Goal: Task Accomplishment & Management: Manage account settings

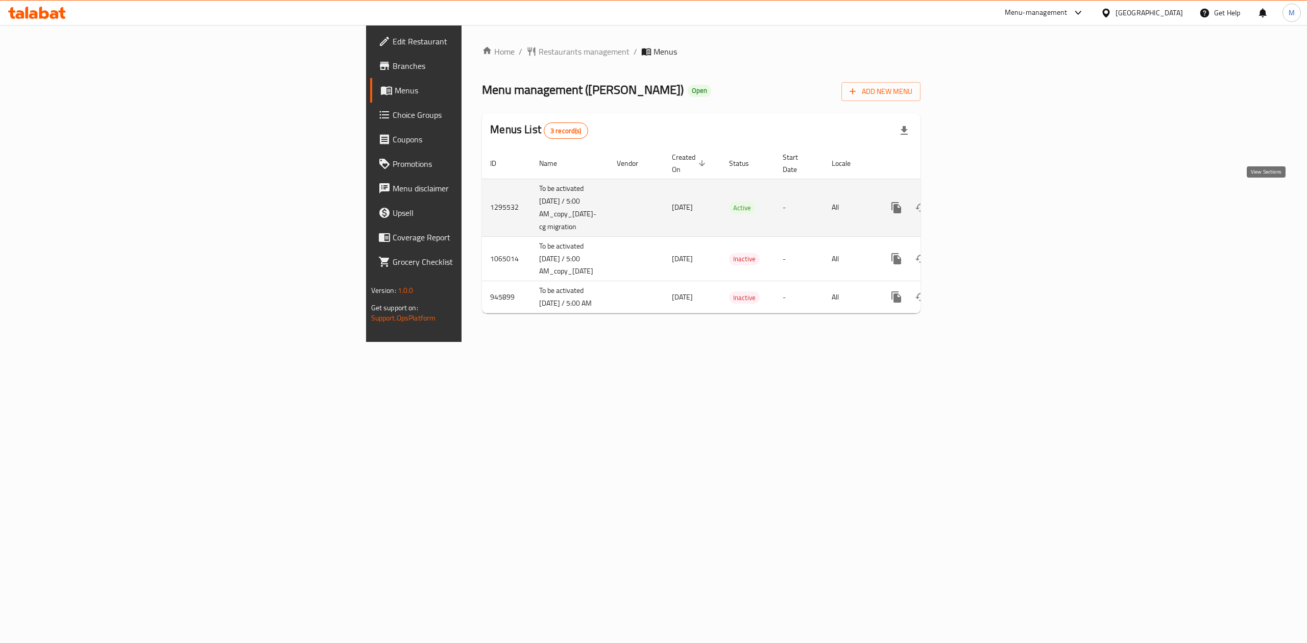
click at [976, 202] on icon "enhanced table" at bounding box center [970, 208] width 12 height 12
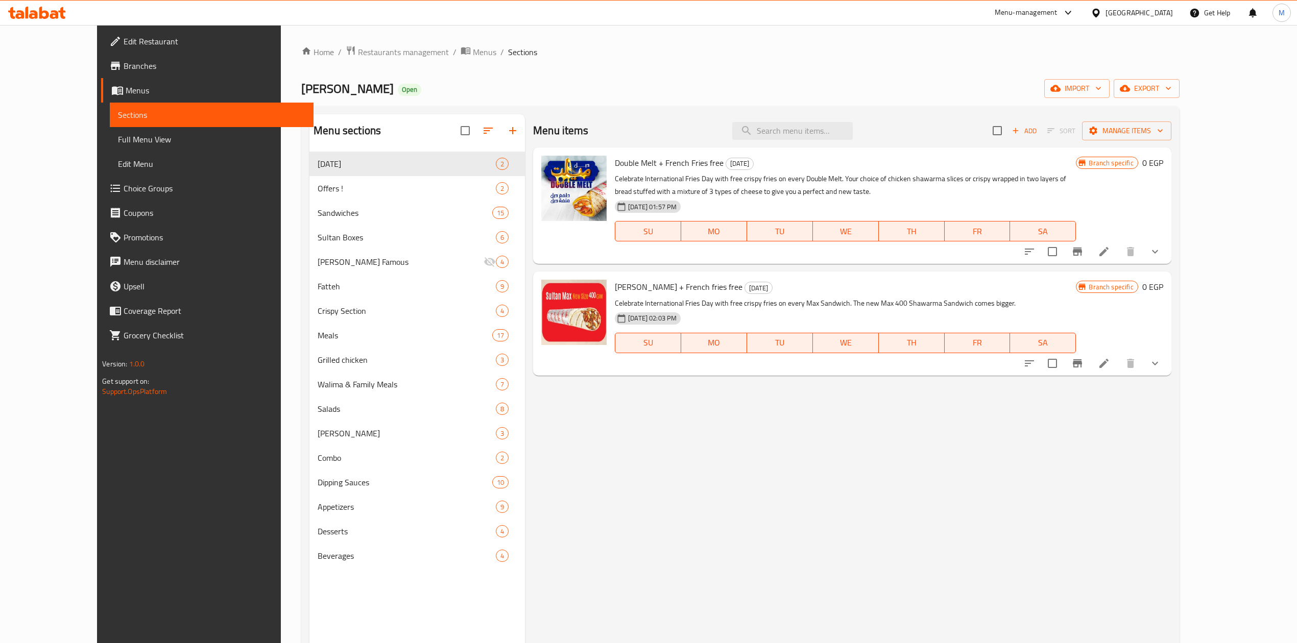
click at [1083, 250] on icon "Branch-specific-item" at bounding box center [1077, 252] width 12 height 12
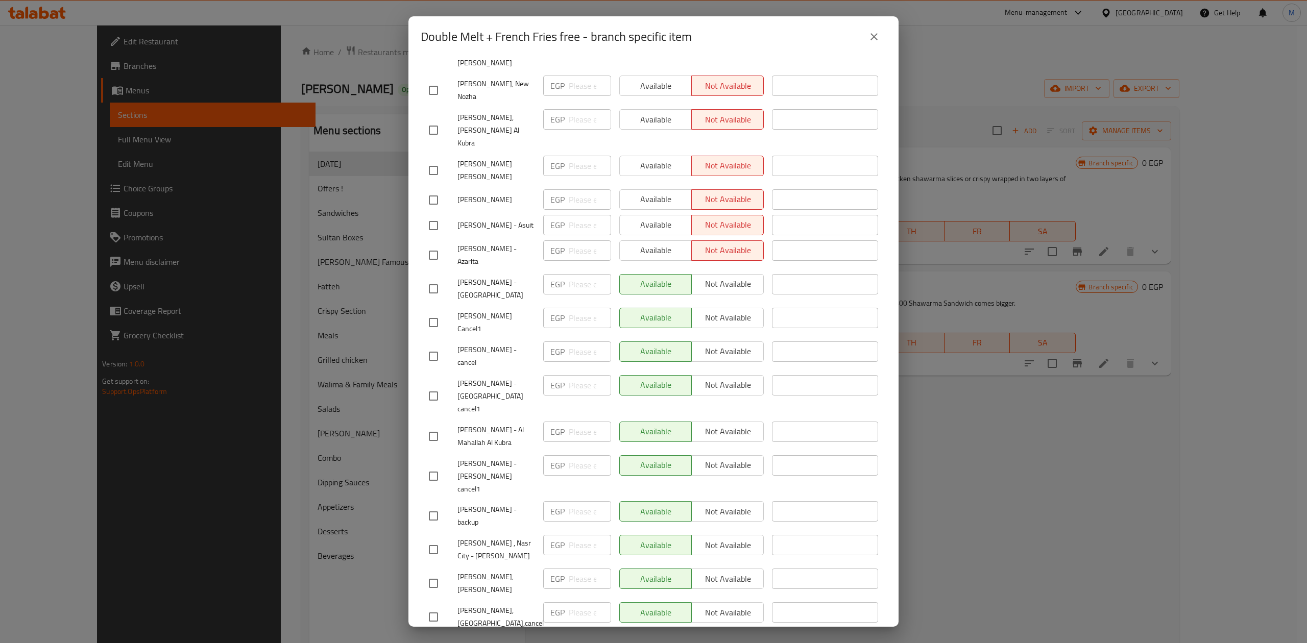
scroll to position [411, 0]
click at [521, 335] on div "[PERSON_NAME] - cancel" at bounding box center [482, 354] width 114 height 38
click at [504, 375] on span "[PERSON_NAME] - [GEOGRAPHIC_DATA] cancel1" at bounding box center [496, 394] width 78 height 38
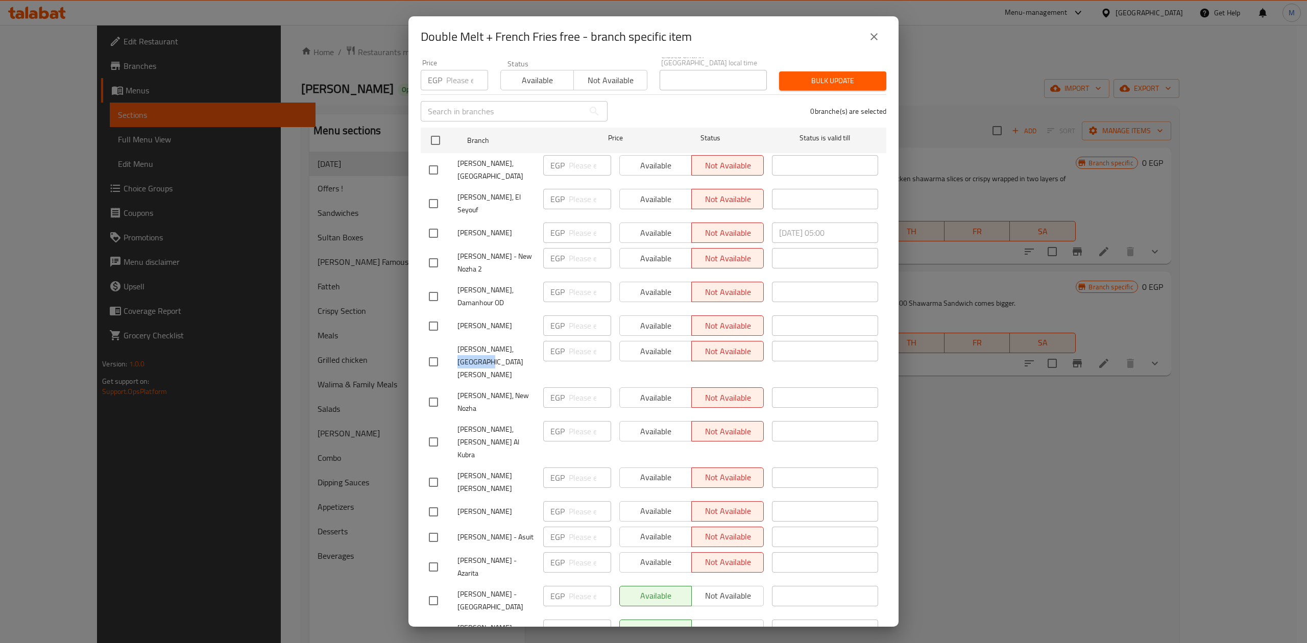
drag, startPoint x: 511, startPoint y: 342, endPoint x: 531, endPoint y: 342, distance: 20.4
click at [531, 343] on span "[PERSON_NAME], [GEOGRAPHIC_DATA][PERSON_NAME]" at bounding box center [496, 362] width 78 height 38
copy span "Golf [GEOGRAPHIC_DATA]"
click at [511, 383] on div "[PERSON_NAME], New Nozha" at bounding box center [482, 402] width 114 height 38
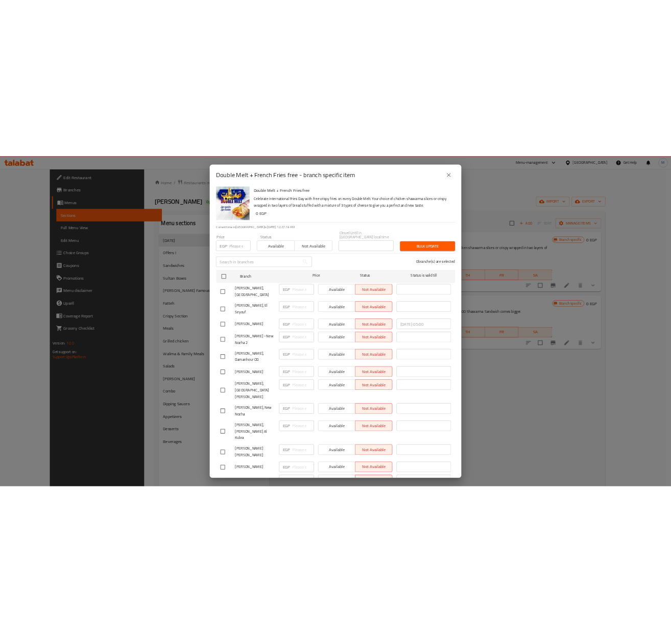
scroll to position [0, 0]
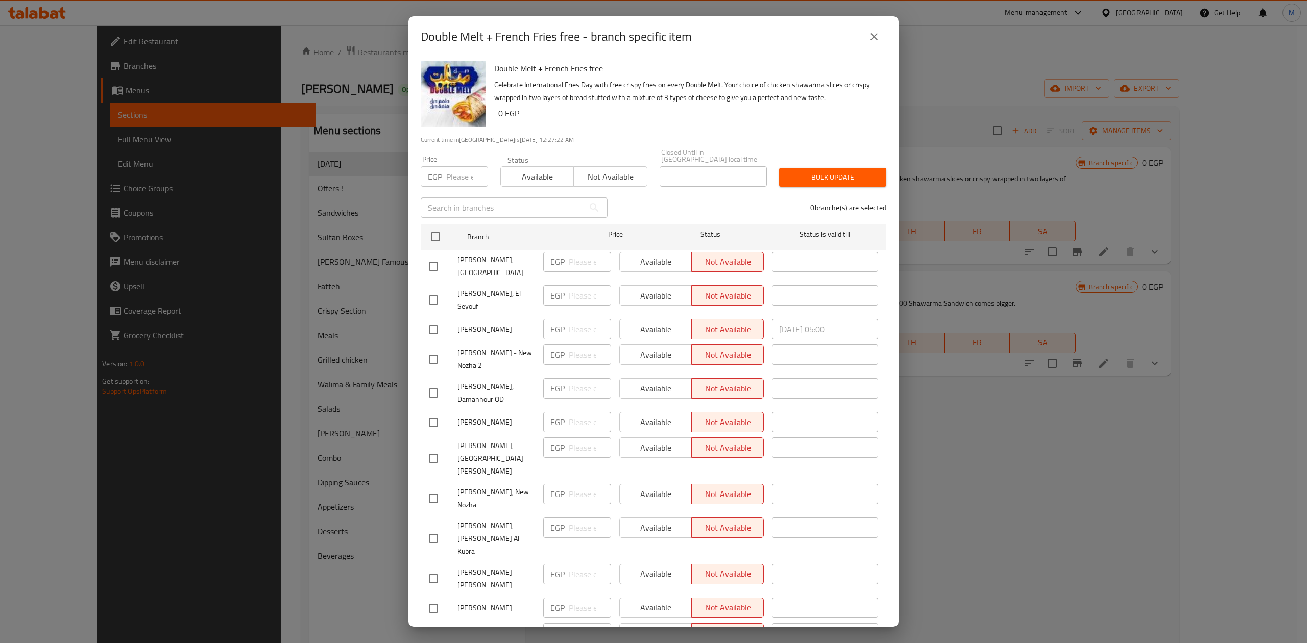
click at [511, 480] on div "[PERSON_NAME], New Nozha" at bounding box center [482, 499] width 114 height 38
click at [506, 440] on span "[PERSON_NAME], [GEOGRAPHIC_DATA][PERSON_NAME]" at bounding box center [496, 459] width 78 height 38
click at [503, 440] on span "[PERSON_NAME], [GEOGRAPHIC_DATA][PERSON_NAME]" at bounding box center [496, 459] width 78 height 38
click at [499, 440] on span "[PERSON_NAME], [GEOGRAPHIC_DATA][PERSON_NAME]" at bounding box center [496, 459] width 78 height 38
drag, startPoint x: 499, startPoint y: 438, endPoint x: 537, endPoint y: 458, distance: 43.6
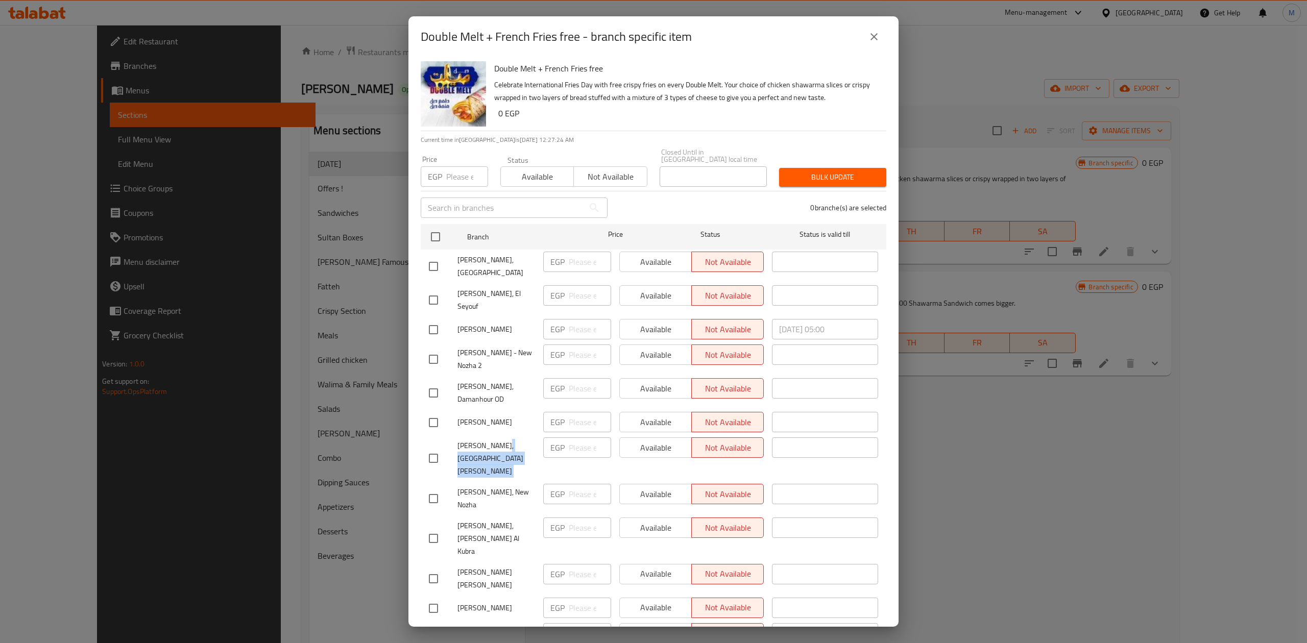
click at [537, 458] on div "[PERSON_NAME], Golf [PERSON_NAME] EGP ​ Available Not available ​" at bounding box center [653, 458] width 457 height 51
copy span "Golf [GEOGRAPHIC_DATA]"
click at [505, 480] on div "[PERSON_NAME], New Nozha" at bounding box center [482, 499] width 114 height 38
click at [500, 520] on span "[PERSON_NAME], [PERSON_NAME] Al Kubra" at bounding box center [496, 539] width 78 height 38
click at [875, 38] on icon "close" at bounding box center [873, 36] width 7 height 7
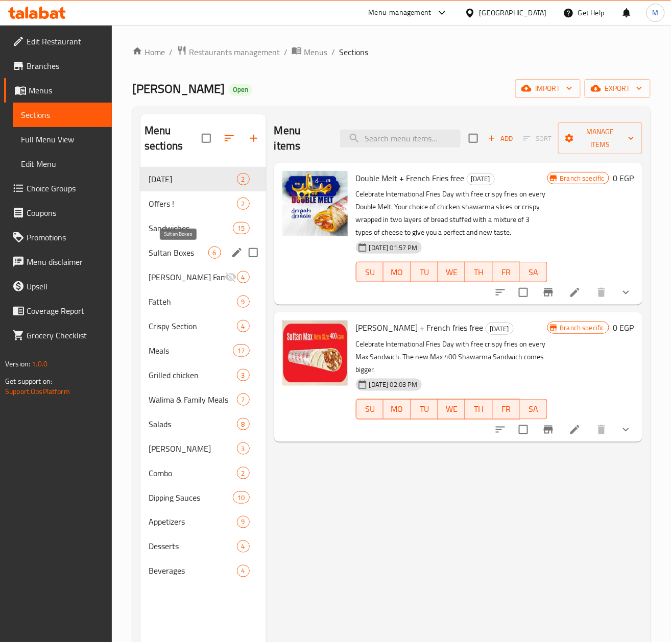
click at [180, 252] on span "Sultan Boxes" at bounding box center [179, 253] width 60 height 12
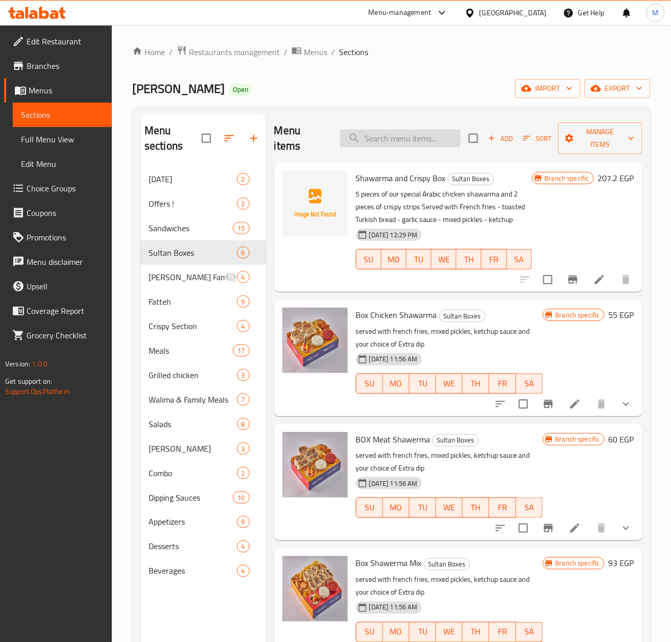
click at [392, 139] on input "search" at bounding box center [400, 139] width 120 height 18
paste input "بوكس شاورما دجاج وسط"
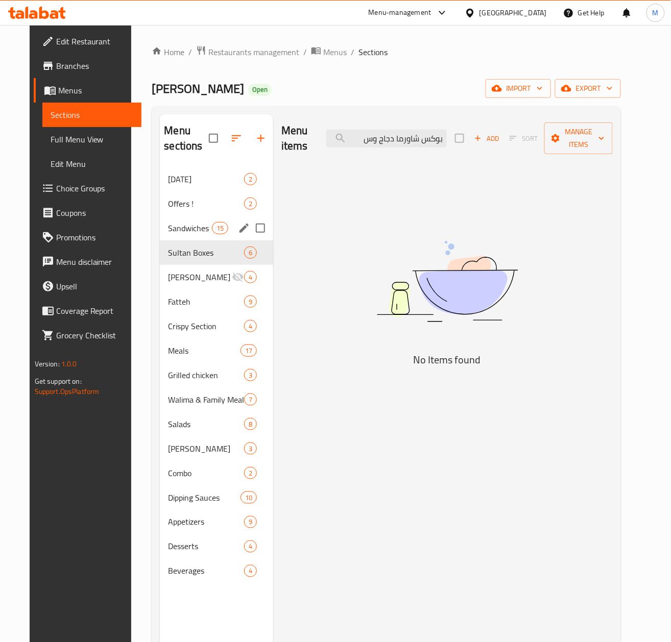
type input "بوكس شاورما دجاج وس"
click at [174, 230] on span "Sandwiches" at bounding box center [189, 228] width 43 height 12
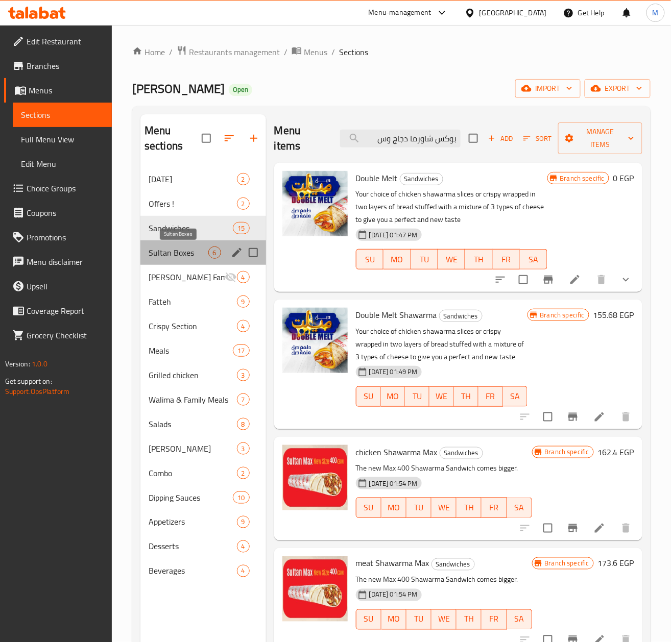
click at [177, 250] on span "Sultan Boxes" at bounding box center [179, 253] width 60 height 12
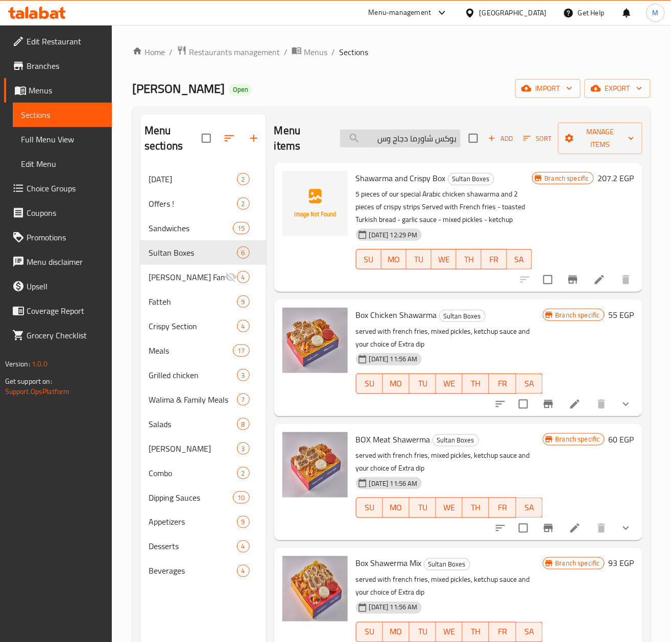
click at [426, 139] on input "بوكس شاورما دجاج وس" at bounding box center [400, 139] width 120 height 18
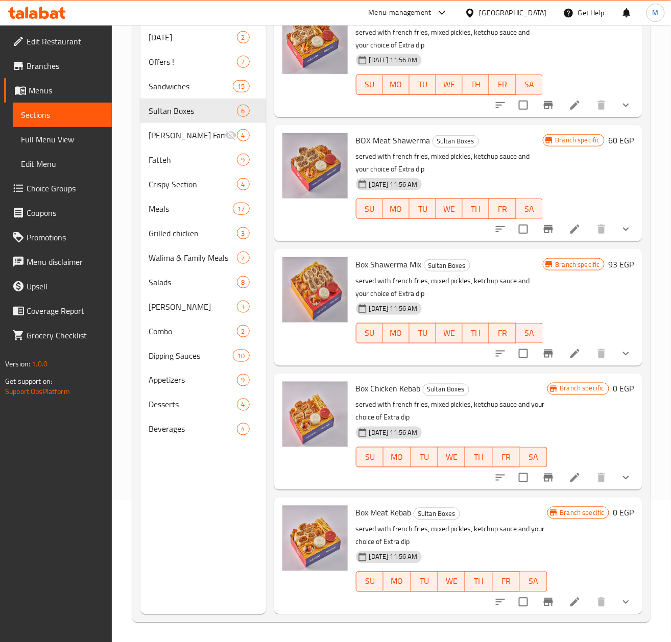
scroll to position [143, 0]
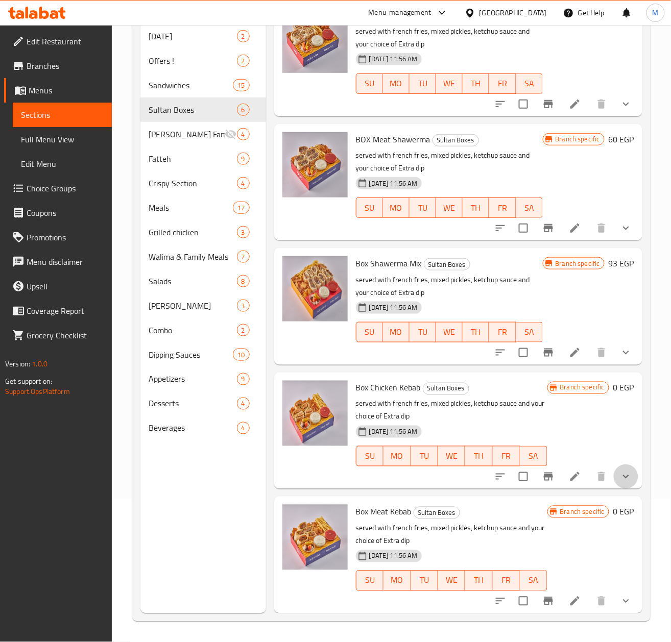
click at [617, 487] on button "show more" at bounding box center [626, 477] width 25 height 25
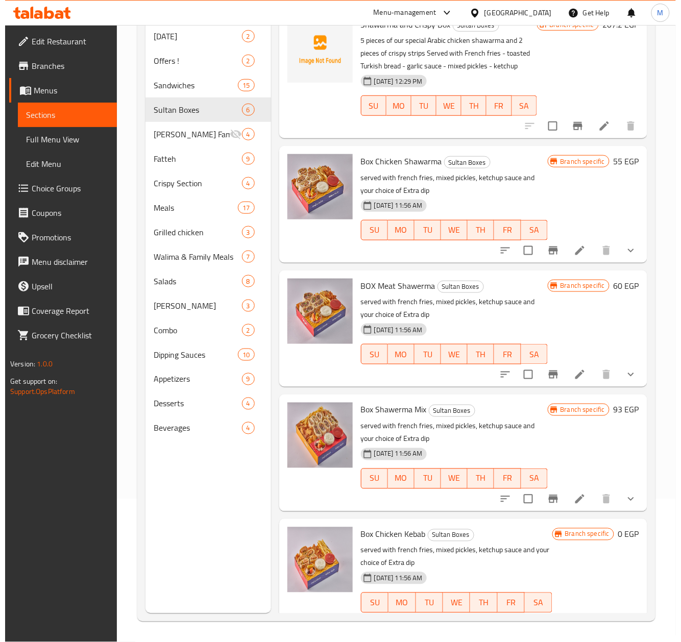
scroll to position [0, 0]
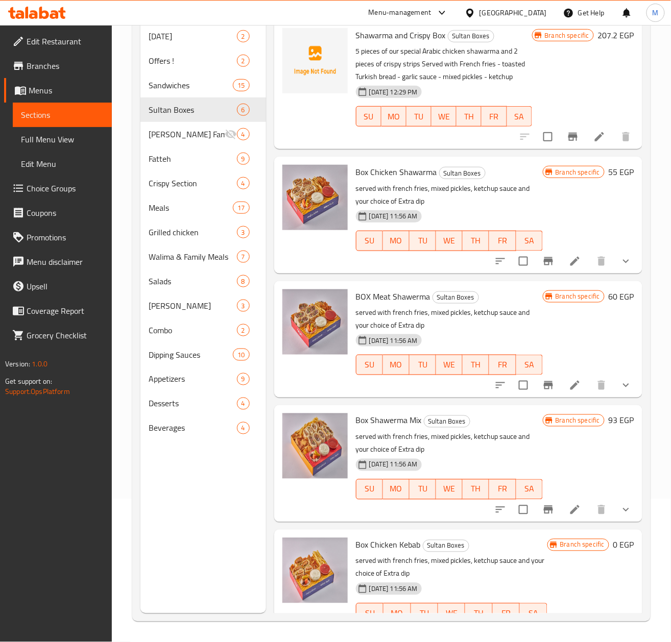
click at [621, 268] on icon "show more" at bounding box center [626, 261] width 12 height 12
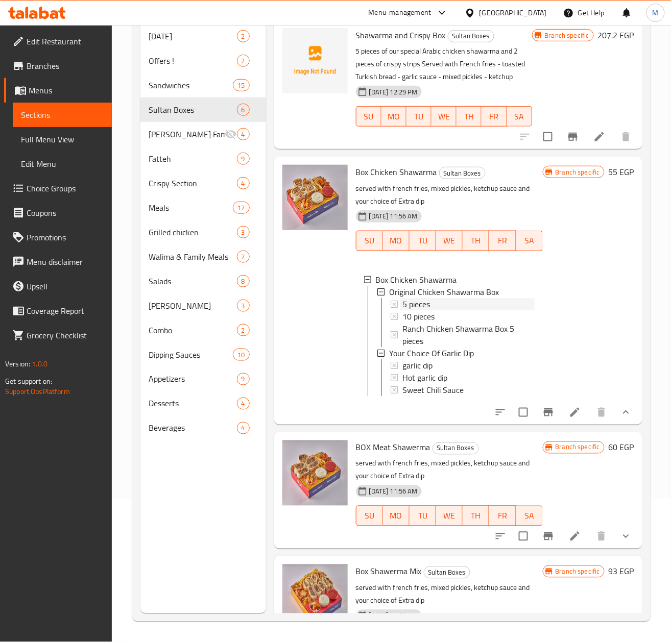
click at [427, 310] on span "5 pieces" at bounding box center [416, 304] width 28 height 12
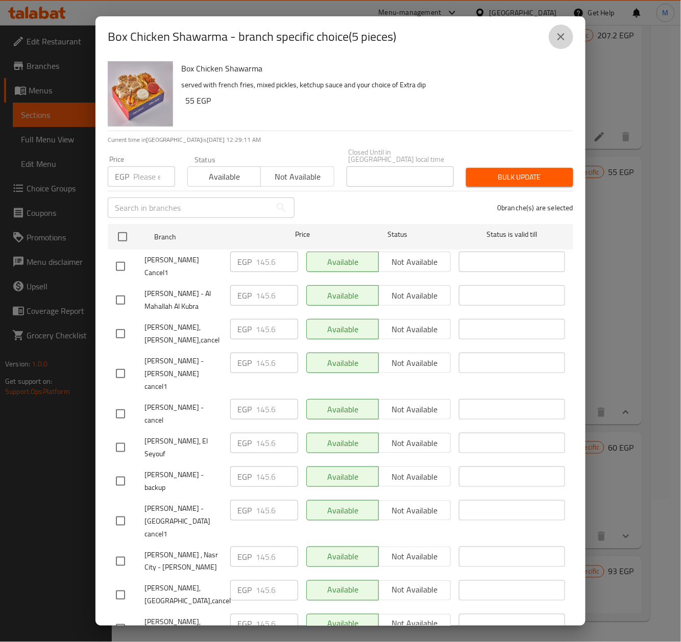
drag, startPoint x: 566, startPoint y: 27, endPoint x: 566, endPoint y: 33, distance: 6.1
click at [566, 27] on button "close" at bounding box center [561, 37] width 25 height 25
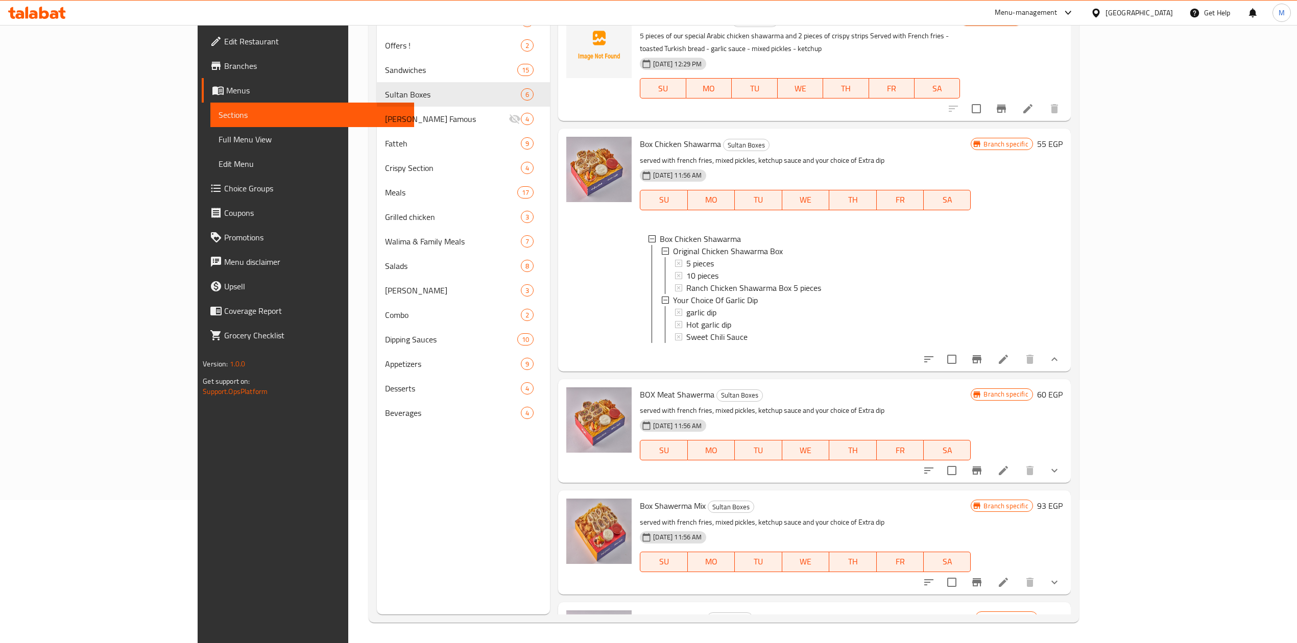
click at [640, 139] on span "Box Chicken Shawarma" at bounding box center [680, 143] width 81 height 15
click at [640, 136] on span "Box Chicken Shawarma" at bounding box center [680, 143] width 81 height 15
copy h6 "Box Chicken Shawarma"
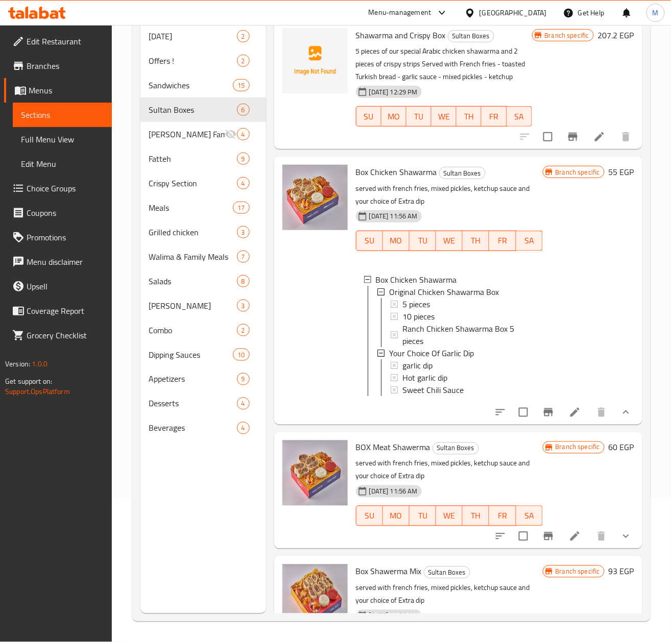
click at [421, 310] on span "5 pieces" at bounding box center [416, 304] width 28 height 12
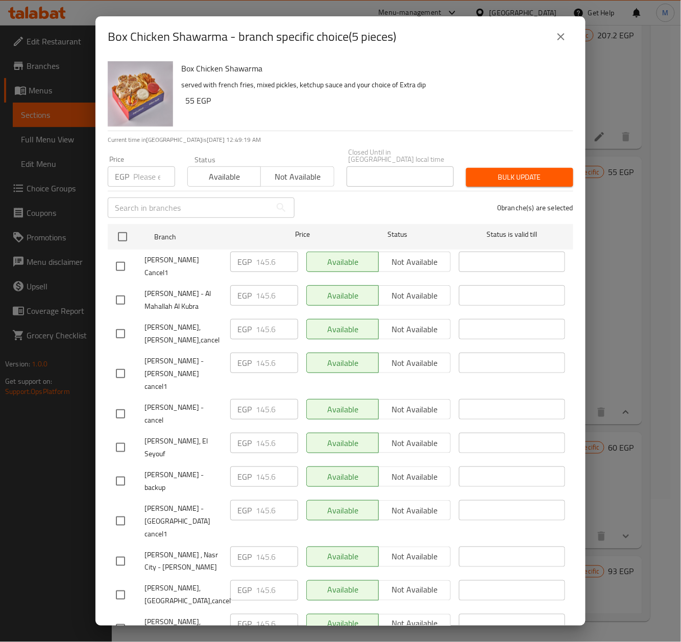
click at [572, 35] on button "close" at bounding box center [561, 37] width 25 height 25
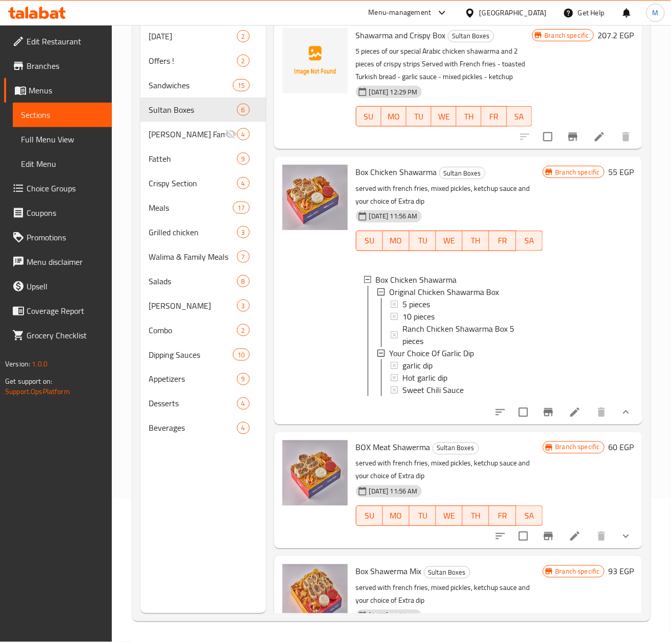
click at [417, 310] on span "5 pieces" at bounding box center [416, 304] width 28 height 12
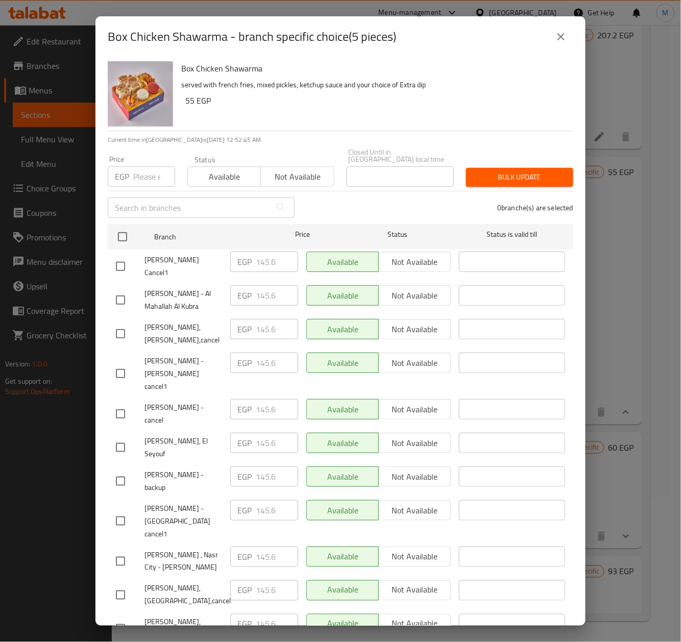
click at [150, 174] on input "number" at bounding box center [154, 176] width 42 height 20
paste input "149.00"
type input "149.00"
drag, startPoint x: 329, startPoint y: 119, endPoint x: 329, endPoint y: 50, distance: 69.4
click at [329, 117] on div "Box Chicken Shawarma served with french fries, mixed pickles, ketchup sauce and…" at bounding box center [373, 94] width 392 height 74
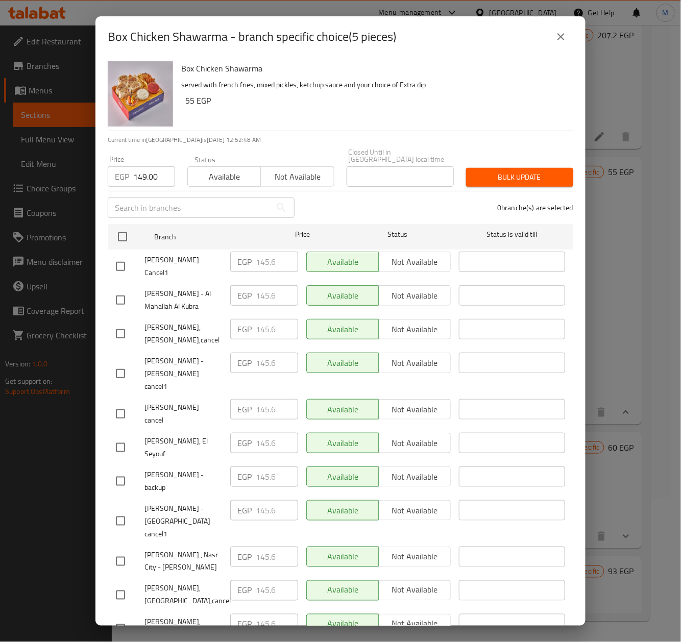
scroll to position [411, 0]
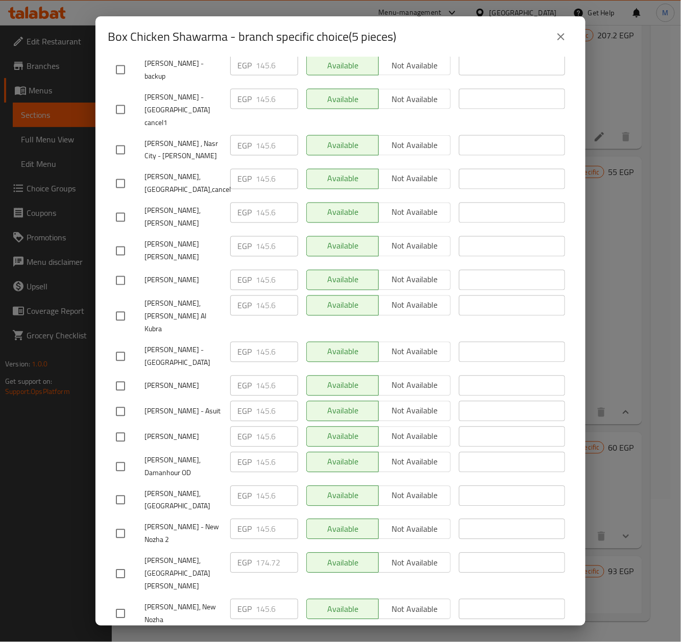
click at [119, 564] on input "checkbox" at bounding box center [120, 574] width 21 height 21
checkbox input "true"
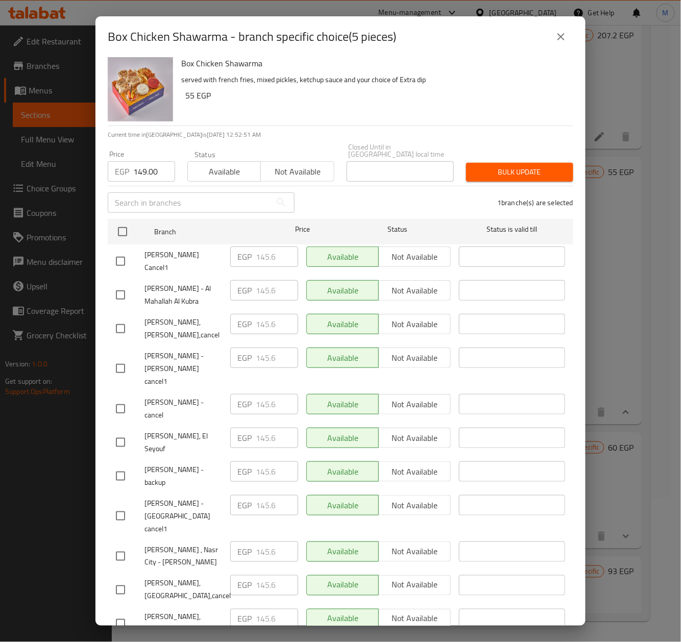
scroll to position [0, 0]
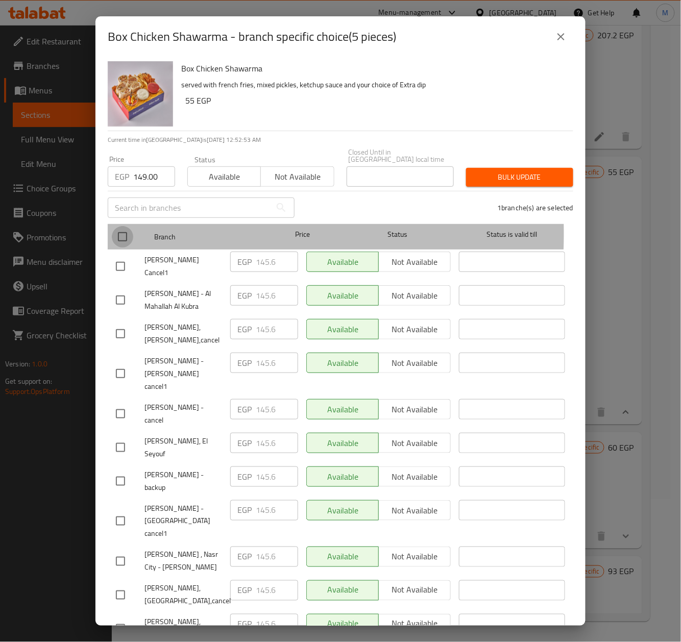
click at [123, 227] on input "checkbox" at bounding box center [122, 236] width 21 height 21
checkbox input "true"
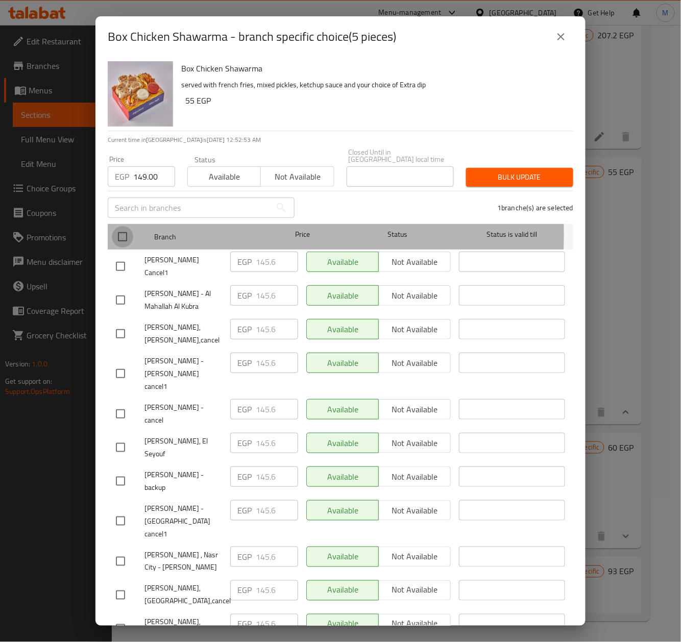
checkbox input "true"
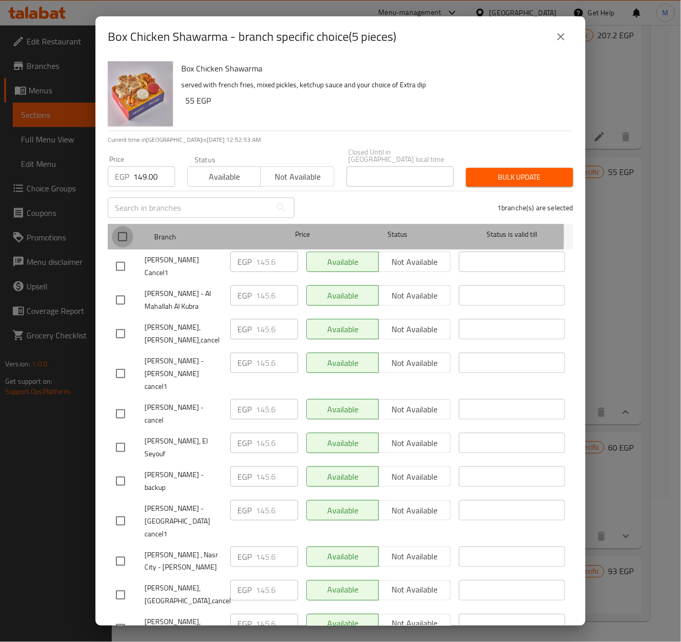
checkbox input "true"
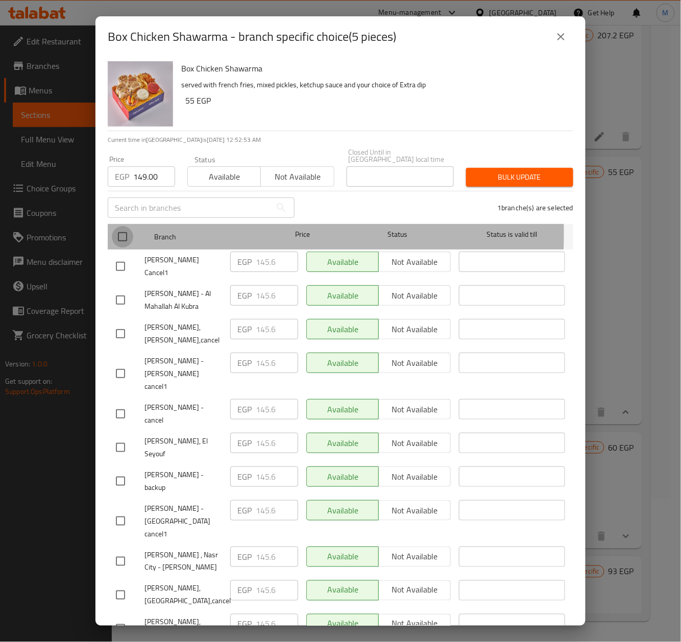
checkbox input "true"
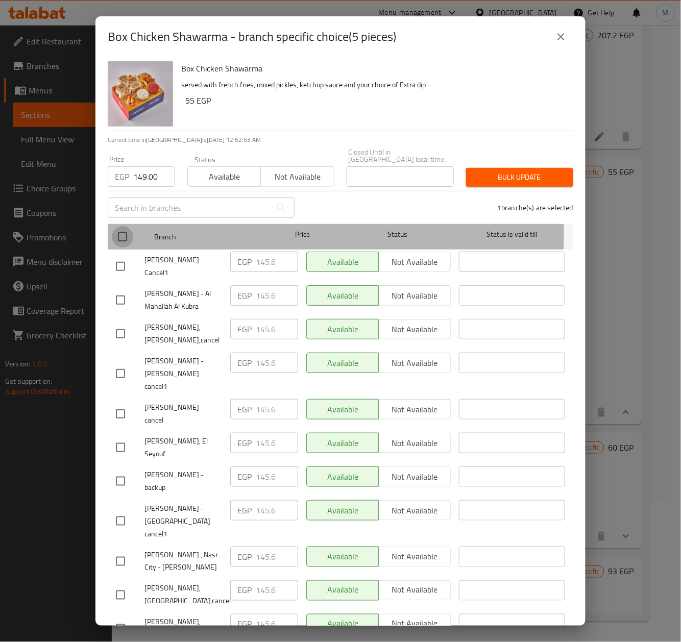
checkbox input "true"
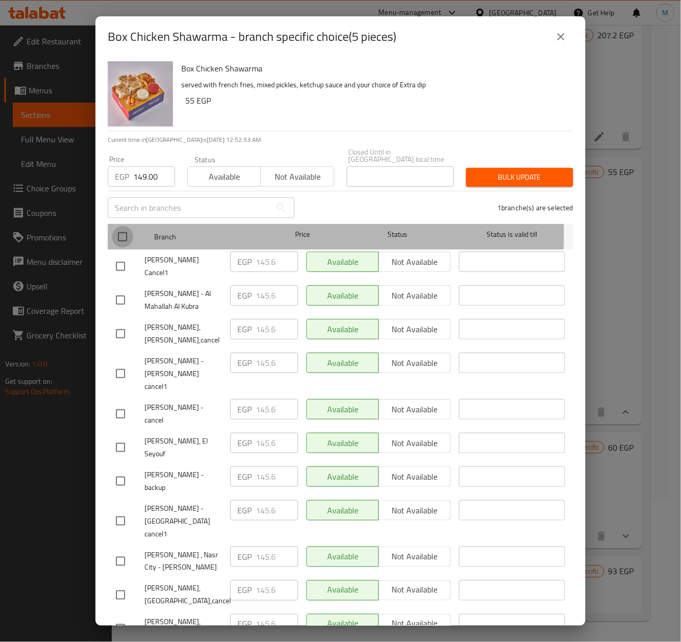
checkbox input "true"
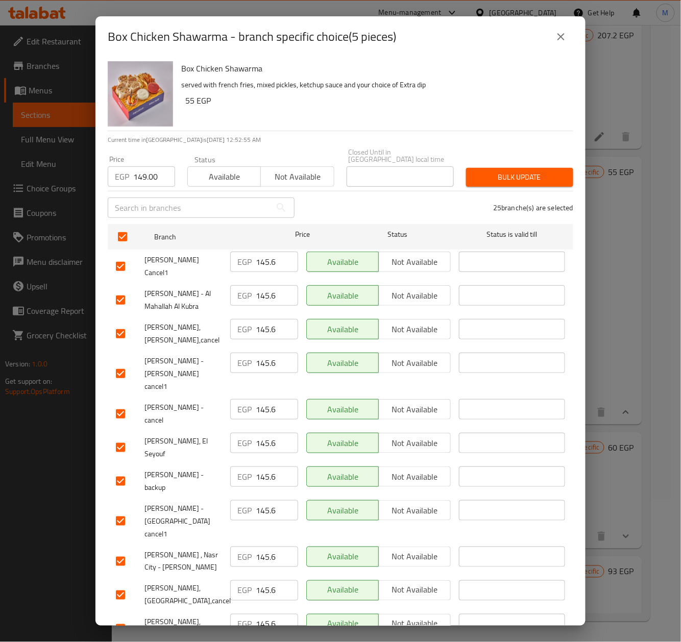
scroll to position [411, 0]
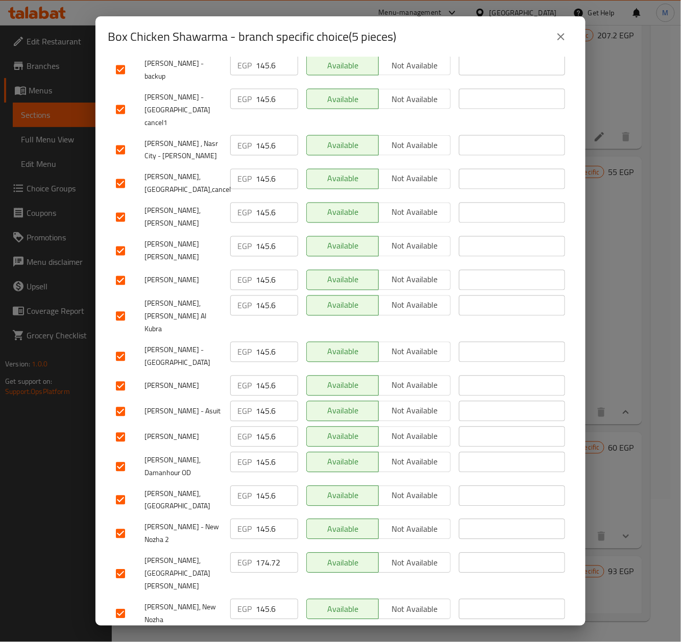
click at [126, 564] on input "checkbox" at bounding box center [120, 574] width 21 height 21
checkbox input "false"
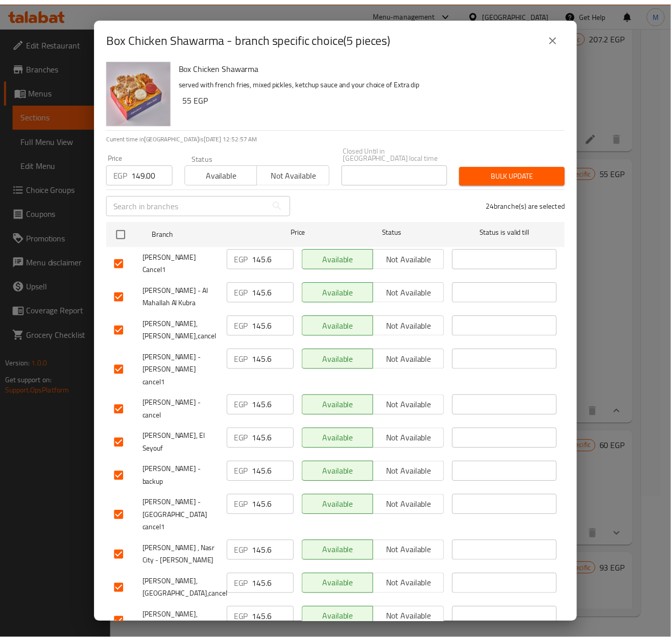
scroll to position [0, 0]
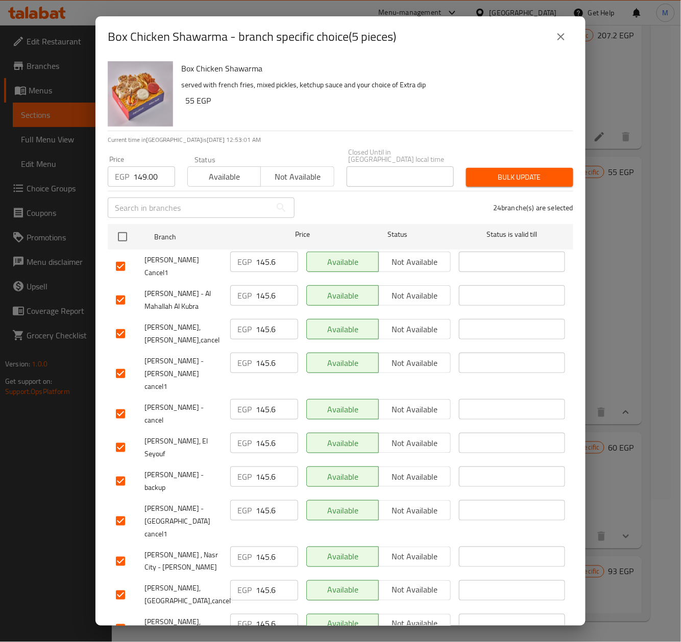
click at [556, 41] on icon "close" at bounding box center [561, 37] width 12 height 12
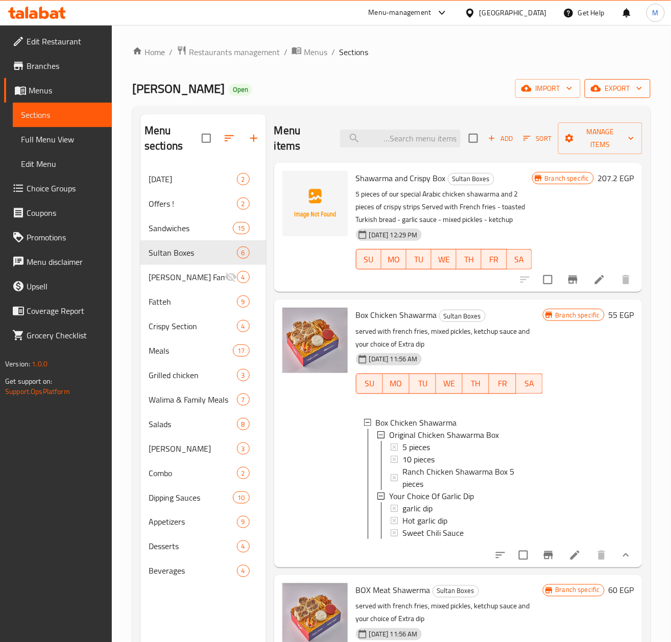
click at [614, 92] on span "export" at bounding box center [618, 88] width 50 height 13
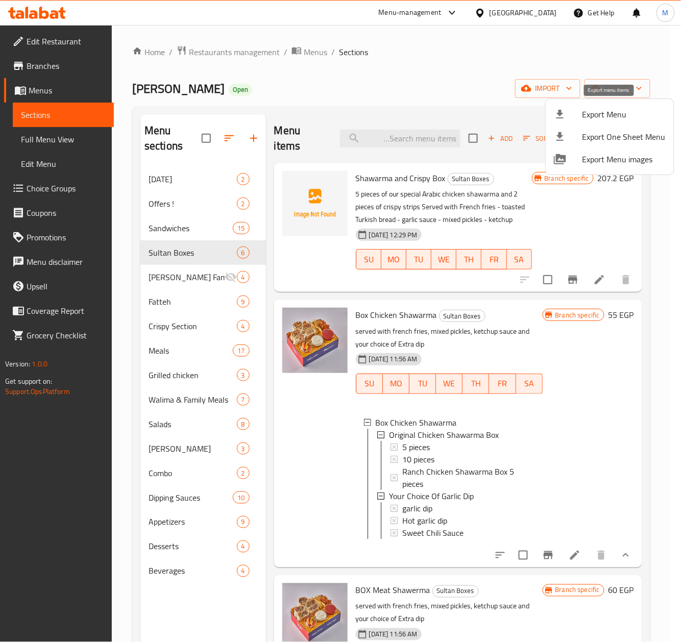
click at [601, 115] on span "Export Menu" at bounding box center [624, 114] width 83 height 12
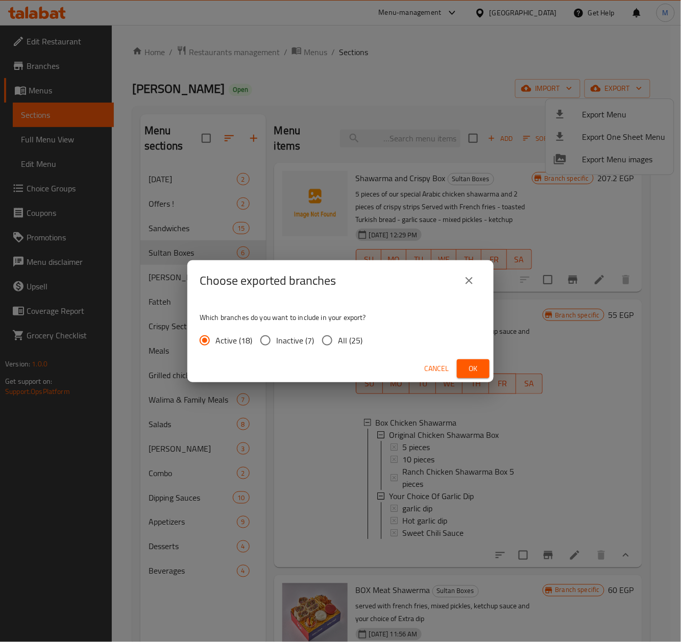
click at [330, 340] on input "All (25)" at bounding box center [327, 340] width 21 height 21
radio input "true"
click at [463, 365] on button "Ok" at bounding box center [473, 368] width 33 height 19
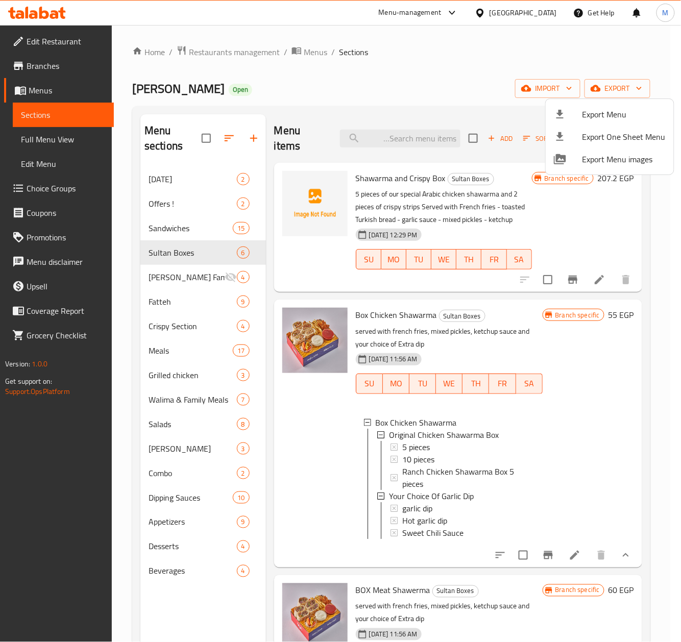
click at [424, 460] on div at bounding box center [340, 321] width 681 height 642
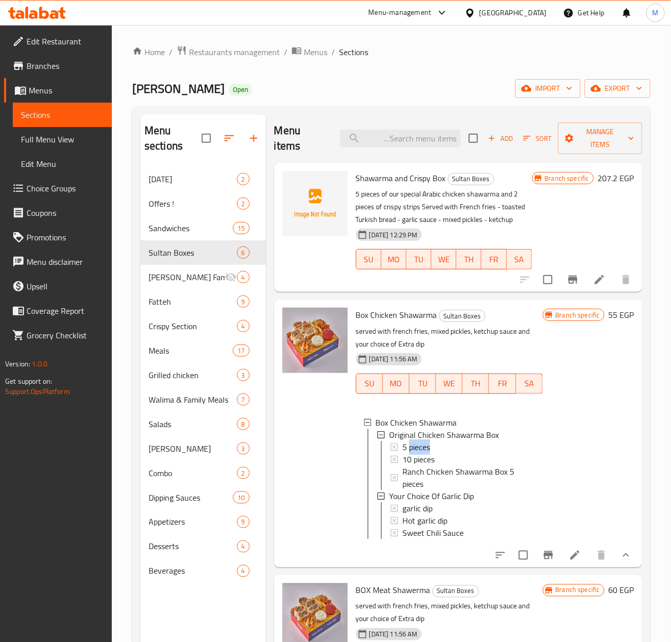
click at [424, 453] on span "5 pieces" at bounding box center [416, 447] width 28 height 12
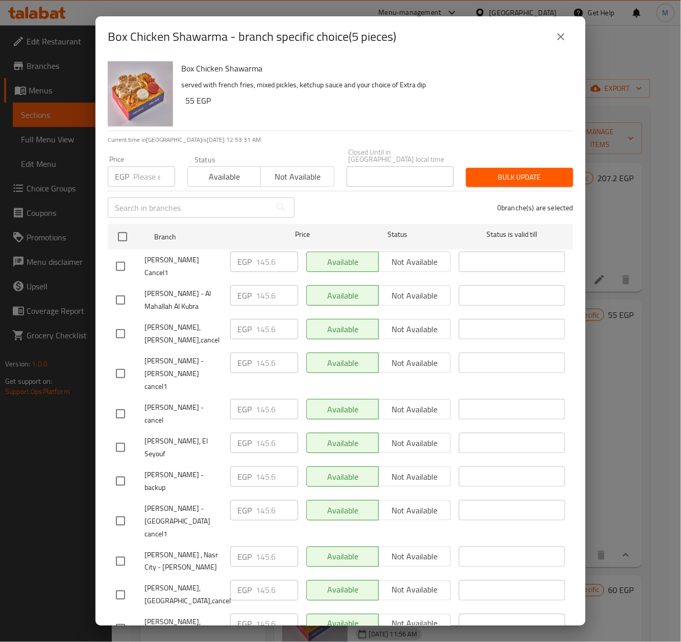
click at [144, 177] on input "number" at bounding box center [154, 176] width 42 height 20
paste input "149.00"
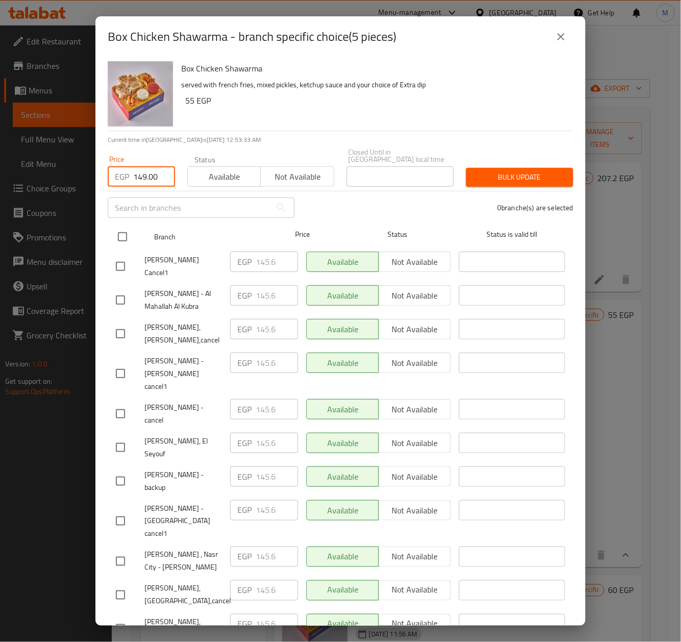
type input "149.00"
click at [120, 231] on input "checkbox" at bounding box center [122, 236] width 21 height 21
checkbox input "true"
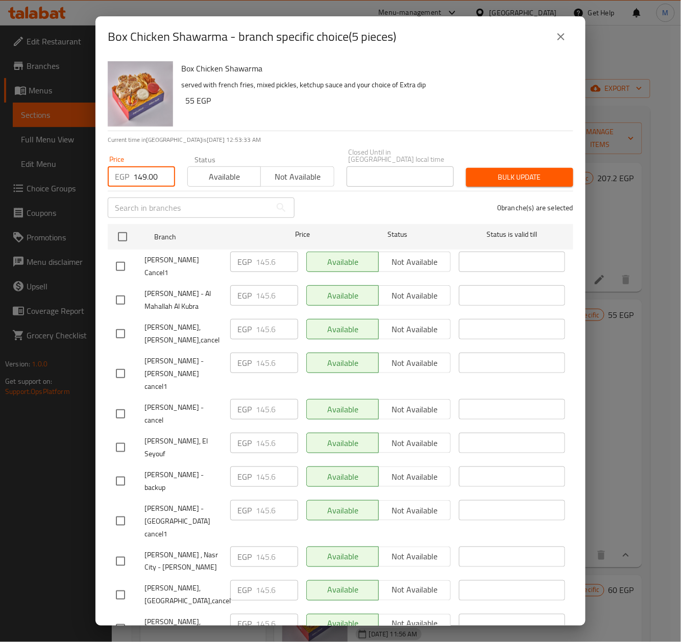
checkbox input "true"
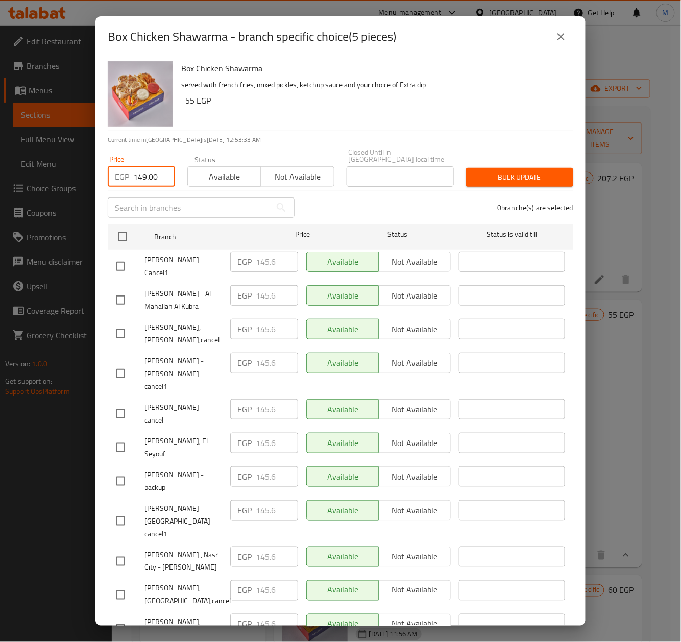
checkbox input "true"
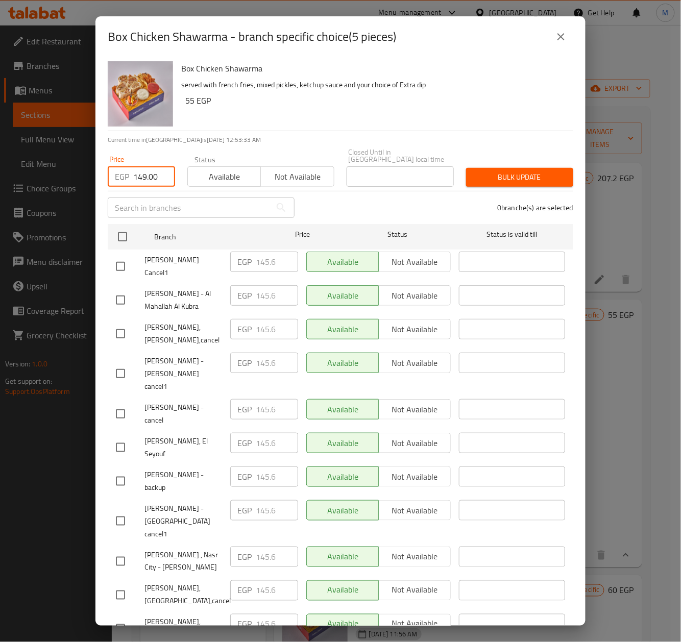
checkbox input "true"
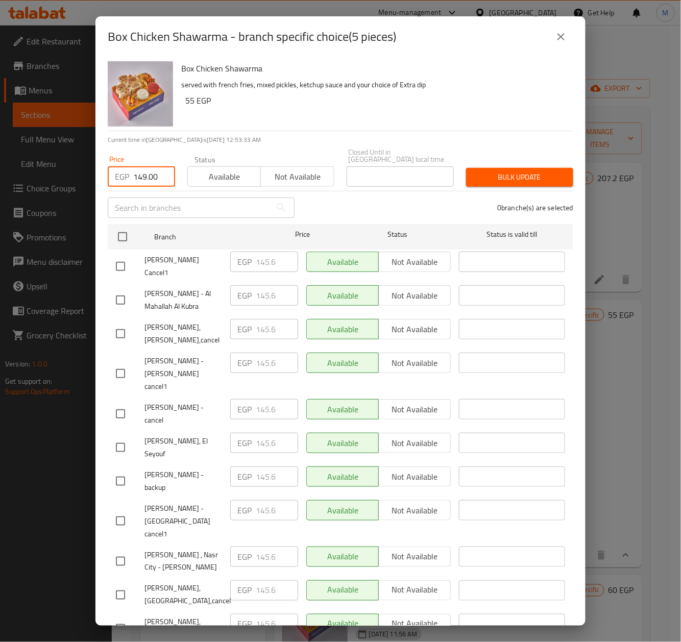
checkbox input "true"
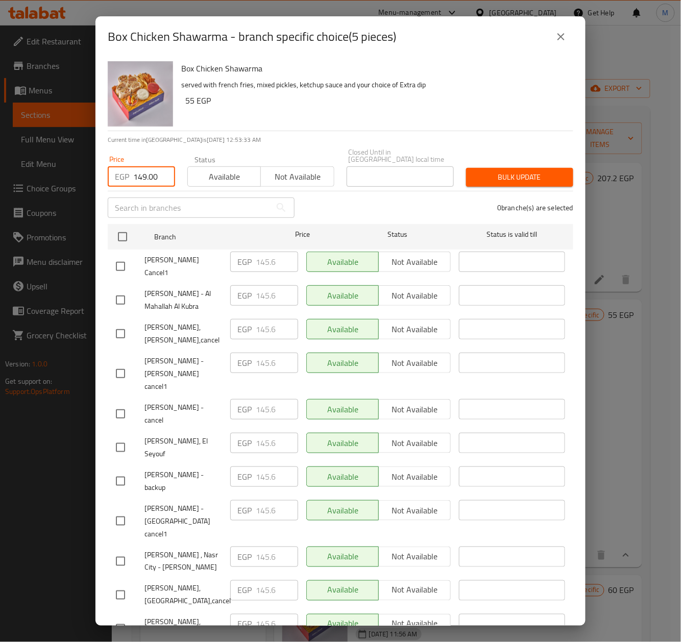
checkbox input "true"
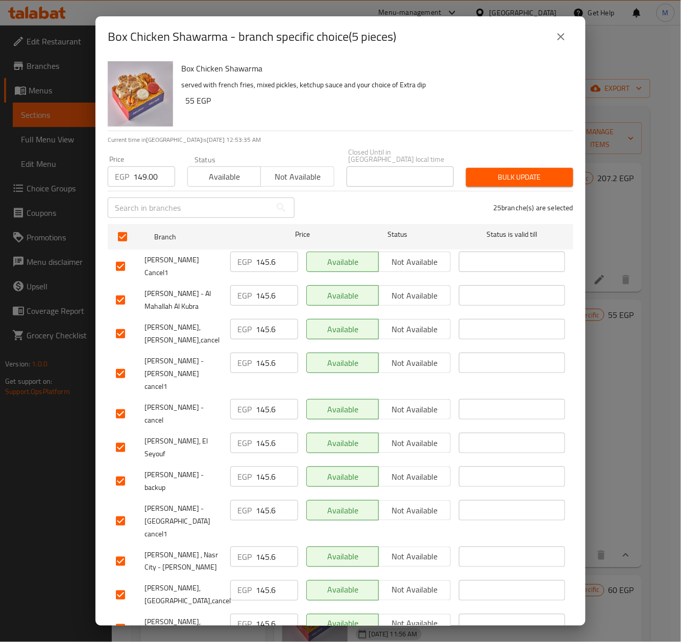
scroll to position [411, 0]
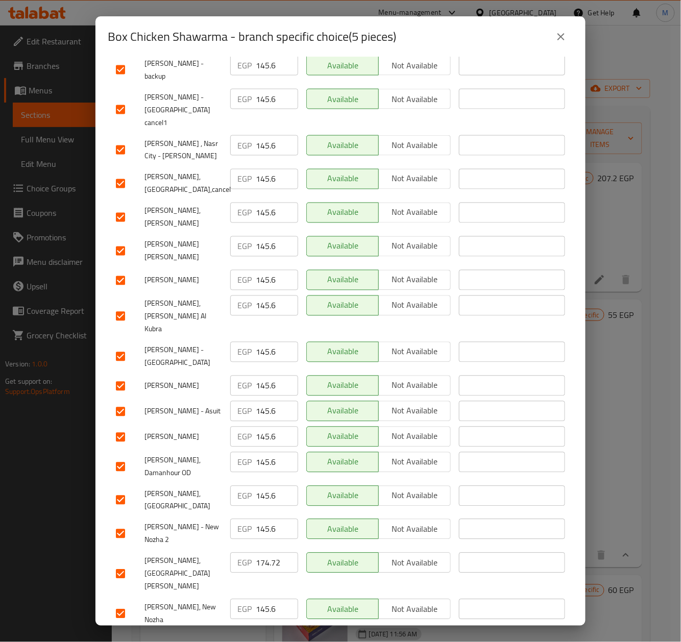
click at [128, 564] on input "checkbox" at bounding box center [120, 574] width 21 height 21
checkbox input "false"
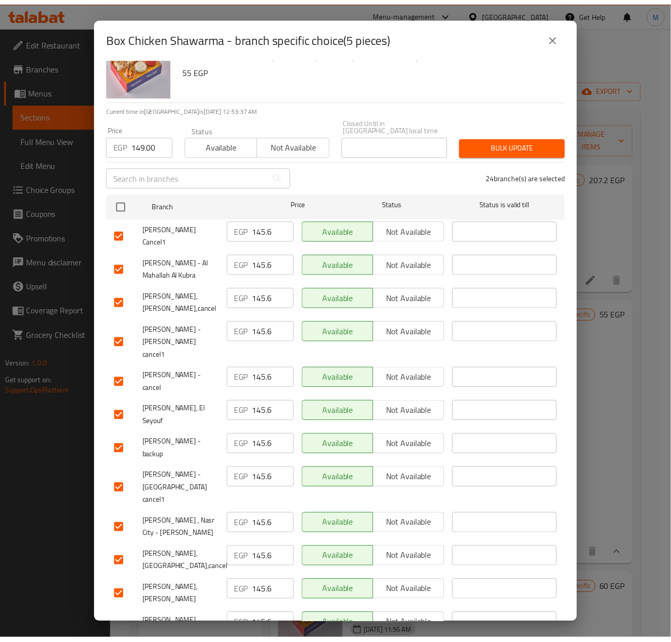
scroll to position [0, 0]
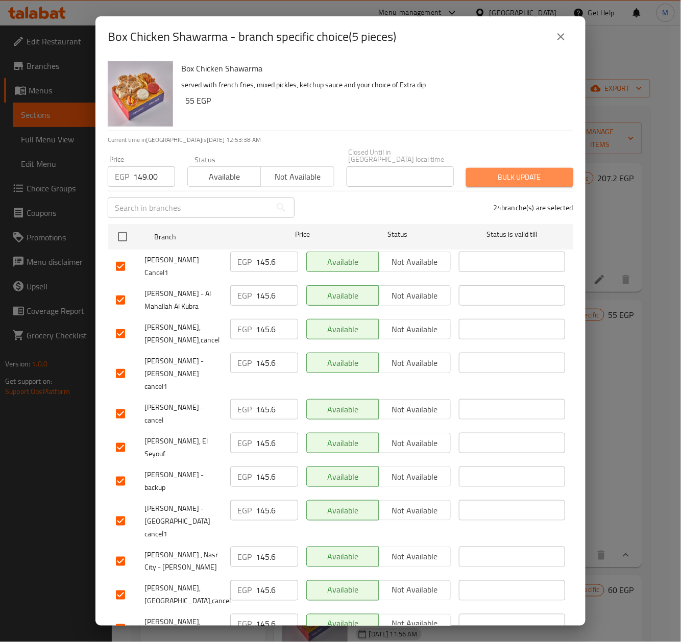
click at [514, 176] on span "Bulk update" at bounding box center [519, 177] width 91 height 13
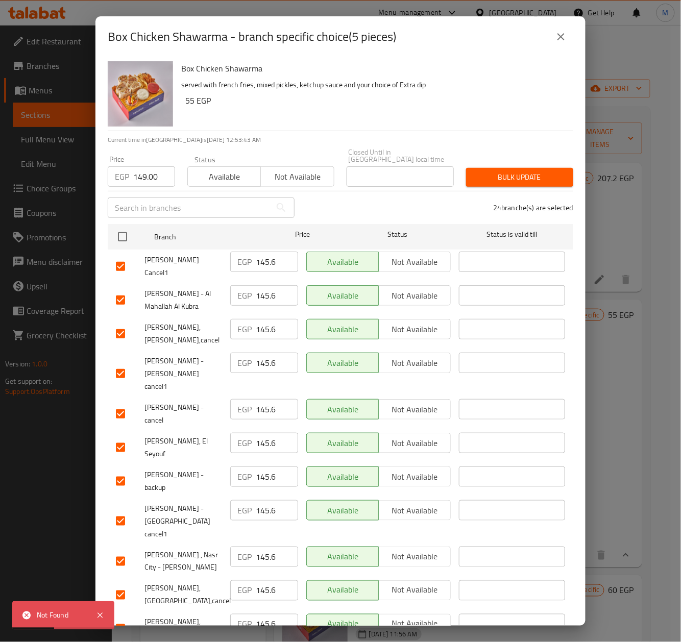
click at [556, 30] on button "close" at bounding box center [561, 37] width 25 height 25
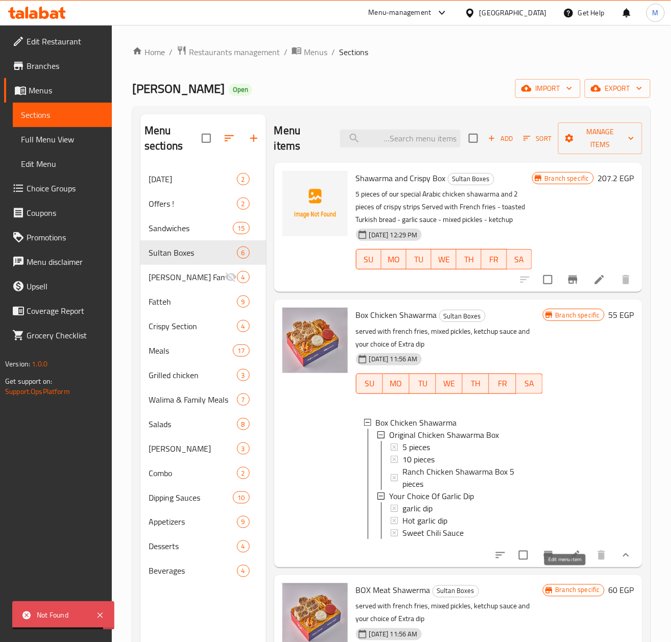
click at [569, 562] on icon at bounding box center [575, 555] width 12 height 12
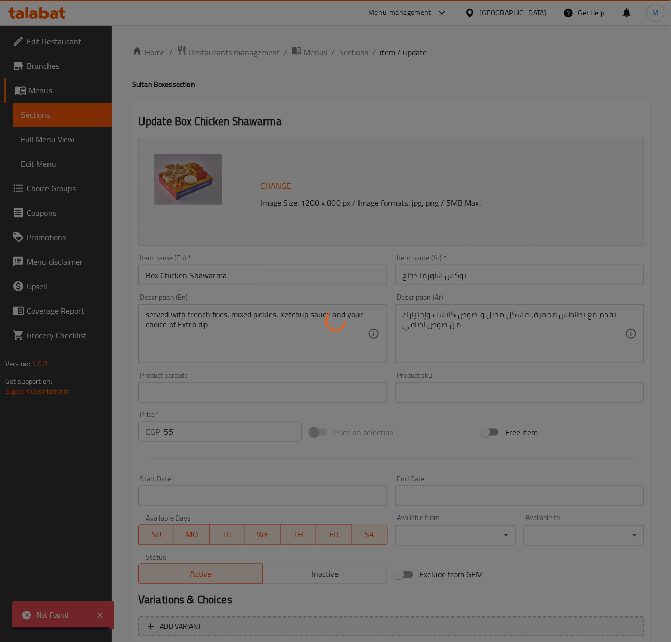
type input "بوكس شاورما الدجاج الأصلي"
type input "1"
type input "اختيارك من صوص ثومية"
type input "1"
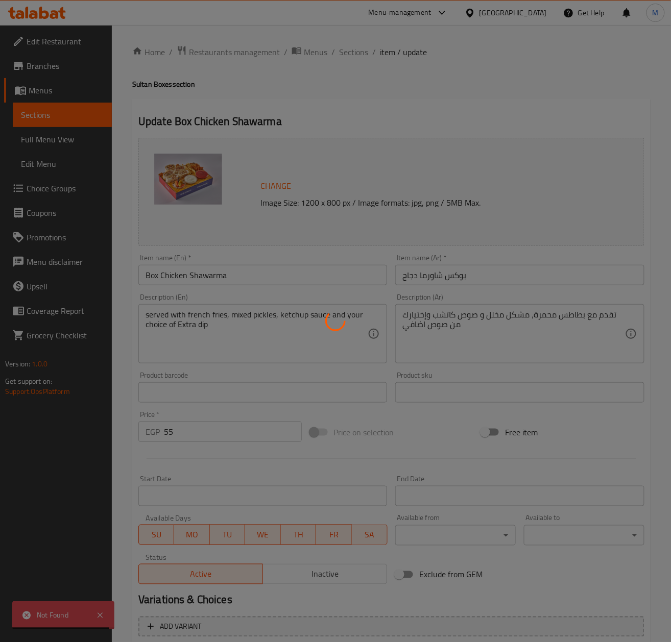
type input "1"
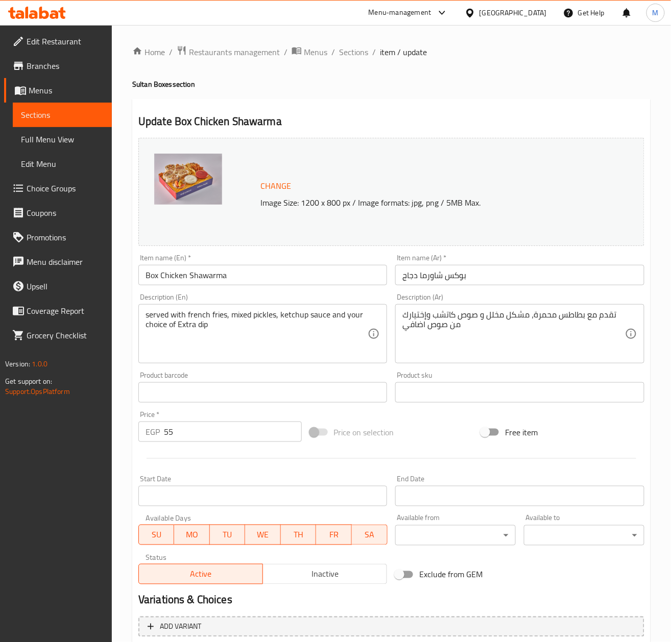
scroll to position [154, 0]
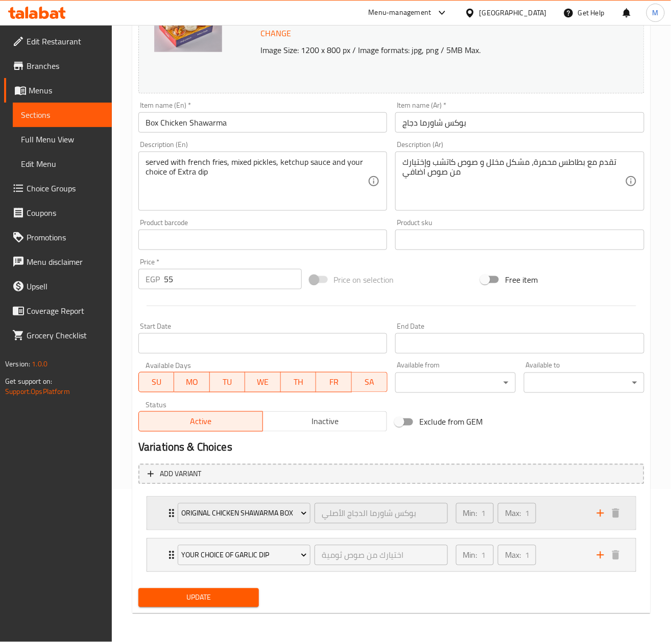
click at [162, 523] on div "Original Chicken Shawarma Box بوكس شاورما الدجاج الأصلي ​ Min: 1 ​ Max: 1 ​" at bounding box center [391, 513] width 489 height 33
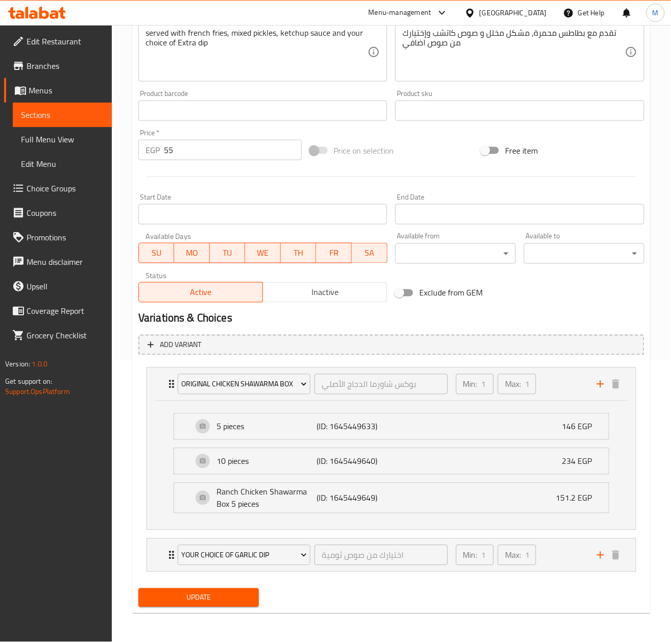
scroll to position [284, 0]
click at [52, 116] on span "Sections" at bounding box center [62, 115] width 83 height 12
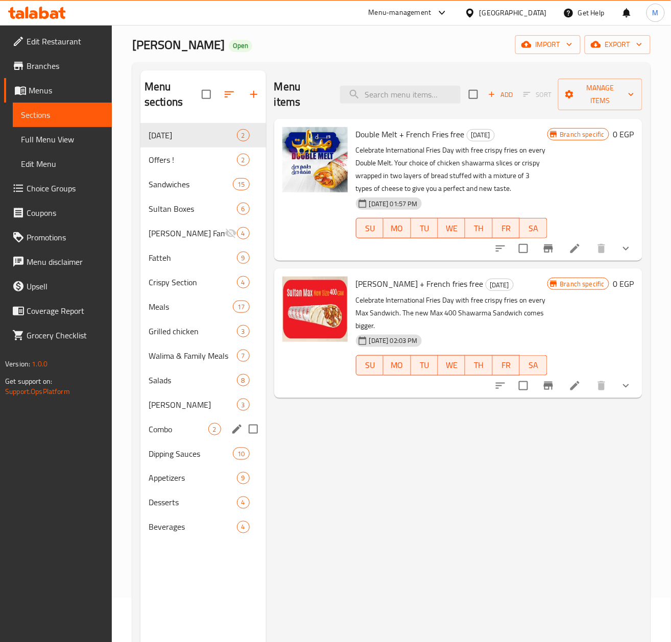
scroll to position [7, 0]
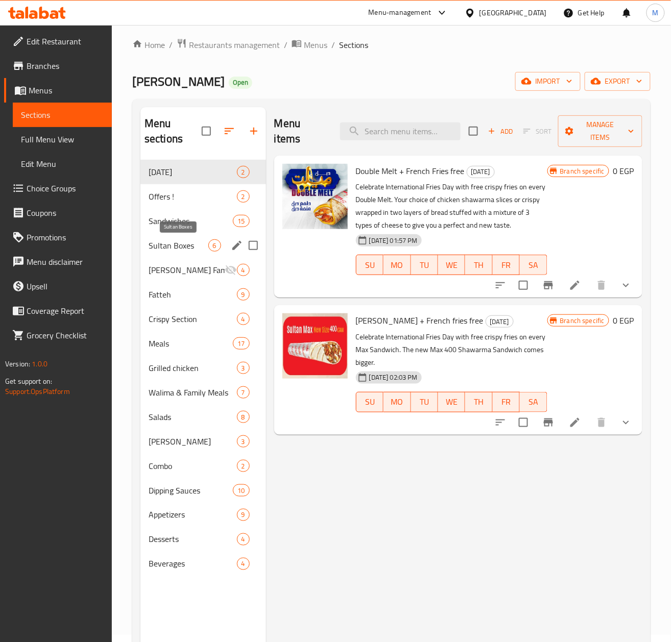
click at [172, 246] on span "Sultan Boxes" at bounding box center [179, 245] width 60 height 12
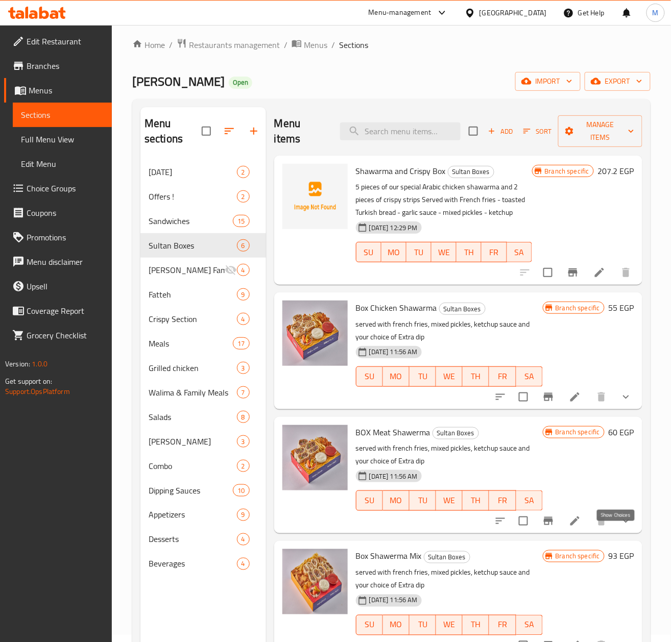
click at [620, 527] on icon "show more" at bounding box center [626, 521] width 12 height 12
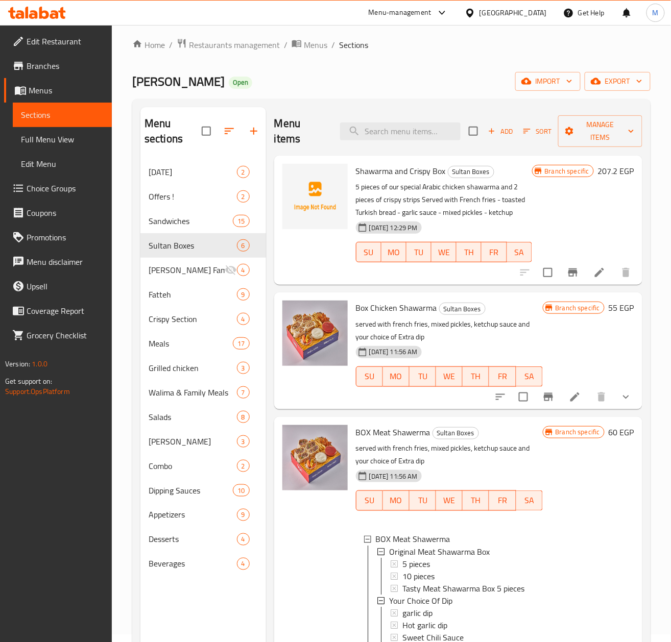
scroll to position [68, 0]
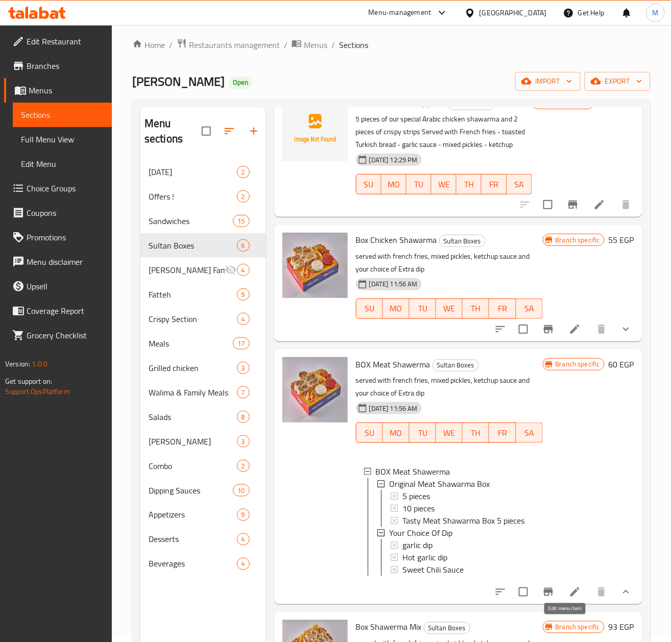
click at [569, 598] on icon at bounding box center [575, 592] width 12 height 12
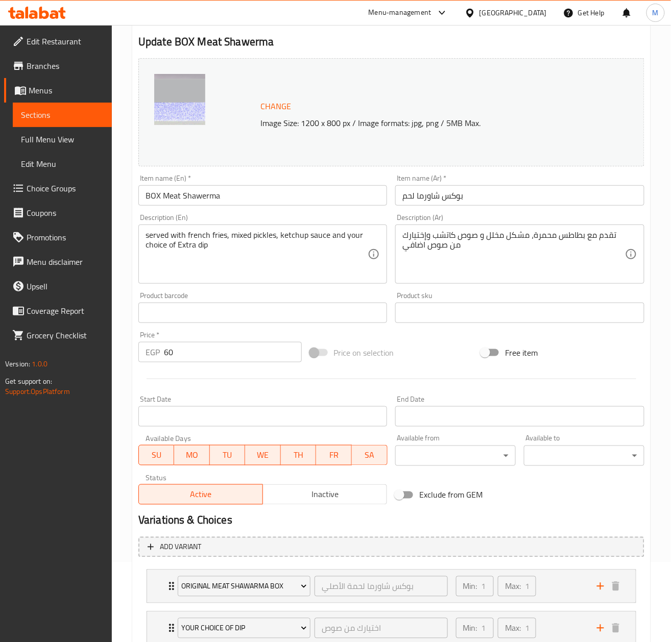
scroll to position [154, 0]
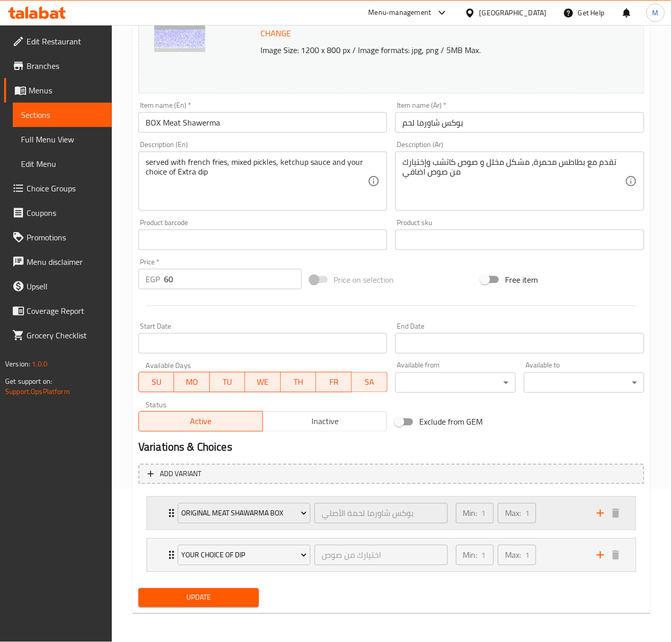
click at [167, 516] on icon "Expand" at bounding box center [171, 513] width 12 height 12
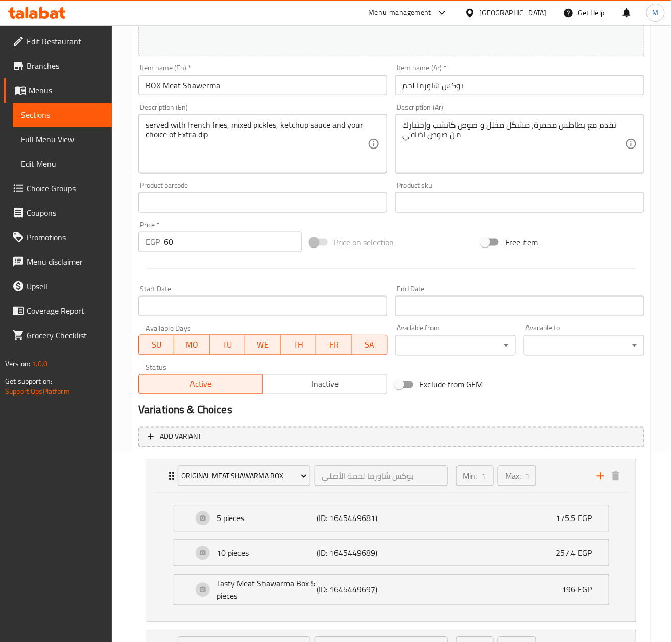
scroll to position [222, 0]
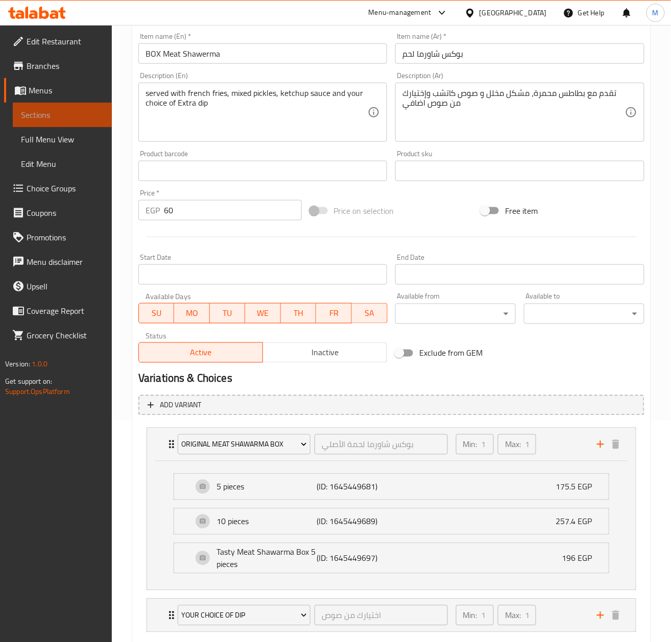
click at [29, 111] on span "Sections" at bounding box center [62, 115] width 83 height 12
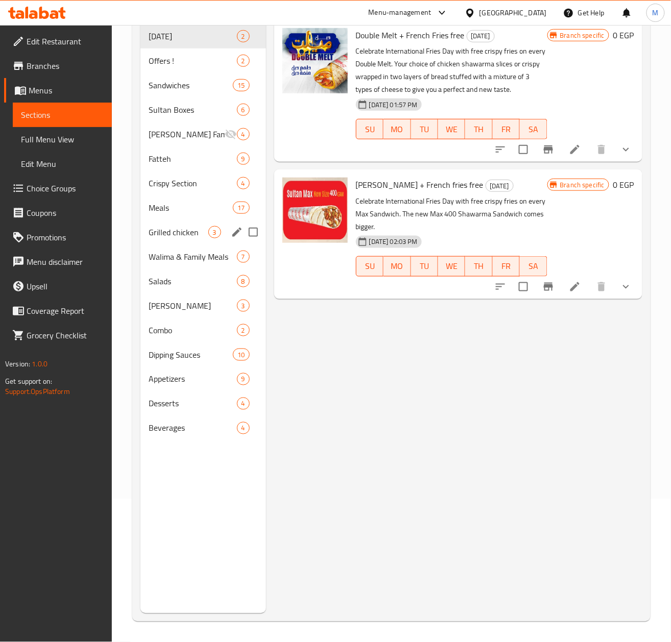
scroll to position [76, 0]
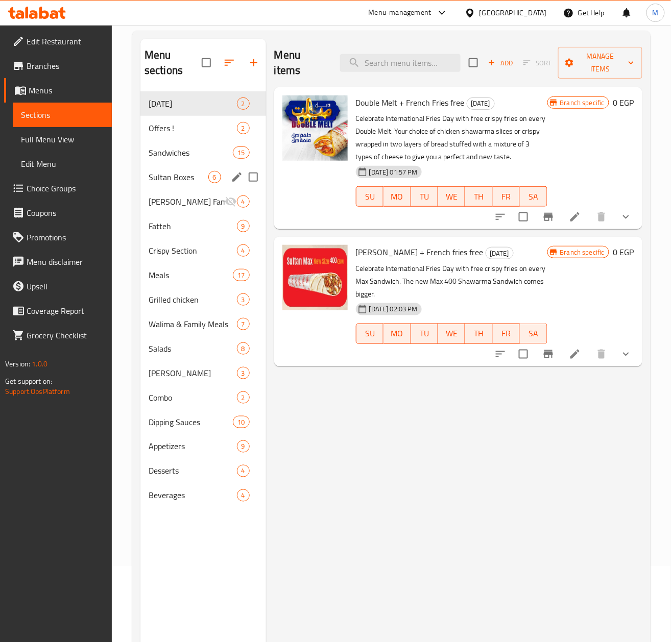
click at [180, 178] on span "Sultan Boxes" at bounding box center [179, 177] width 60 height 12
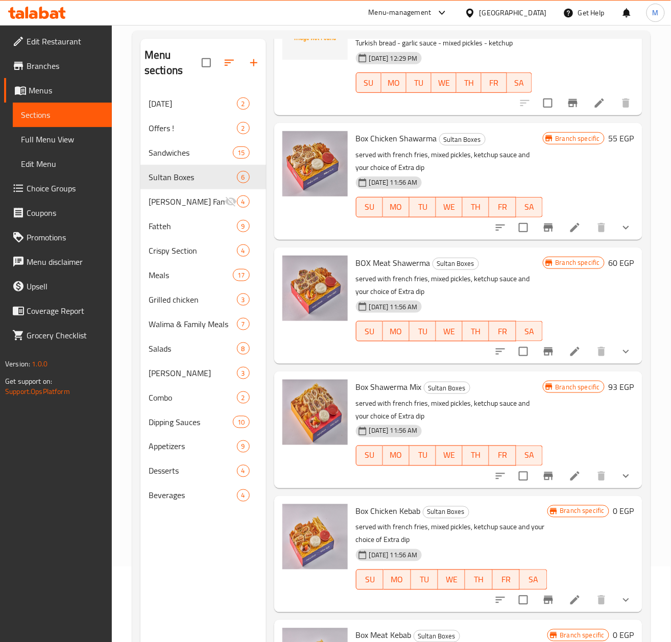
scroll to position [136, 0]
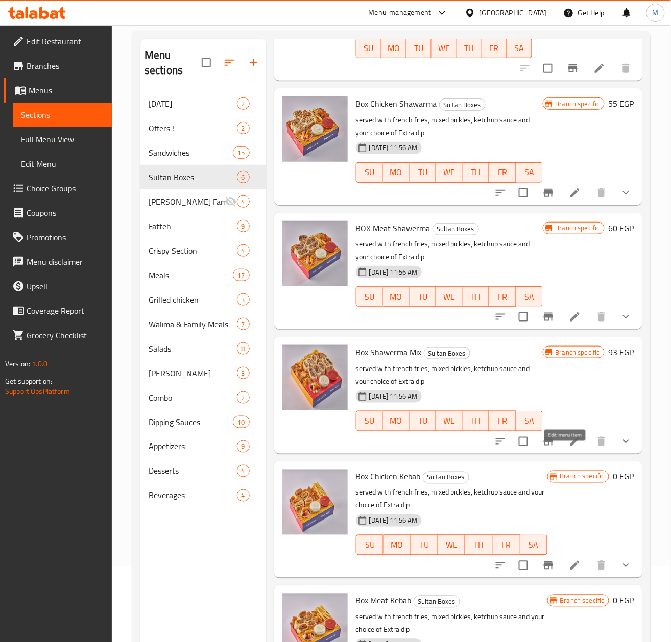
click at [569, 448] on icon at bounding box center [575, 441] width 12 height 12
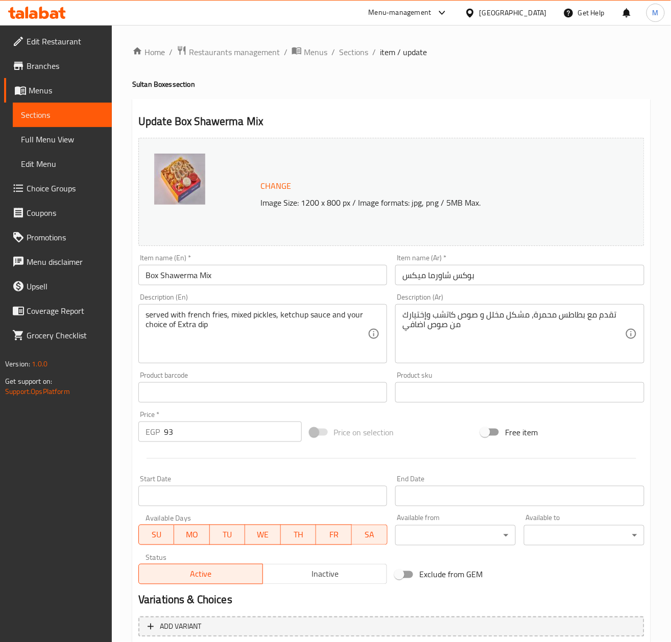
scroll to position [111, 0]
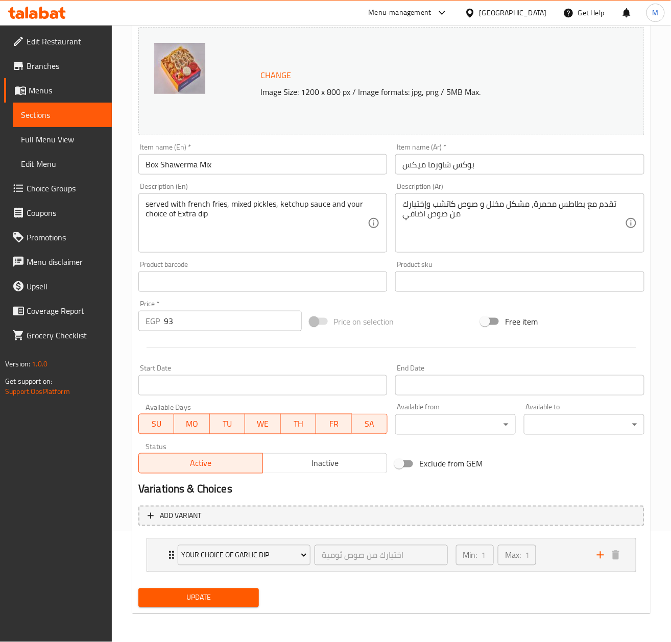
click at [209, 160] on input "Box Shawerma Mix" at bounding box center [262, 164] width 249 height 20
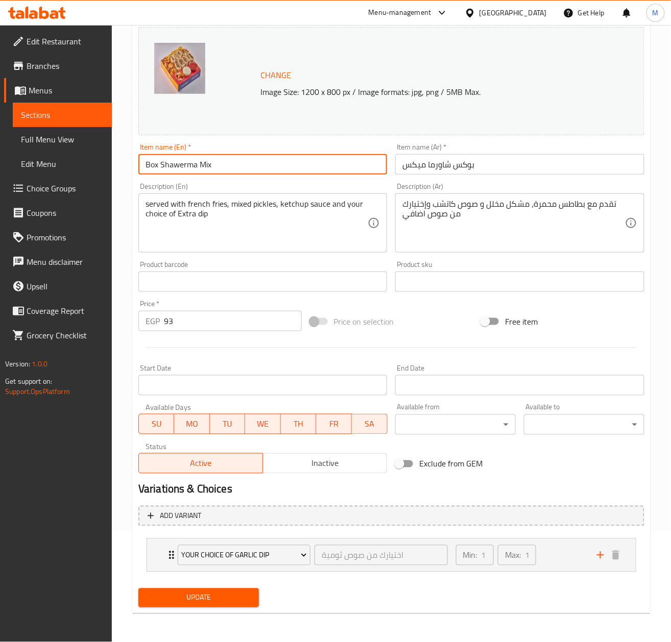
click at [209, 160] on input "Box Shawerma Mix" at bounding box center [262, 164] width 249 height 20
click at [50, 113] on span "Sections" at bounding box center [62, 115] width 83 height 12
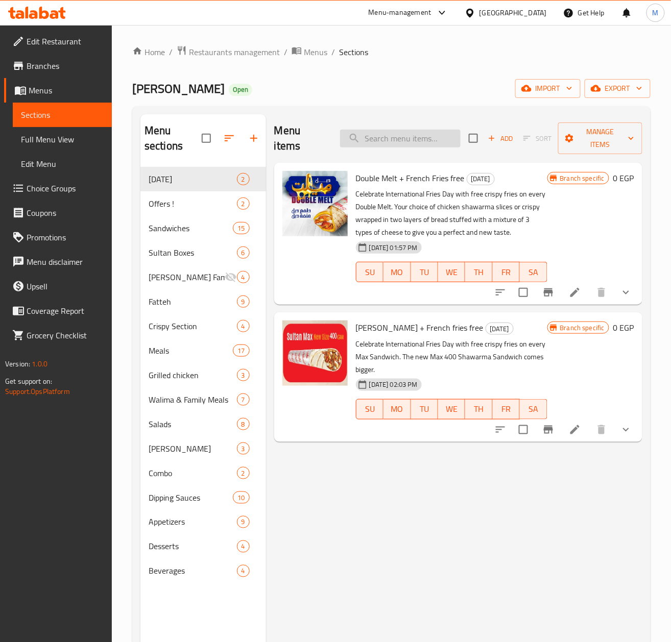
click at [403, 139] on input "search" at bounding box center [400, 139] width 120 height 18
paste input "Box Shawerma Mix"
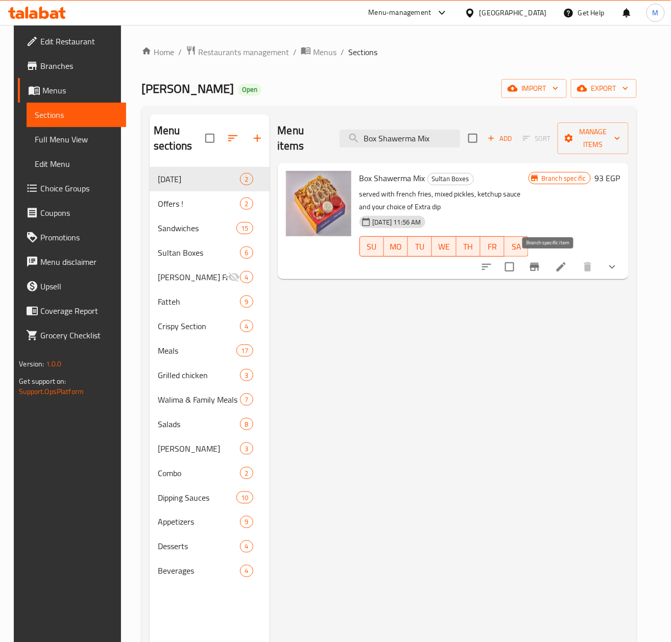
type input "Box Shawerma Mix"
click at [541, 265] on icon "Branch-specific-item" at bounding box center [534, 267] width 12 height 12
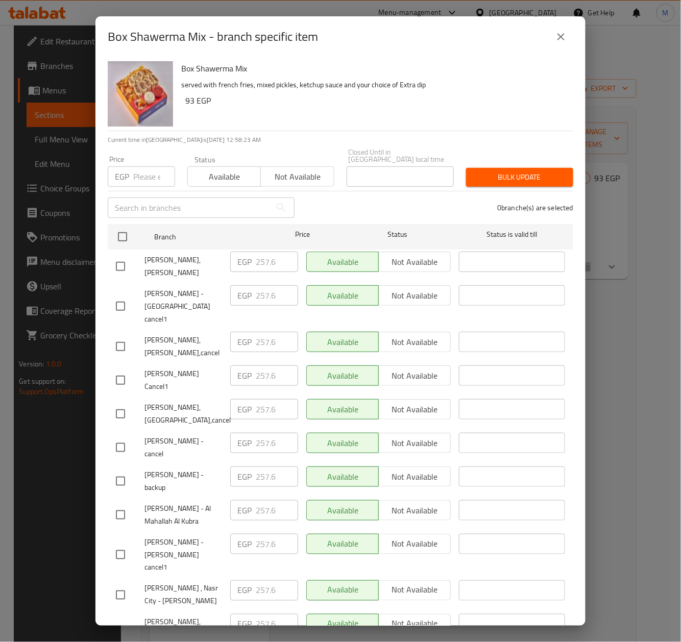
click at [131, 179] on div "Price EGP Price" at bounding box center [142, 171] width 80 height 43
click at [137, 167] on input "number" at bounding box center [154, 176] width 42 height 20
paste input "263.00"
type input "263.00"
click at [385, 197] on div "0 branche(s) are selected" at bounding box center [440, 207] width 279 height 37
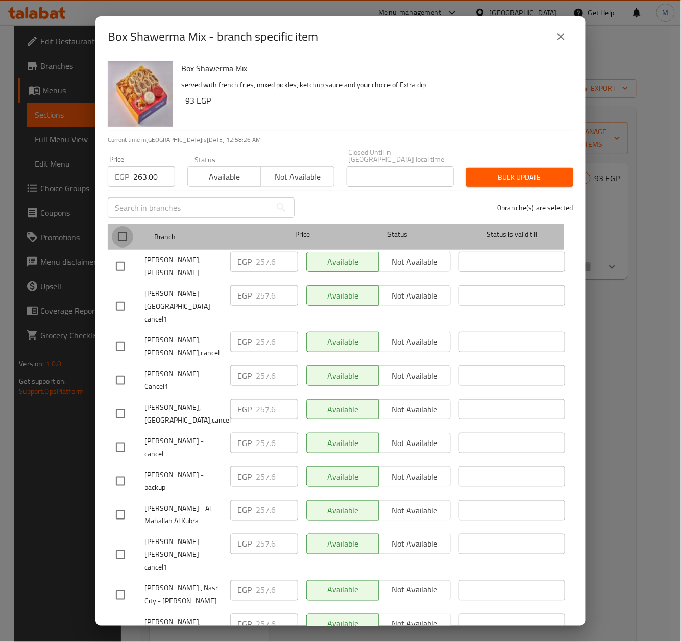
click at [124, 227] on input "checkbox" at bounding box center [122, 236] width 21 height 21
checkbox input "true"
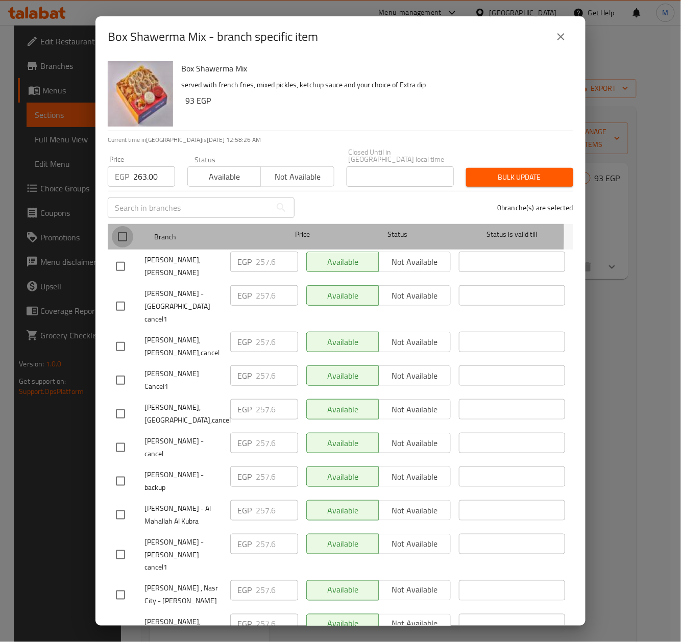
checkbox input "true"
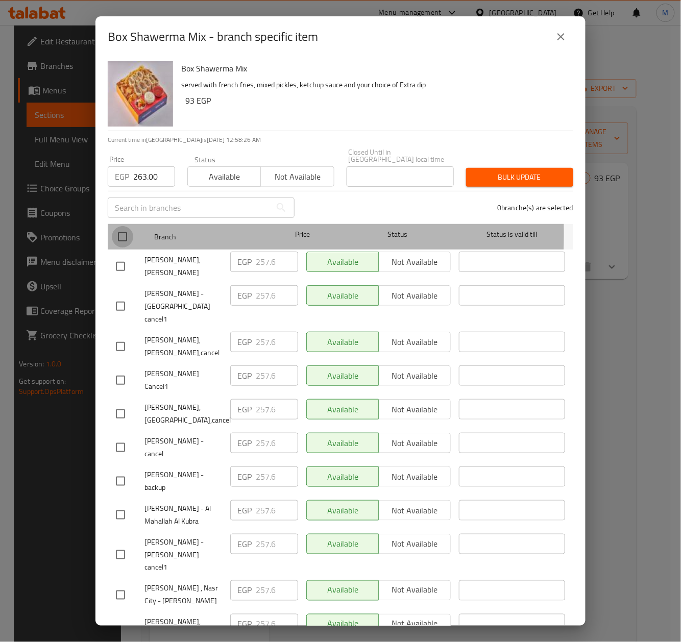
checkbox input "true"
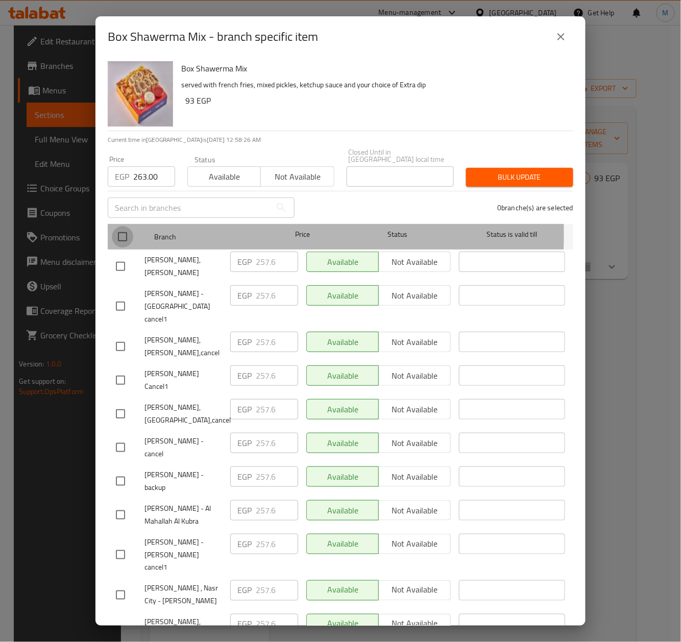
checkbox input "true"
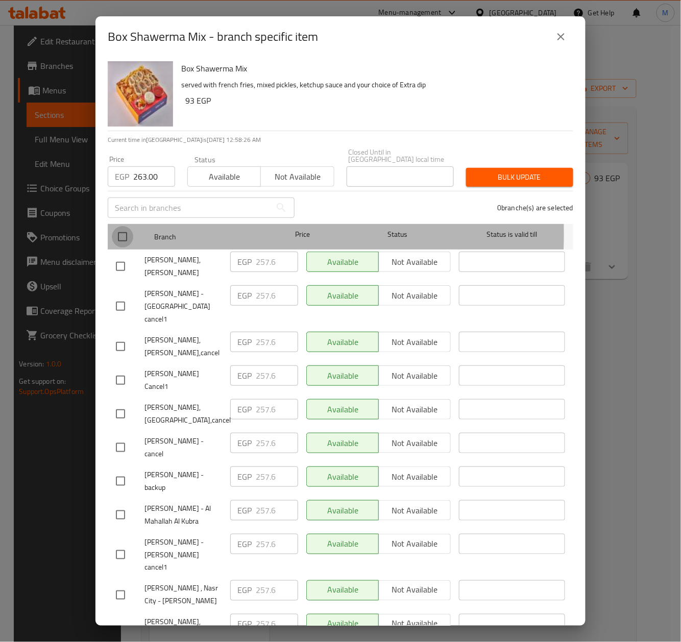
checkbox input "true"
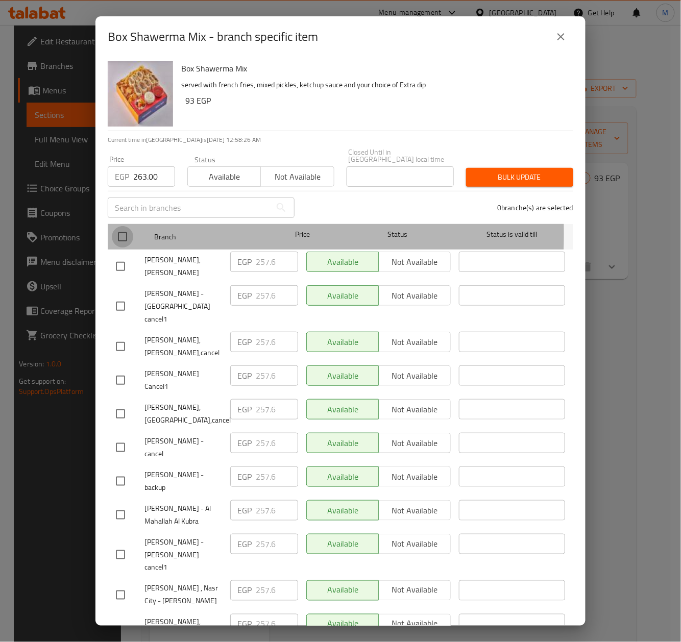
checkbox input "true"
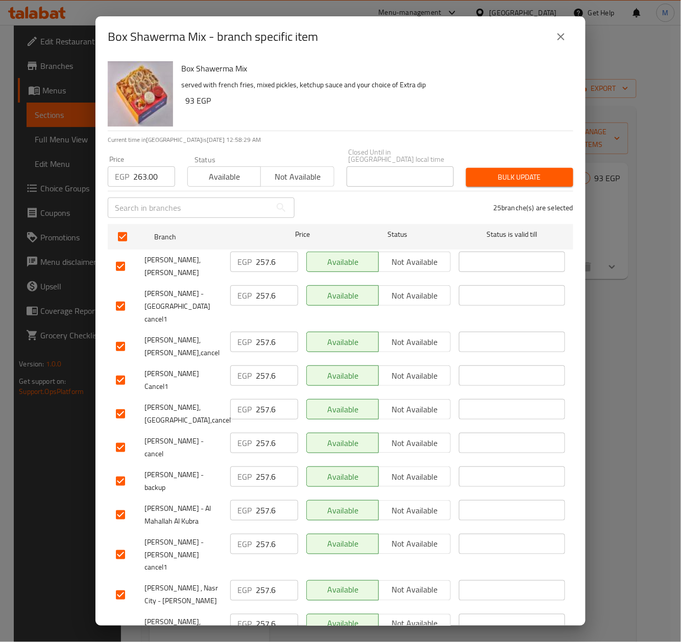
scroll to position [384, 0]
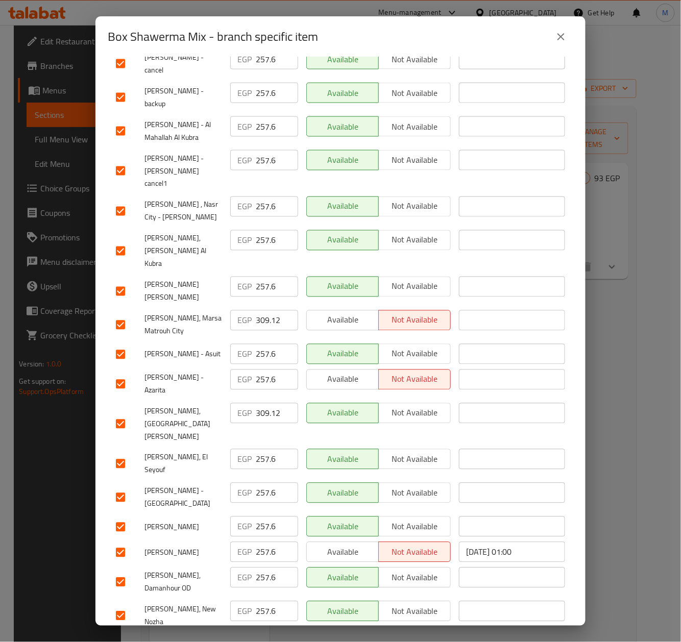
click at [125, 414] on input "checkbox" at bounding box center [120, 424] width 21 height 21
checkbox input "false"
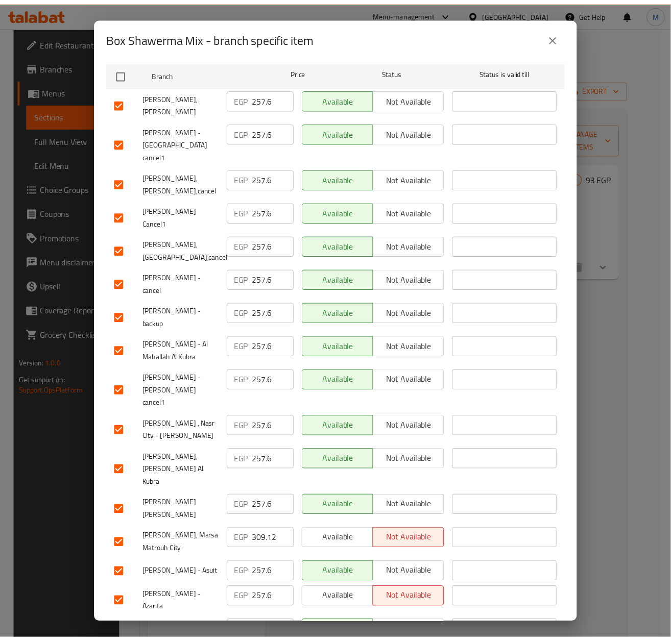
scroll to position [0, 0]
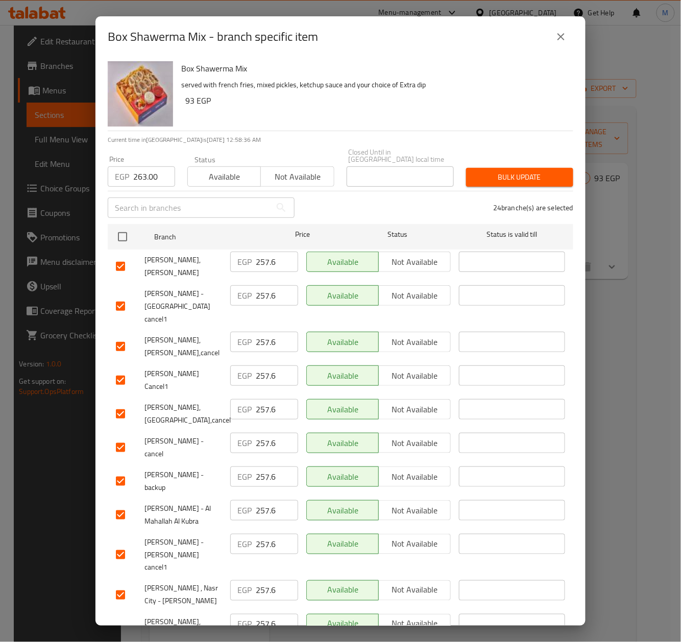
click at [529, 171] on span "Bulk update" at bounding box center [519, 177] width 91 height 13
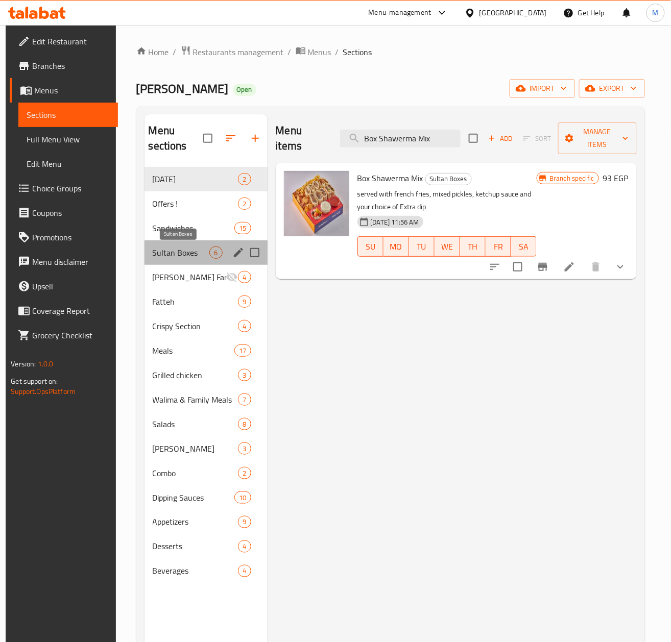
click at [176, 254] on span "Sultan Boxes" at bounding box center [181, 253] width 57 height 12
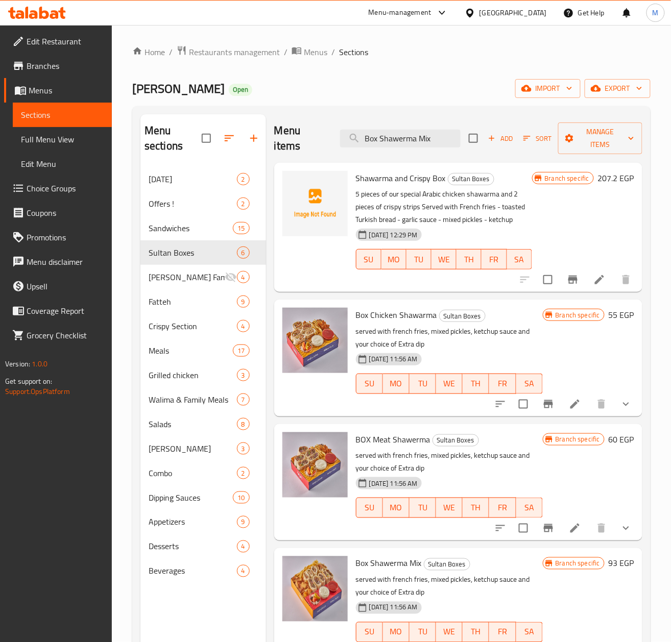
click at [554, 364] on div "Branch specific 55 EGP" at bounding box center [588, 358] width 91 height 100
click at [543, 362] on div "Branch specific 55 EGP" at bounding box center [588, 358] width 91 height 100
click at [185, 400] on span "Walima & Family Meals" at bounding box center [179, 400] width 60 height 12
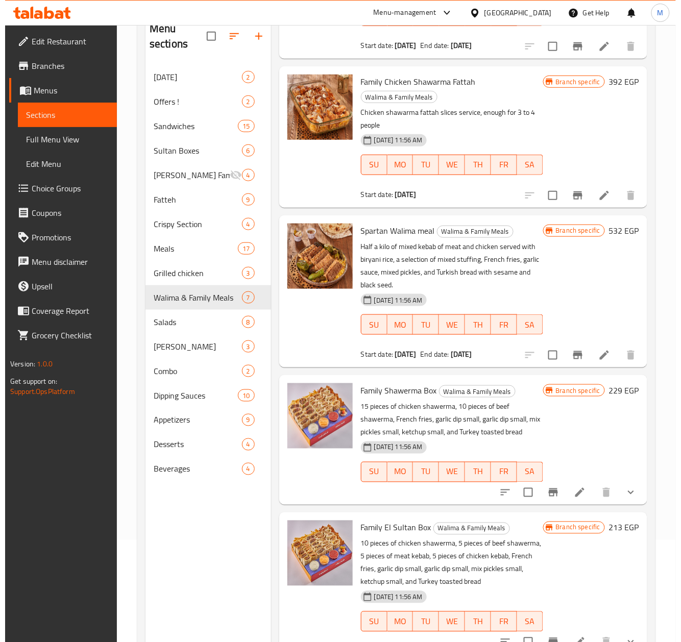
scroll to position [136, 0]
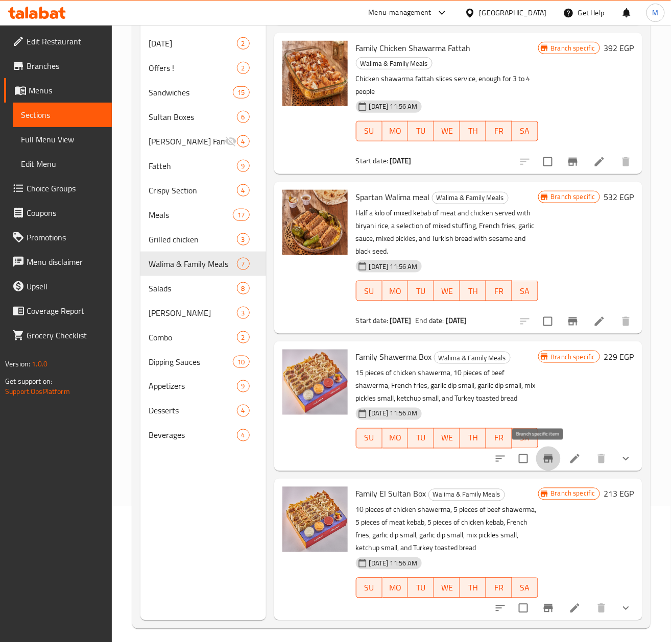
click at [544, 456] on icon "Branch-specific-item" at bounding box center [548, 459] width 12 height 12
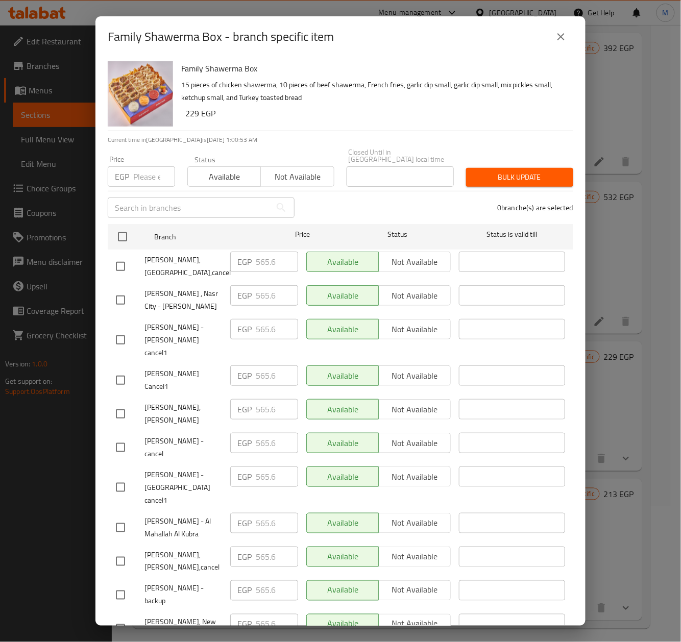
click at [140, 178] on input "number" at bounding box center [154, 176] width 42 height 20
paste input "575.00"
type input "575.00"
drag, startPoint x: 333, startPoint y: 195, endPoint x: 629, endPoint y: 234, distance: 298.6
click at [333, 195] on div "0 branche(s) are selected" at bounding box center [440, 207] width 279 height 37
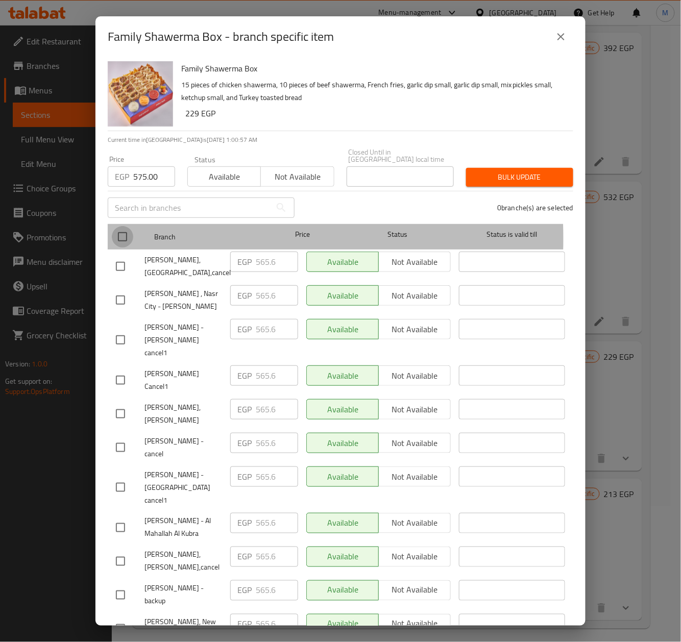
click at [116, 231] on input "checkbox" at bounding box center [122, 236] width 21 height 21
checkbox input "true"
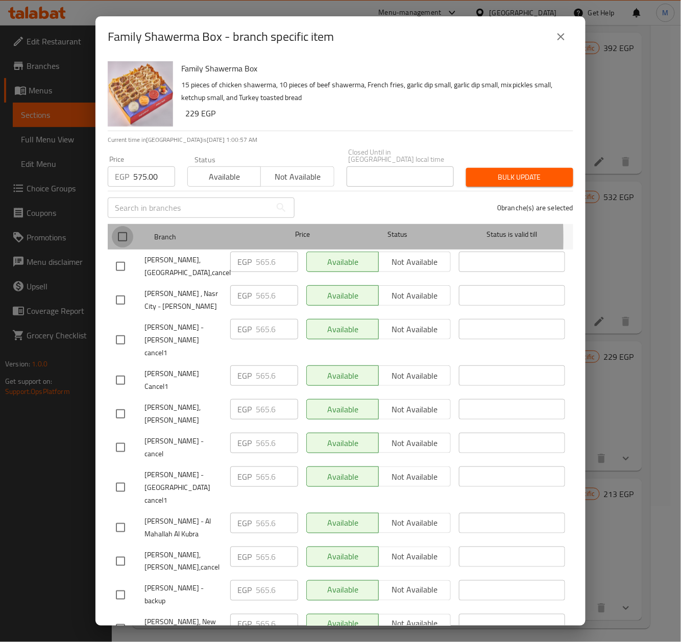
checkbox input "true"
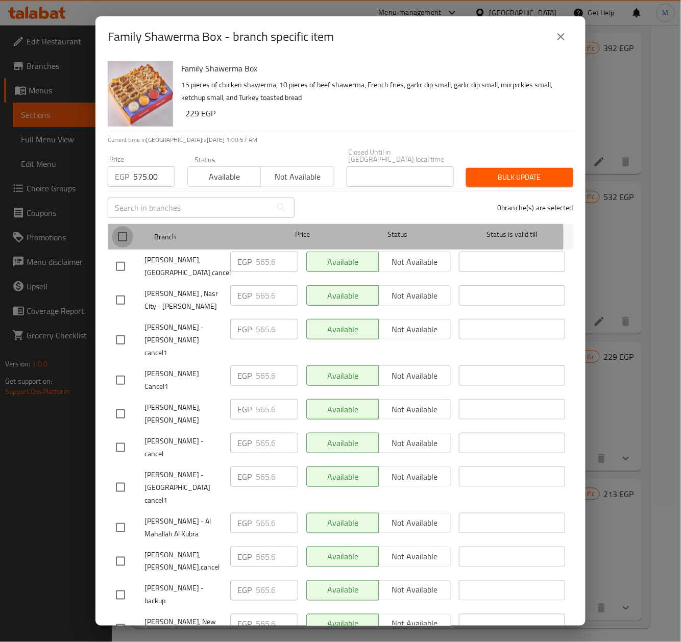
checkbox input "true"
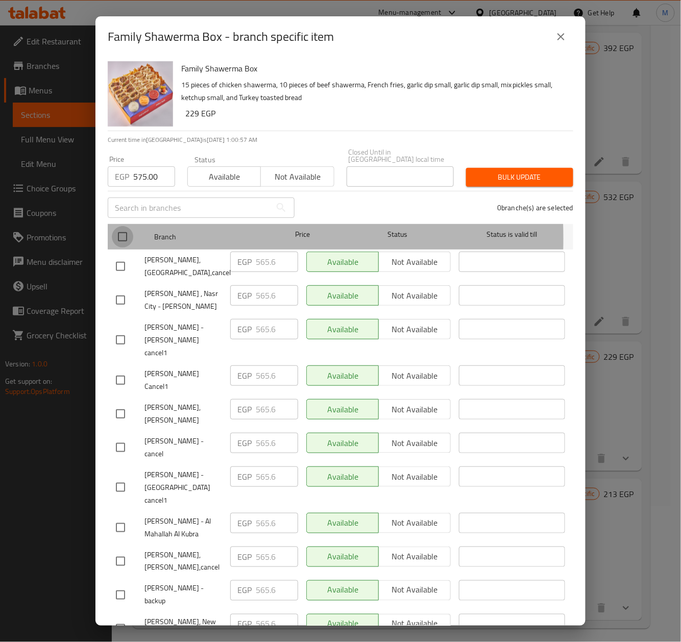
checkbox input "true"
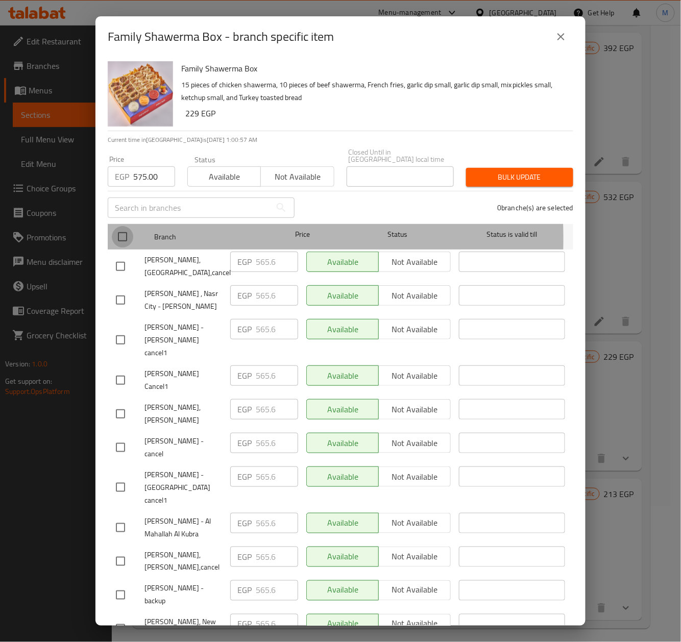
checkbox input "true"
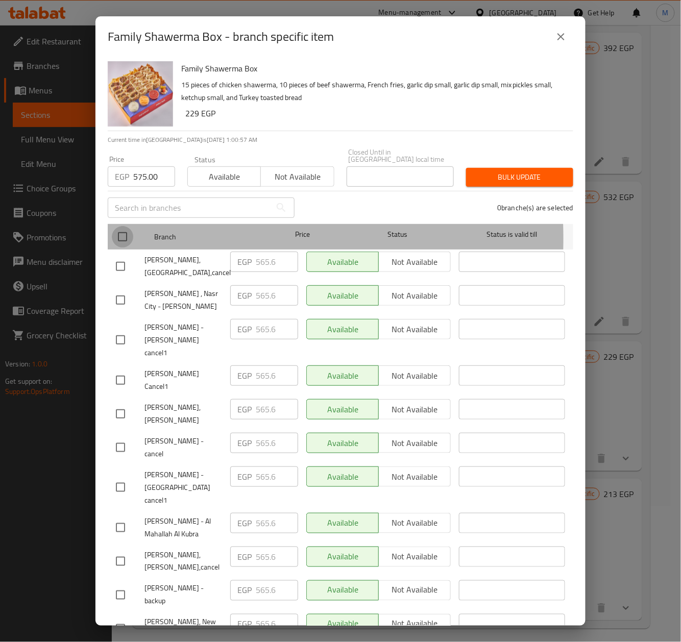
checkbox input "true"
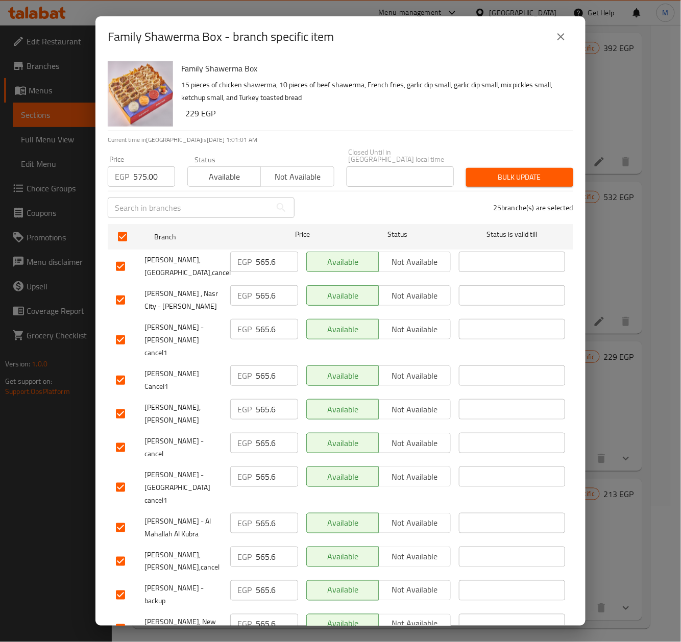
click at [390, 209] on div "25 branche(s) are selected" at bounding box center [440, 207] width 279 height 37
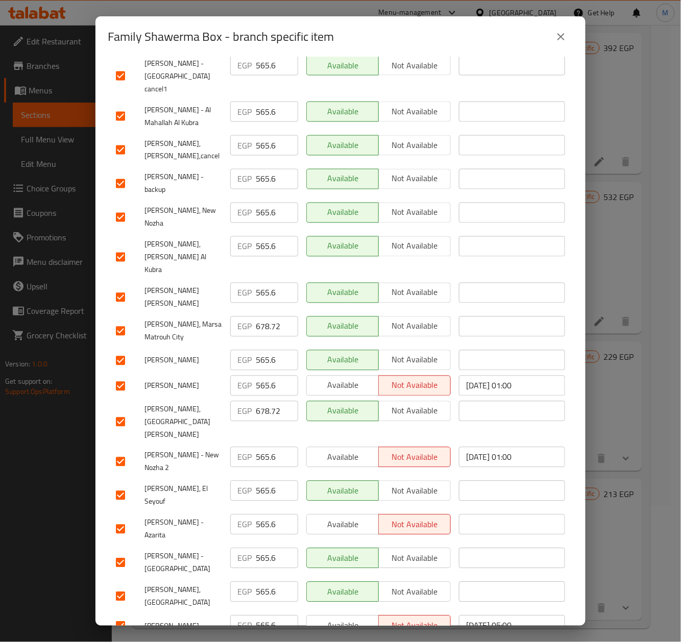
click at [116, 411] on input "checkbox" at bounding box center [120, 421] width 21 height 21
checkbox input "false"
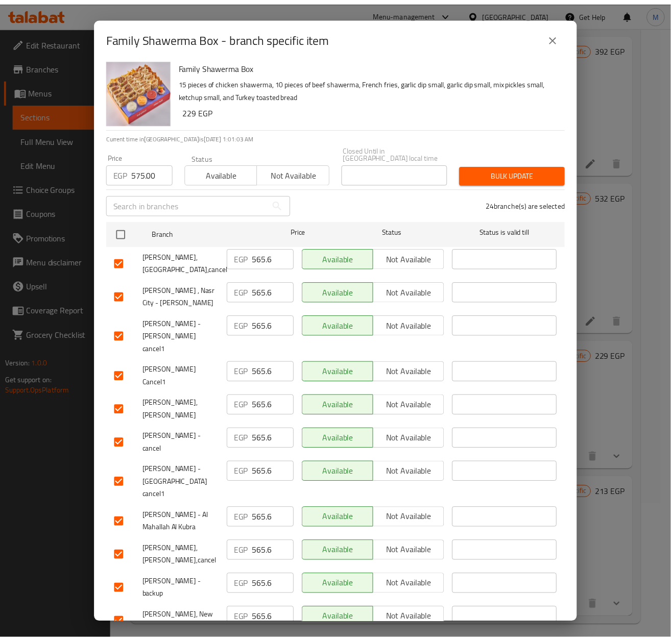
scroll to position [0, 0]
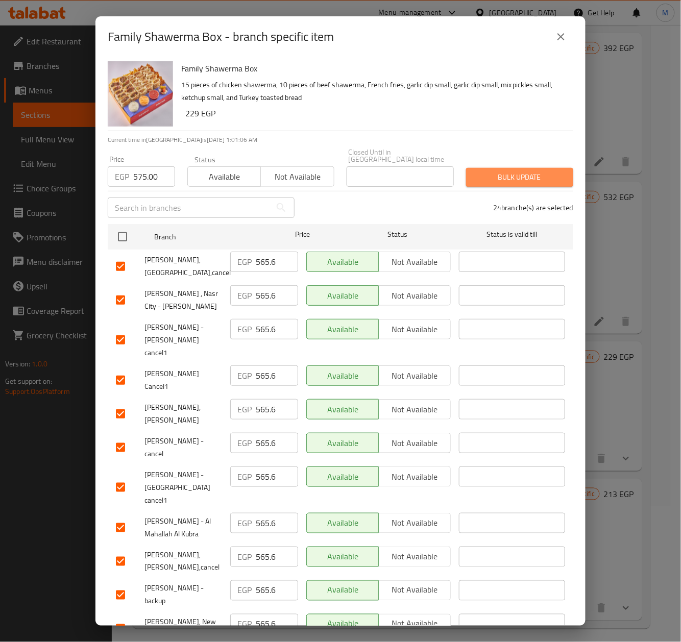
click at [530, 171] on span "Bulk update" at bounding box center [519, 177] width 91 height 13
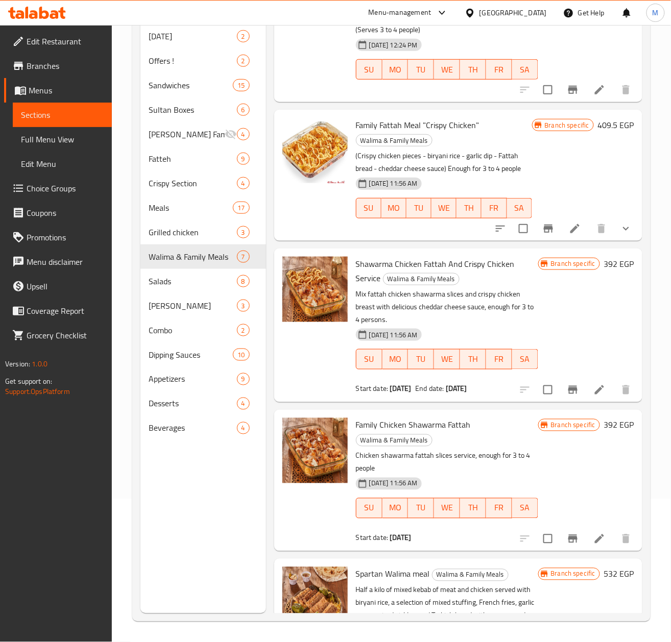
scroll to position [62, 0]
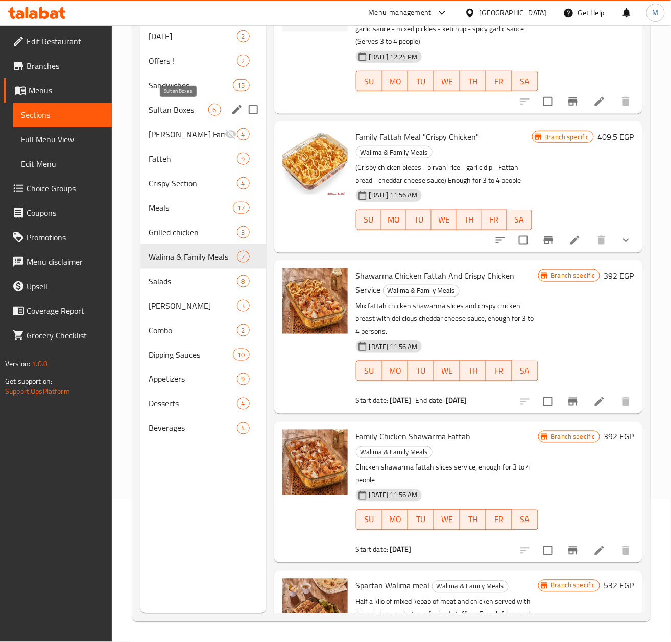
click at [178, 109] on span "Sultan Boxes" at bounding box center [179, 110] width 60 height 12
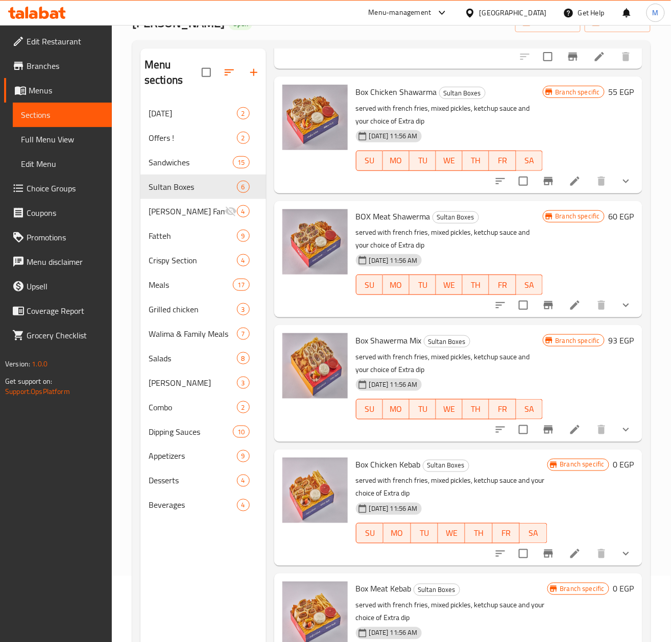
scroll to position [143, 0]
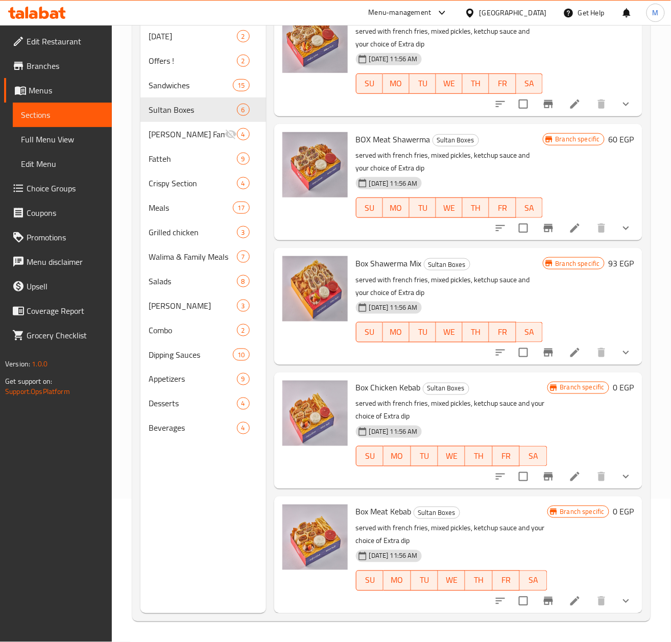
click at [513, 295] on p "served with french fries, mixed pickles, ketchup sauce and your choice of Extra…" at bounding box center [449, 287] width 187 height 26
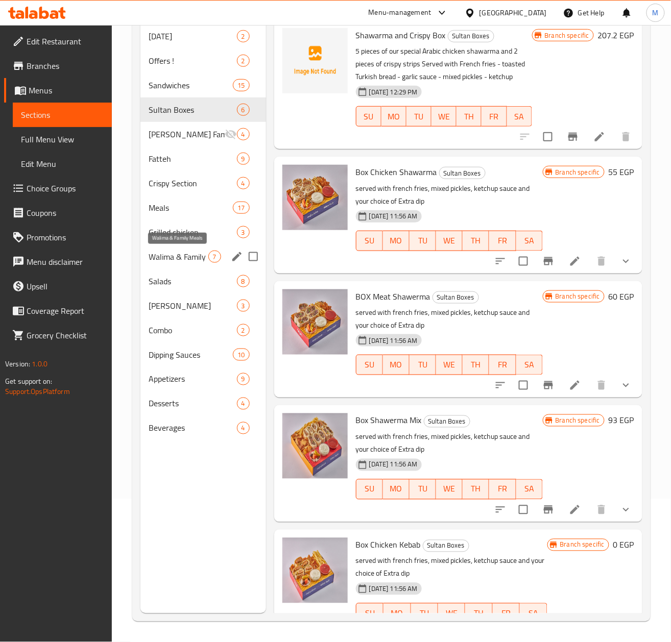
click at [182, 260] on span "Walima & Family Meals" at bounding box center [179, 257] width 60 height 12
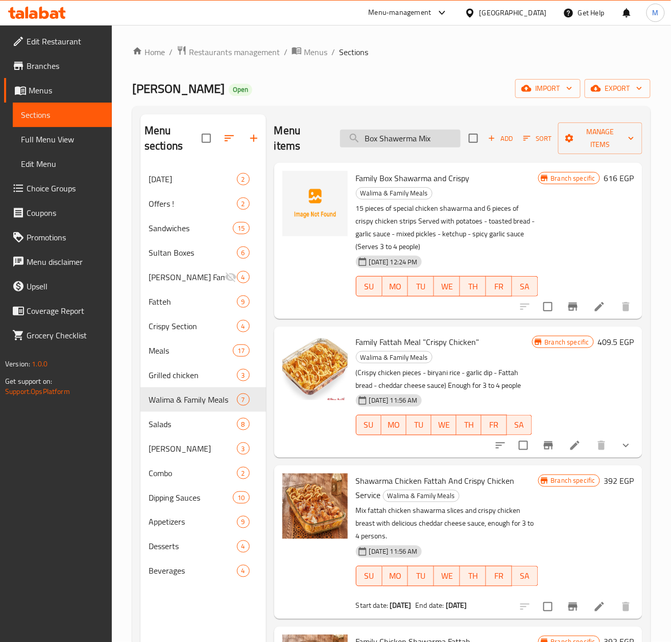
click at [397, 141] on input "Box Shawerma Mix" at bounding box center [400, 139] width 120 height 18
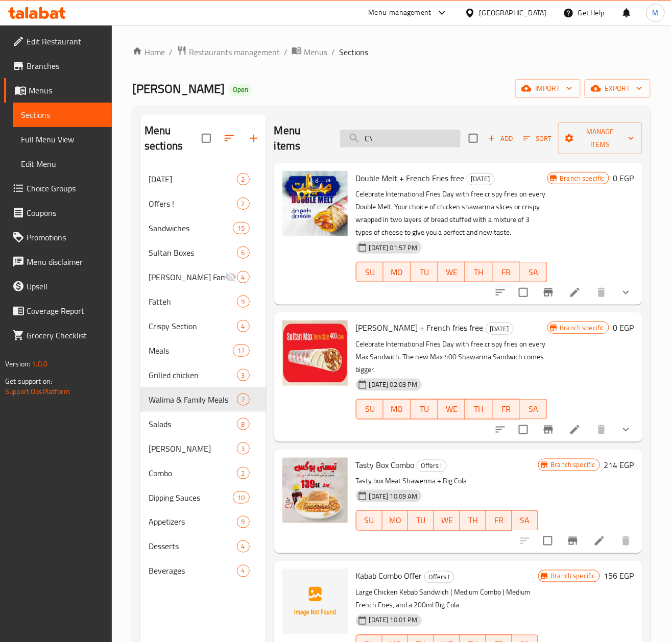
type input "C"
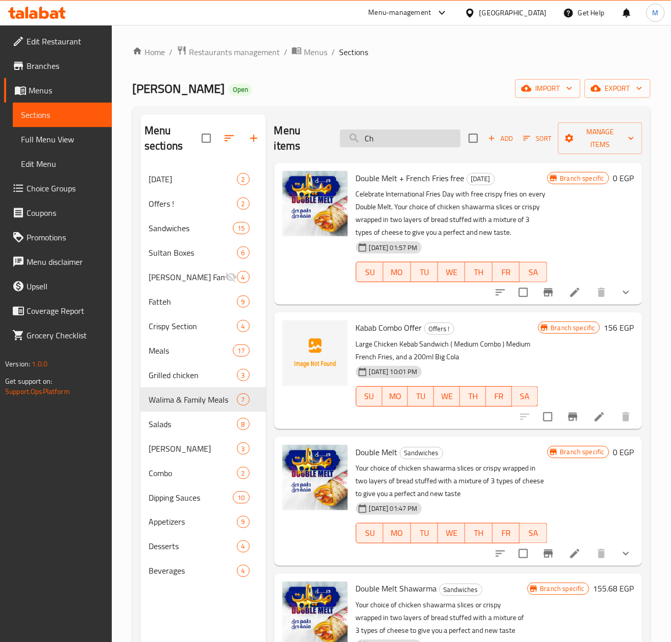
type input "C"
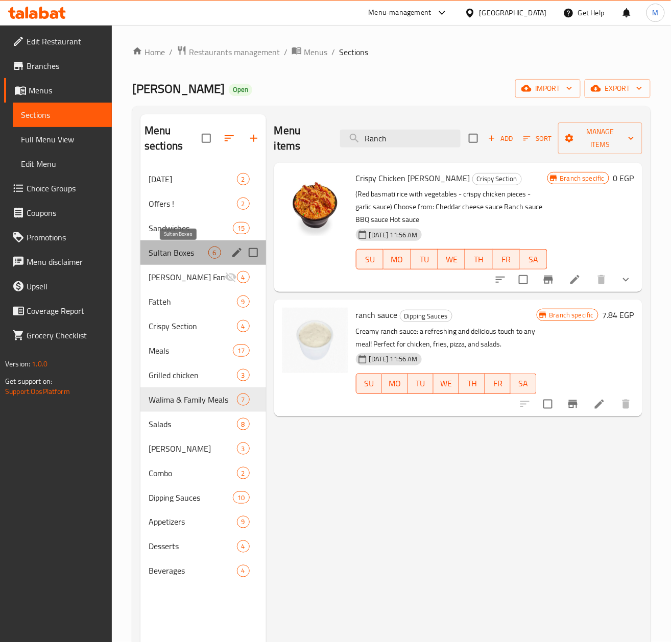
click at [186, 252] on span "Sultan Boxes" at bounding box center [179, 253] width 60 height 12
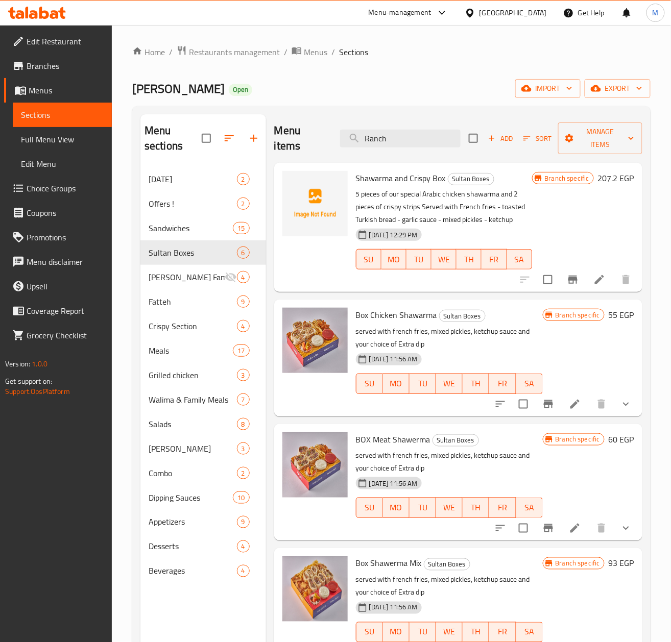
click at [497, 489] on div "[DATE] 11:56 AM SU MO TU WE TH FR SA" at bounding box center [449, 500] width 195 height 55
click at [190, 399] on span "Walima & Family Meals" at bounding box center [179, 400] width 60 height 12
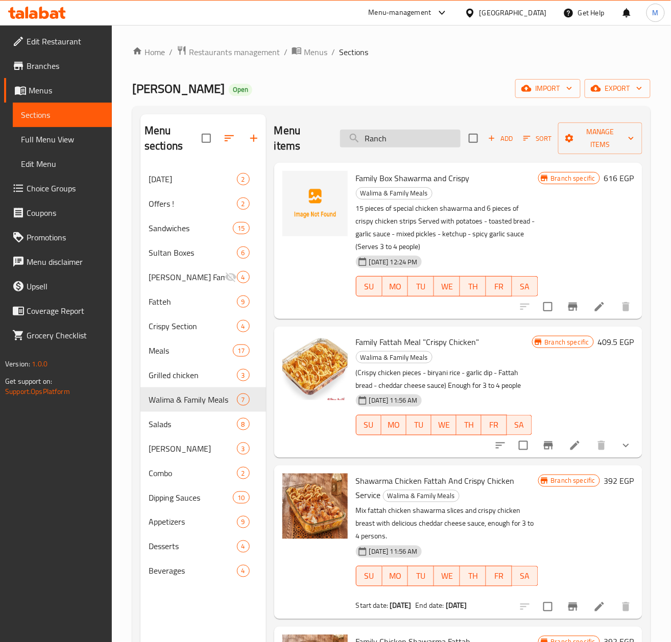
click at [404, 148] on input "Ranch" at bounding box center [400, 139] width 120 height 18
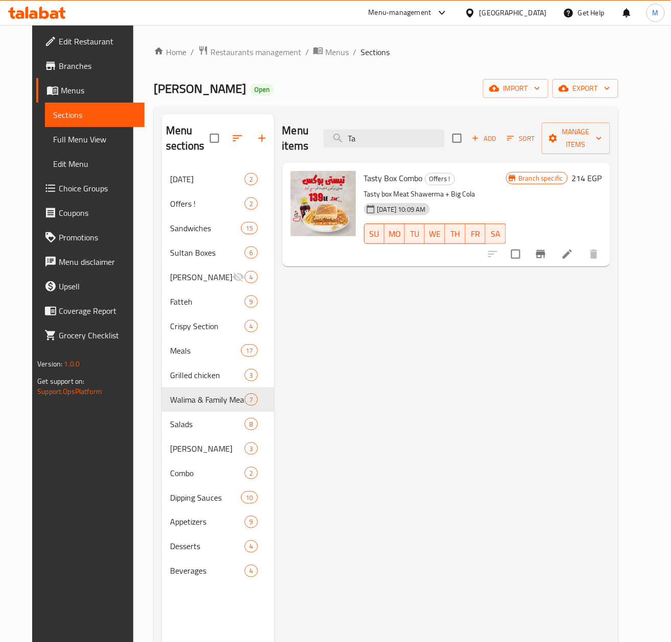
type input "T"
type input "tasty"
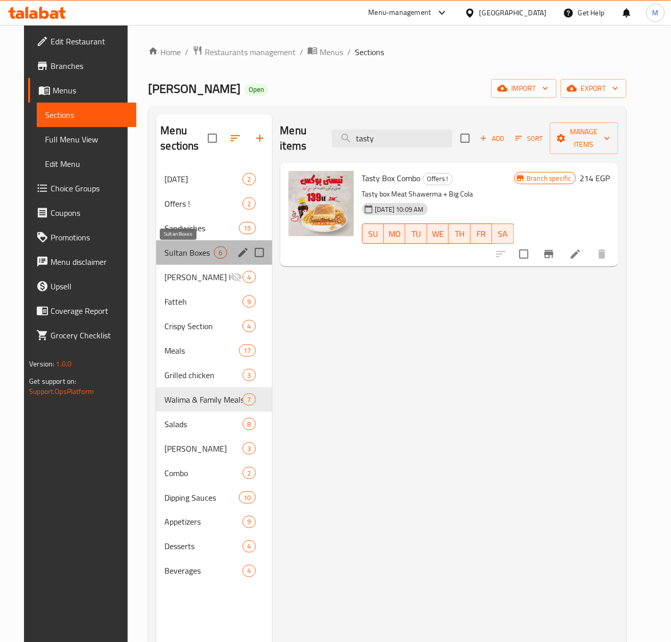
click at [182, 256] on span "Sultan Boxes" at bounding box center [189, 253] width 50 height 12
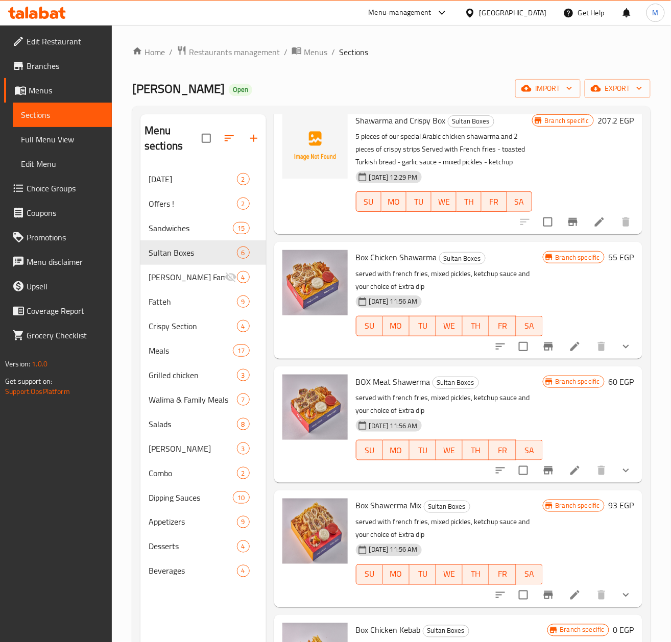
scroll to position [169, 0]
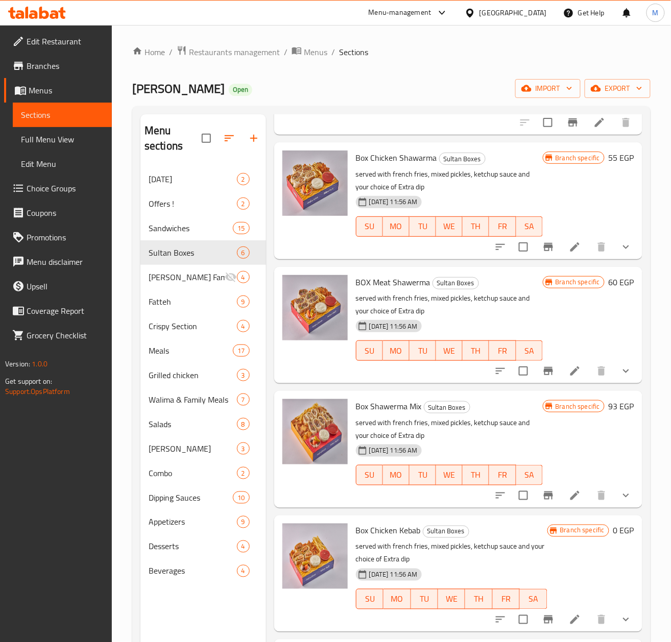
click at [620, 248] on icon "show more" at bounding box center [626, 247] width 12 height 12
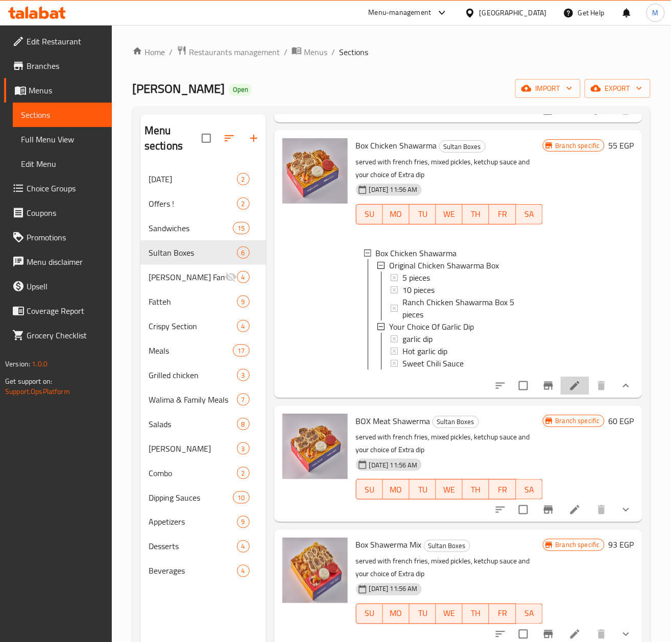
click at [572, 395] on li at bounding box center [575, 386] width 29 height 18
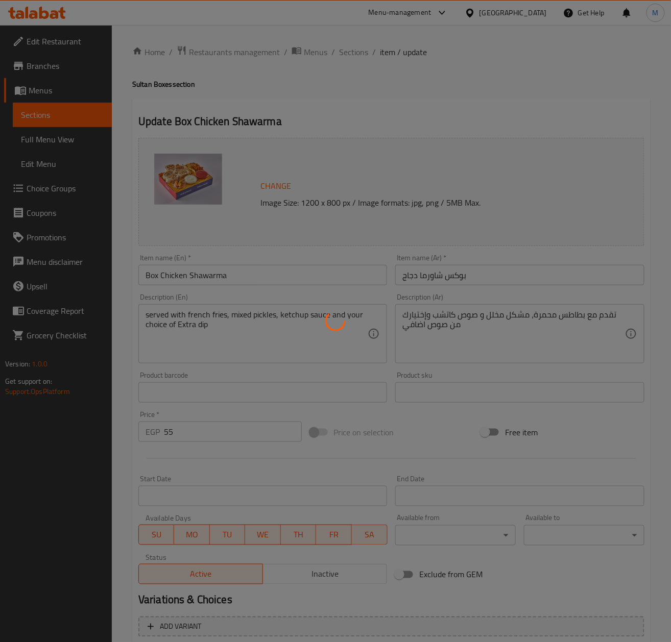
type input "بوكس شاورما الدجاج الأصلي"
type input "1"
type input "اختيارك من صوص ثومية"
type input "1"
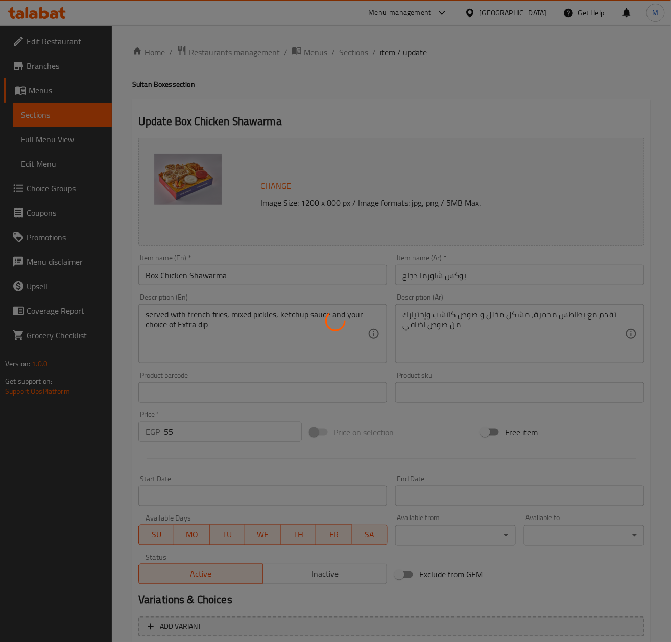
type input "1"
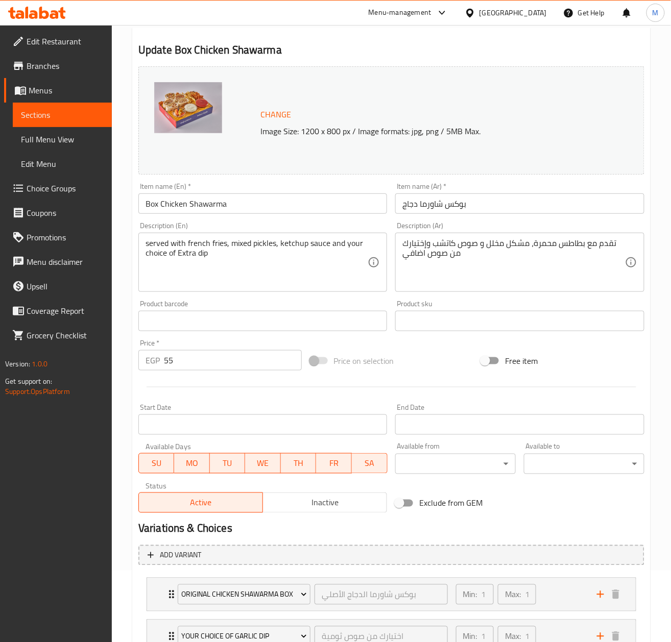
scroll to position [154, 0]
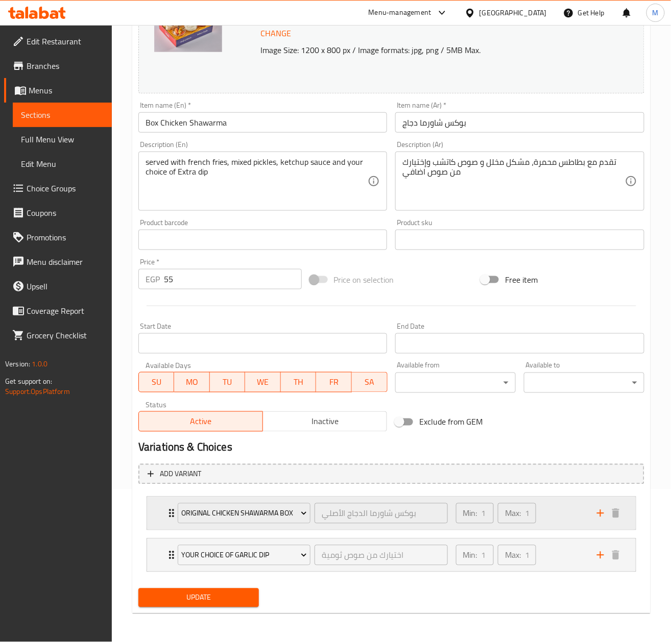
click at [168, 515] on icon "Expand" at bounding box center [171, 513] width 12 height 12
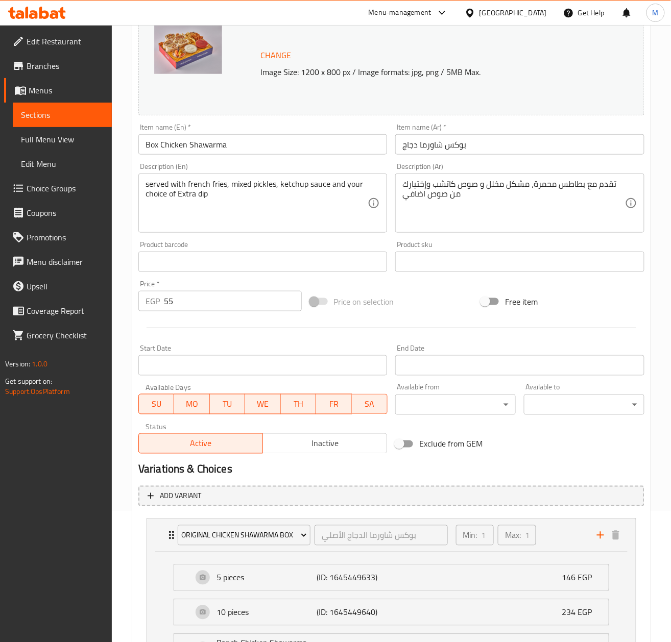
scroll to position [0, 0]
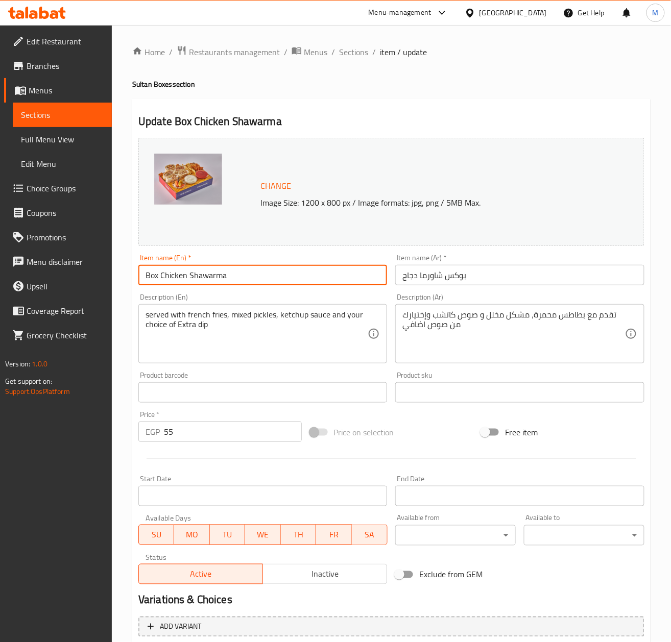
click at [198, 278] on input "Box Chicken Shawarma" at bounding box center [262, 275] width 249 height 20
click at [31, 111] on span "Sections" at bounding box center [62, 115] width 83 height 12
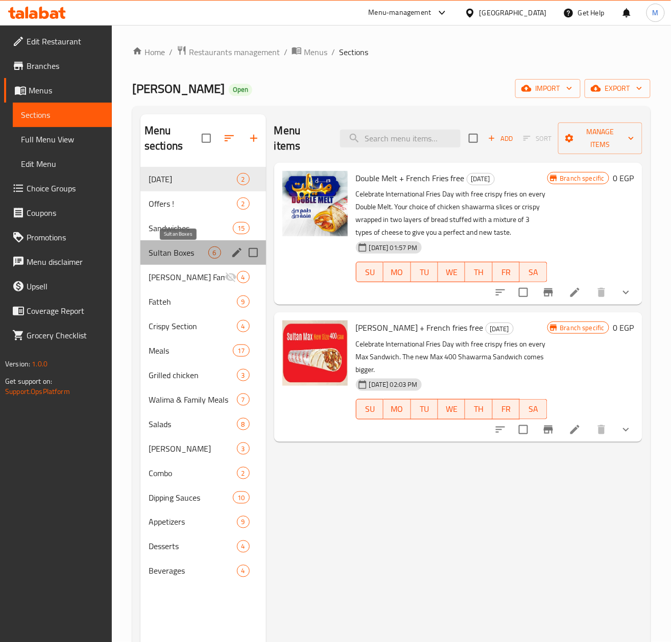
click at [176, 252] on span "Sultan Boxes" at bounding box center [179, 253] width 60 height 12
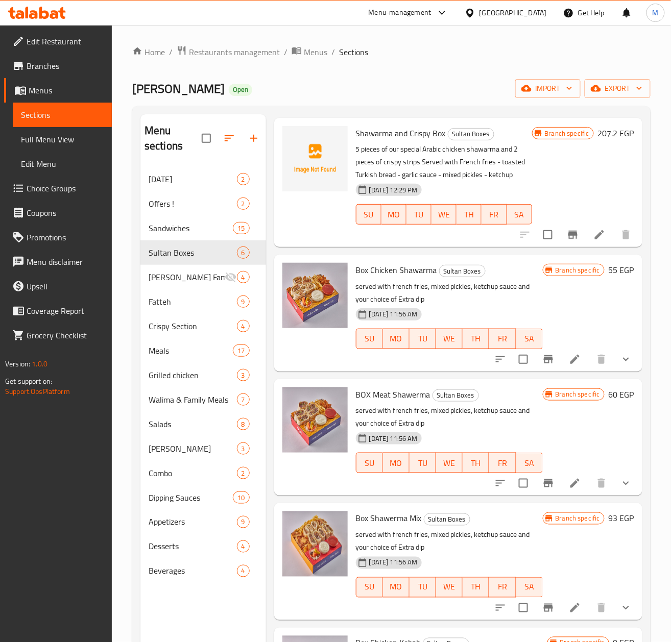
scroll to position [68, 0]
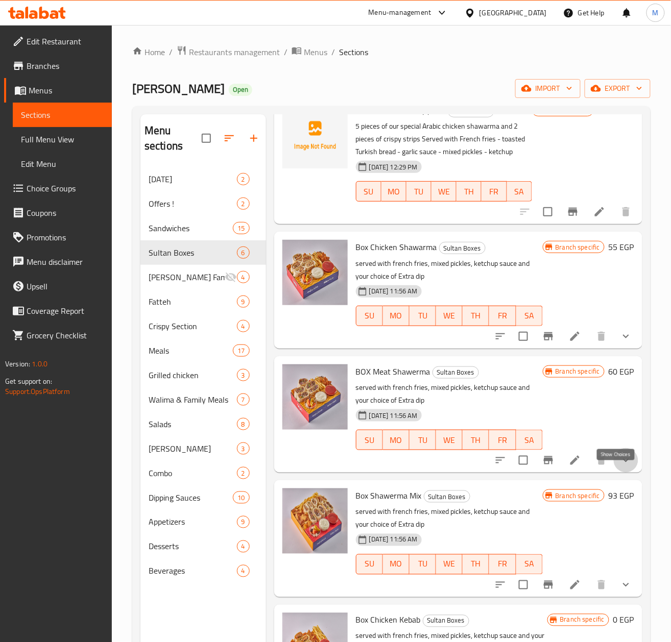
click at [620, 467] on icon "show more" at bounding box center [626, 460] width 12 height 12
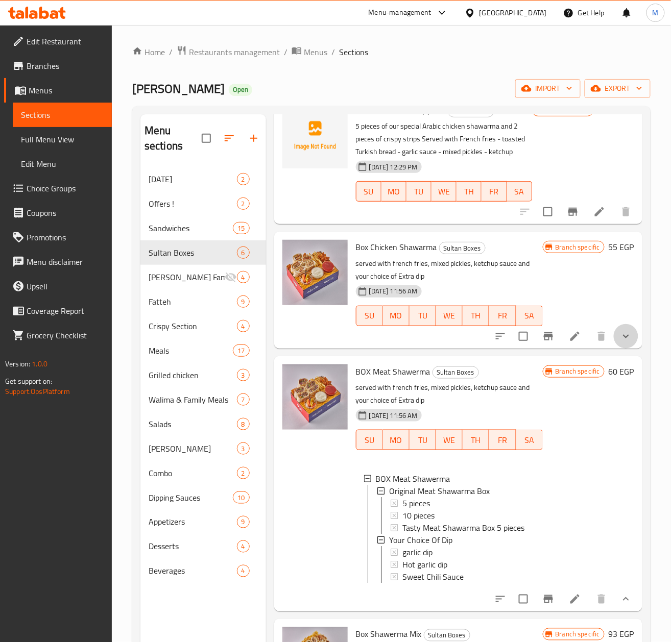
click at [626, 349] on button "show more" at bounding box center [626, 336] width 25 height 25
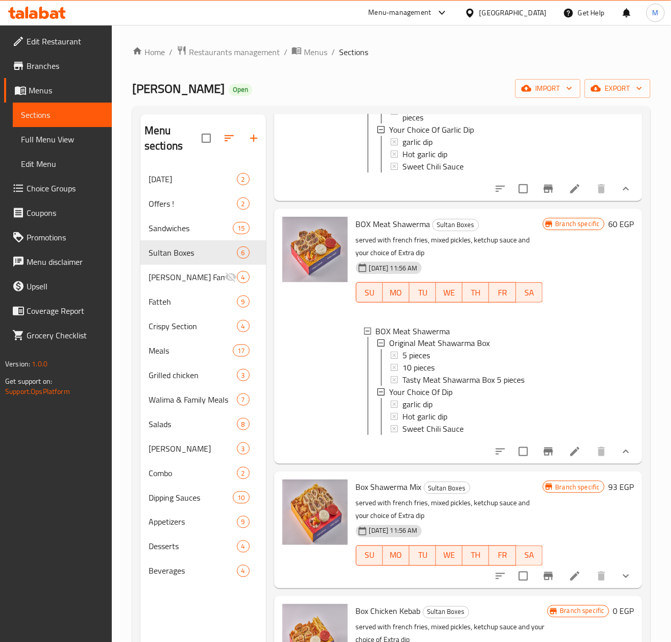
scroll to position [476, 0]
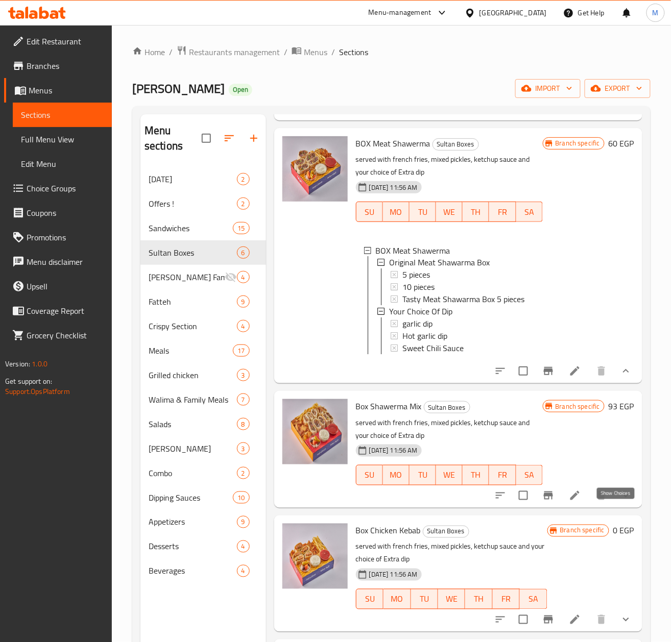
click at [620, 502] on icon "show more" at bounding box center [626, 496] width 12 height 12
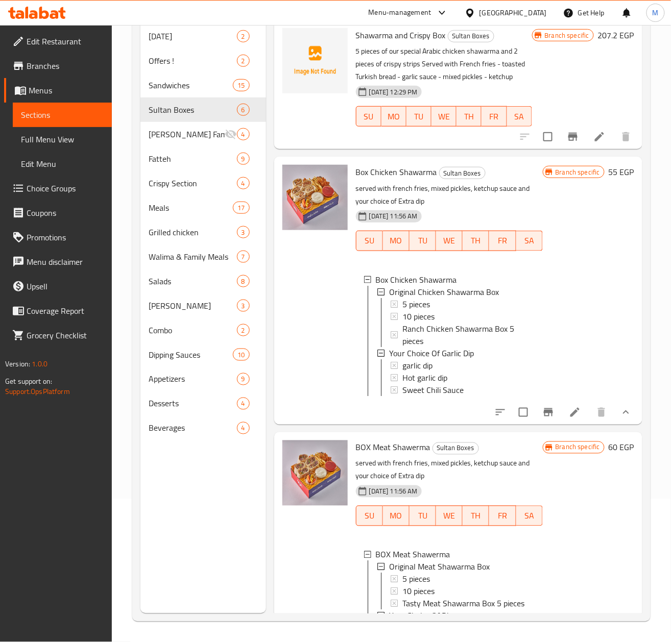
scroll to position [0, 0]
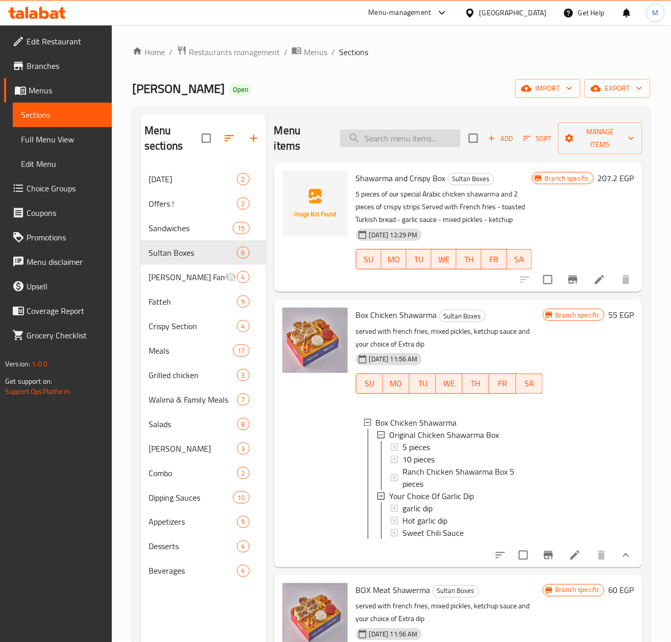
click at [418, 139] on input "search" at bounding box center [400, 139] width 120 height 18
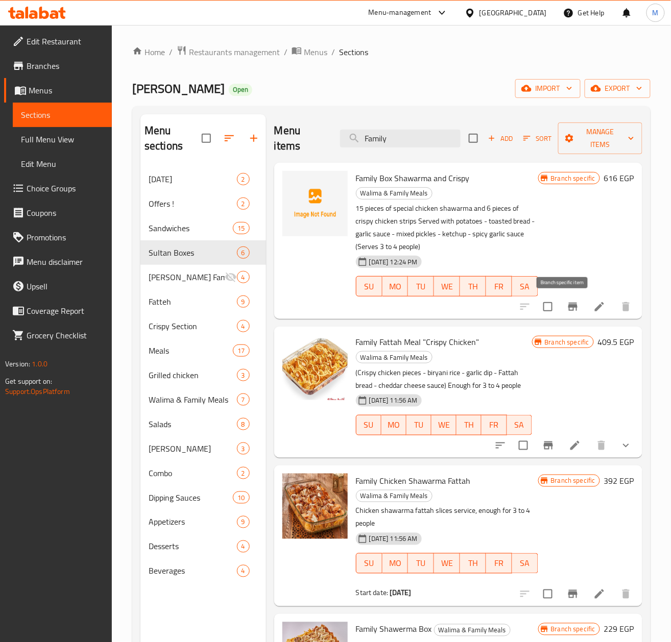
type input "Family"
click at [568, 308] on icon "Branch-specific-item" at bounding box center [572, 307] width 9 height 8
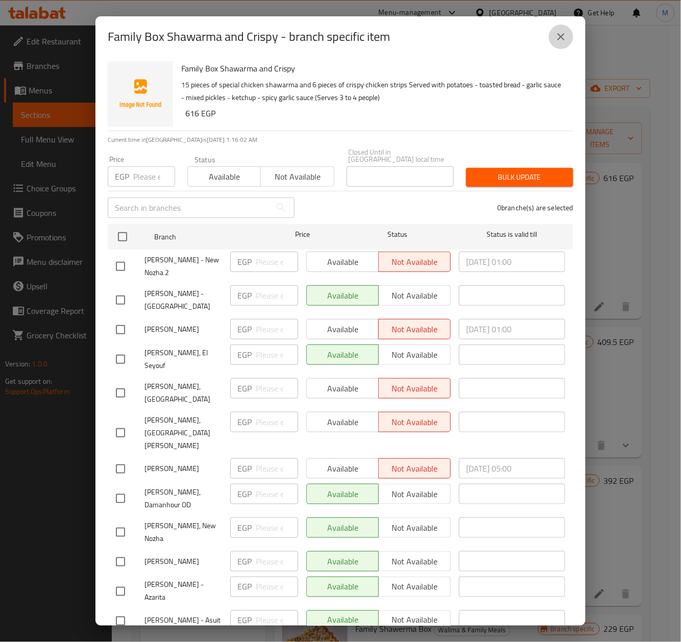
click at [564, 37] on icon "close" at bounding box center [561, 37] width 12 height 12
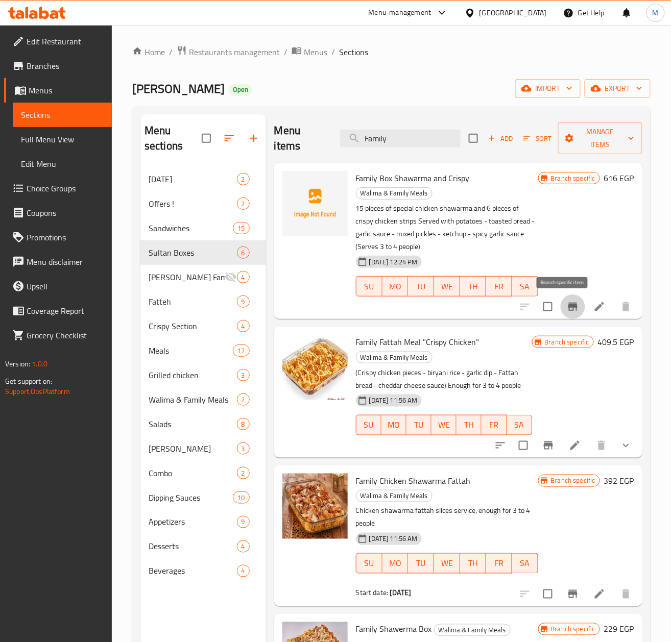
click at [568, 310] on icon "Branch-specific-item" at bounding box center [572, 307] width 9 height 8
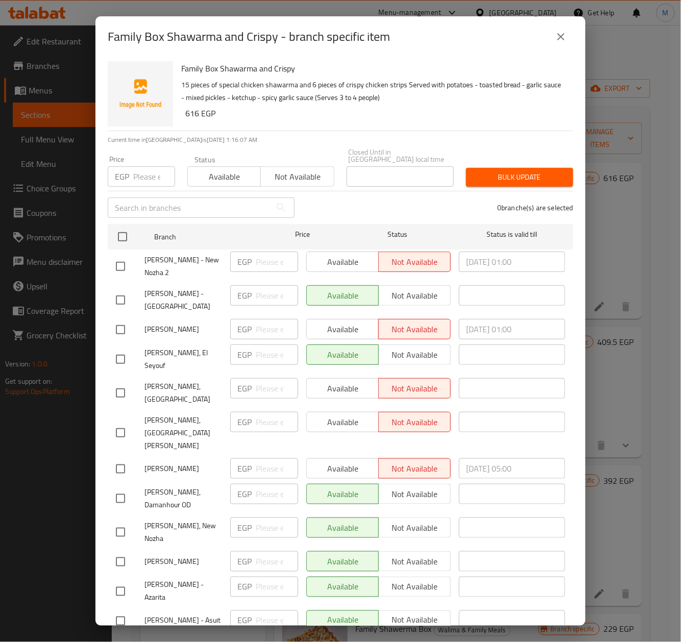
drag, startPoint x: 127, startPoint y: 225, endPoint x: 150, endPoint y: 176, distance: 54.8
click at [127, 226] on input "checkbox" at bounding box center [122, 236] width 21 height 21
checkbox input "true"
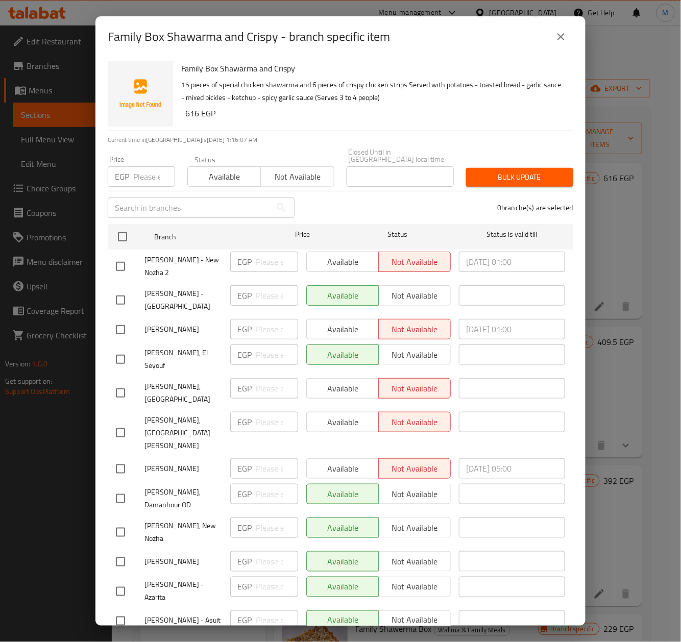
checkbox input "true"
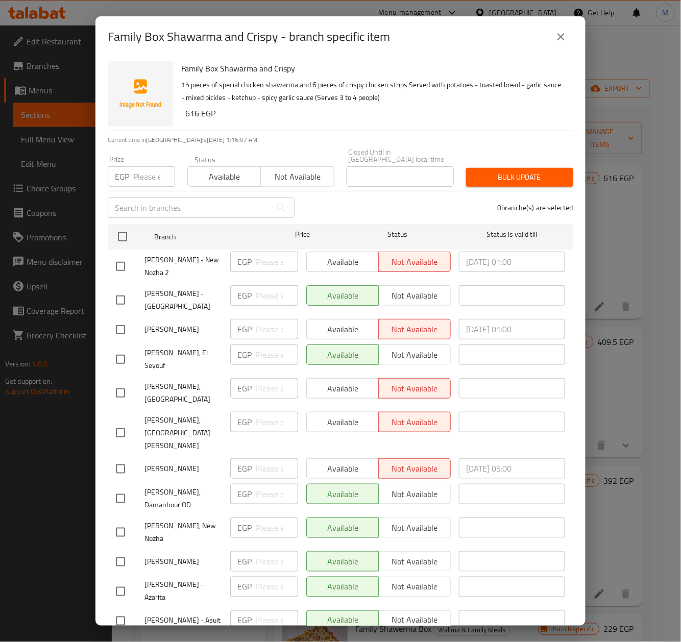
checkbox input "true"
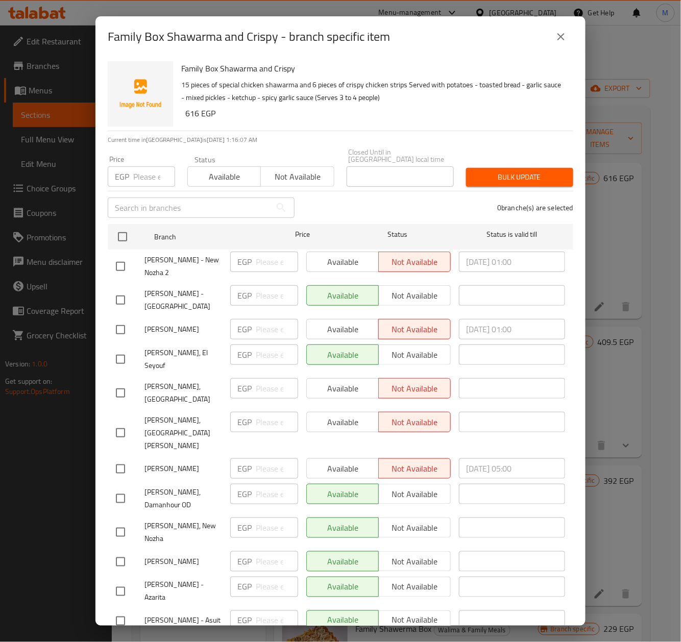
checkbox input "true"
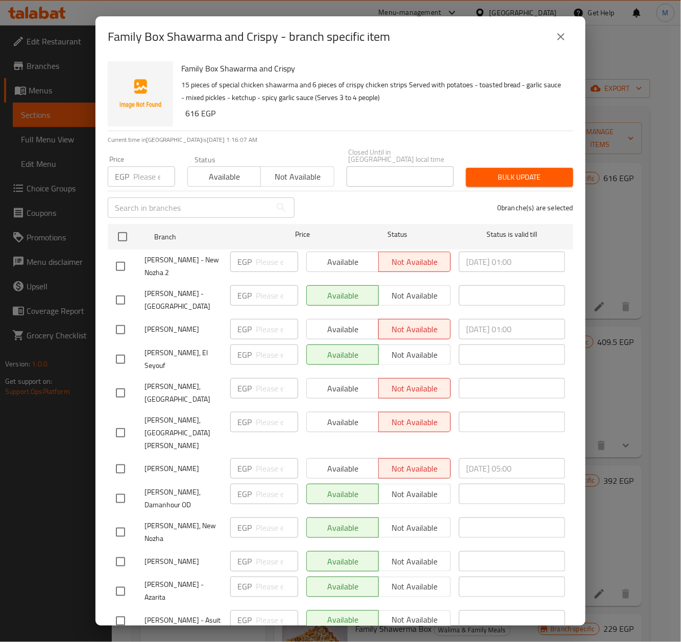
checkbox input "true"
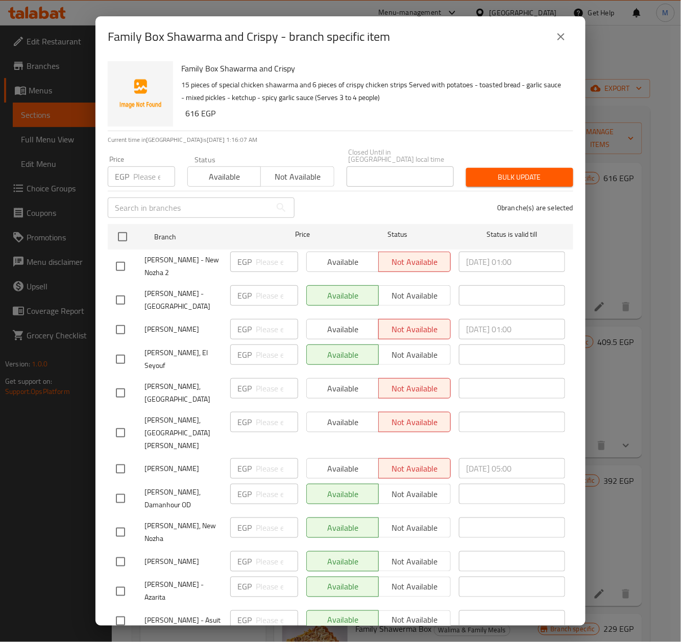
checkbox input "true"
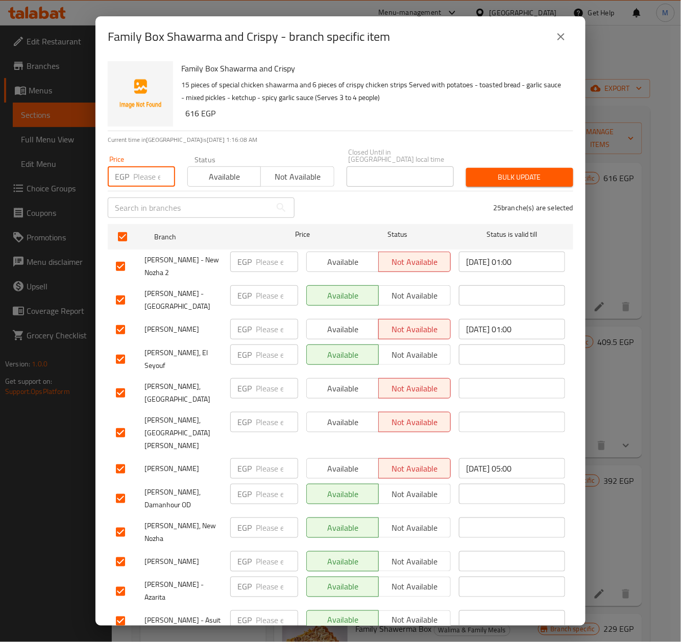
drag, startPoint x: 135, startPoint y: 167, endPoint x: 262, endPoint y: 88, distance: 149.7
click at [135, 169] on input "number" at bounding box center [154, 176] width 42 height 20
paste input "629.00"
type input "629.00"
click at [122, 422] on input "checkbox" at bounding box center [120, 432] width 21 height 21
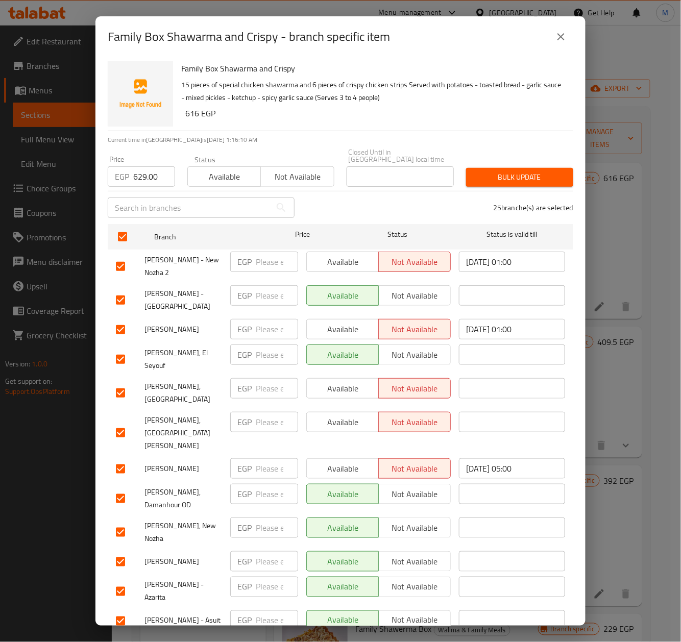
checkbox input "false"
click at [529, 171] on span "Bulk update" at bounding box center [519, 177] width 91 height 13
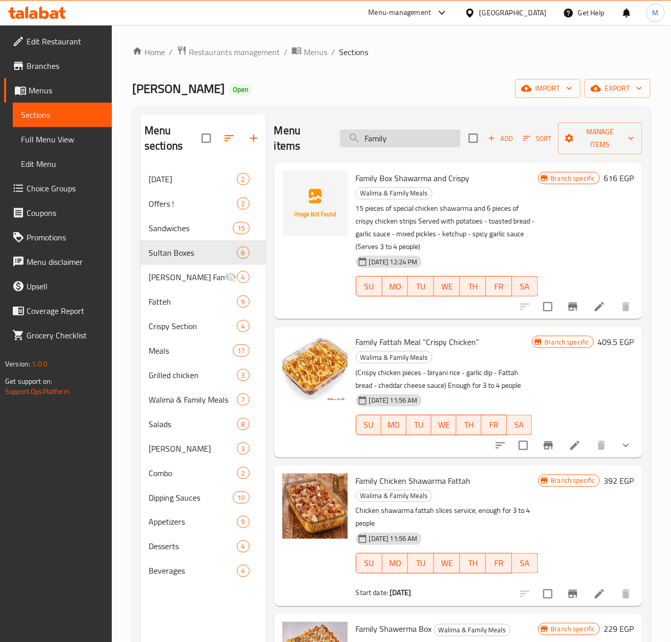
click at [387, 137] on input "Family" at bounding box center [400, 139] width 120 height 18
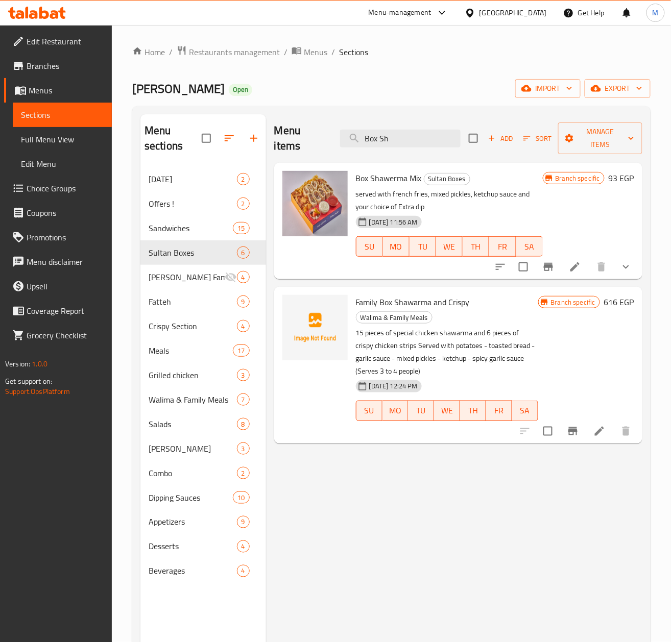
type input "Box Sh"
click at [173, 229] on span "Sandwiches" at bounding box center [177, 228] width 56 height 12
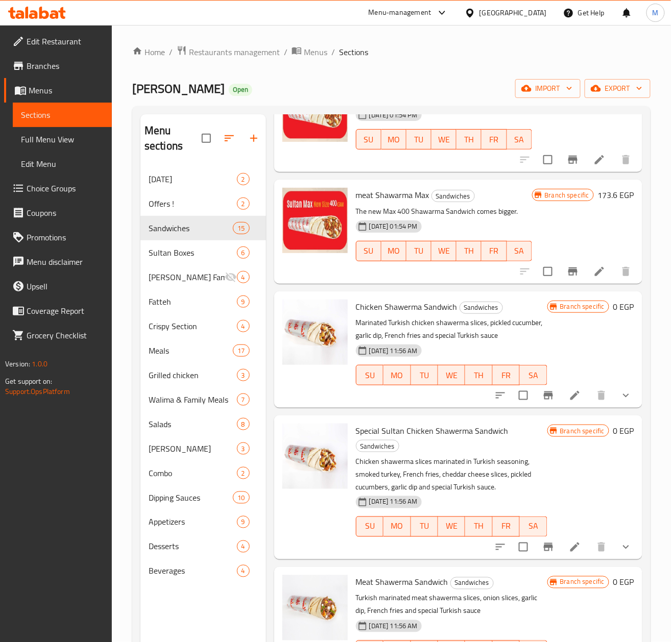
scroll to position [186, 0]
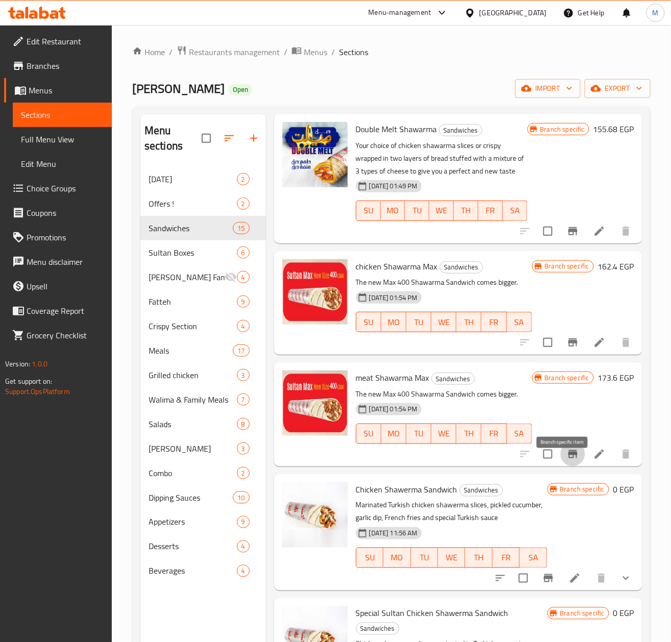
click at [568, 458] on icon "Branch-specific-item" at bounding box center [572, 454] width 9 height 8
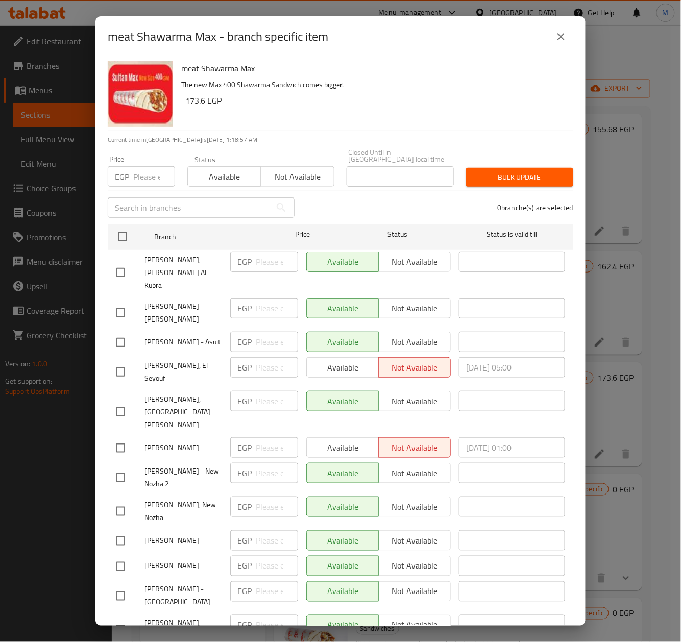
drag, startPoint x: 575, startPoint y: 32, endPoint x: 569, endPoint y: 34, distance: 6.5
click at [570, 34] on div "meat Shawarma Max - branch specific item" at bounding box center [340, 36] width 490 height 41
click at [569, 34] on button "close" at bounding box center [561, 37] width 25 height 25
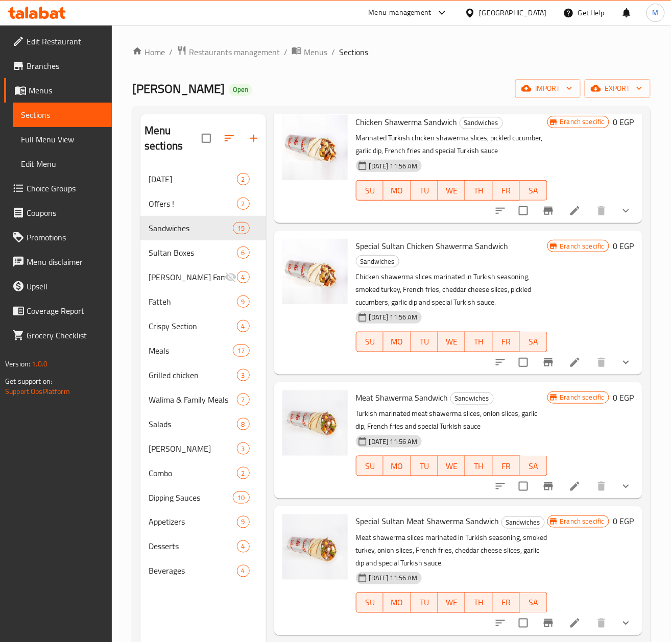
scroll to position [594, 0]
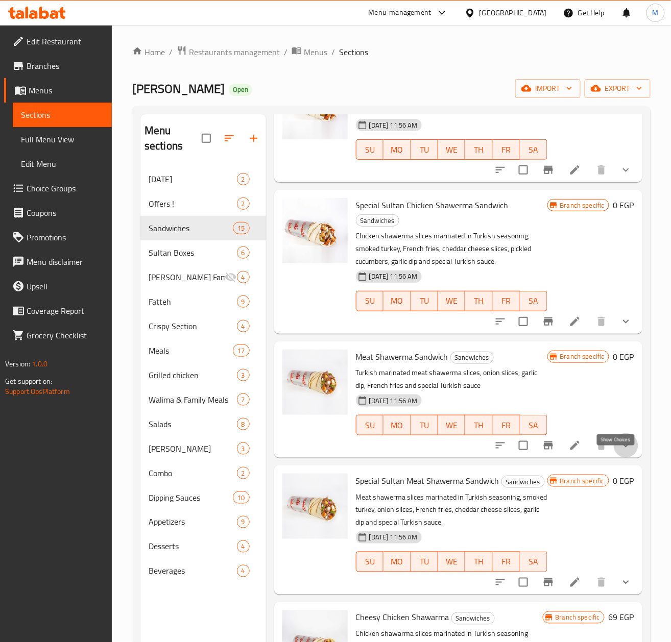
click at [620, 452] on icon "show more" at bounding box center [626, 446] width 12 height 12
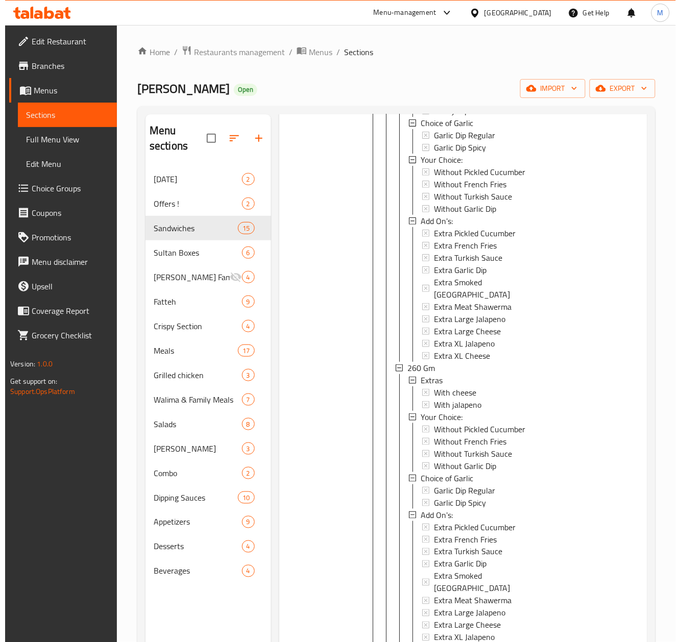
scroll to position [1207, 0]
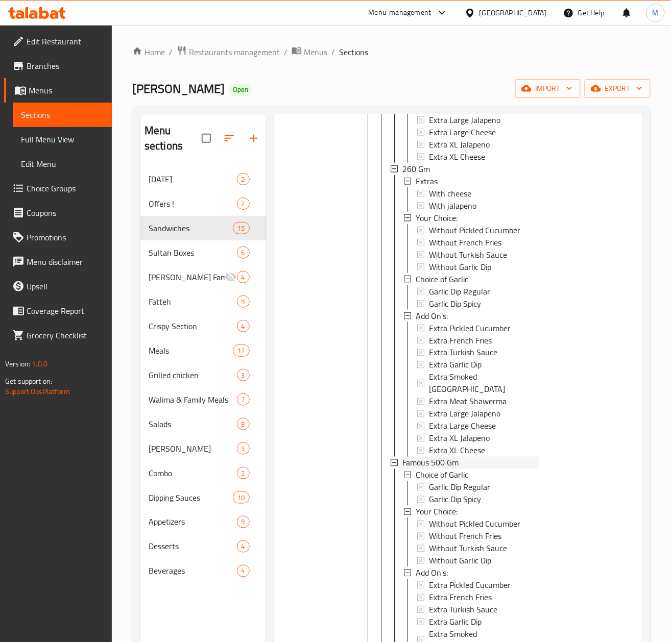
click at [427, 457] on span "Famous 500 Gm" at bounding box center [430, 463] width 56 height 12
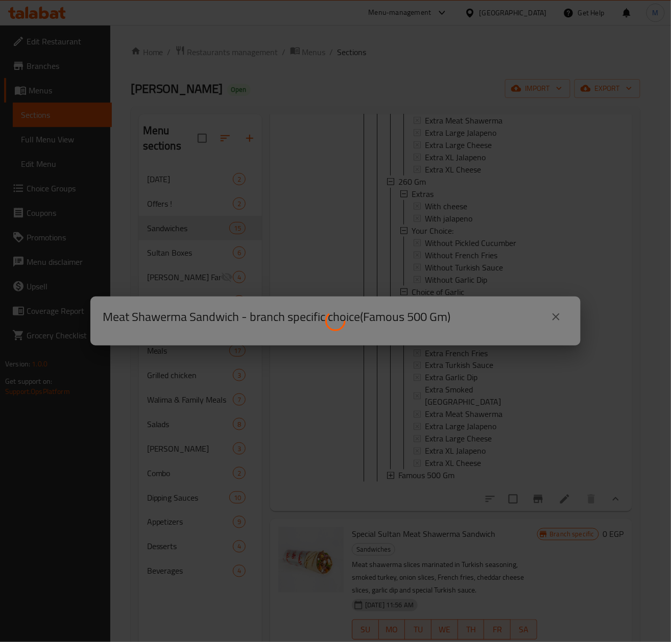
scroll to position [0, 0]
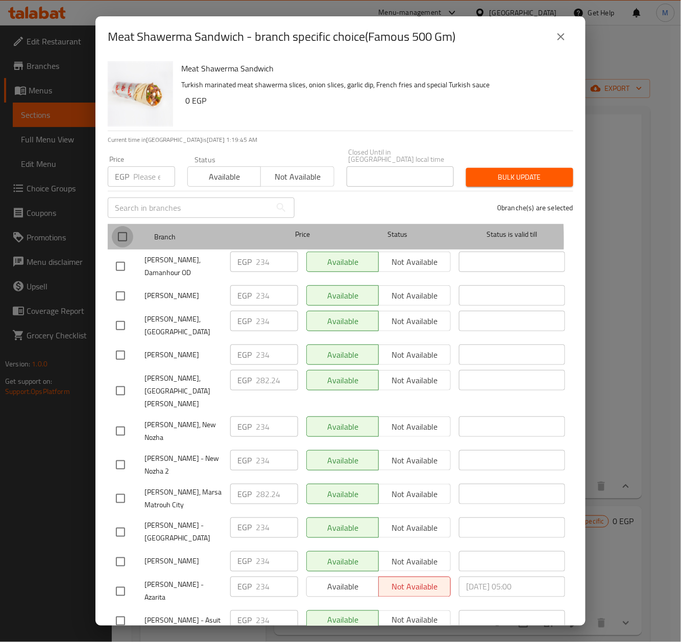
click at [127, 234] on input "checkbox" at bounding box center [122, 236] width 21 height 21
checkbox input "true"
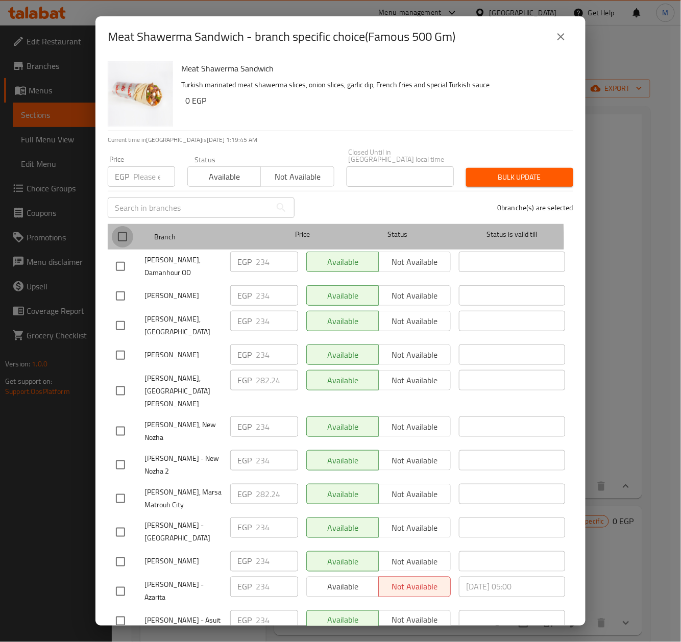
checkbox input "true"
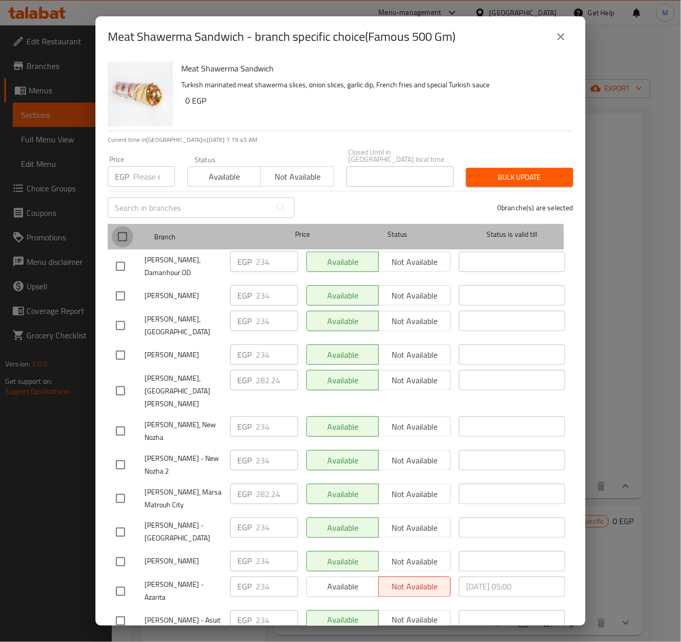
checkbox input "true"
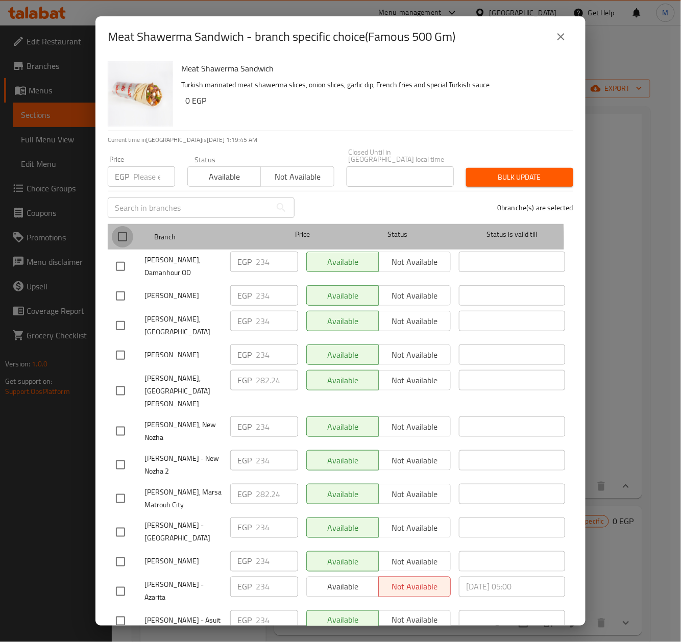
checkbox input "true"
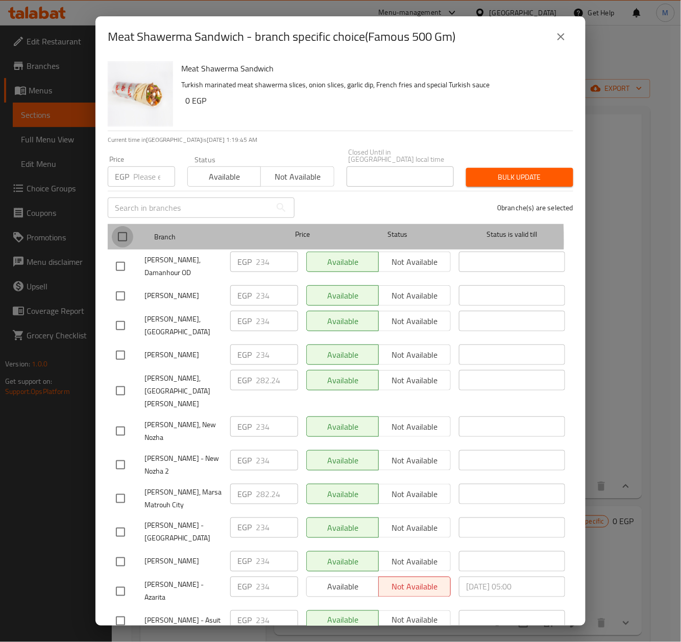
checkbox input "true"
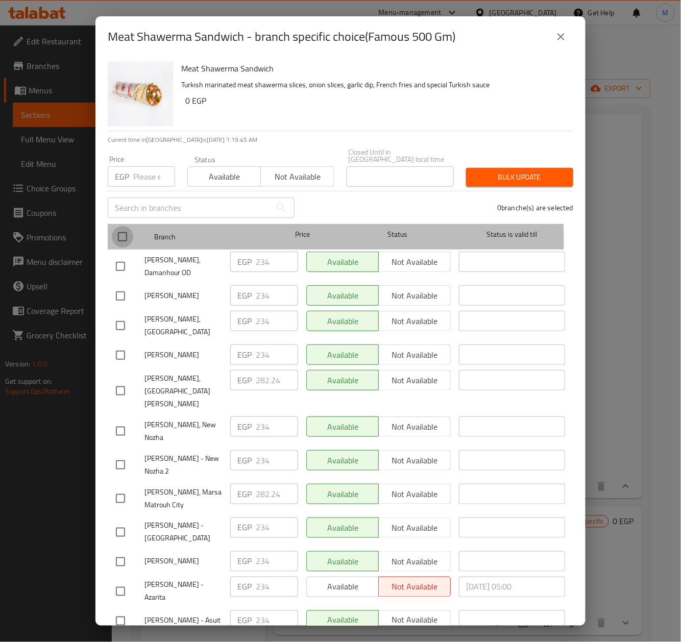
checkbox input "true"
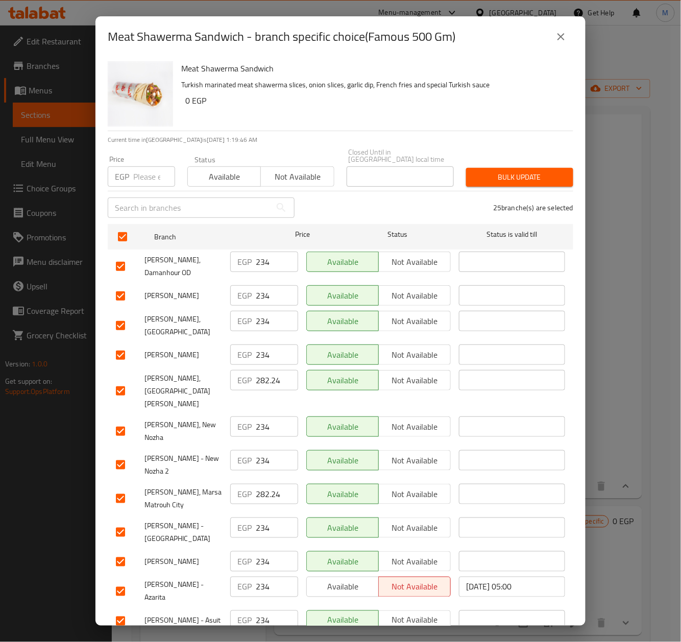
click at [146, 166] on input "number" at bounding box center [154, 176] width 42 height 20
type input "239"
click at [119, 394] on input "checkbox" at bounding box center [120, 390] width 21 height 21
checkbox input "false"
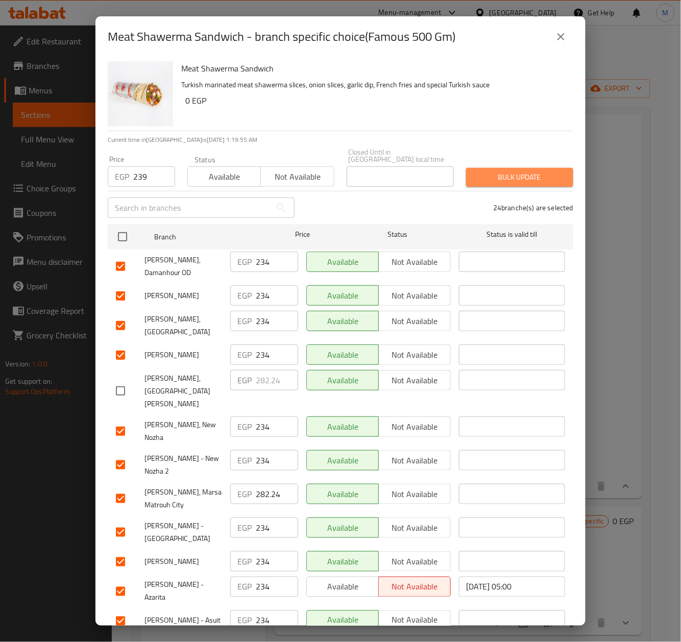
click at [528, 171] on span "Bulk update" at bounding box center [519, 177] width 91 height 13
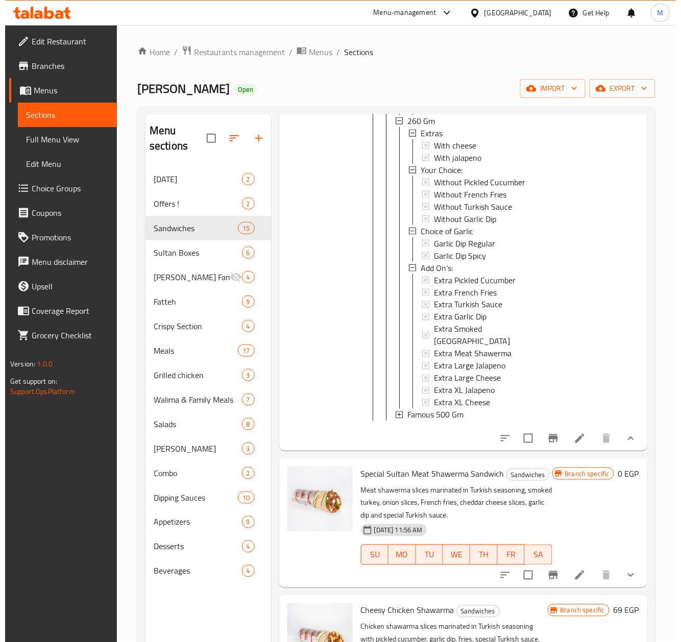
scroll to position [1275, 0]
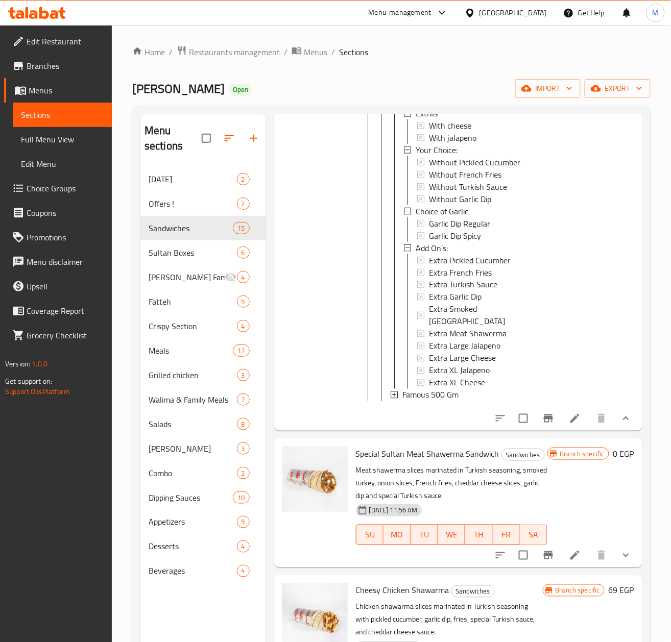
click at [446, 389] on span "Famous 500 Gm" at bounding box center [430, 395] width 56 height 12
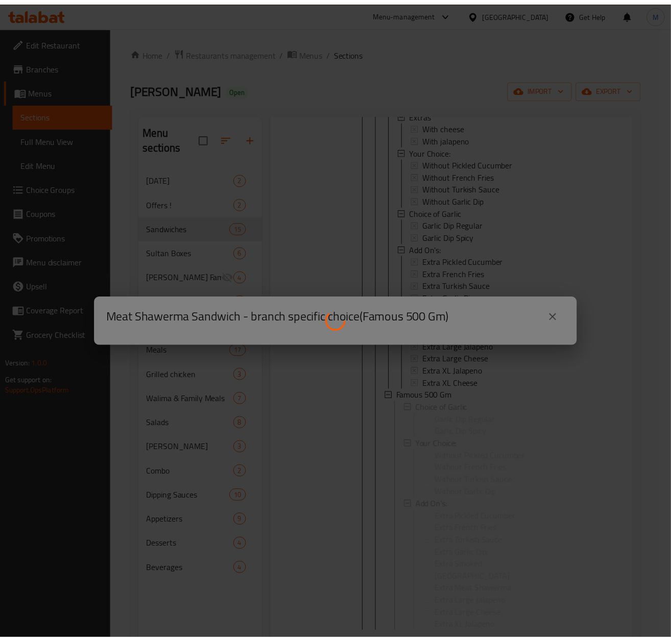
scroll to position [0, 0]
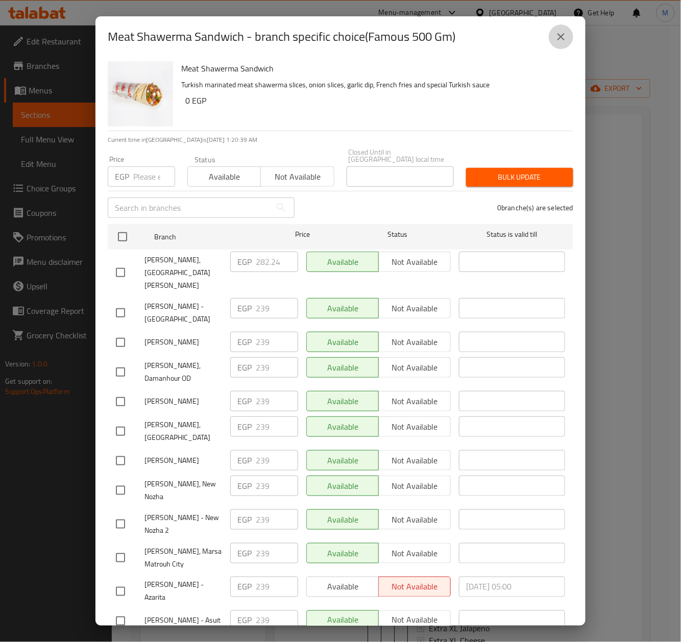
click at [565, 43] on button "close" at bounding box center [561, 37] width 25 height 25
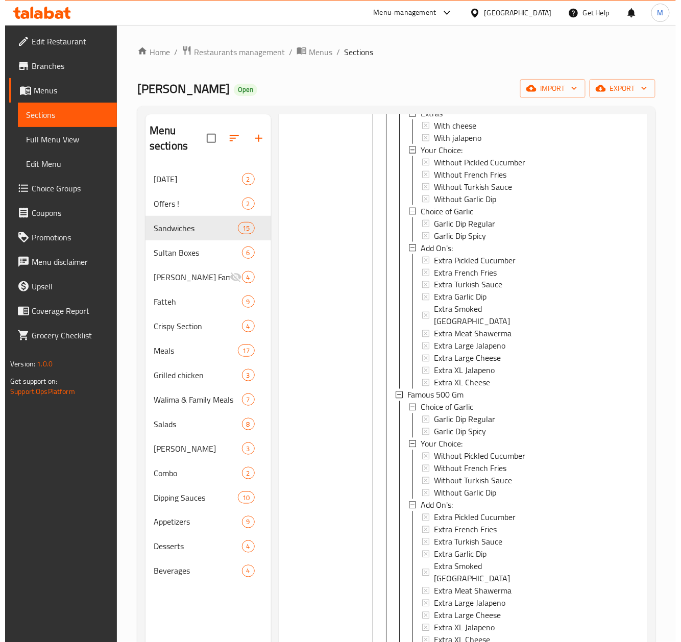
scroll to position [1343, 0]
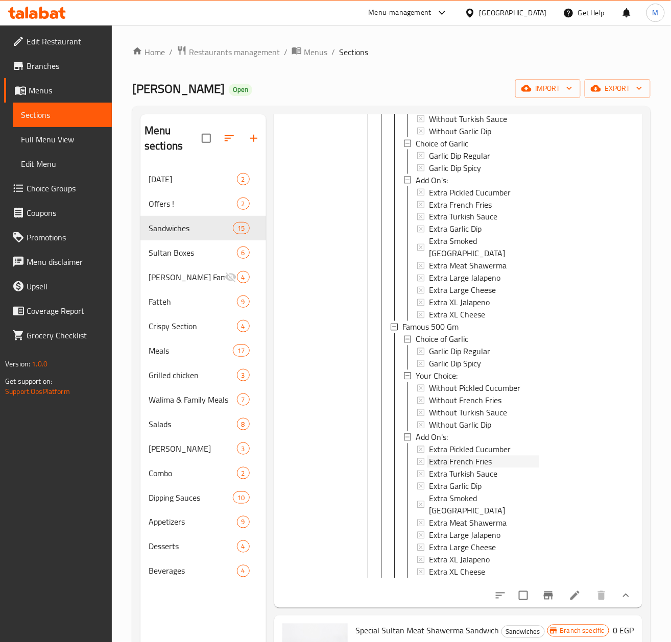
click at [474, 456] on span "Extra French Fries" at bounding box center [460, 462] width 63 height 12
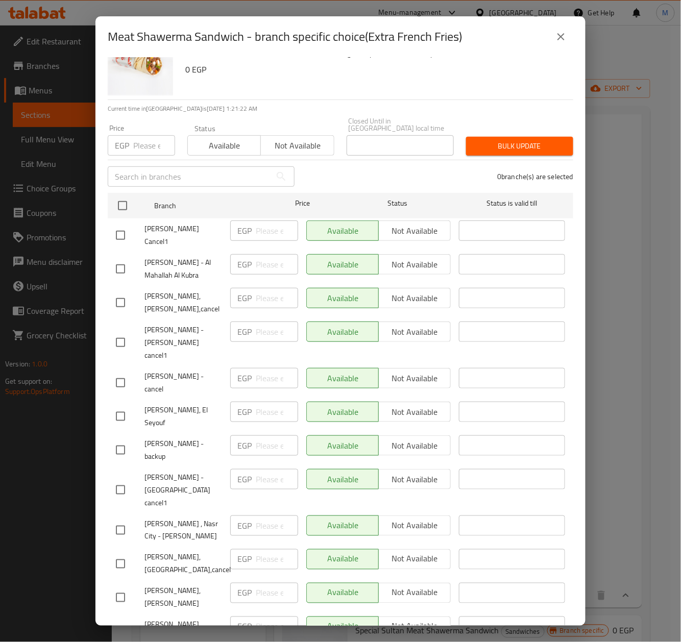
scroll to position [0, 0]
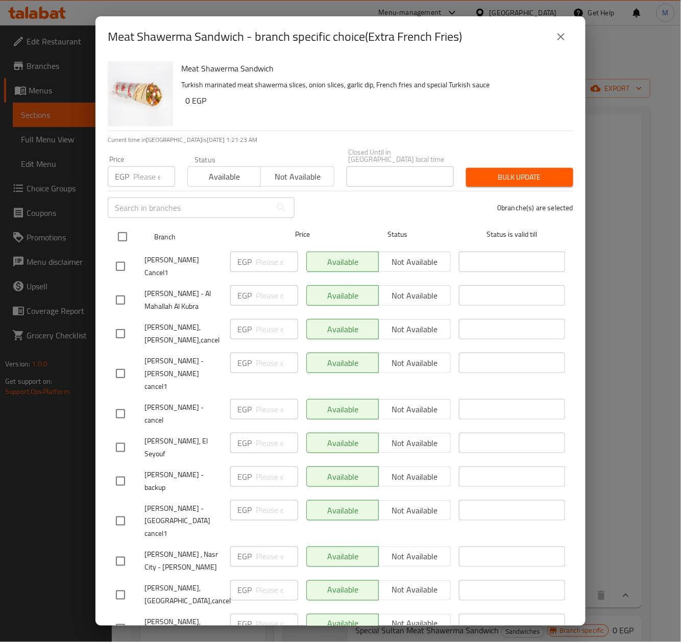
drag, startPoint x: 117, startPoint y: 231, endPoint x: 142, endPoint y: 188, distance: 49.4
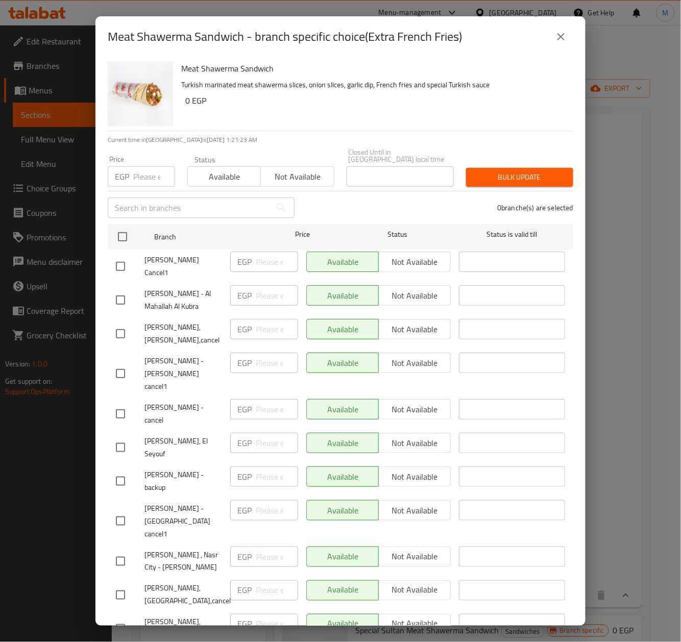
click at [118, 231] on input "checkbox" at bounding box center [122, 236] width 21 height 21
checkbox input "true"
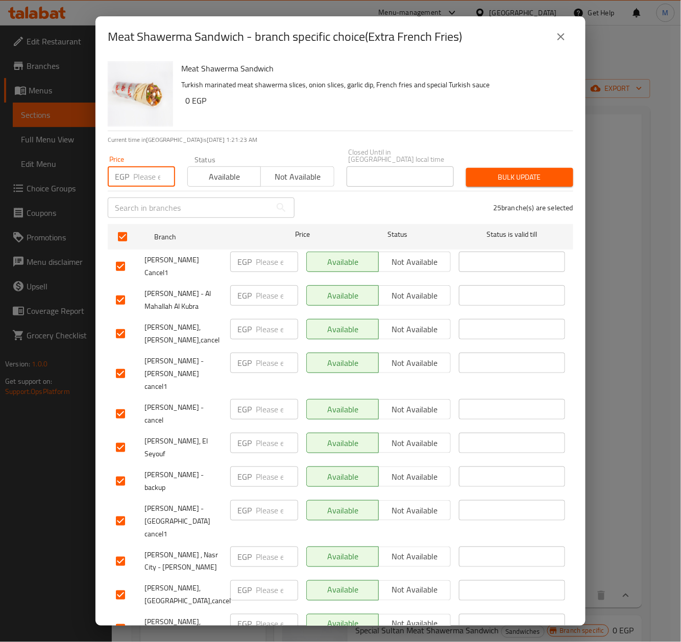
click at [145, 174] on input "number" at bounding box center [154, 176] width 42 height 20
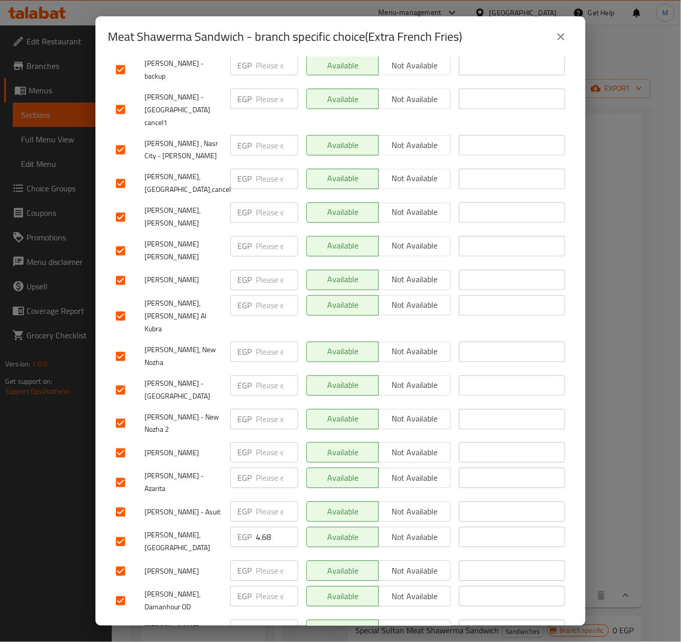
click at [117, 631] on input "checkbox" at bounding box center [120, 641] width 21 height 21
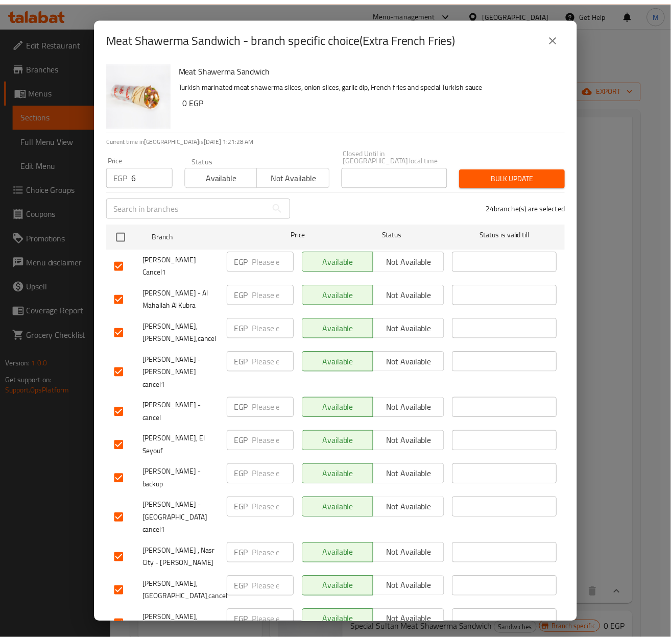
scroll to position [0, 0]
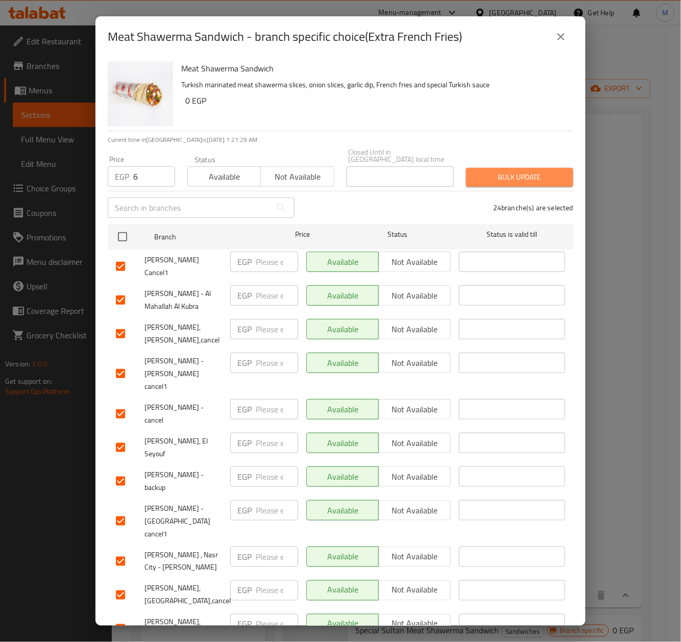
click at [534, 171] on span "Bulk update" at bounding box center [519, 177] width 91 height 13
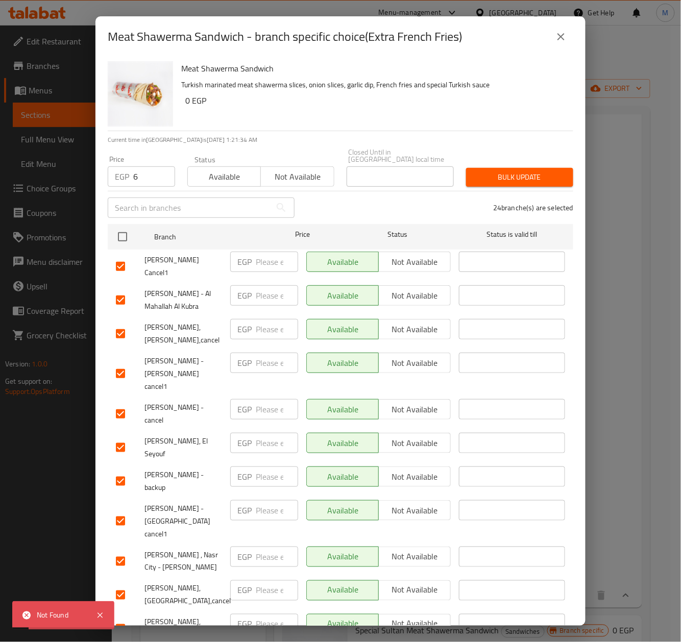
click at [564, 43] on button "close" at bounding box center [561, 37] width 25 height 25
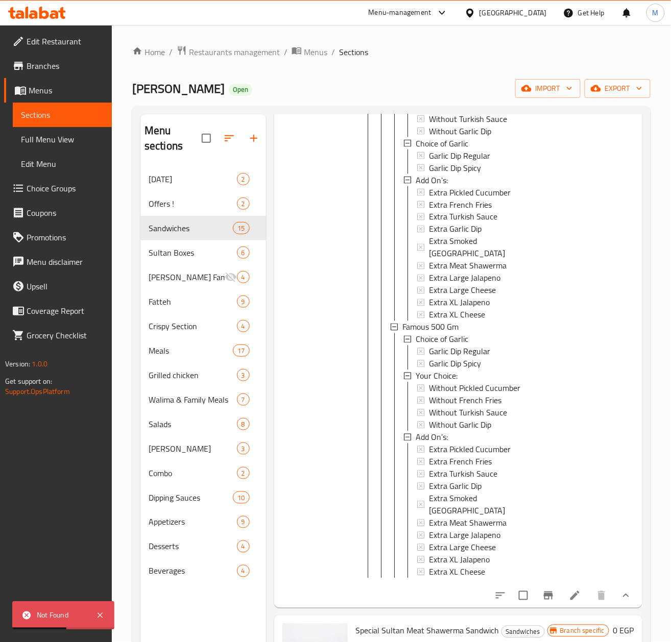
click at [566, 587] on li at bounding box center [575, 596] width 29 height 18
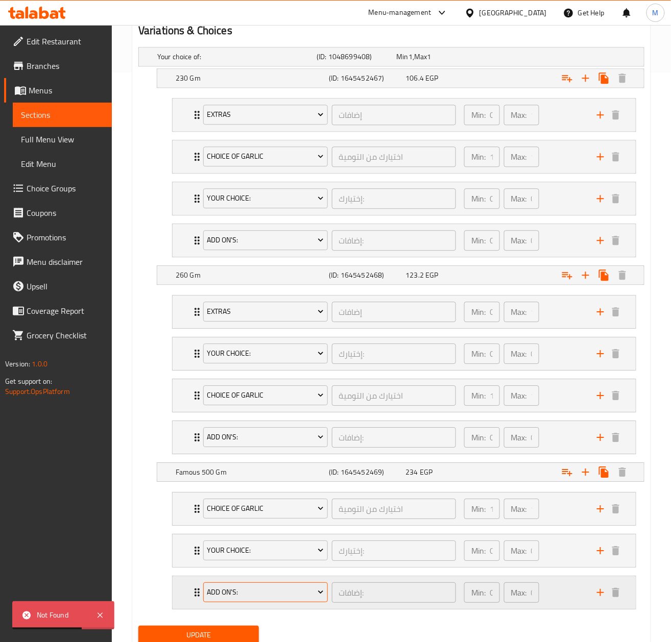
scroll to position [615, 0]
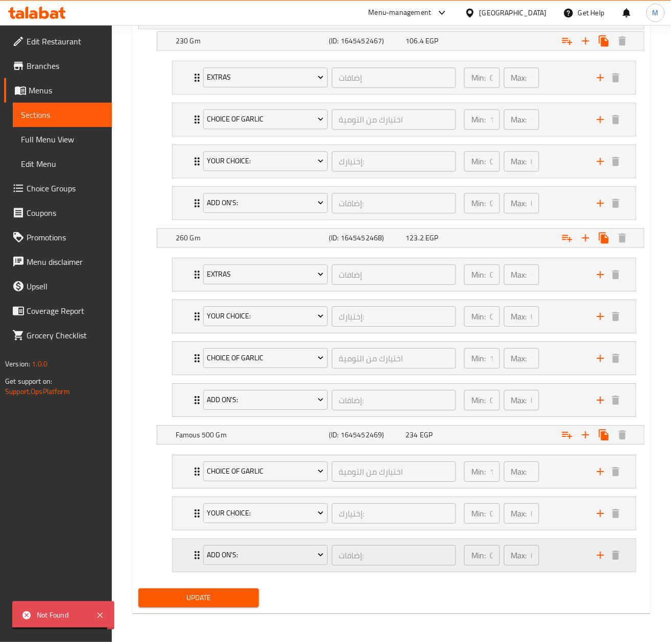
click at [197, 558] on div "Add On's: إضافات: ​" at bounding box center [329, 555] width 265 height 33
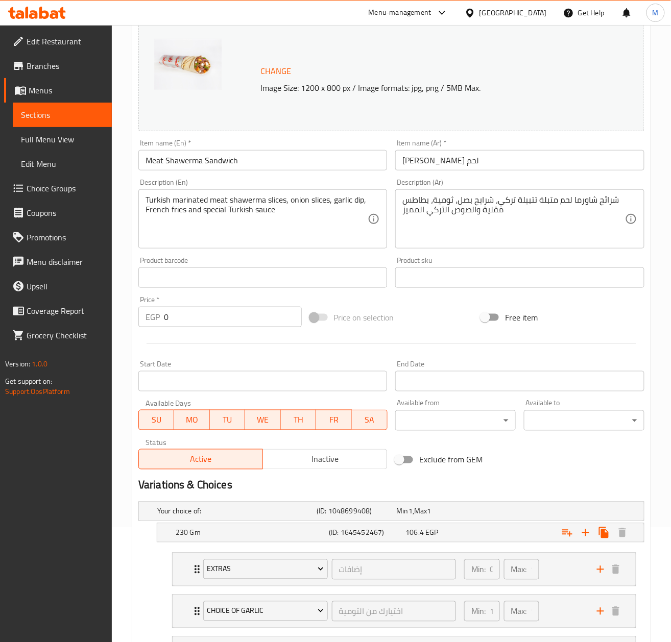
scroll to position [91, 0]
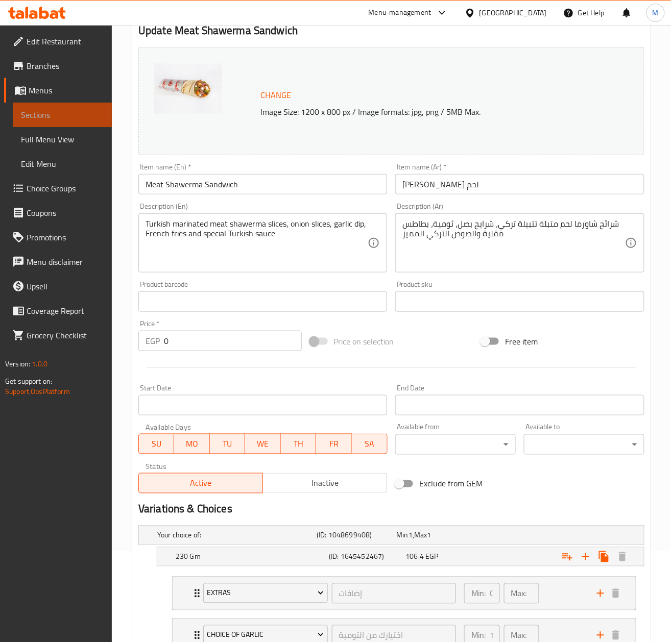
click at [47, 119] on span "Sections" at bounding box center [62, 115] width 83 height 12
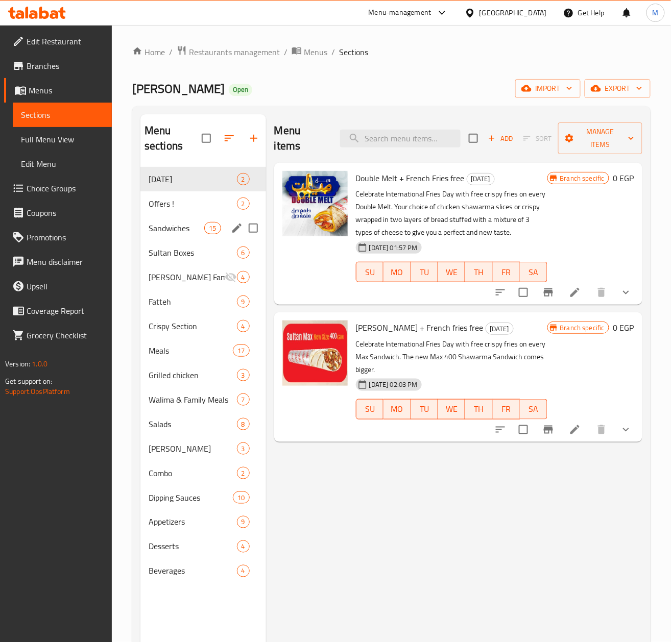
click at [179, 233] on span "Sandwiches" at bounding box center [177, 228] width 56 height 12
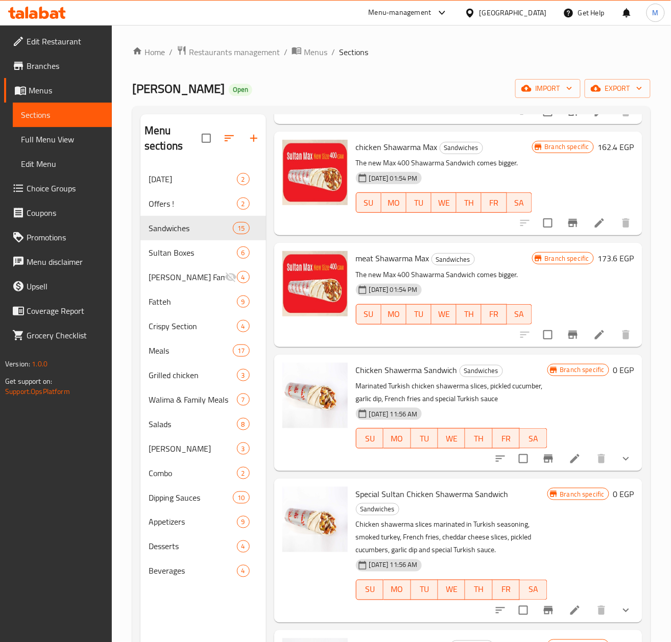
scroll to position [340, 0]
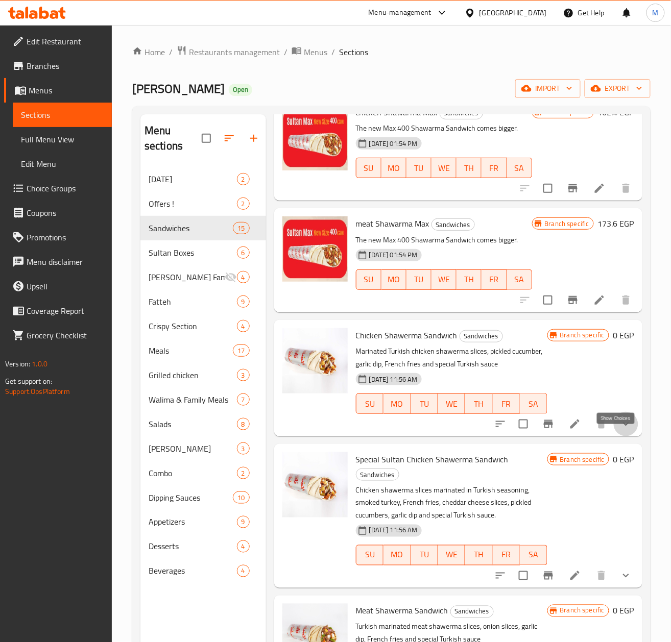
click at [620, 430] on icon "show more" at bounding box center [626, 424] width 12 height 12
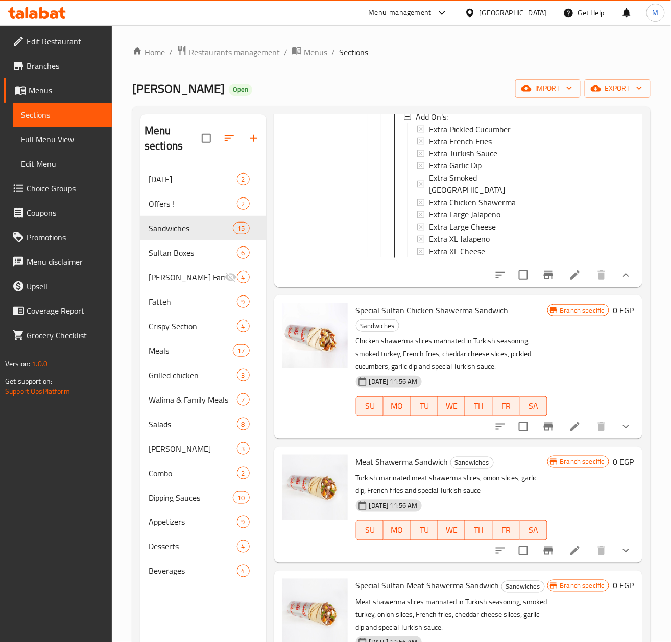
scroll to position [1225, 0]
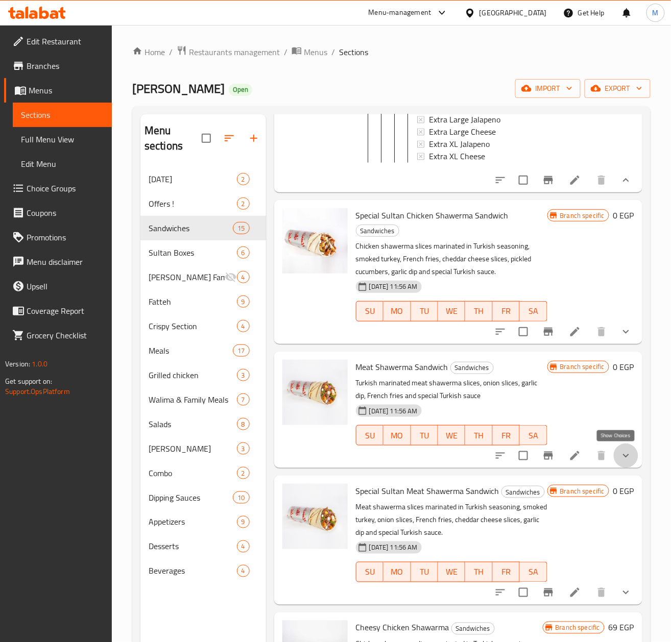
click at [620, 451] on icon "show more" at bounding box center [626, 456] width 12 height 12
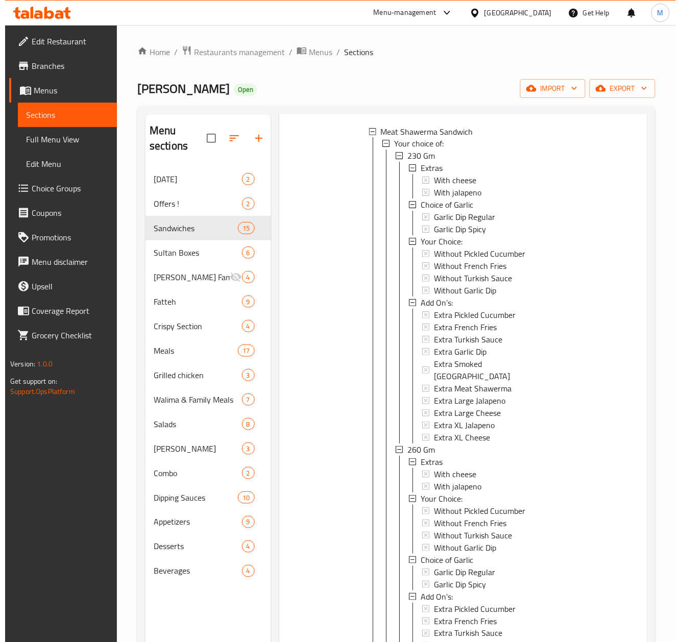
scroll to position [1634, 0]
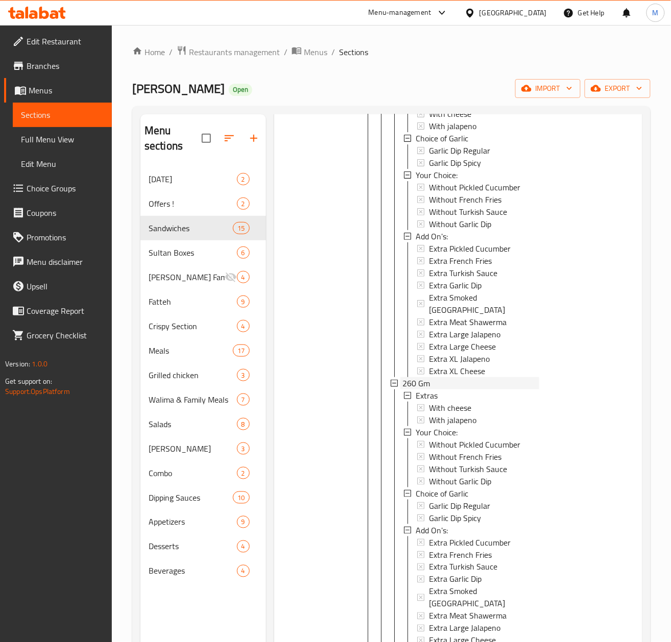
click at [440, 377] on div "260 Gm" at bounding box center [470, 383] width 137 height 12
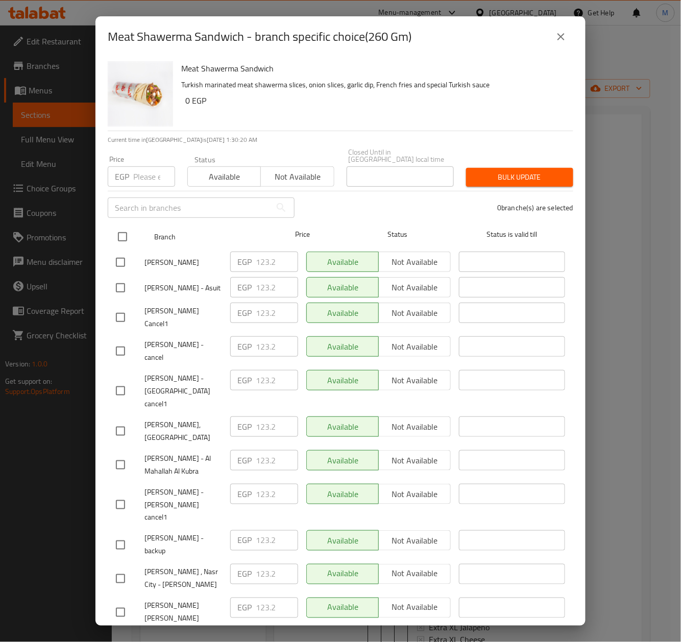
click at [119, 226] on input "checkbox" at bounding box center [122, 236] width 21 height 21
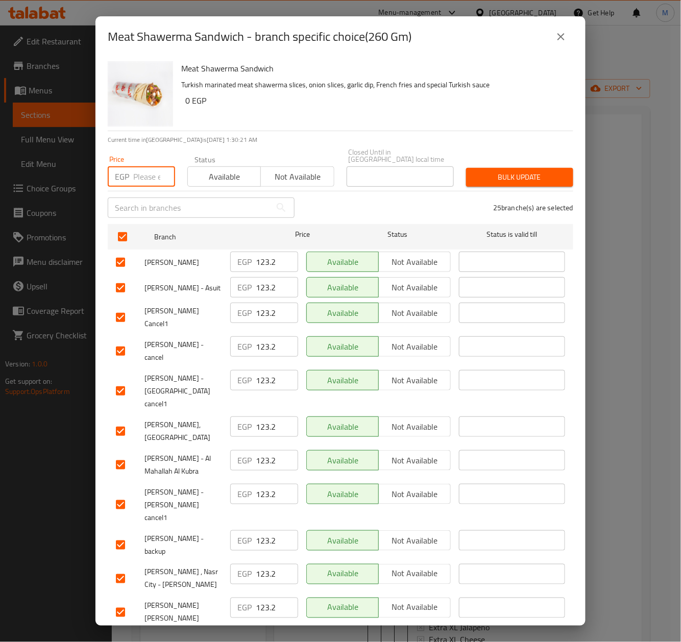
click at [142, 166] on input "number" at bounding box center [154, 176] width 42 height 20
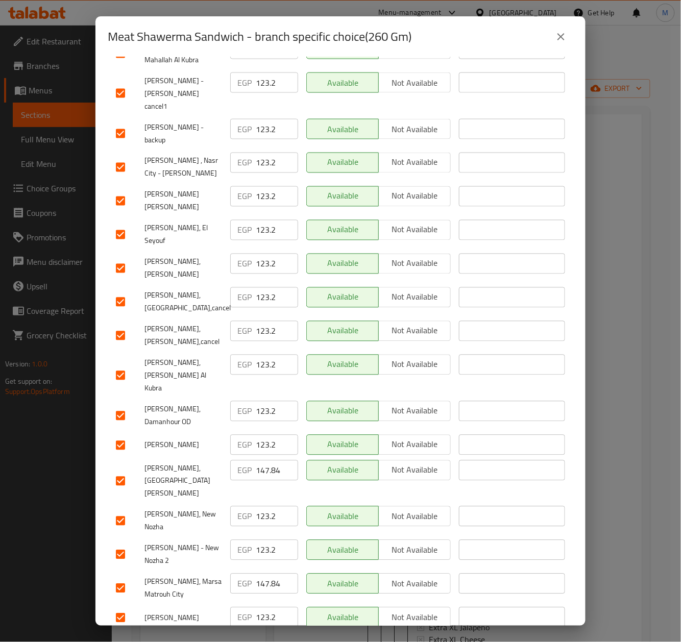
drag, startPoint x: 121, startPoint y: 414, endPoint x: 486, endPoint y: 393, distance: 365.6
click at [123, 471] on input "checkbox" at bounding box center [120, 481] width 21 height 21
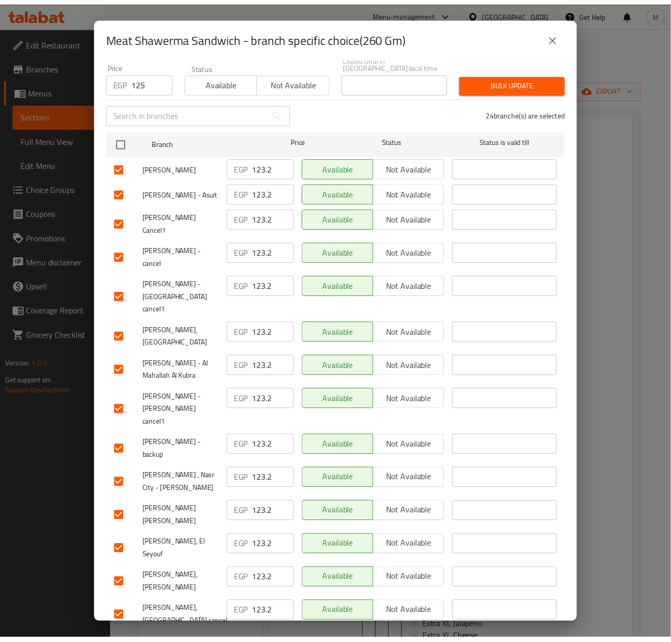
scroll to position [0, 0]
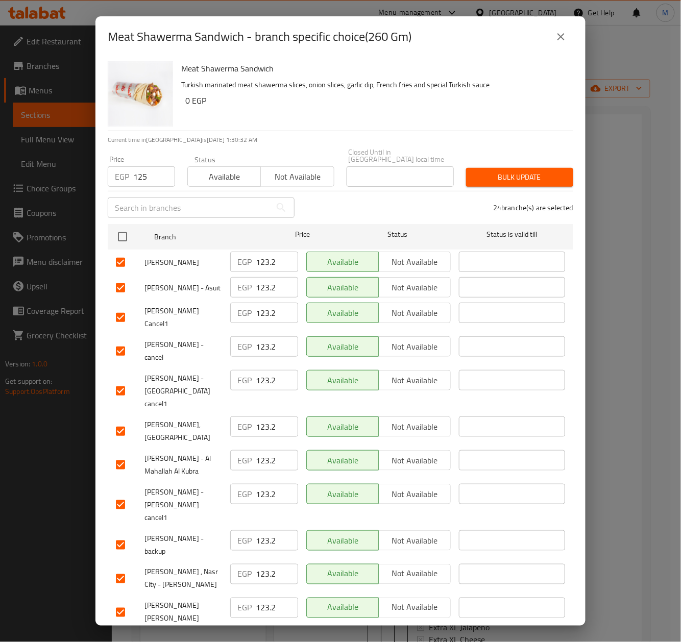
click at [519, 171] on span "Bulk update" at bounding box center [519, 177] width 91 height 13
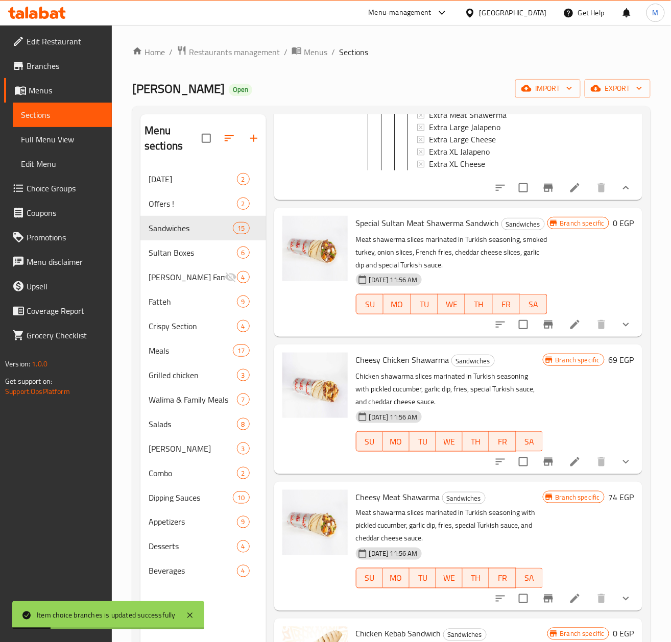
scroll to position [1906, 0]
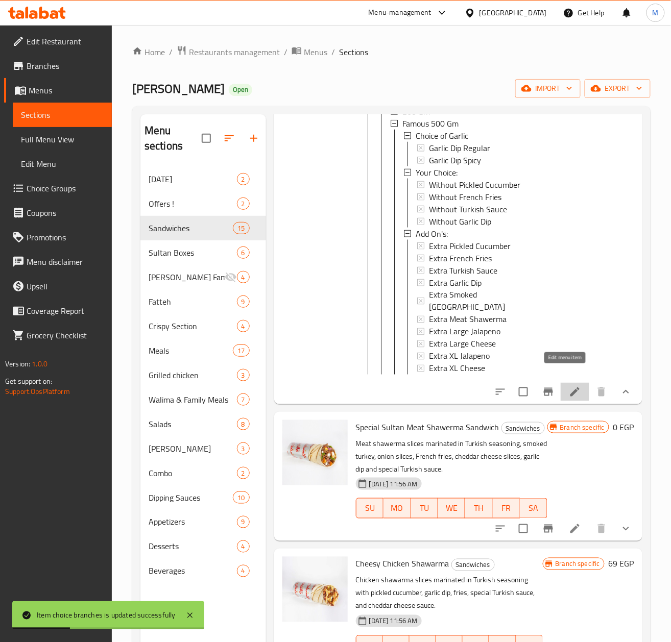
click at [570, 388] on icon at bounding box center [574, 392] width 9 height 9
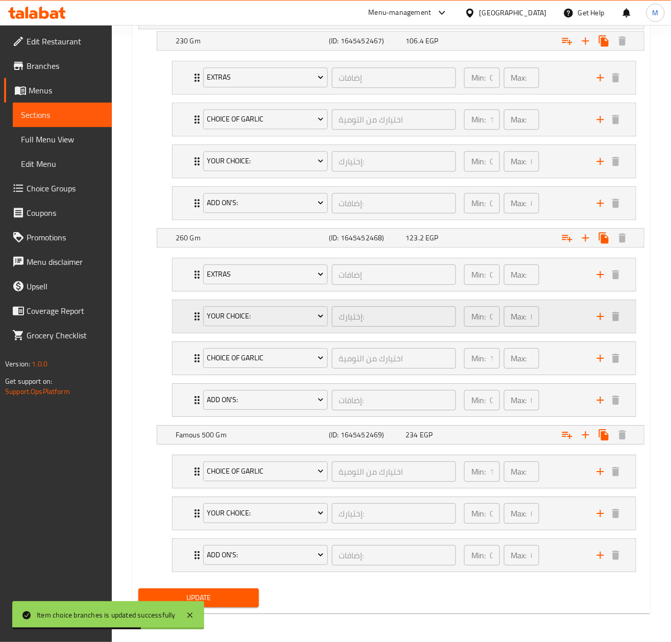
scroll to position [613, 0]
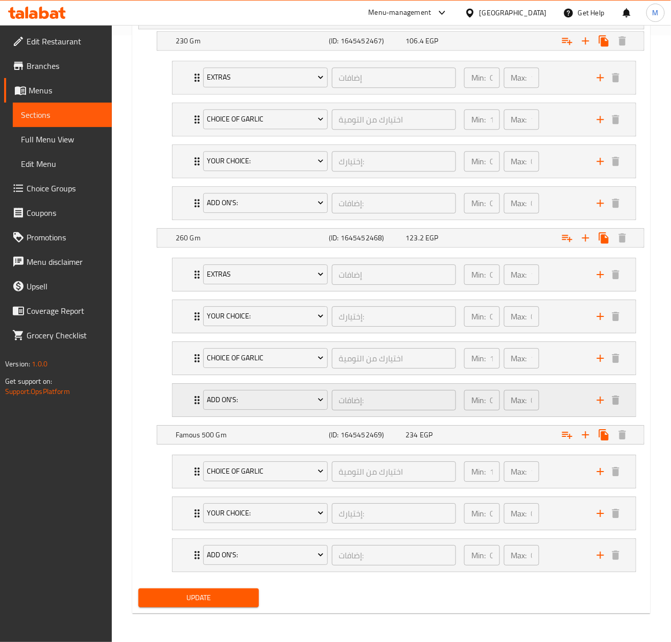
click at [190, 400] on div "Add On's: إضافات: ​ Min: 0 ​ Max: 0 ​" at bounding box center [404, 400] width 463 height 33
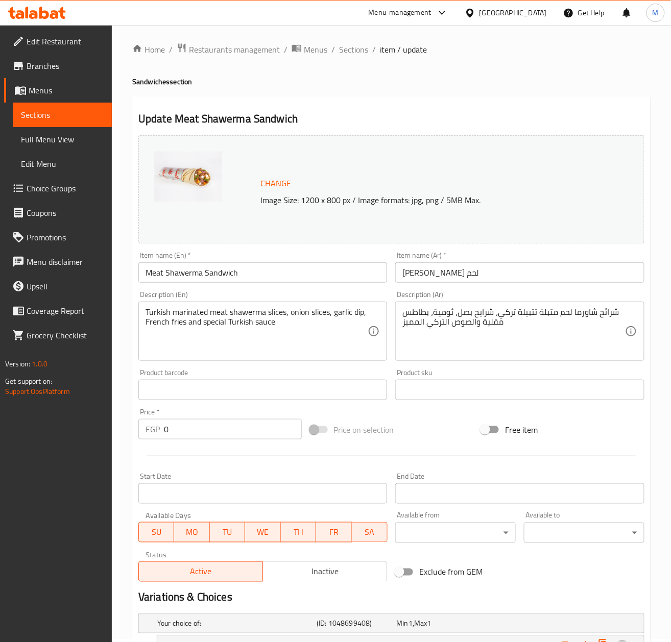
scroll to position [0, 0]
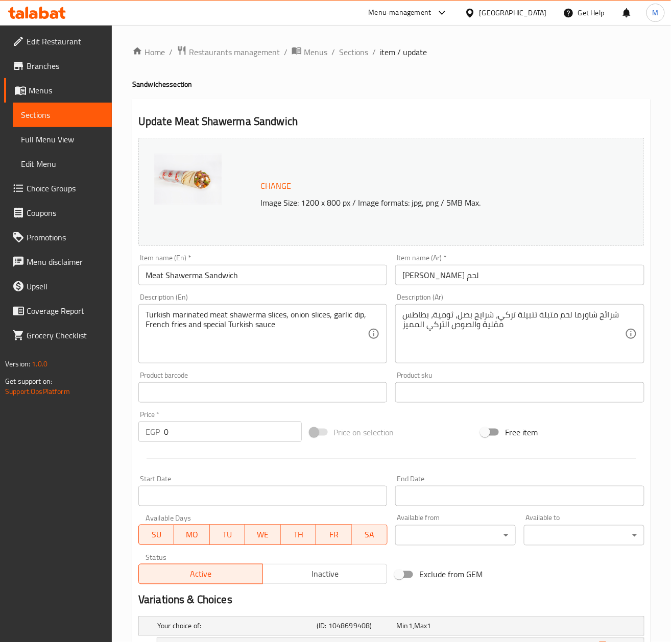
click at [50, 117] on span "Sections" at bounding box center [62, 115] width 83 height 12
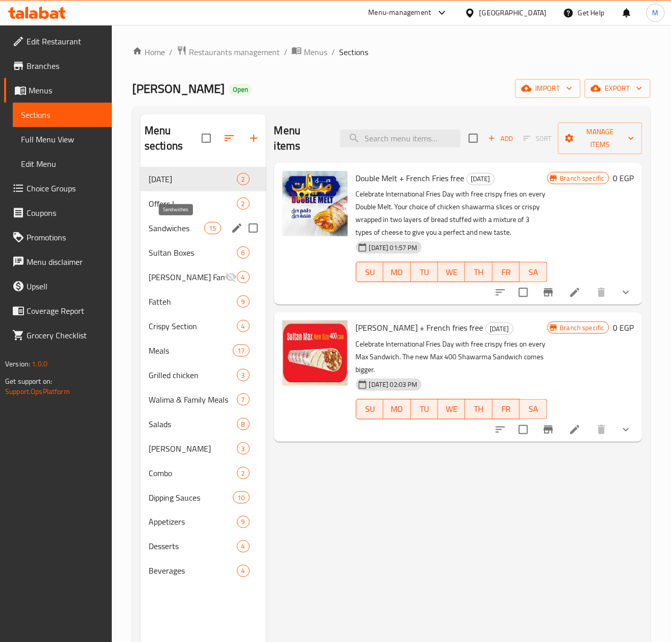
click at [175, 230] on span "Sandwiches" at bounding box center [177, 228] width 56 height 12
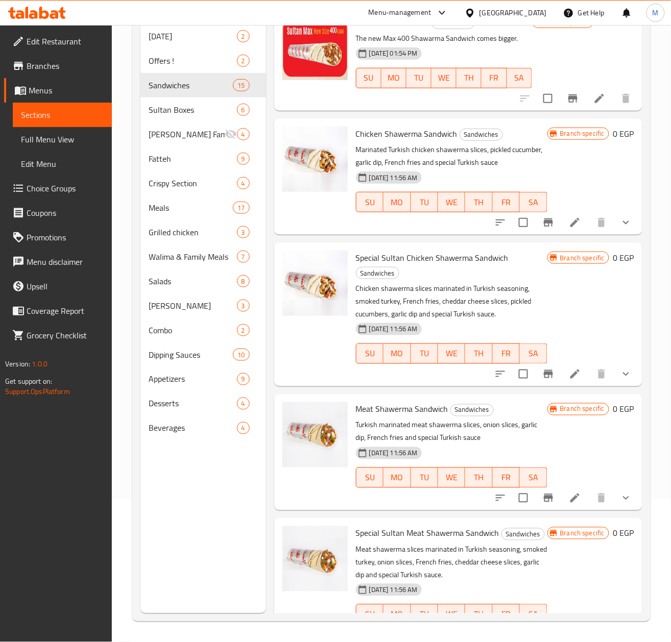
scroll to position [390, 0]
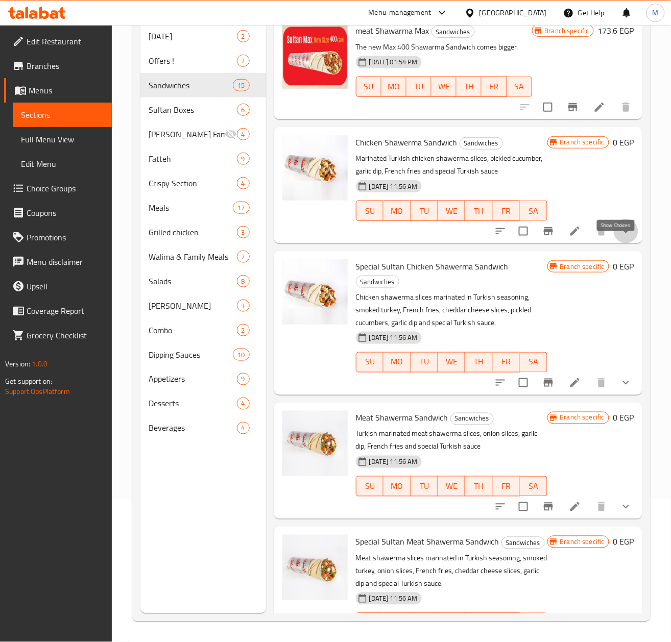
click at [623, 233] on icon "show more" at bounding box center [626, 232] width 6 height 4
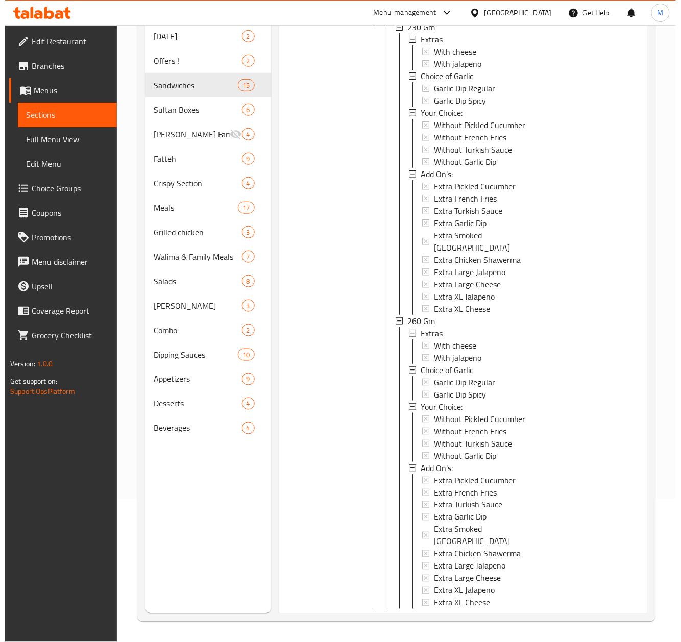
scroll to position [662, 0]
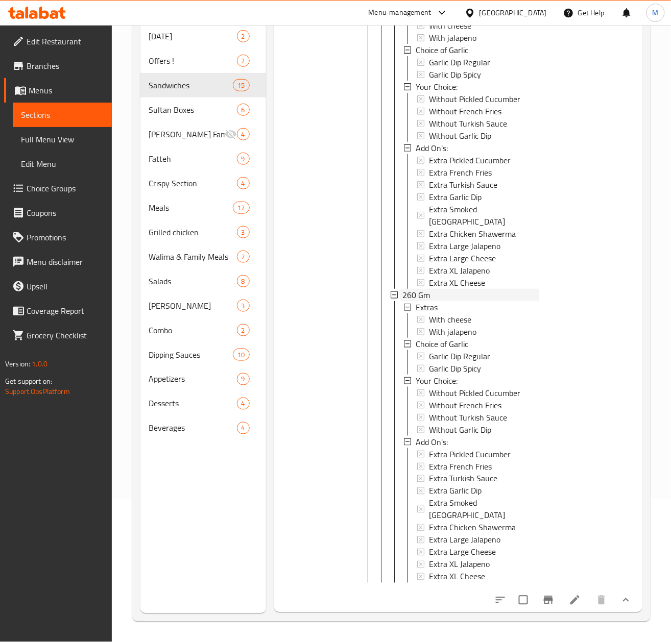
click at [426, 297] on span "260 Gm" at bounding box center [416, 295] width 28 height 12
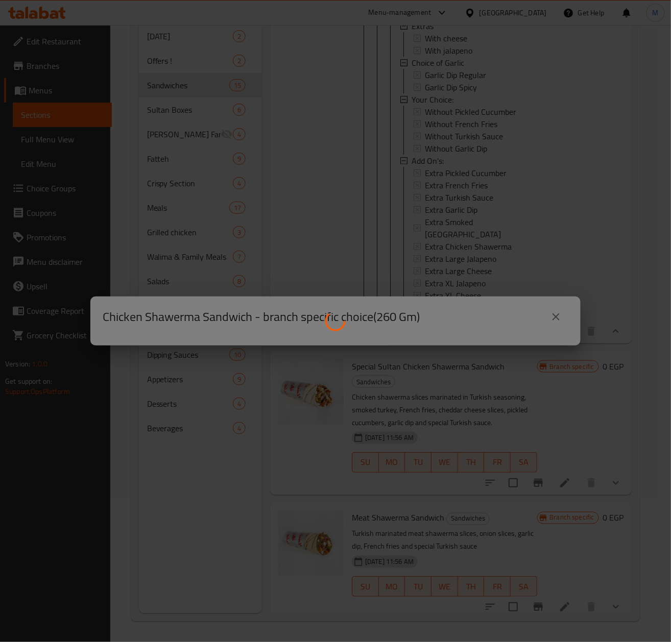
scroll to position [0, 0]
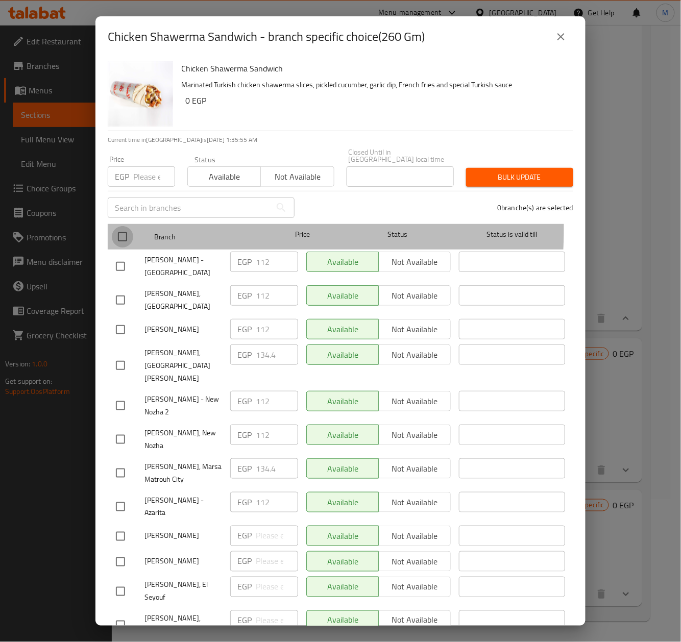
click at [123, 226] on input "checkbox" at bounding box center [122, 236] width 21 height 21
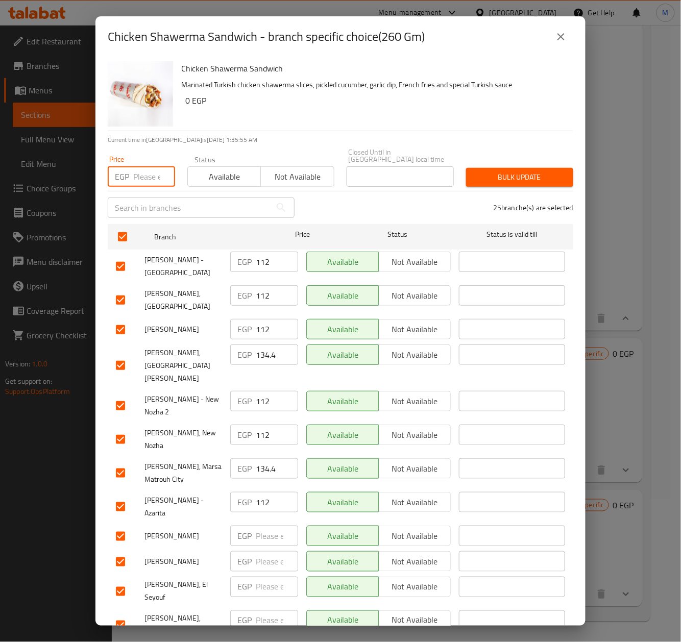
click at [139, 178] on input "number" at bounding box center [154, 176] width 42 height 20
paste input "114.50"
drag, startPoint x: 119, startPoint y: 348, endPoint x: 127, endPoint y: 350, distance: 8.6
click at [119, 355] on input "checkbox" at bounding box center [120, 365] width 21 height 21
click at [511, 171] on span "Bulk update" at bounding box center [519, 177] width 91 height 13
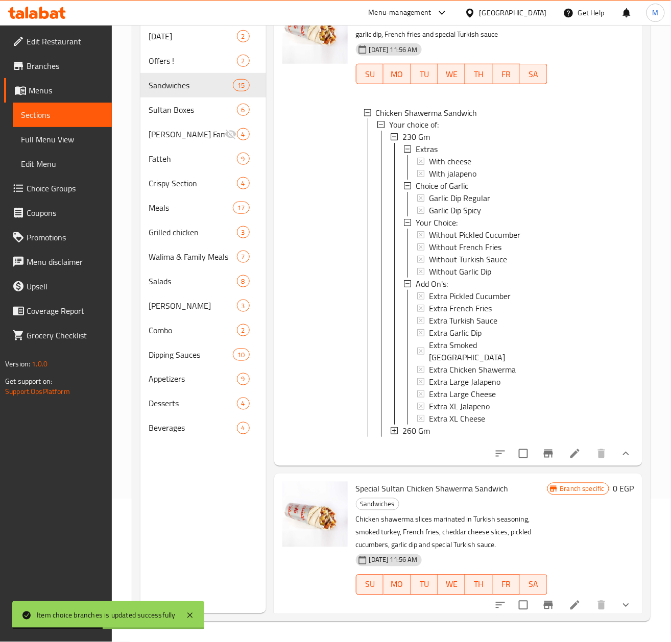
scroll to position [526, 0]
click at [570, 459] on icon at bounding box center [574, 454] width 9 height 9
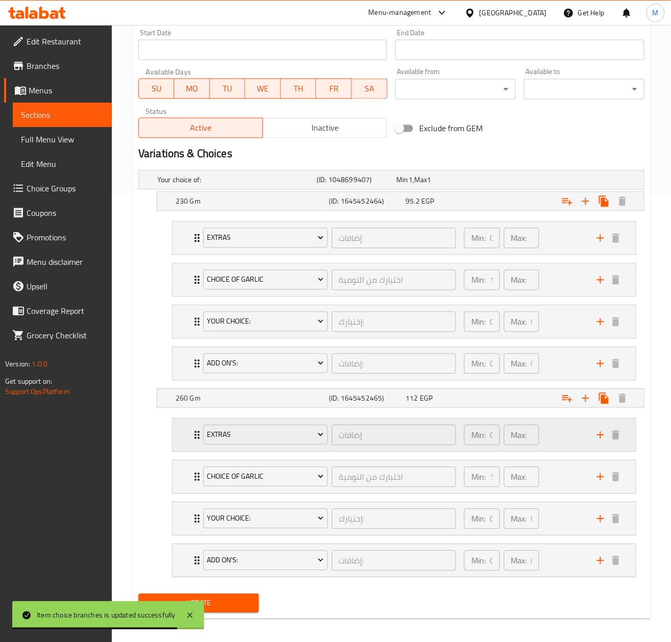
scroll to position [457, 0]
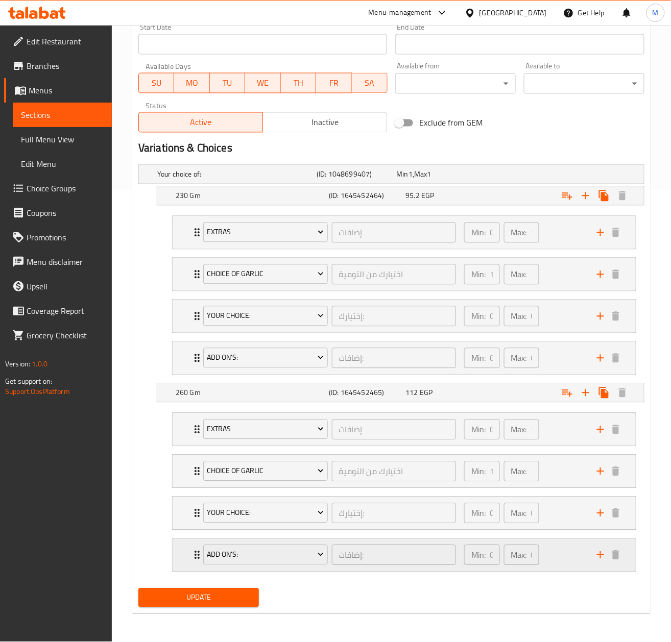
click at [191, 561] on icon "Expand" at bounding box center [197, 555] width 12 height 12
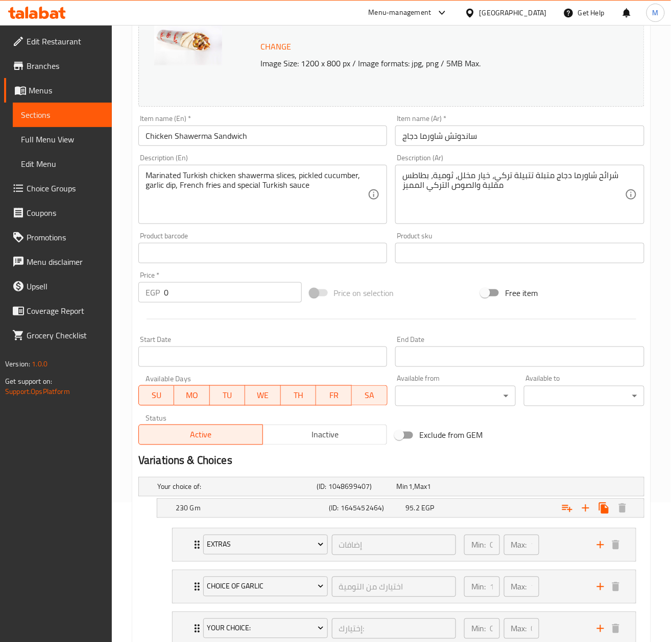
scroll to position [0, 0]
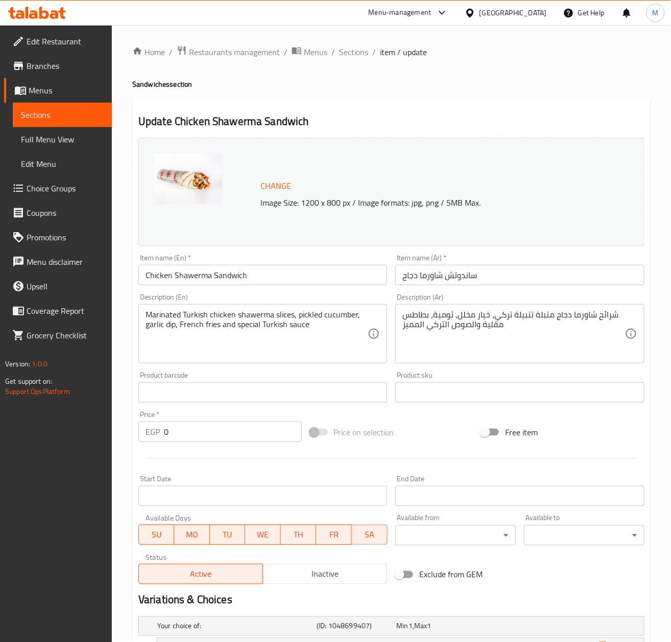
click at [37, 109] on span "Sections" at bounding box center [62, 115] width 83 height 12
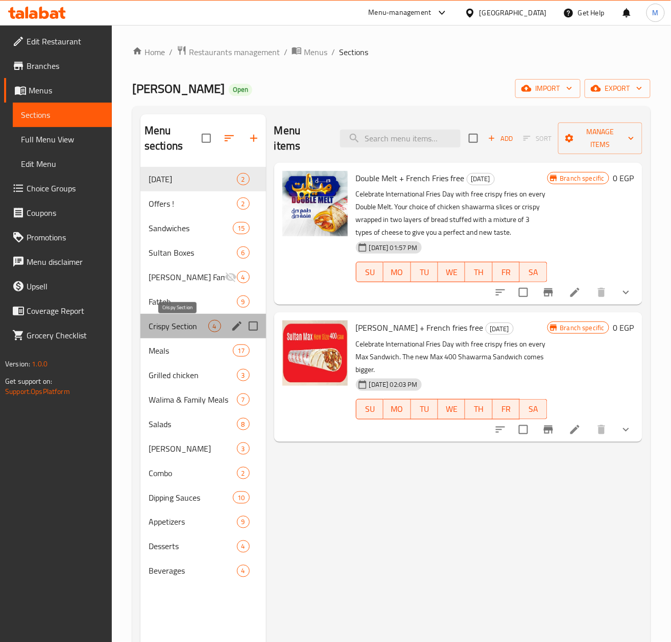
click at [176, 331] on span "Crispy Section" at bounding box center [179, 326] width 60 height 12
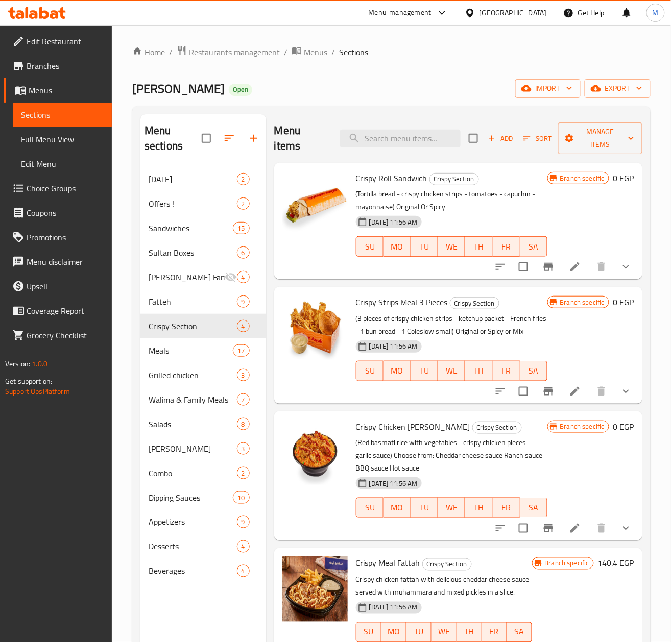
click at [487, 480] on div "[DATE] 11:56 AM SU MO TU WE TH FR SA" at bounding box center [452, 500] width 200 height 55
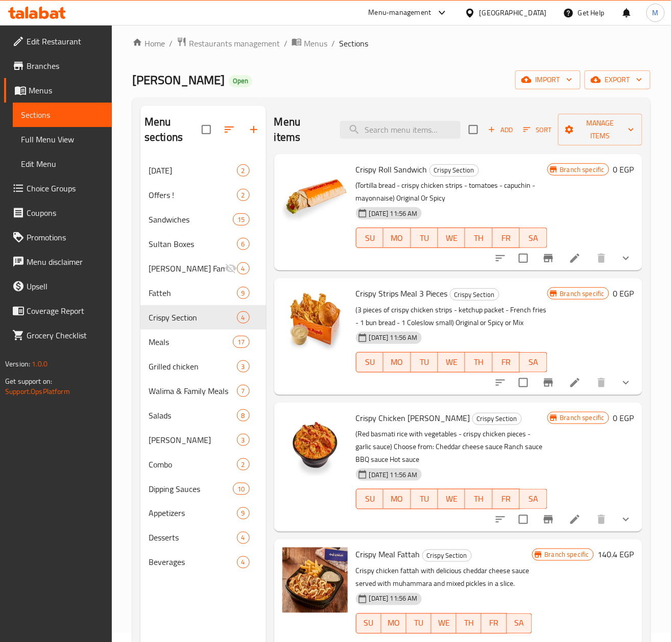
scroll to position [7, 0]
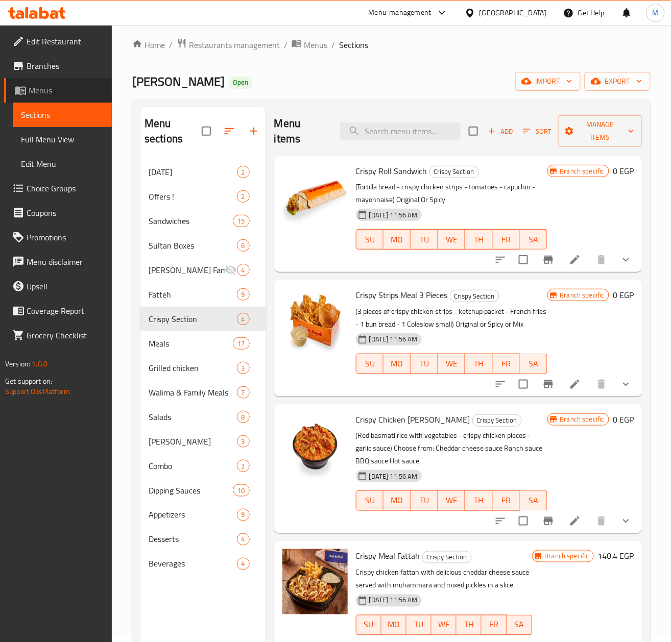
click at [36, 90] on span "Menus" at bounding box center [66, 90] width 75 height 12
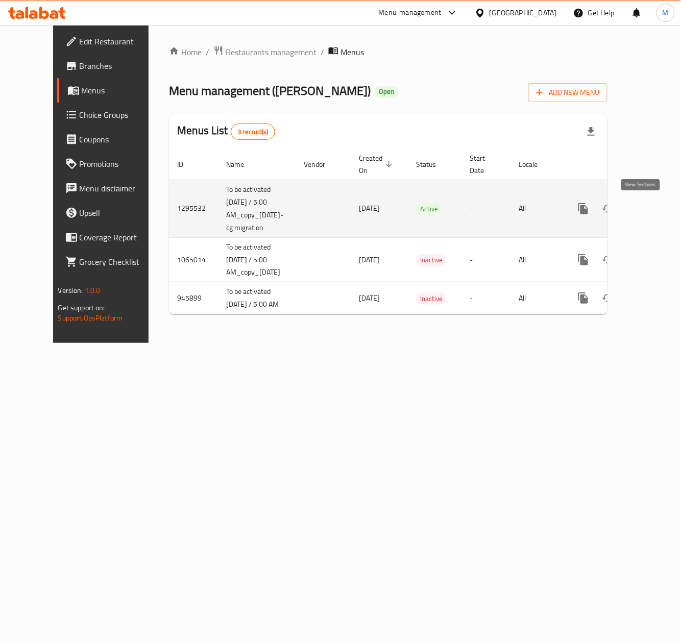
click at [652, 209] on icon "enhanced table" at bounding box center [656, 208] width 9 height 9
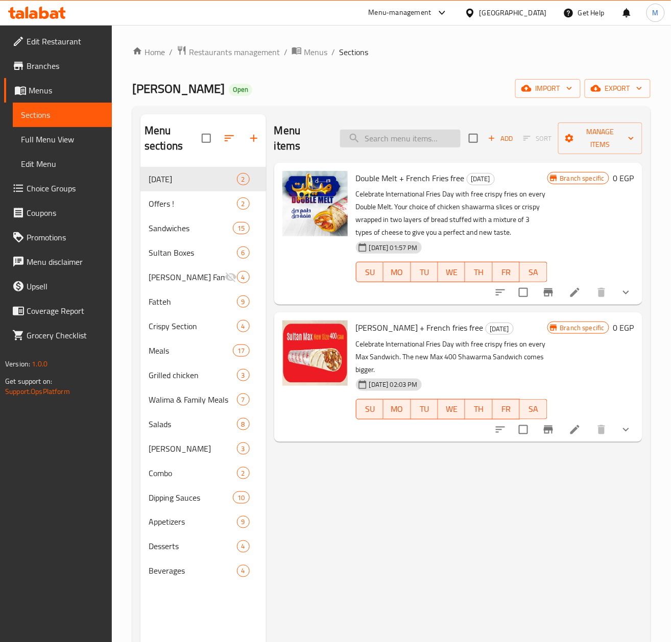
click at [413, 140] on input "search" at bounding box center [400, 139] width 120 height 18
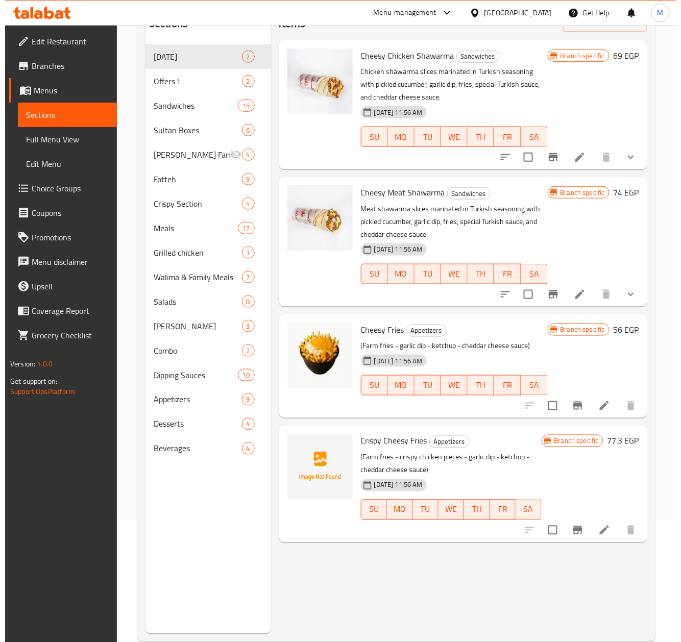
scroll to position [136, 0]
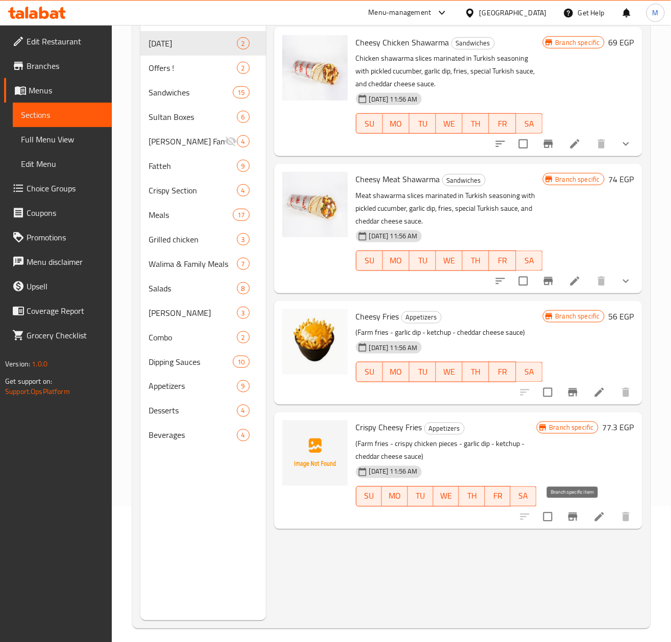
click at [578, 510] on button "Branch-specific-item" at bounding box center [573, 517] width 25 height 25
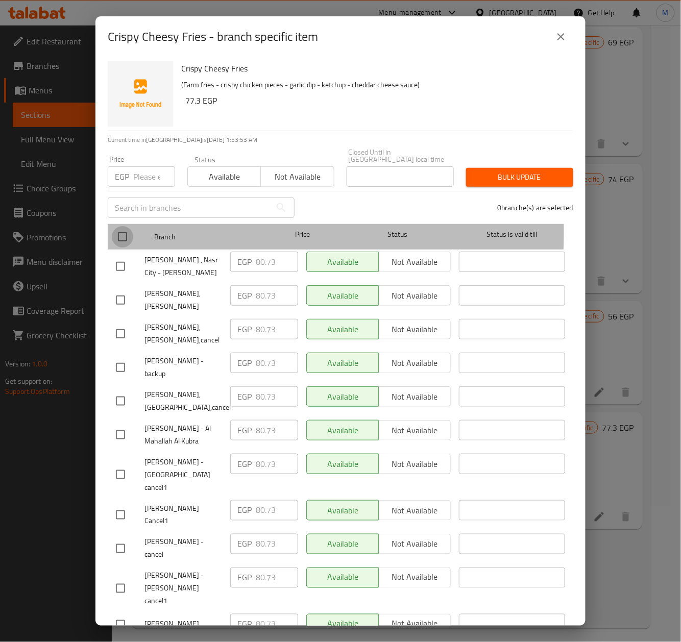
click at [122, 226] on input "checkbox" at bounding box center [122, 236] width 21 height 21
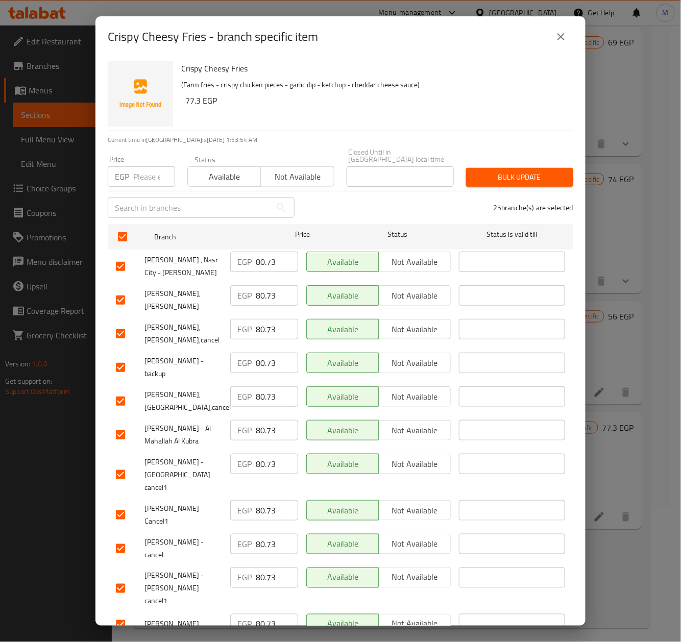
drag, startPoint x: 143, startPoint y: 172, endPoint x: 174, endPoint y: 172, distance: 30.6
click at [150, 172] on input "number" at bounding box center [154, 176] width 42 height 20
click at [376, 111] on div "Crispy Cheesy Fries (Farm fries - crispy chicken pieces - garlic dip - ketchup …" at bounding box center [373, 94] width 392 height 74
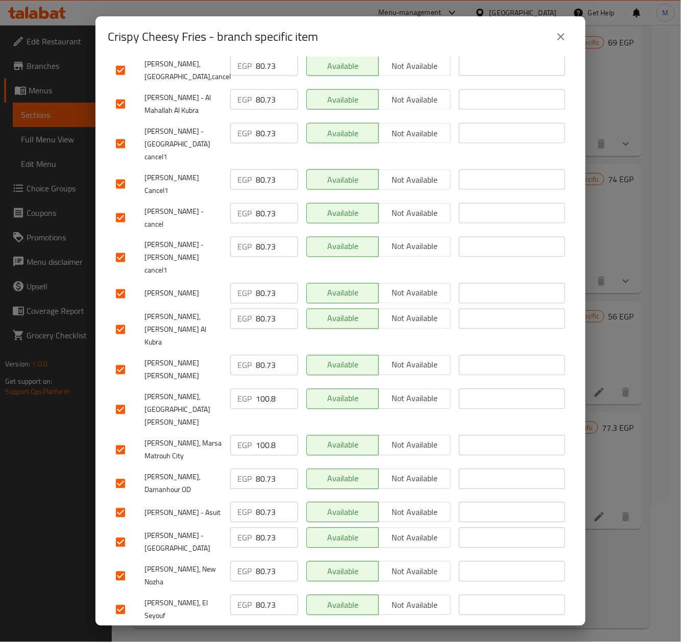
click at [125, 399] on input "checkbox" at bounding box center [120, 409] width 21 height 21
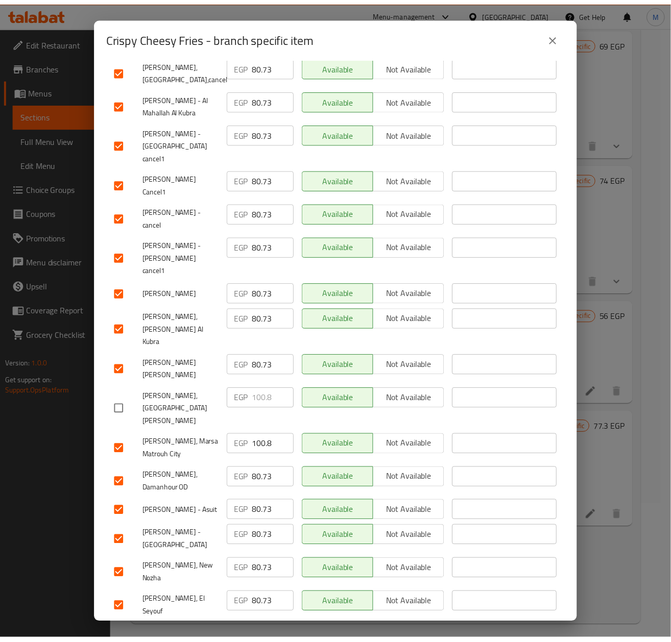
scroll to position [0, 0]
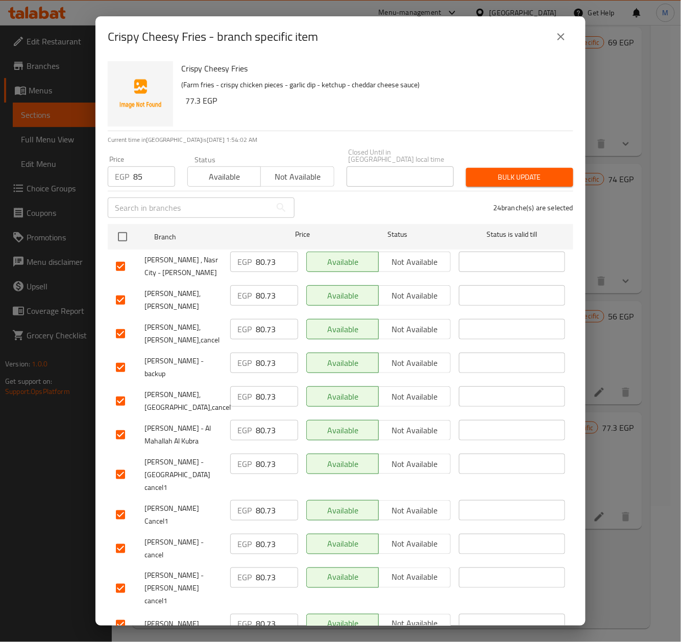
click at [507, 175] on span "Bulk update" at bounding box center [519, 177] width 91 height 13
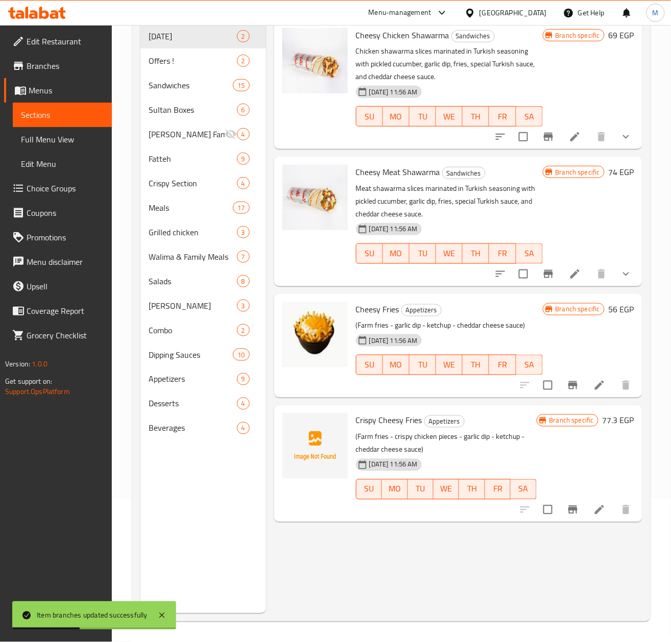
scroll to position [143, 0]
drag, startPoint x: 403, startPoint y: 420, endPoint x: 331, endPoint y: 420, distance: 72.0
click at [331, 420] on div "Crispy Cheesy Fries Appetizers (Farm fries - crispy chicken pieces - garlic dip…" at bounding box center [458, 463] width 360 height 108
copy div "Crispy Cheesy"
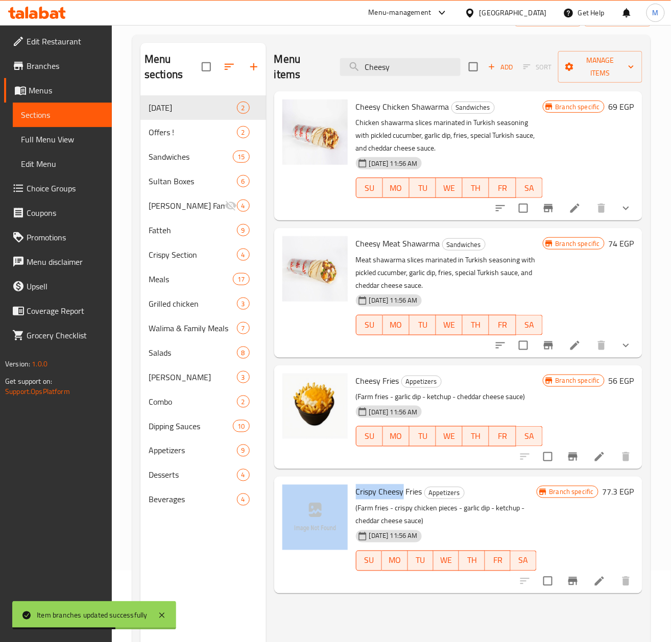
scroll to position [0, 0]
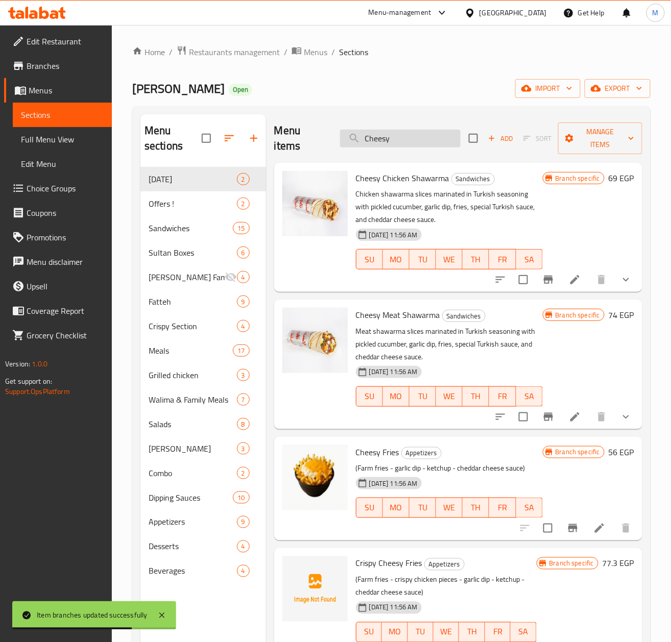
click at [406, 148] on input "Cheesy" at bounding box center [400, 139] width 120 height 18
paste input "Crispy"
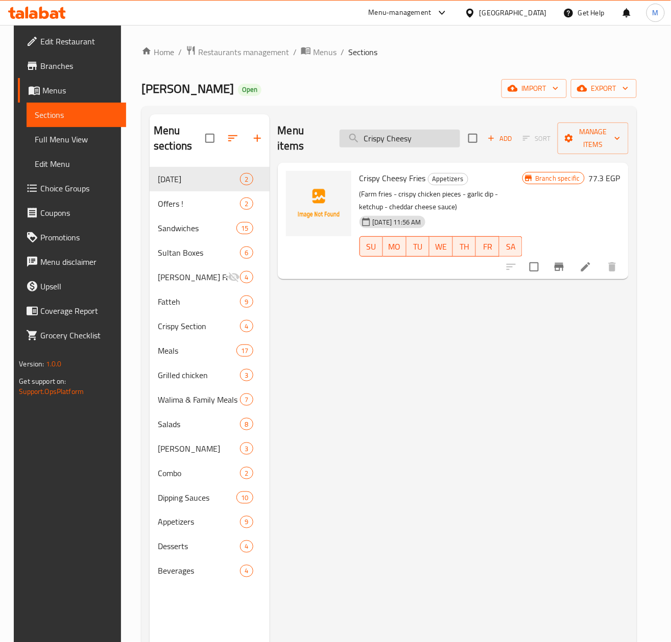
click at [395, 139] on input "Crispy Cheesy" at bounding box center [400, 139] width 120 height 18
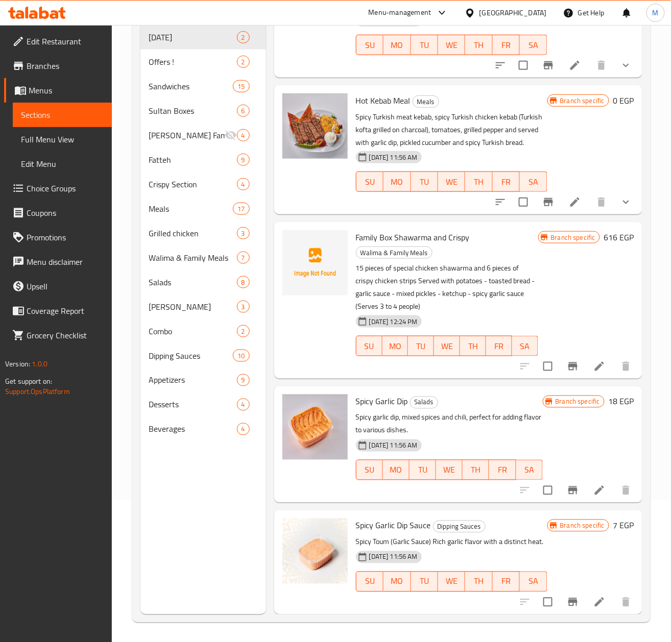
scroll to position [143, 0]
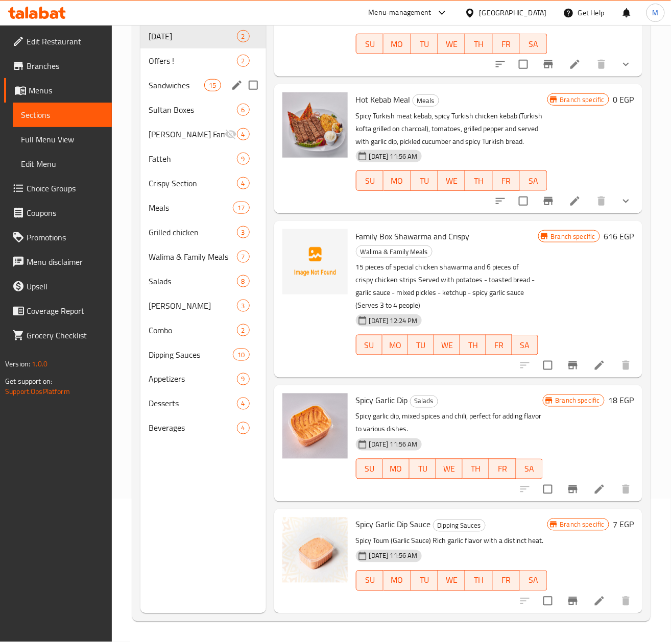
drag, startPoint x: 184, startPoint y: 93, endPoint x: 195, endPoint y: 103, distance: 14.4
click at [184, 93] on div "Sandwiches 15" at bounding box center [203, 85] width 126 height 25
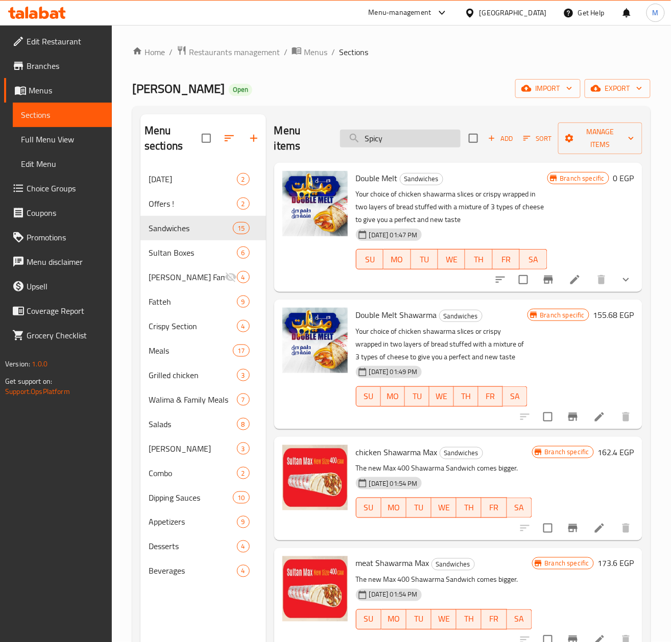
click at [403, 135] on input "Spicy" at bounding box center [400, 139] width 120 height 18
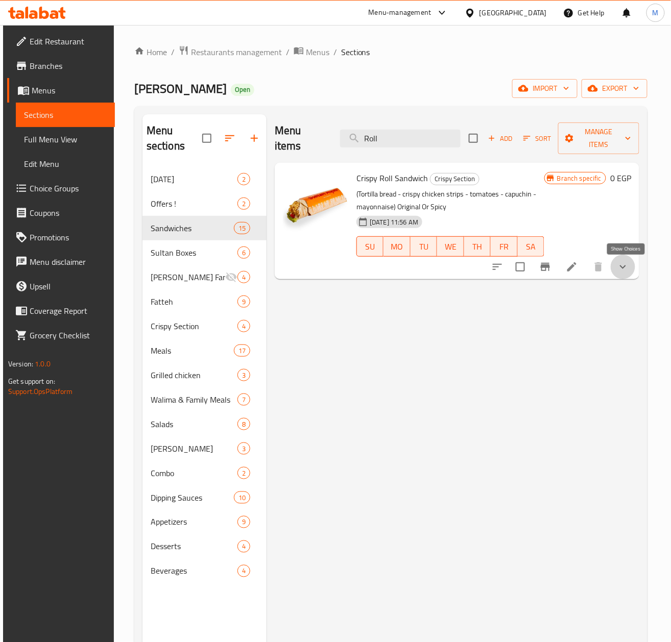
click at [629, 270] on icon "show more" at bounding box center [623, 267] width 12 height 12
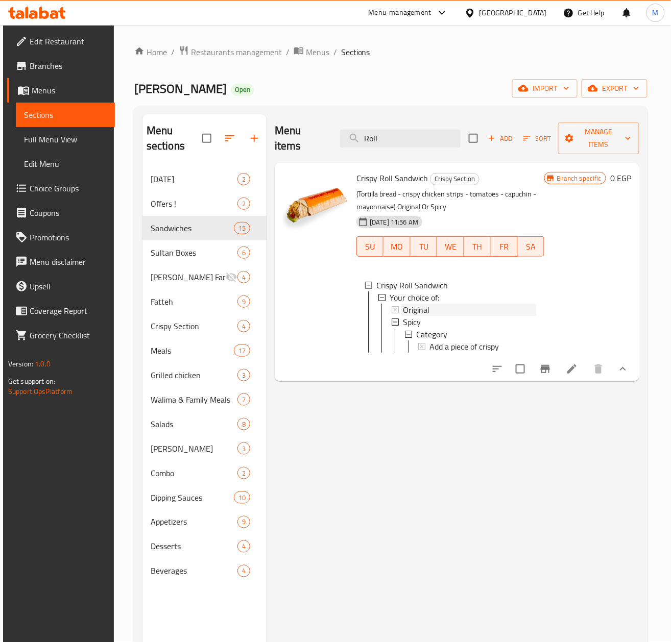
click at [422, 310] on span "Original" at bounding box center [416, 310] width 27 height 12
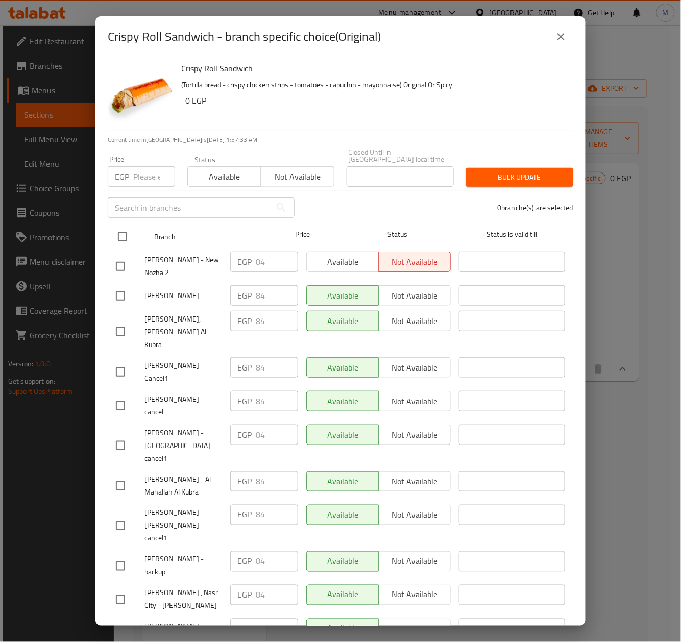
click at [125, 234] on input "checkbox" at bounding box center [122, 236] width 21 height 21
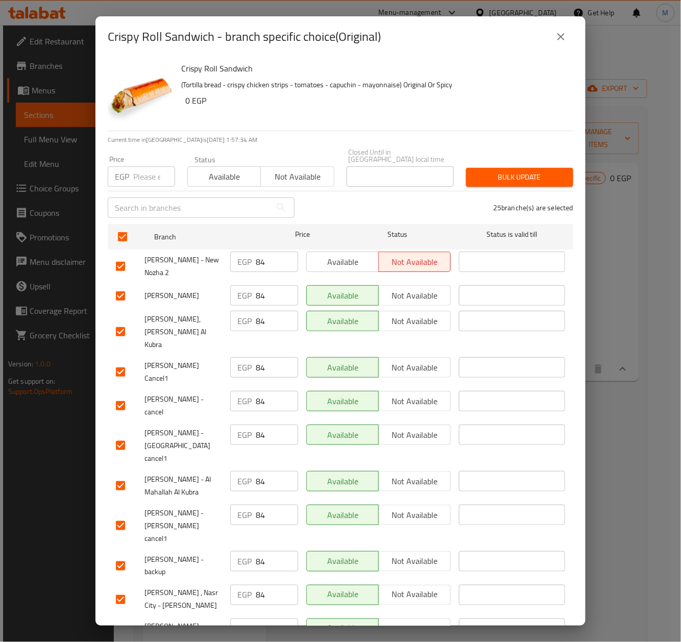
click at [137, 176] on input "number" at bounding box center [154, 176] width 42 height 20
click at [444, 119] on div "Crispy Roll Sandwich (Tortilla bread - crispy chicken strips - tomatoes - capuc…" at bounding box center [373, 94] width 392 height 74
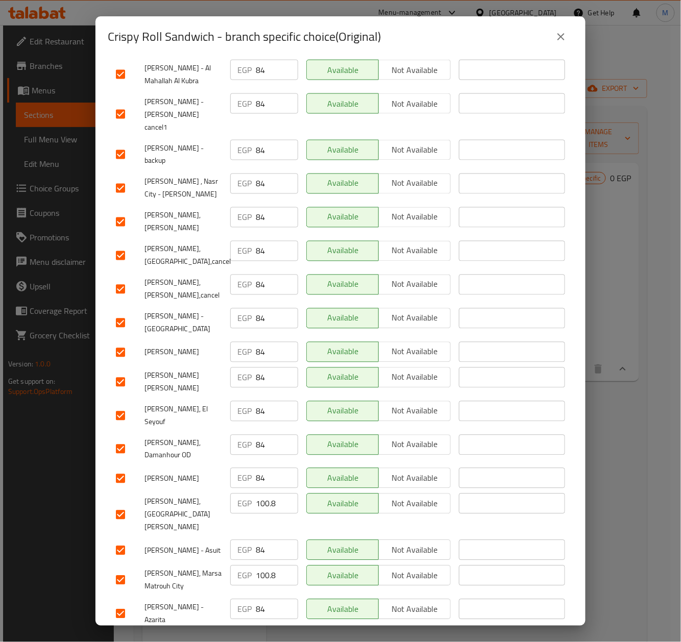
click at [127, 504] on input "checkbox" at bounding box center [120, 514] width 21 height 21
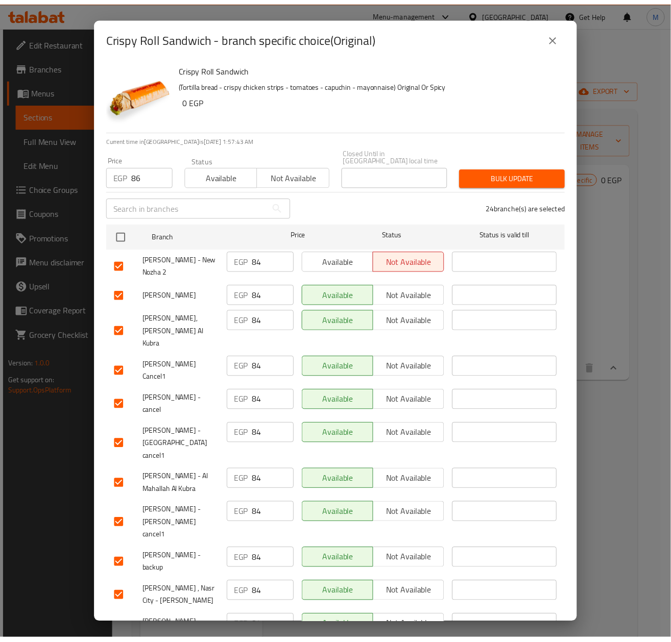
scroll to position [0, 0]
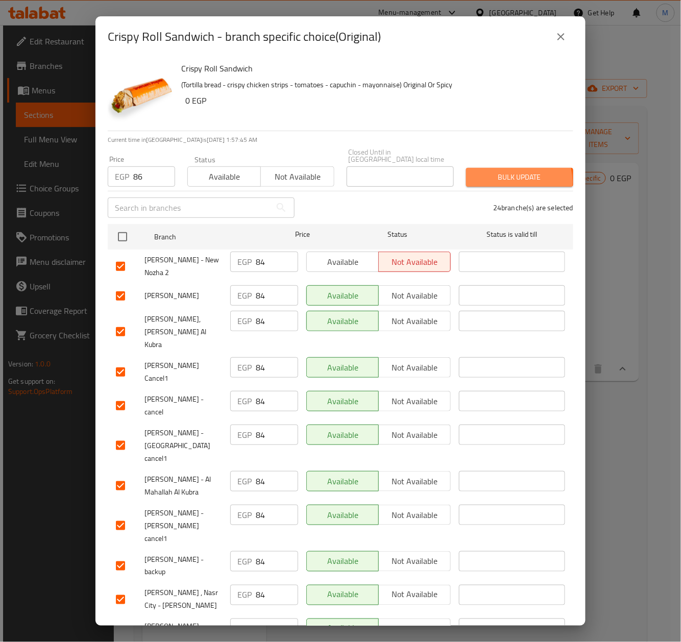
click at [501, 175] on span "Bulk update" at bounding box center [519, 177] width 91 height 13
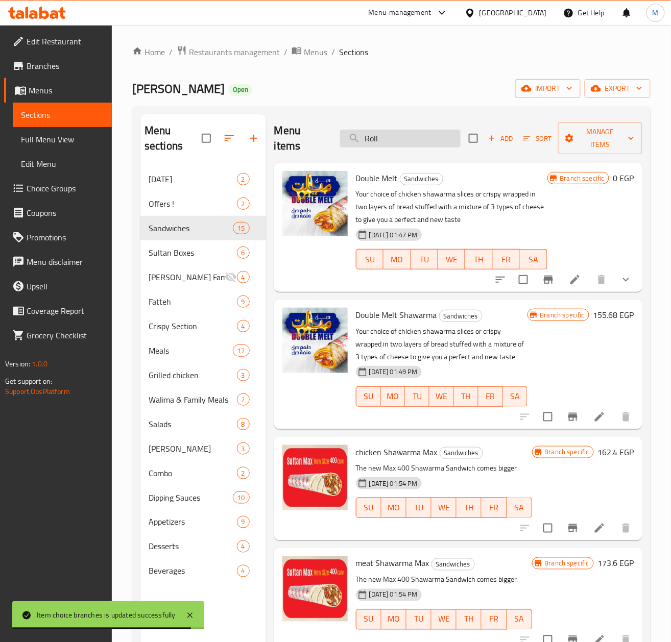
click at [414, 143] on input "Roll" at bounding box center [400, 139] width 120 height 18
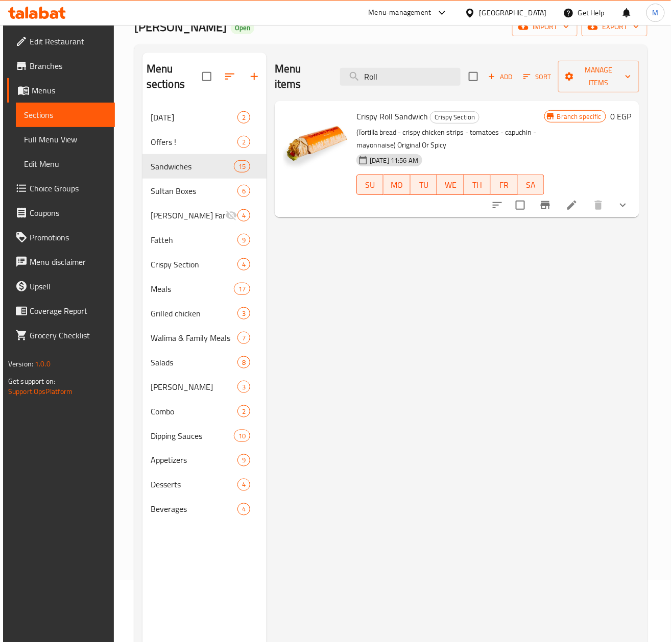
scroll to position [143, 0]
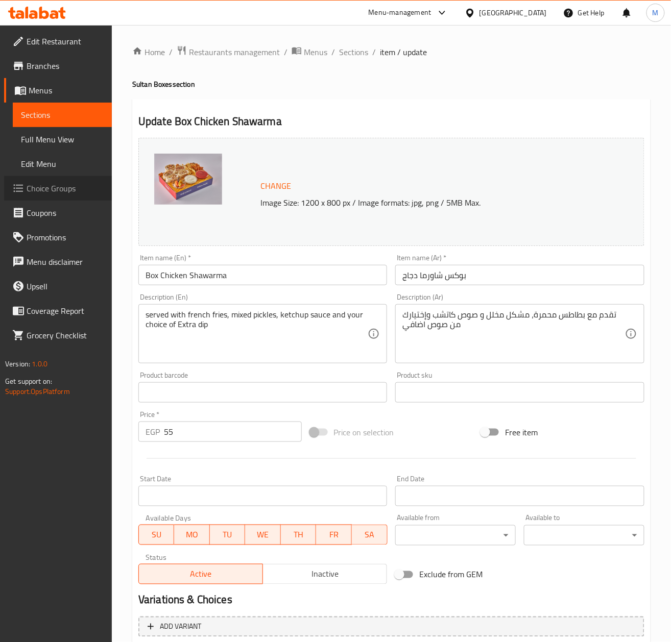
click at [50, 193] on span "Choice Groups" at bounding box center [65, 188] width 77 height 12
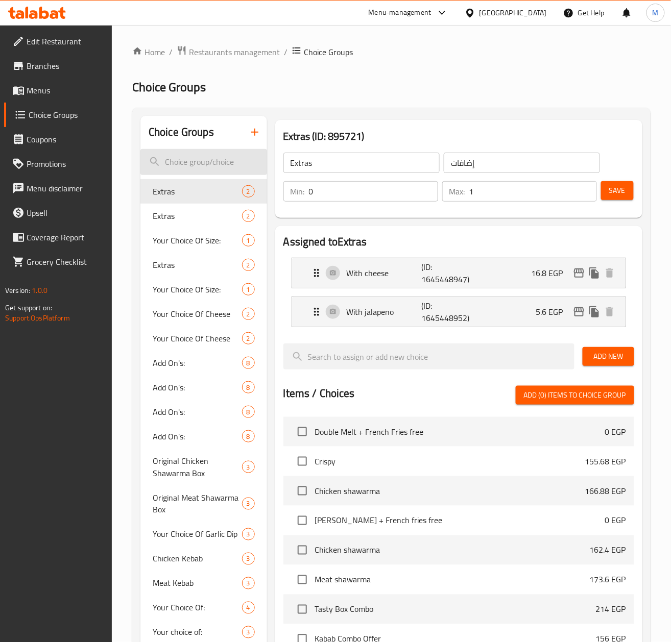
click at [204, 169] on input "search" at bounding box center [203, 162] width 127 height 26
paste input "Original Chicken Shawarma Box"
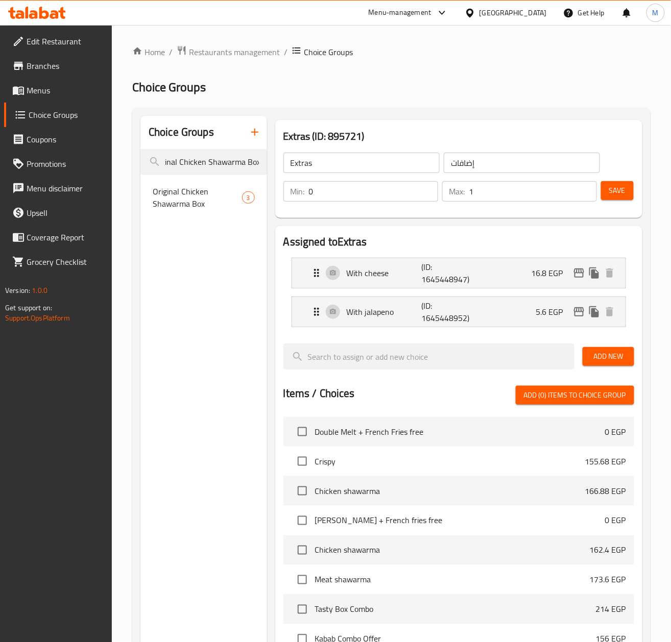
type input "Original Chicken Shawarma Box"
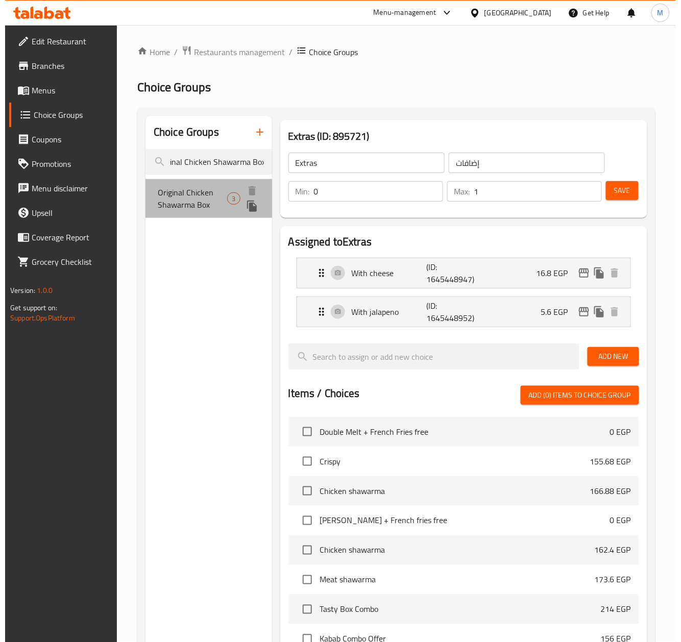
scroll to position [0, 0]
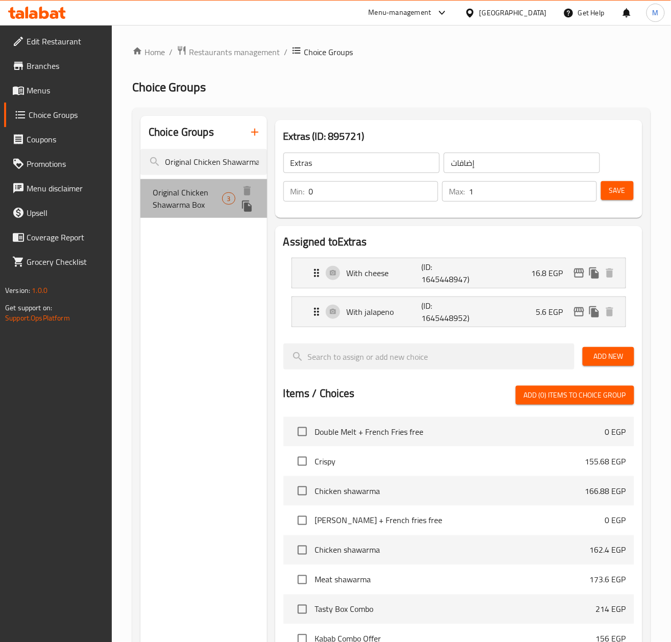
click at [191, 206] on span "Original Chicken Shawarma Box" at bounding box center [187, 198] width 69 height 25
type input "Original Chicken Shawarma Box"
type input "بوكس شاورما الدجاج الأصلي"
type input "1"
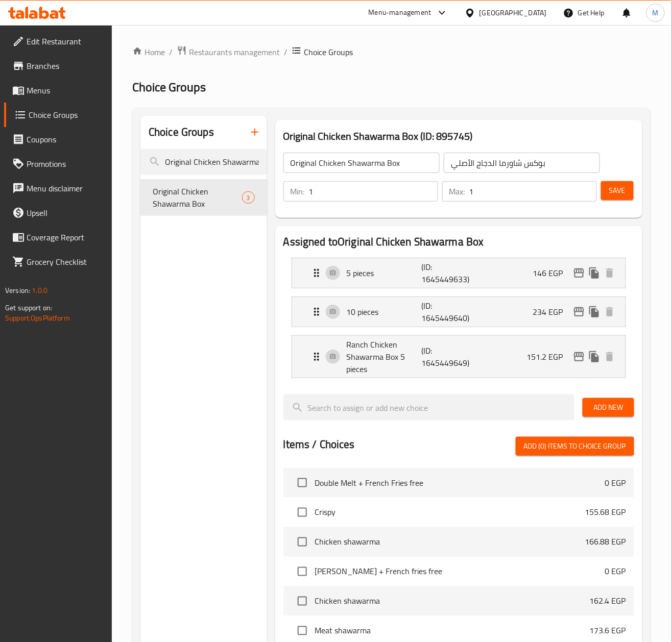
click at [225, 345] on div "Choice Groups Original Chicken Shawarma Box Original Chicken Shawarma Box 3" at bounding box center [203, 524] width 127 height 817
click at [573, 273] on icon "edit" at bounding box center [579, 273] width 12 height 12
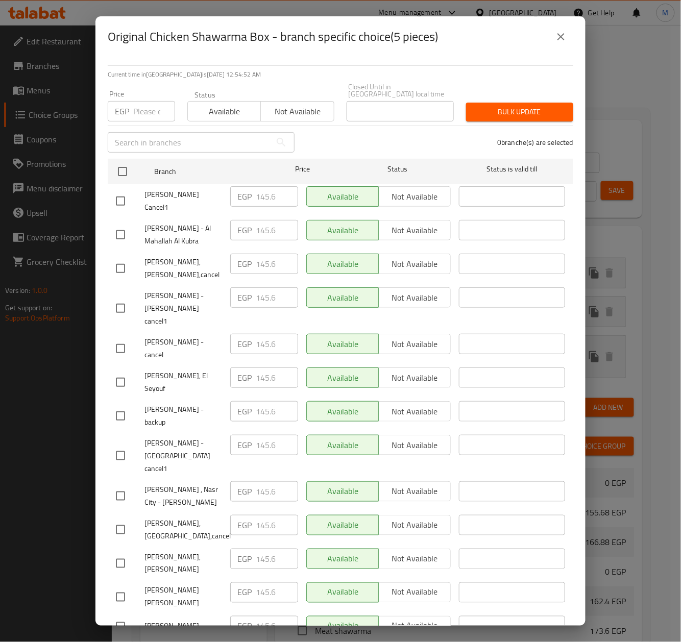
click at [141, 114] on div "Price EGP Price" at bounding box center [142, 105] width 80 height 43
click at [144, 105] on input "number" at bounding box center [154, 111] width 42 height 20
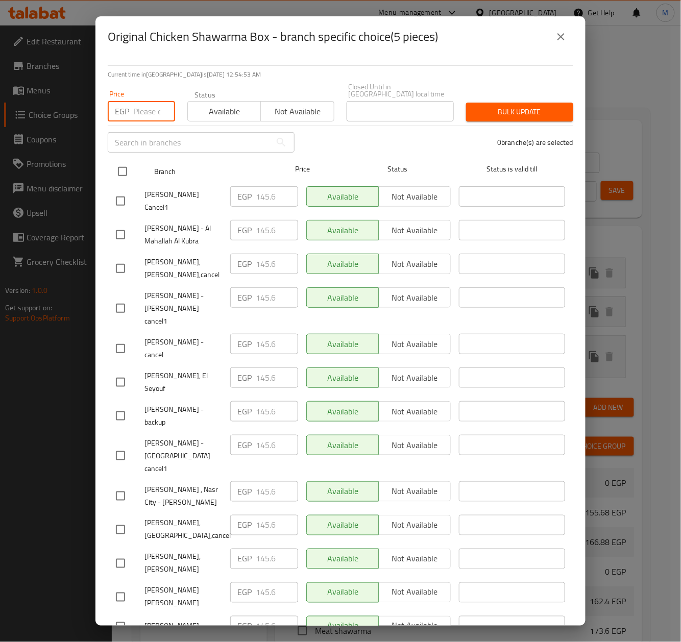
paste input "149.00"
type input "149.00"
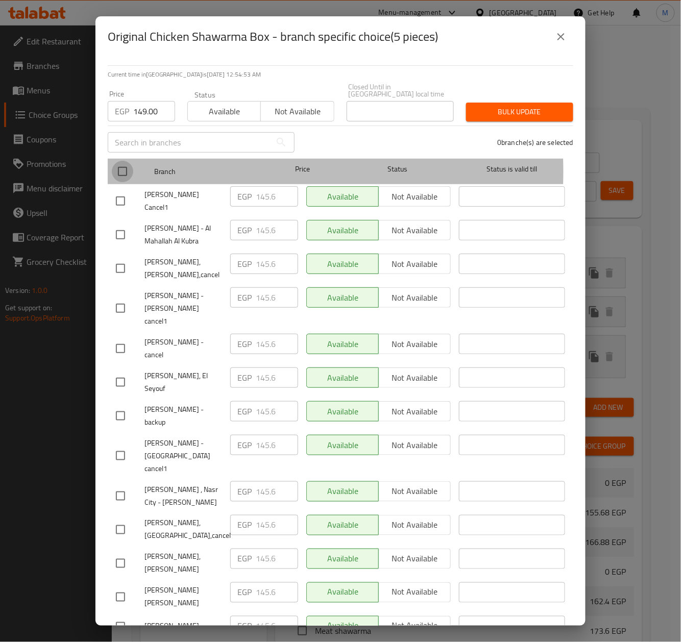
click at [123, 164] on input "checkbox" at bounding box center [122, 171] width 21 height 21
checkbox input "true"
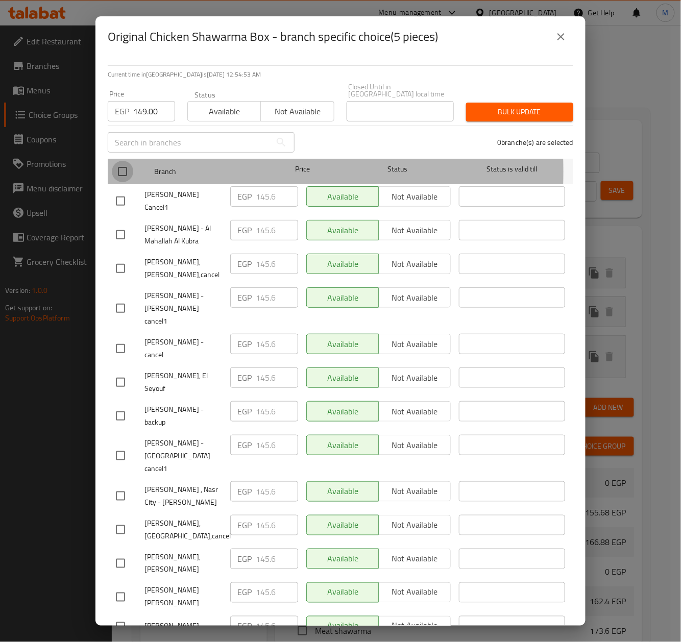
checkbox input "true"
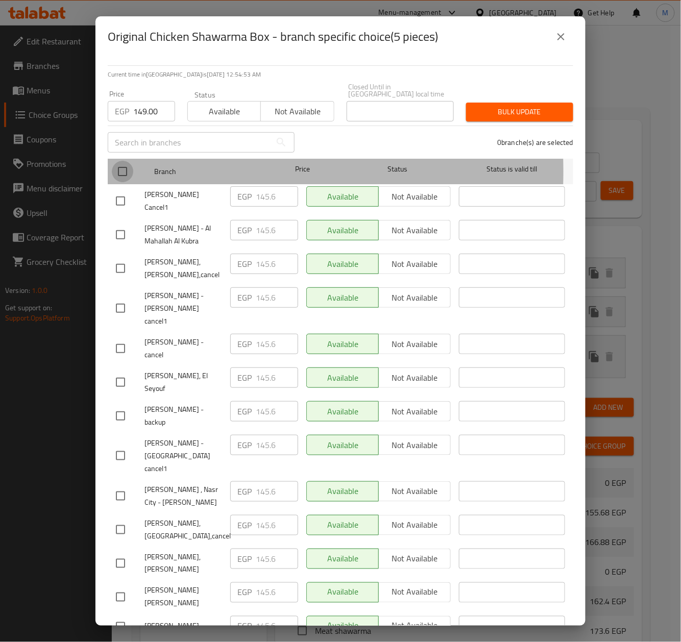
checkbox input "true"
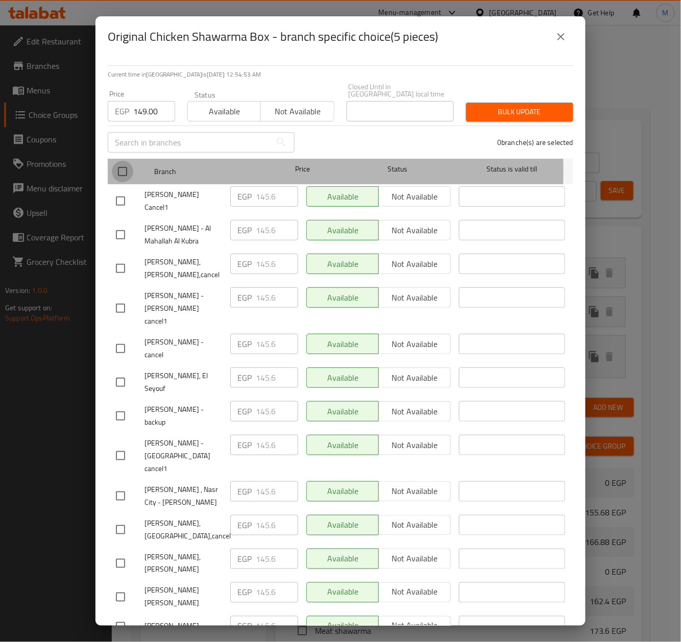
checkbox input "true"
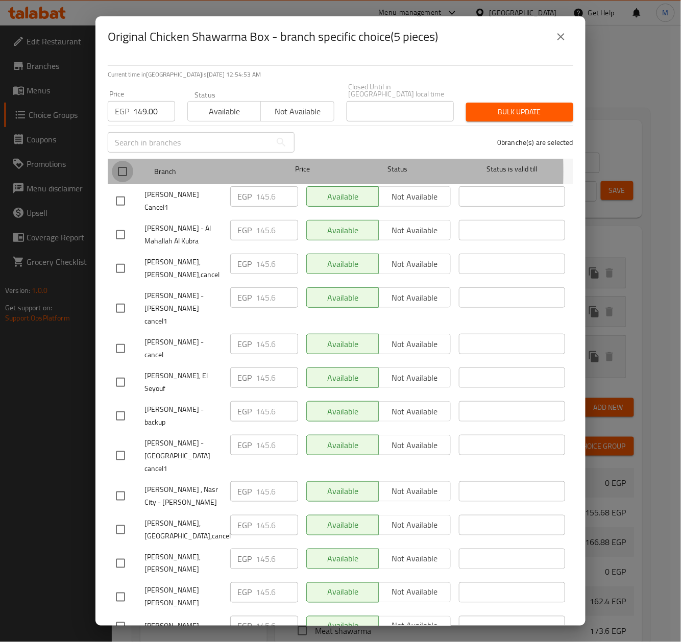
checkbox input "true"
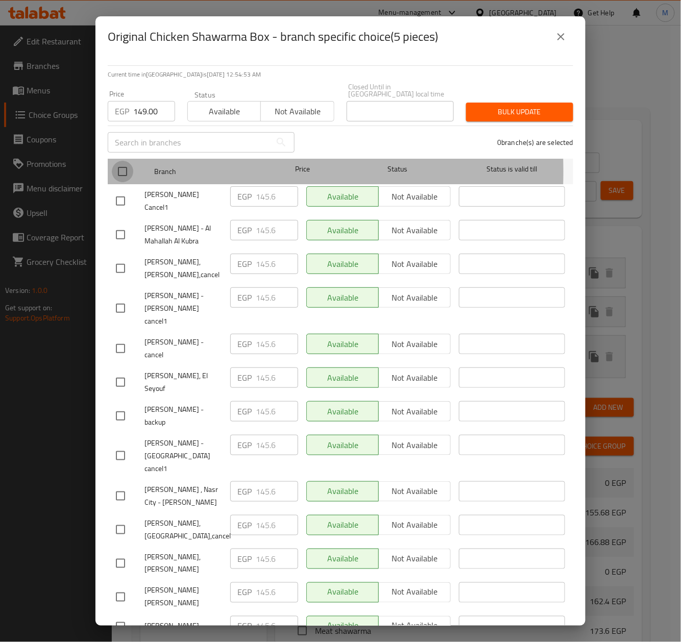
checkbox input "true"
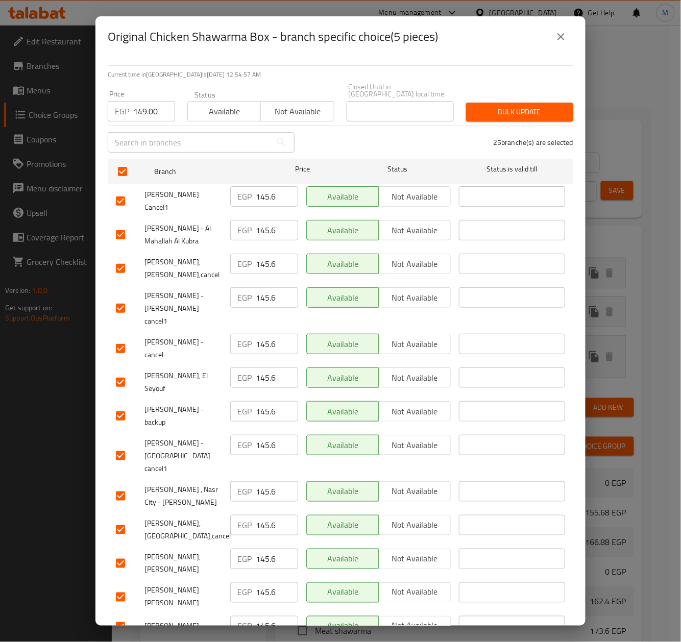
click at [431, 136] on div "25 branche(s) are selected" at bounding box center [440, 142] width 279 height 37
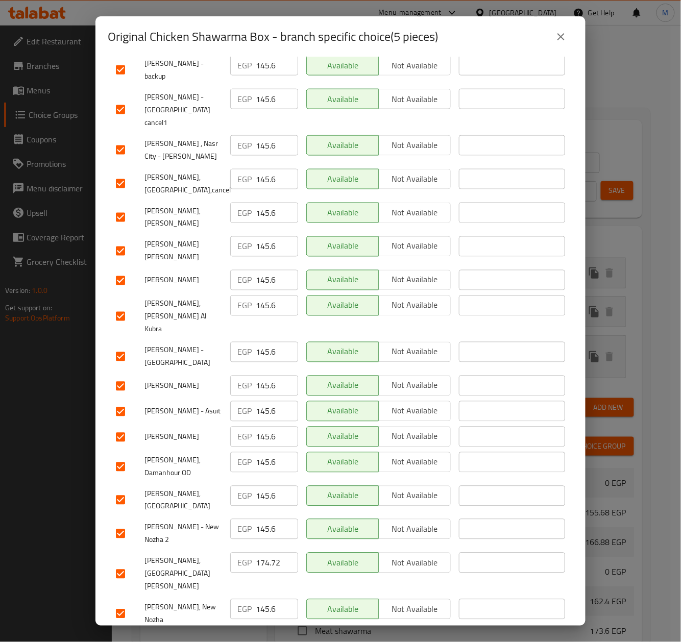
click at [126, 564] on input "checkbox" at bounding box center [120, 574] width 21 height 21
checkbox input "false"
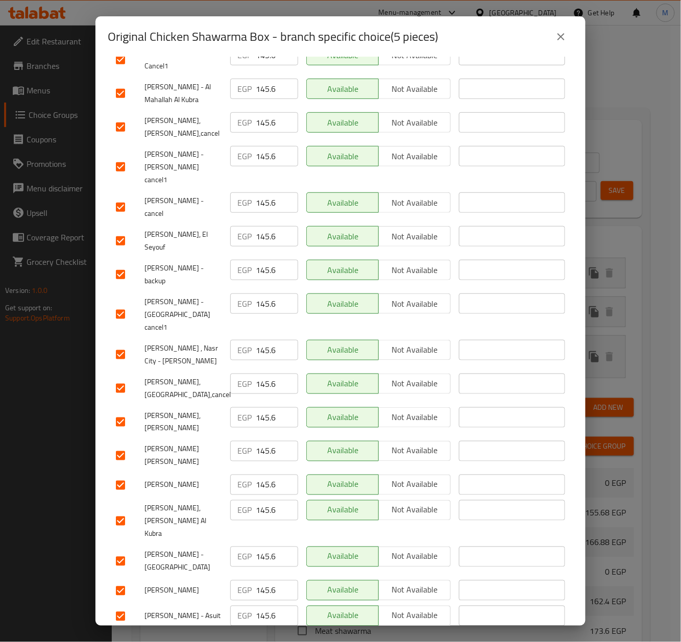
scroll to position [0, 0]
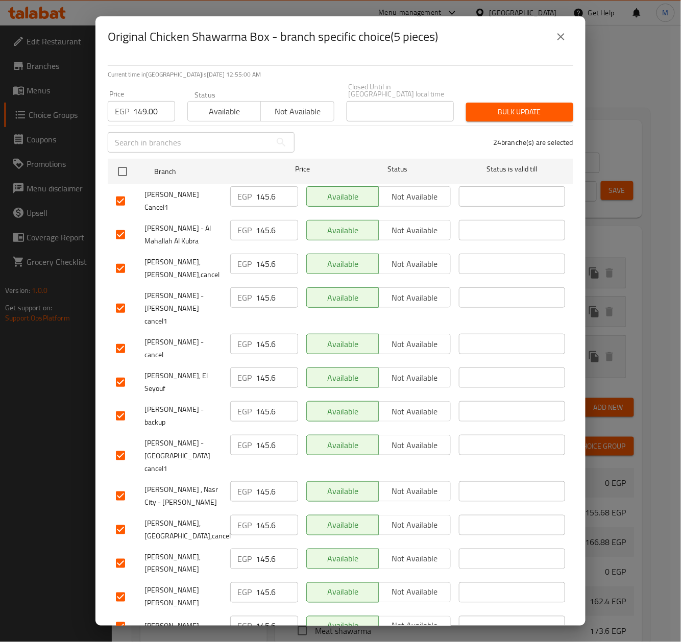
click at [506, 107] on span "Bulk update" at bounding box center [519, 112] width 91 height 13
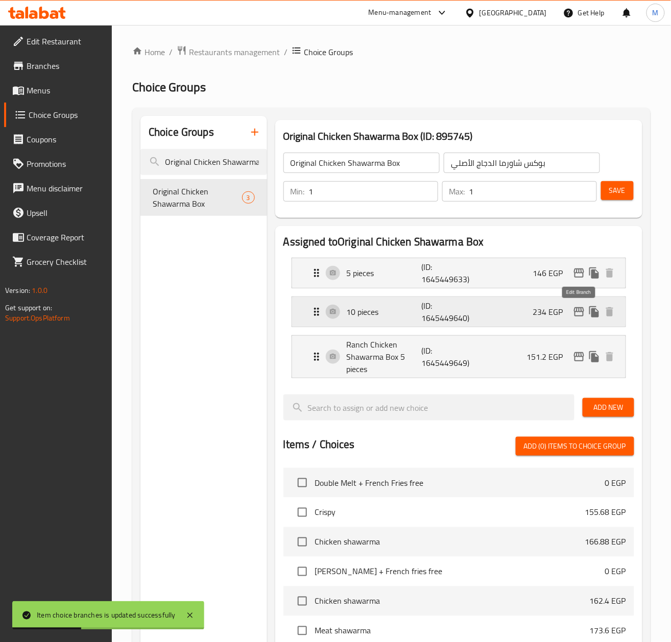
click at [580, 315] on icon "edit" at bounding box center [579, 312] width 12 height 12
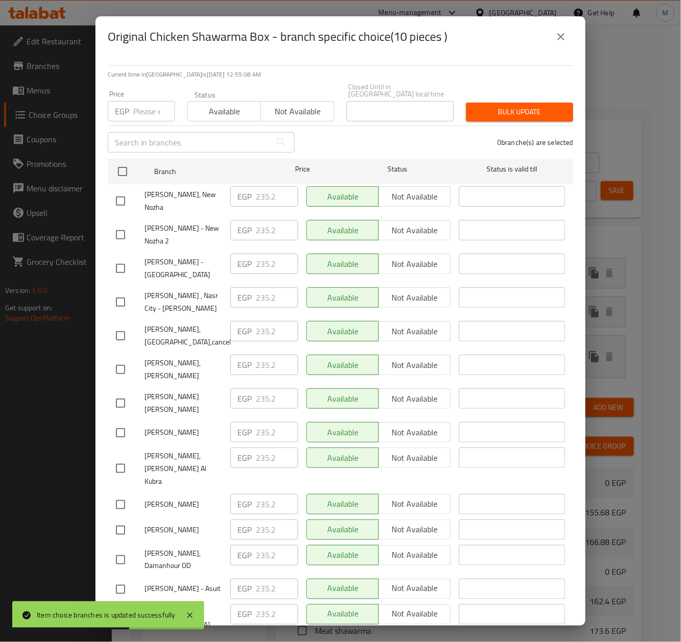
click at [142, 103] on input "number" at bounding box center [154, 111] width 42 height 20
paste input "239.00"
type input "239.00"
click at [358, 132] on div "0 branche(s) are selected" at bounding box center [440, 142] width 279 height 37
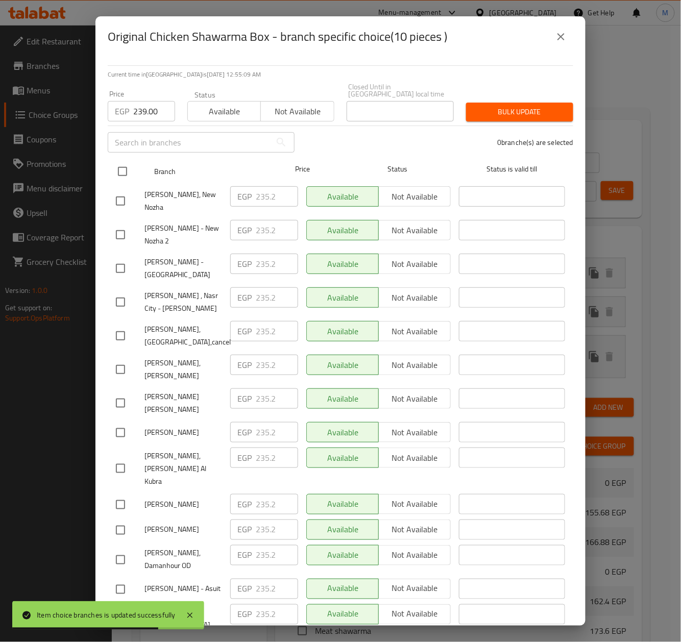
click at [121, 162] on input "checkbox" at bounding box center [122, 171] width 21 height 21
checkbox input "true"
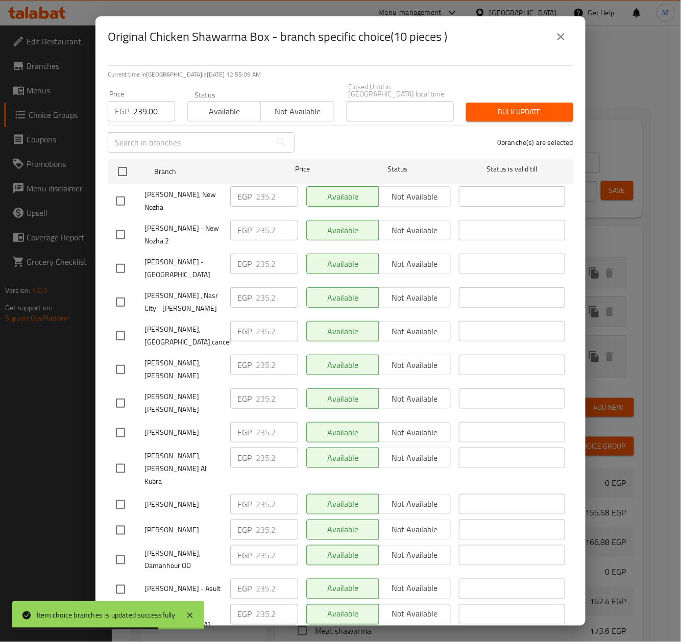
checkbox input "true"
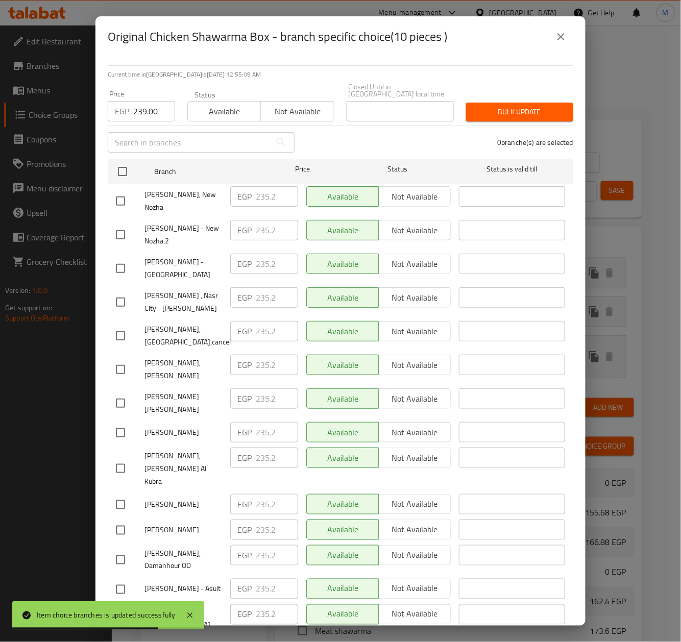
checkbox input "true"
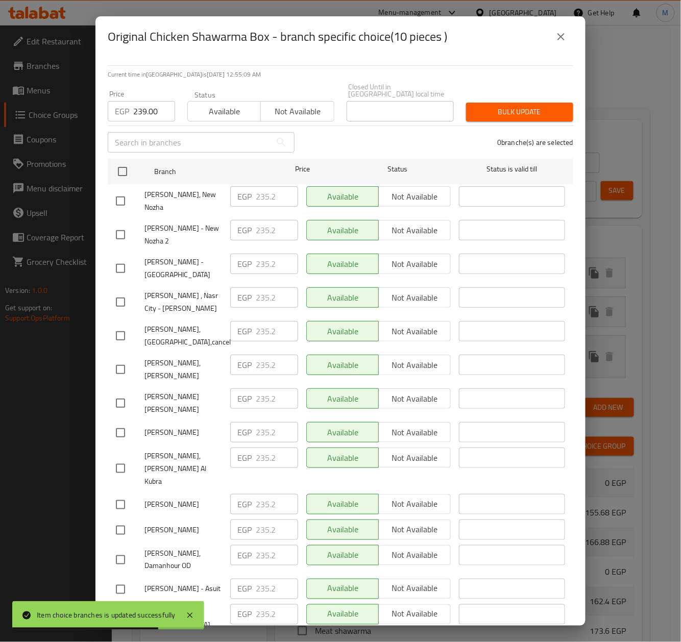
checkbox input "true"
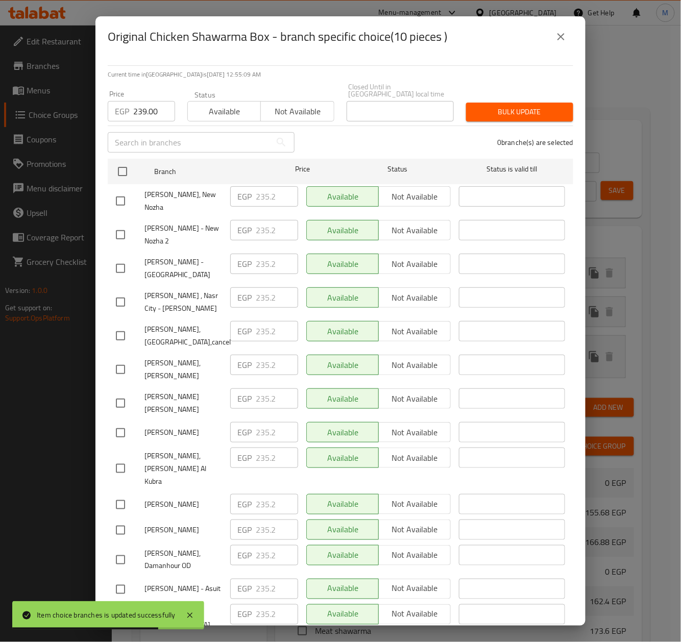
checkbox input "true"
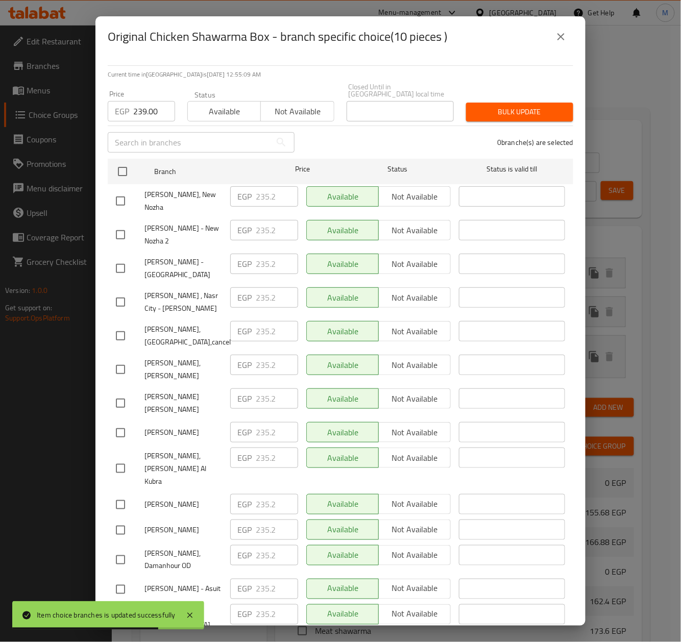
checkbox input "true"
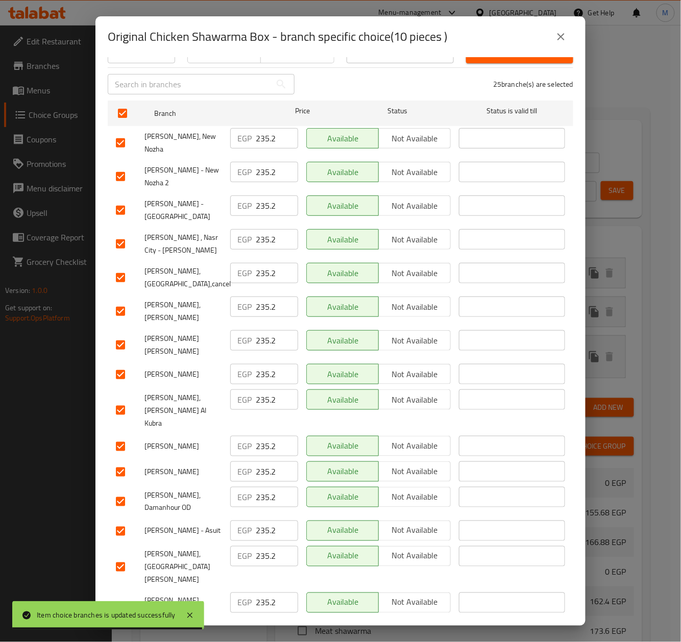
scroll to position [136, 0]
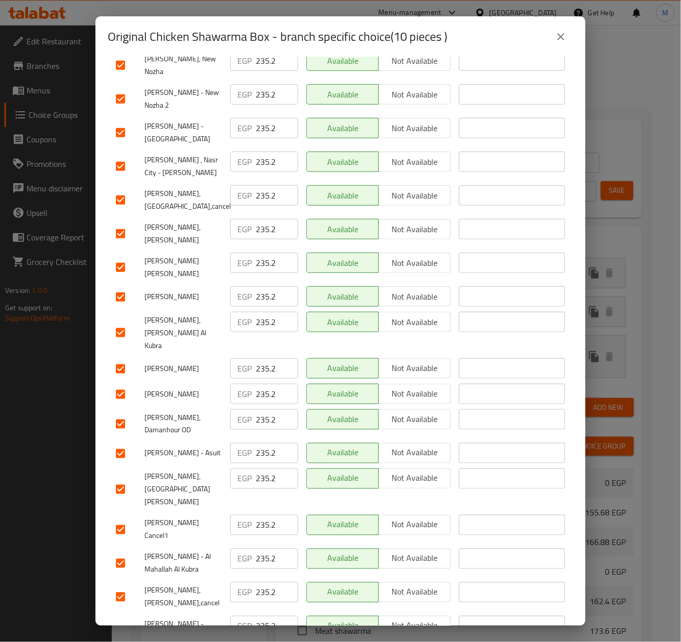
drag, startPoint x: 125, startPoint y: 462, endPoint x: 122, endPoint y: 454, distance: 8.2
click at [124, 479] on input "checkbox" at bounding box center [120, 489] width 21 height 21
checkbox input "false"
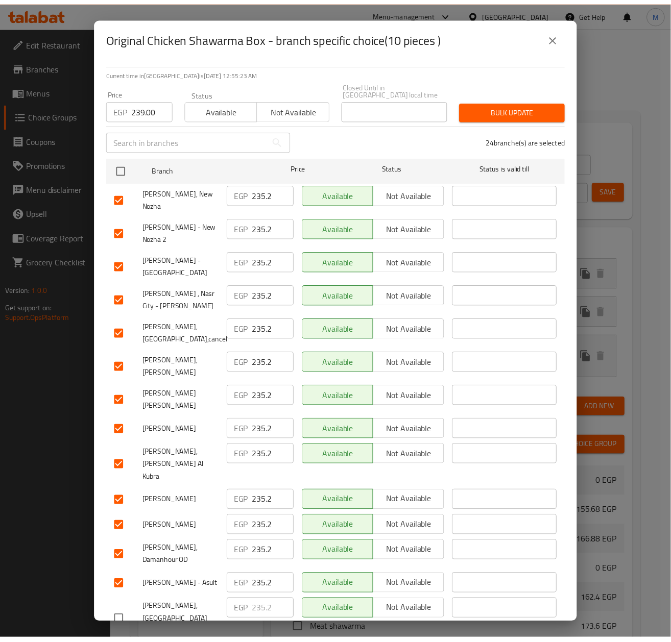
scroll to position [0, 0]
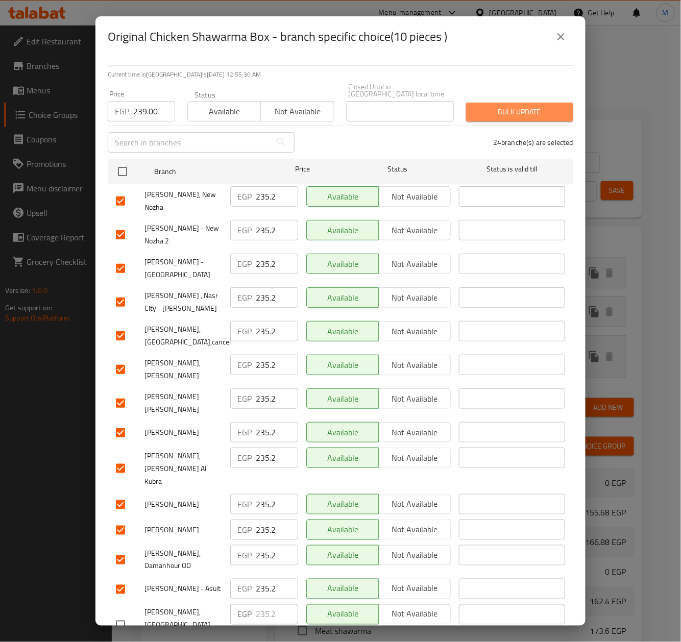
click at [517, 106] on span "Bulk update" at bounding box center [519, 112] width 91 height 13
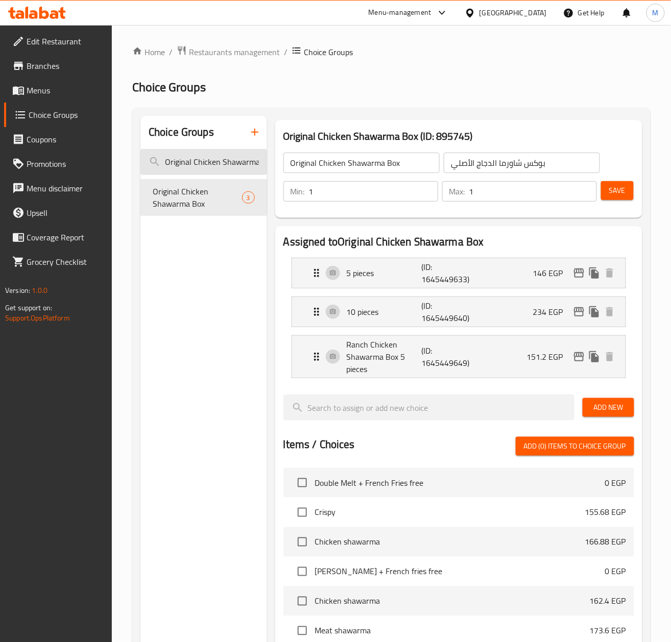
click at [211, 165] on input "Original Chicken Shawarma Box" at bounding box center [203, 162] width 127 height 26
paste input "Meat"
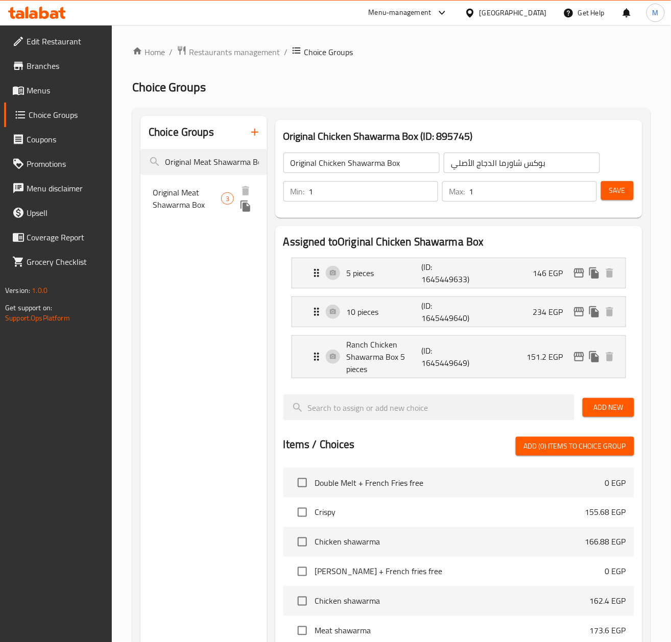
scroll to position [0, 5]
type input "Original Meat Shawarma Box"
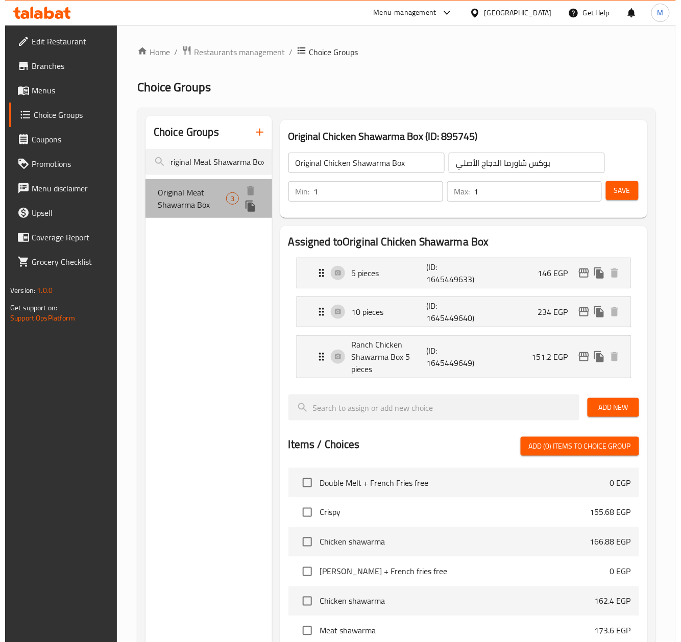
scroll to position [0, 0]
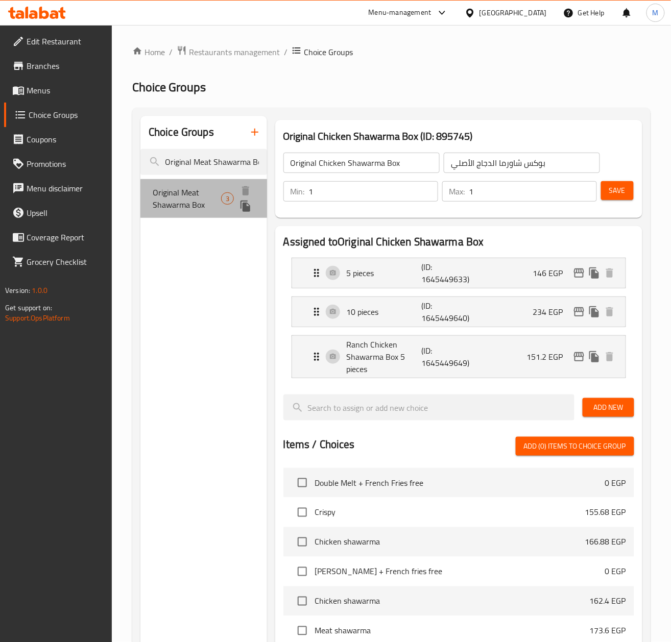
click at [177, 205] on span "Original Meat Shawarma Box" at bounding box center [187, 198] width 68 height 25
type input "Original Meat Shawarma Box"
type input "بوكس شاورما لحمة الأصلي"
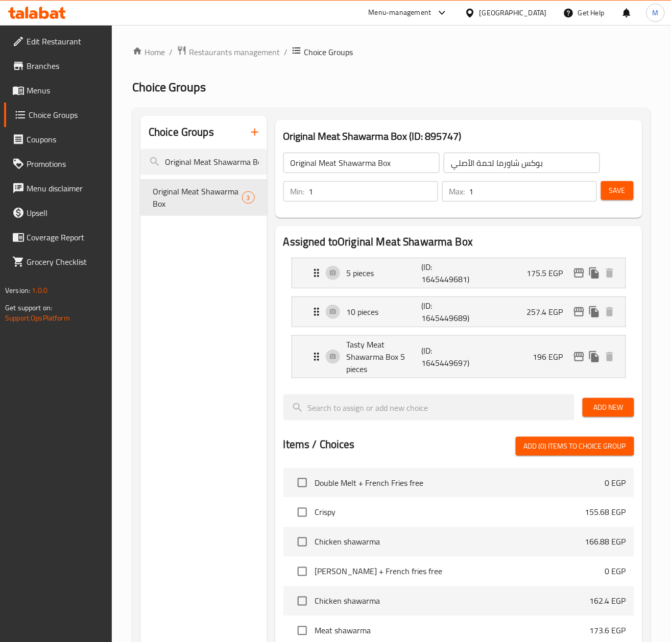
click at [6, 413] on div "Edit Restaurant Branches Menus Choice Groups Coupons Promotions Menu disclaimer…" at bounding box center [56, 346] width 112 height 642
click at [579, 270] on icon "edit" at bounding box center [579, 273] width 10 height 9
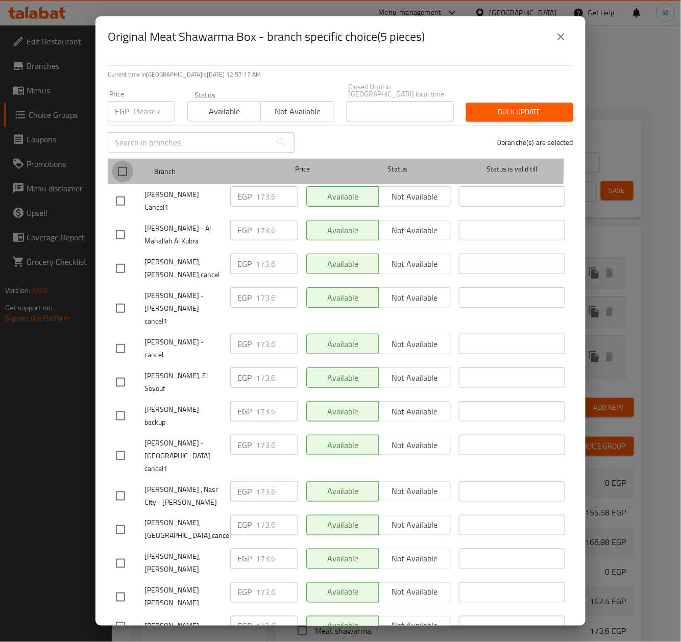
click at [127, 161] on input "checkbox" at bounding box center [122, 171] width 21 height 21
checkbox input "true"
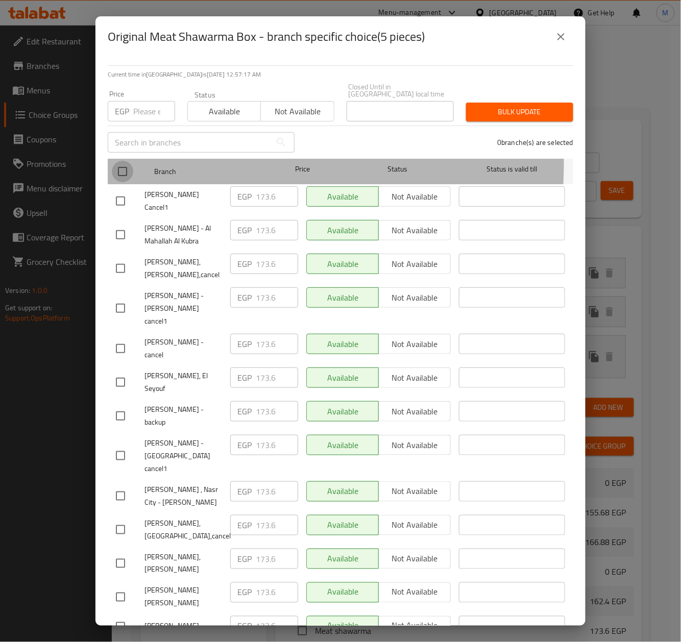
checkbox input "true"
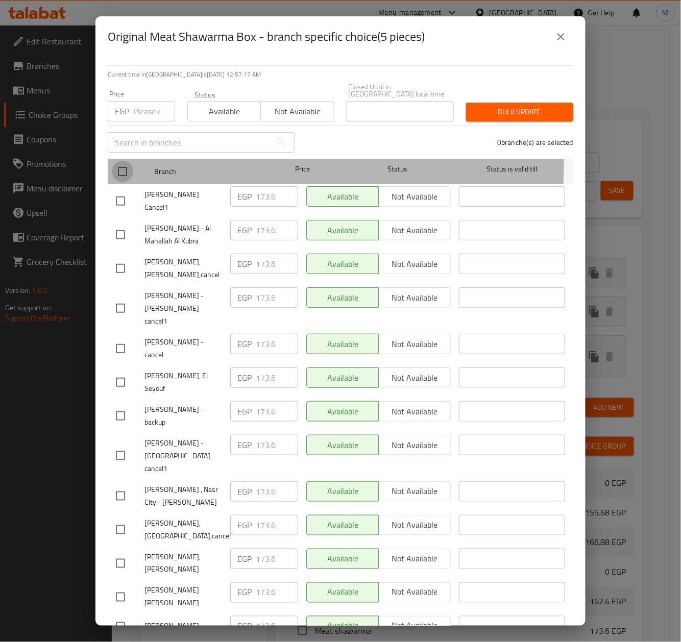
checkbox input "true"
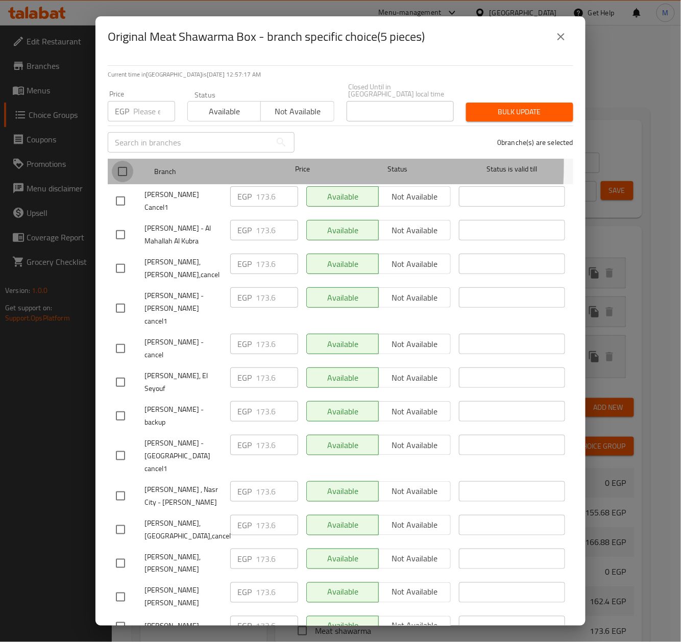
checkbox input "true"
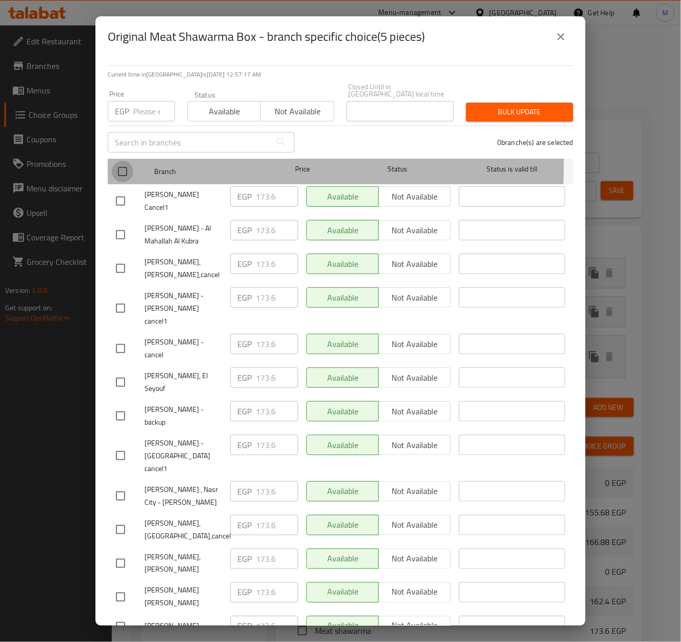
checkbox input "true"
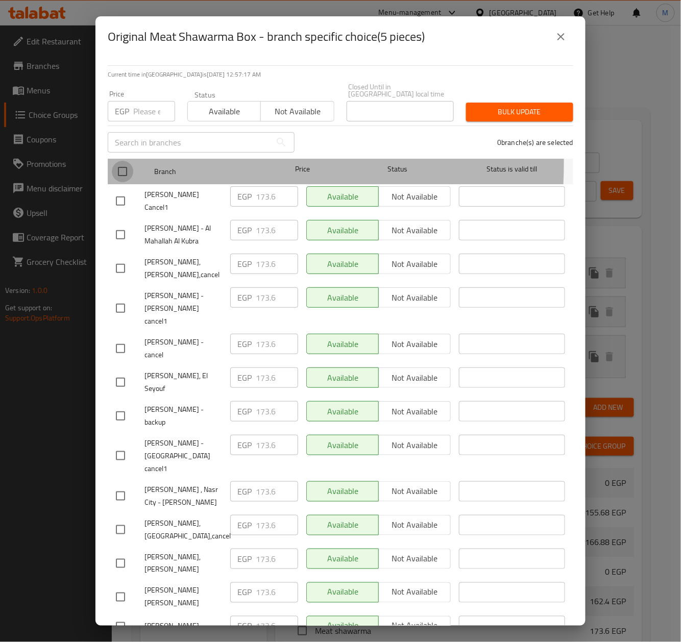
checkbox input "true"
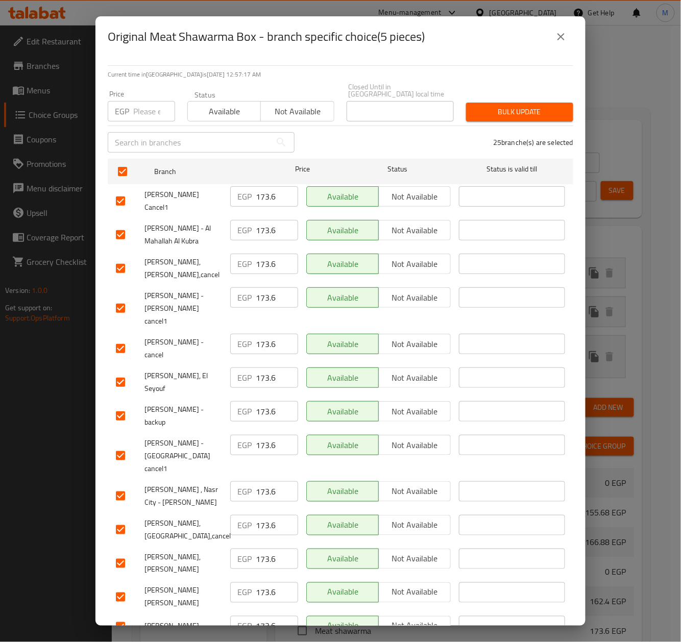
click at [139, 107] on input "number" at bounding box center [154, 111] width 42 height 20
paste input "177.00"
type input "177.00"
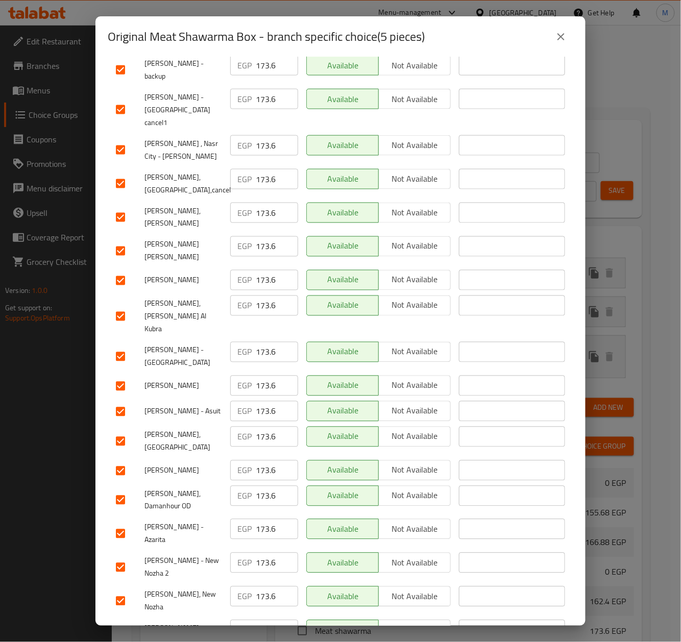
drag, startPoint x: 126, startPoint y: 546, endPoint x: 465, endPoint y: 424, distance: 360.5
click at [126, 631] on input "checkbox" at bounding box center [120, 641] width 21 height 21
checkbox input "false"
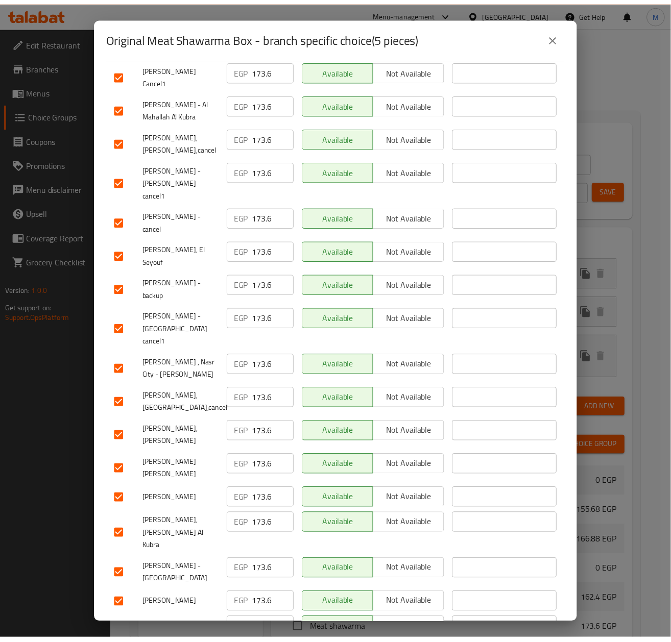
scroll to position [0, 0]
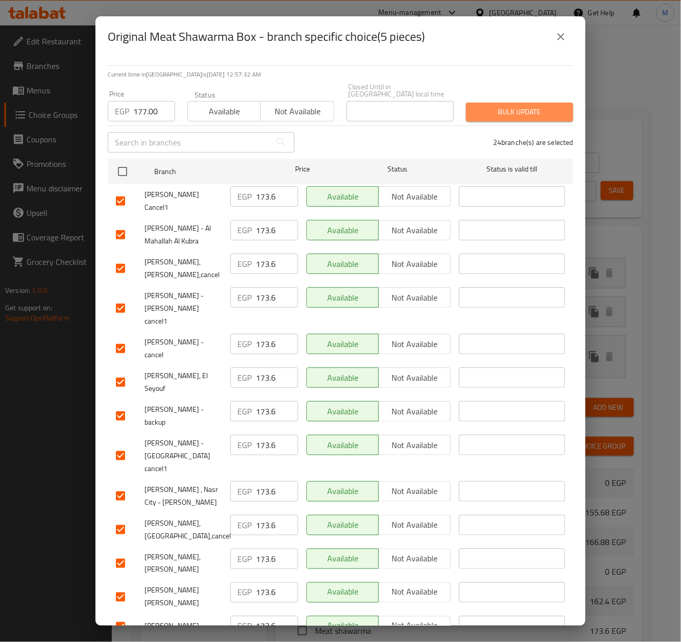
click at [518, 108] on span "Bulk update" at bounding box center [519, 112] width 91 height 13
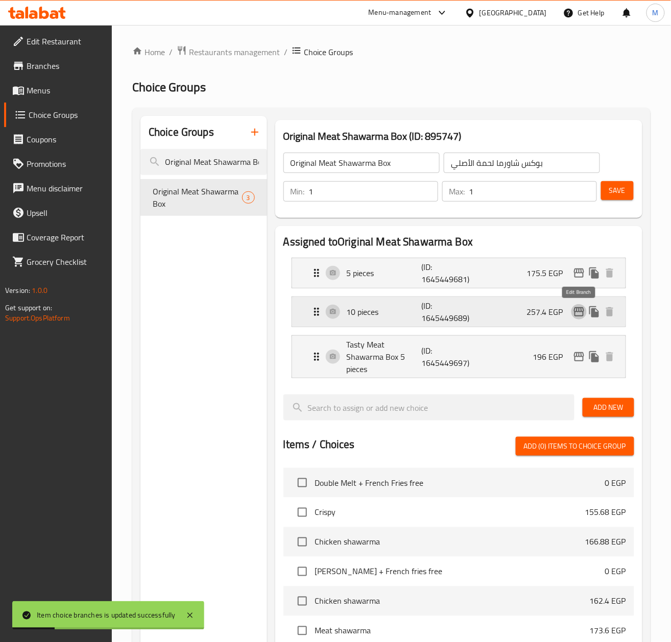
click at [581, 315] on icon "edit" at bounding box center [579, 312] width 12 height 12
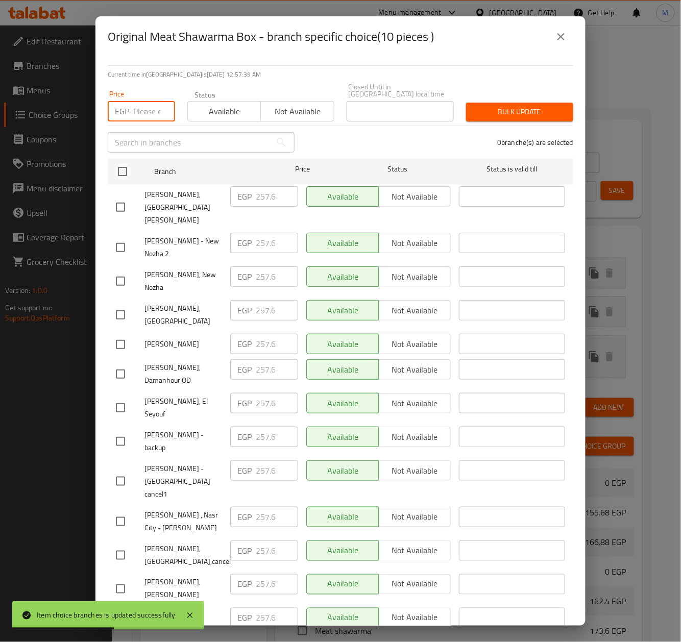
click at [150, 106] on input "number" at bounding box center [154, 111] width 42 height 20
paste input "263.00"
type input "263.00"
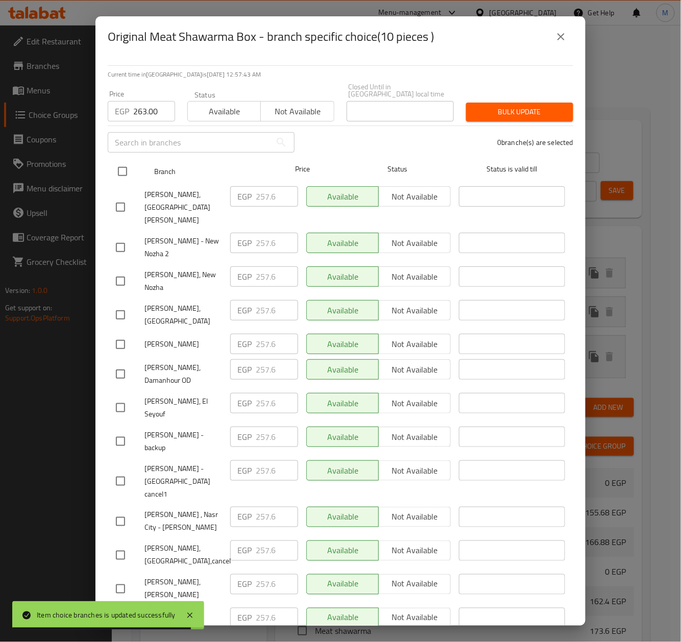
click at [120, 166] on input "checkbox" at bounding box center [122, 171] width 21 height 21
checkbox input "true"
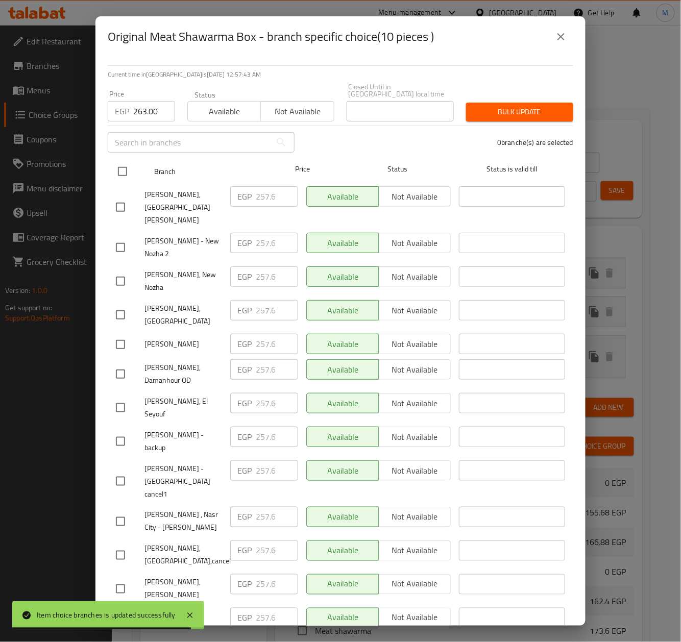
checkbox input "true"
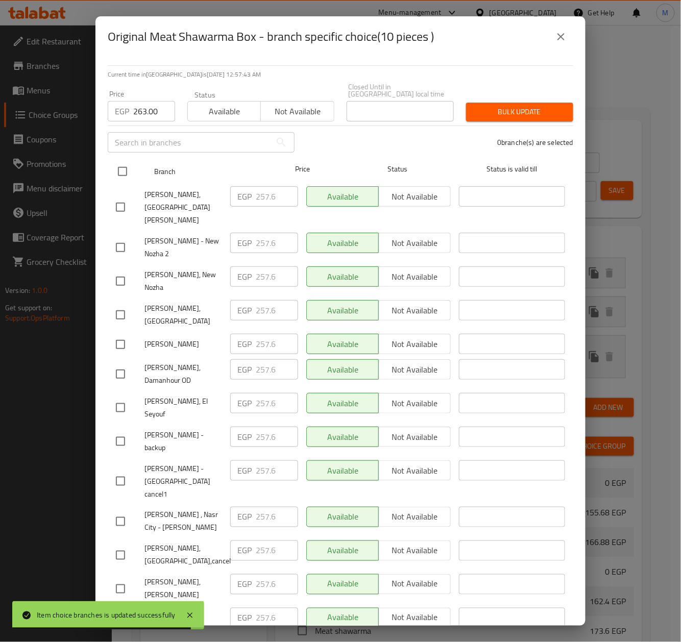
checkbox input "true"
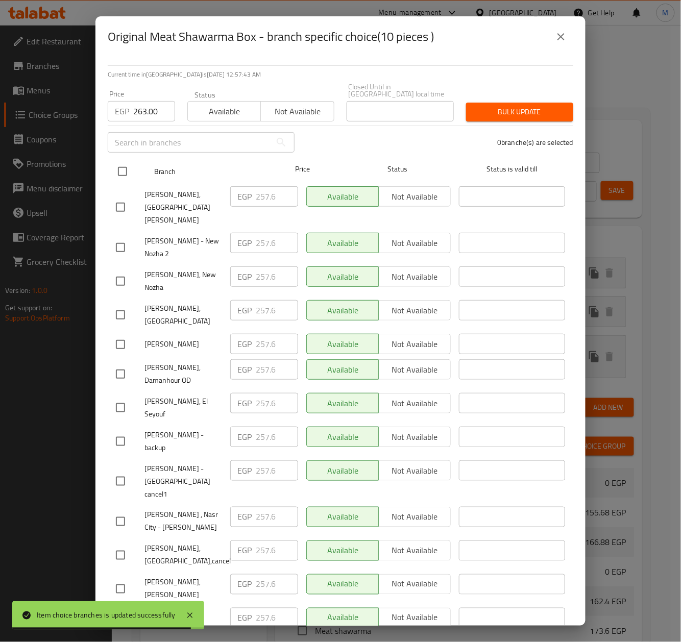
checkbox input "true"
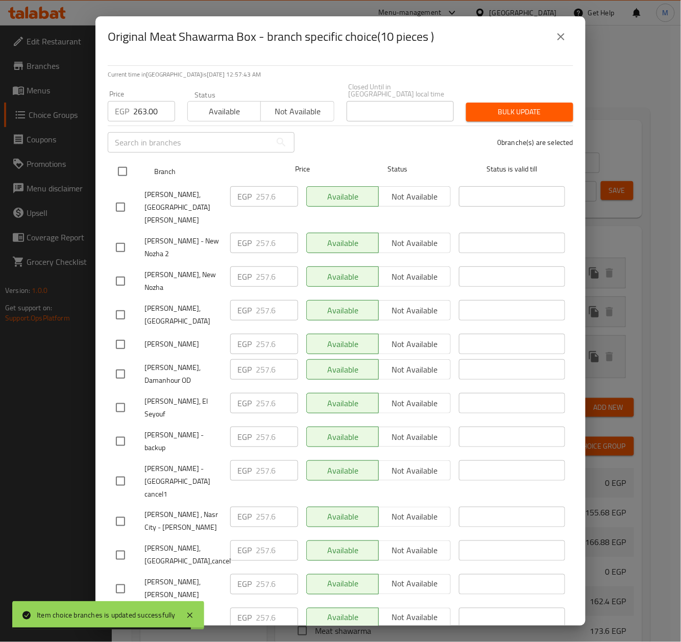
checkbox input "true"
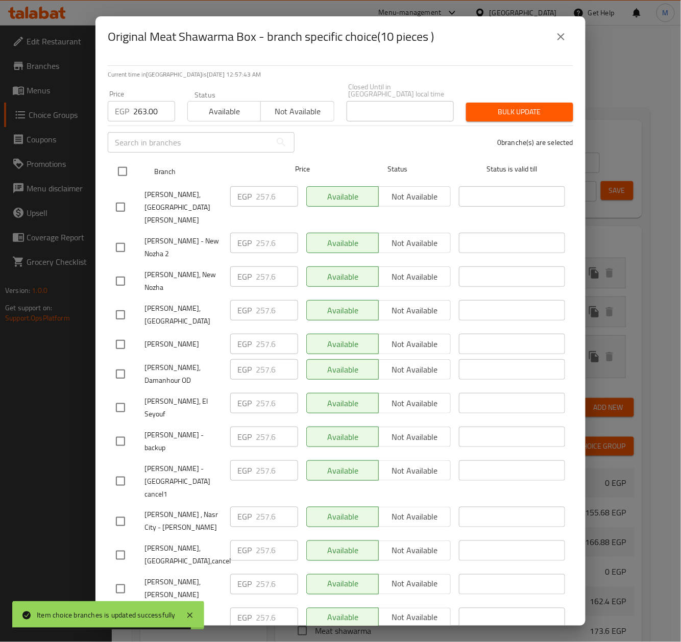
checkbox input "true"
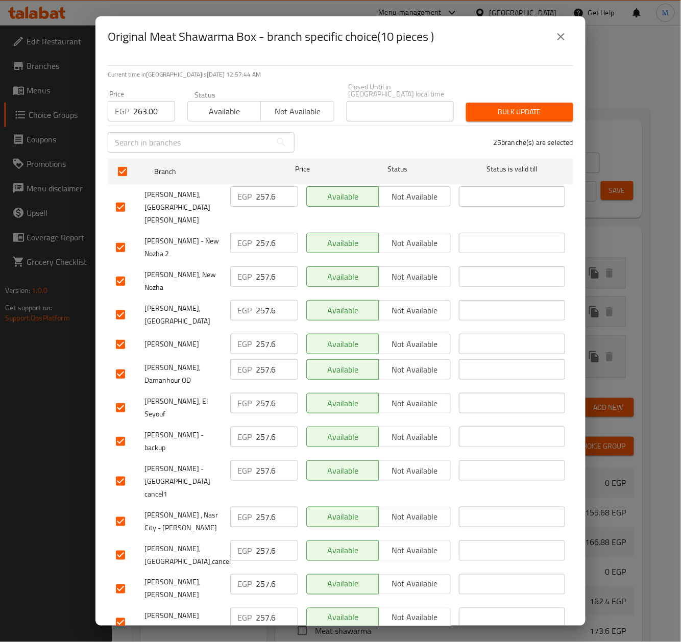
click at [121, 197] on input "checkbox" at bounding box center [120, 207] width 21 height 21
checkbox input "false"
click at [529, 106] on span "Bulk update" at bounding box center [519, 112] width 91 height 13
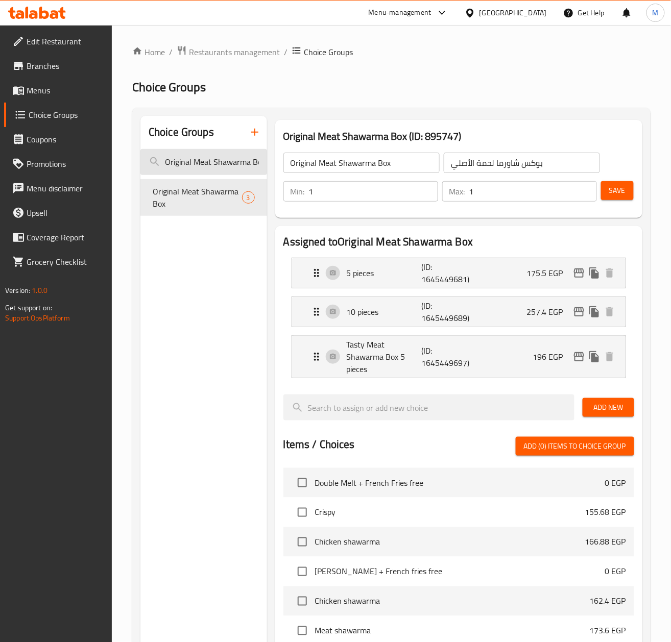
click at [195, 158] on input "Original Meat Shawarma Box" at bounding box center [203, 162] width 127 height 26
paste input "Chicken"
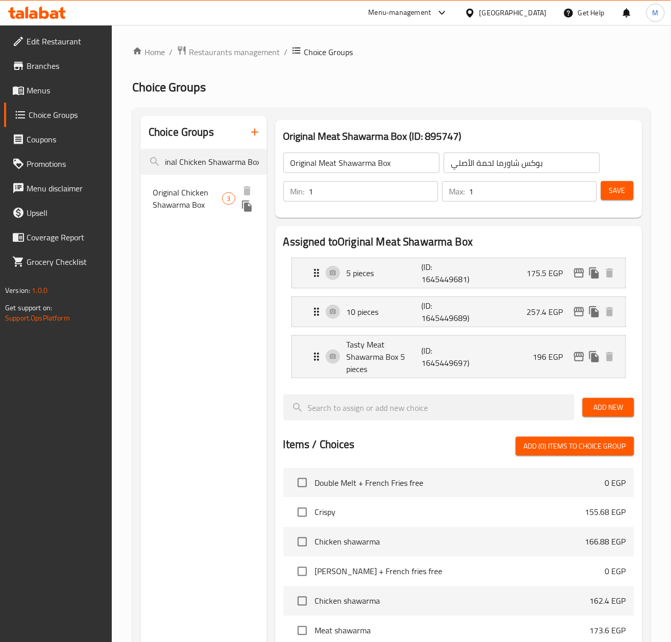
type input "Original Chicken Shawarma Box"
click at [192, 200] on span "Original Chicken Shawarma Box" at bounding box center [187, 198] width 69 height 25
type input "Original Chicken Shawarma Box"
type input "بوكس شاورما الدجاج الأصلي"
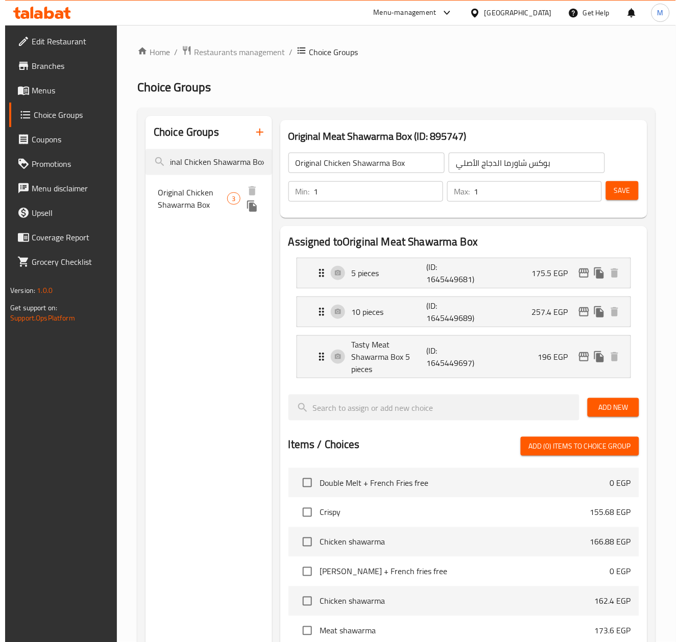
scroll to position [0, 0]
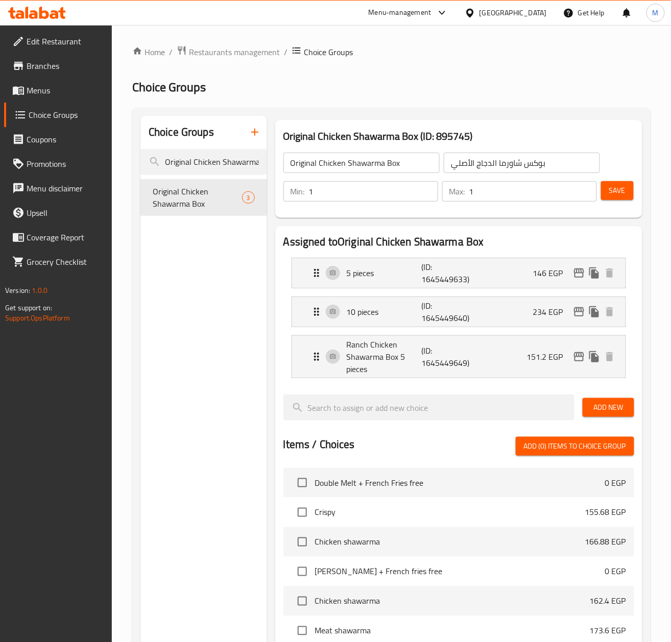
click at [190, 407] on div "Choice Groups Original Chicken Shawarma Box Original Chicken Shawarma Box 3" at bounding box center [203, 524] width 127 height 817
click at [578, 360] on icon "edit" at bounding box center [579, 357] width 12 height 12
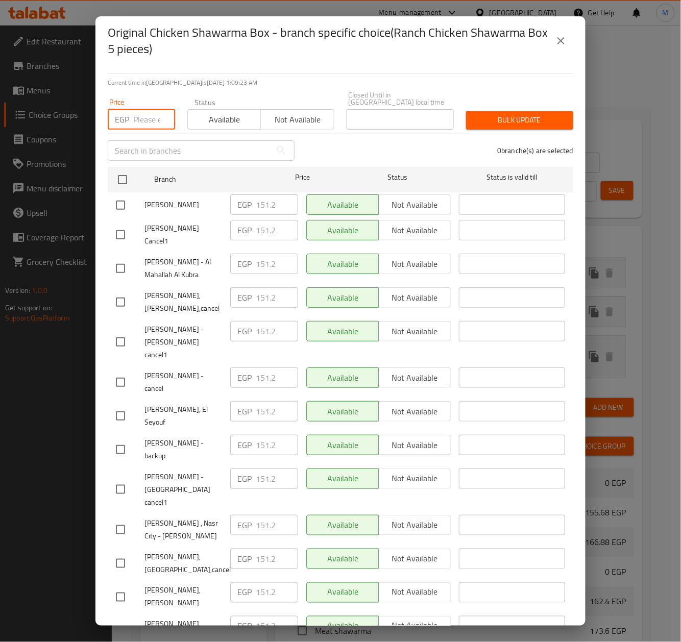
click at [142, 111] on input "number" at bounding box center [154, 119] width 42 height 20
paste input "155.00"
type input "155.00"
click at [364, 135] on div "0 branche(s) are selected" at bounding box center [440, 150] width 279 height 37
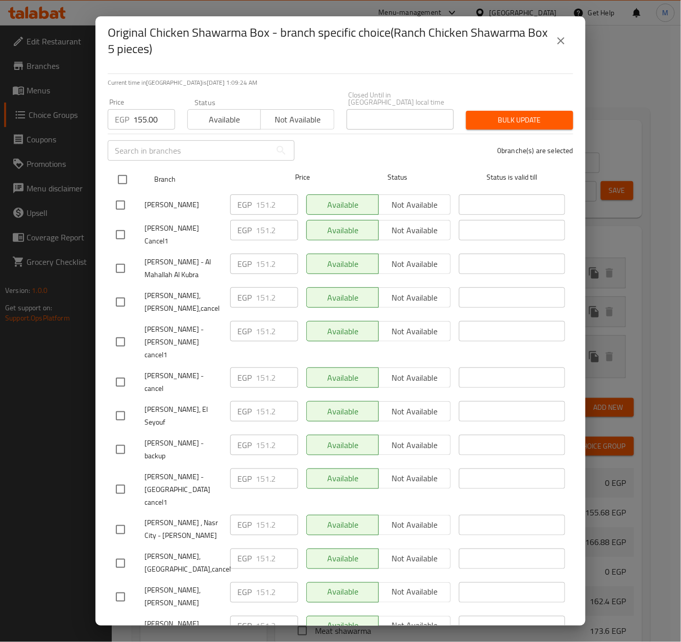
click at [126, 172] on input "checkbox" at bounding box center [122, 179] width 21 height 21
checkbox input "true"
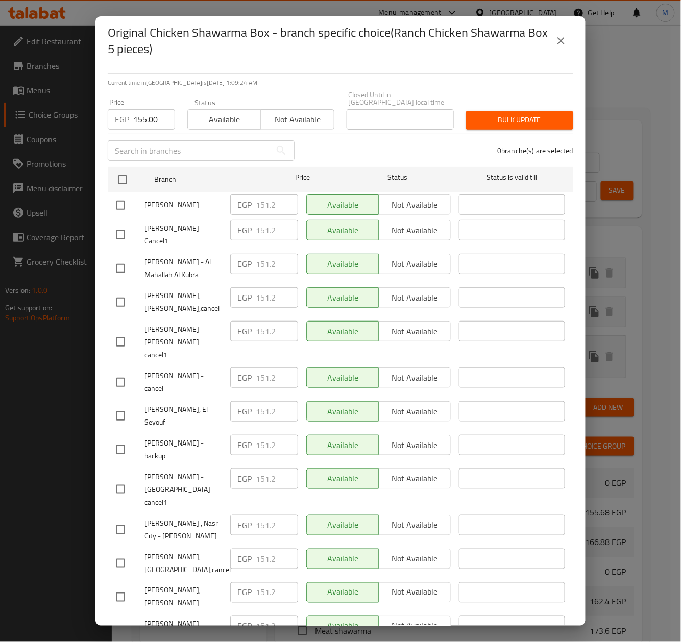
checkbox input "true"
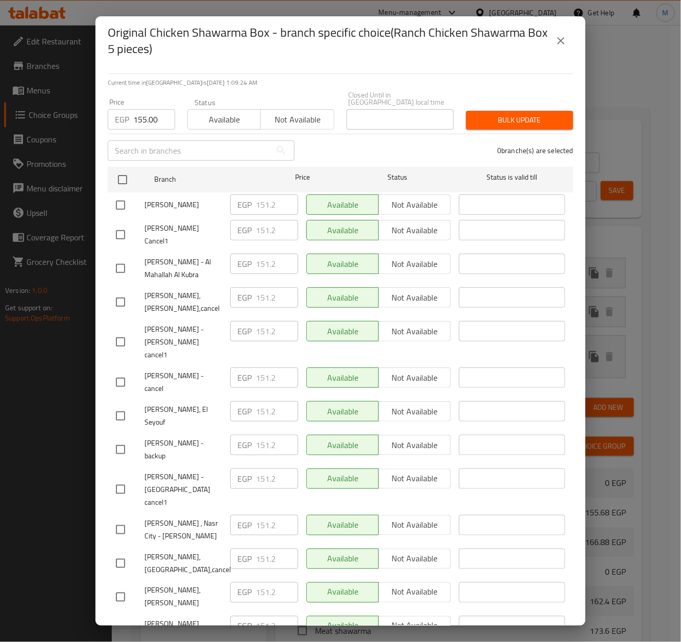
checkbox input "true"
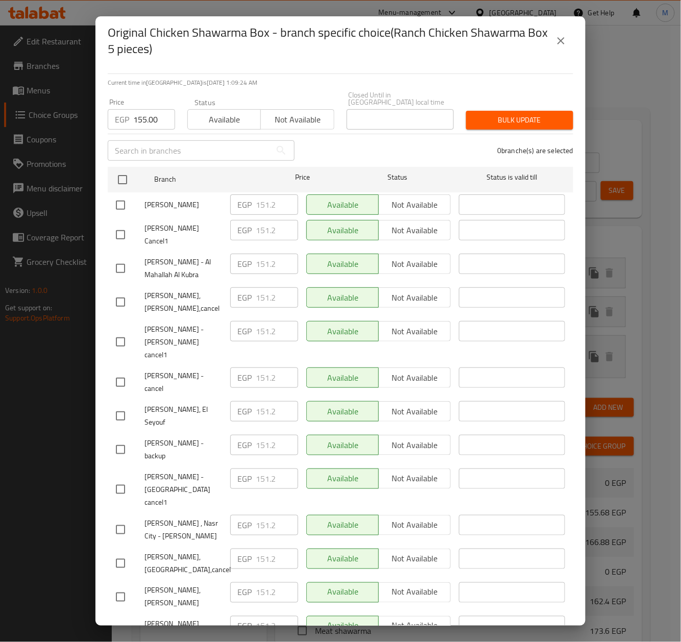
checkbox input "true"
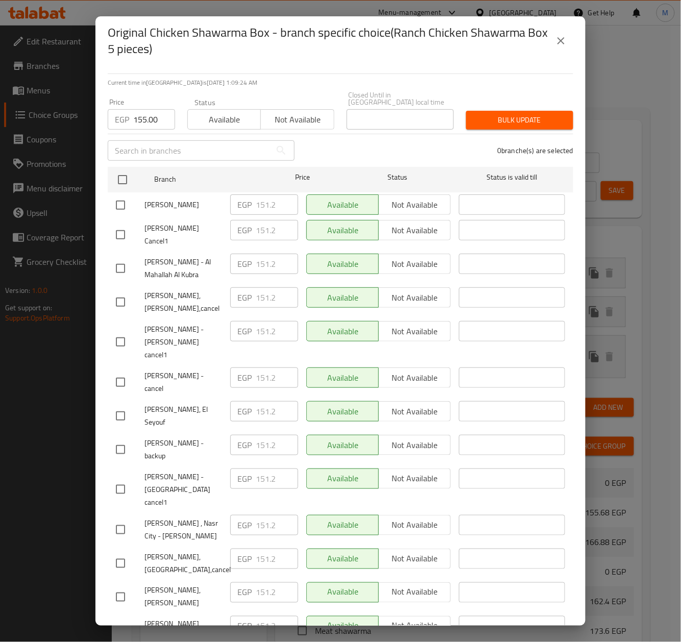
checkbox input "true"
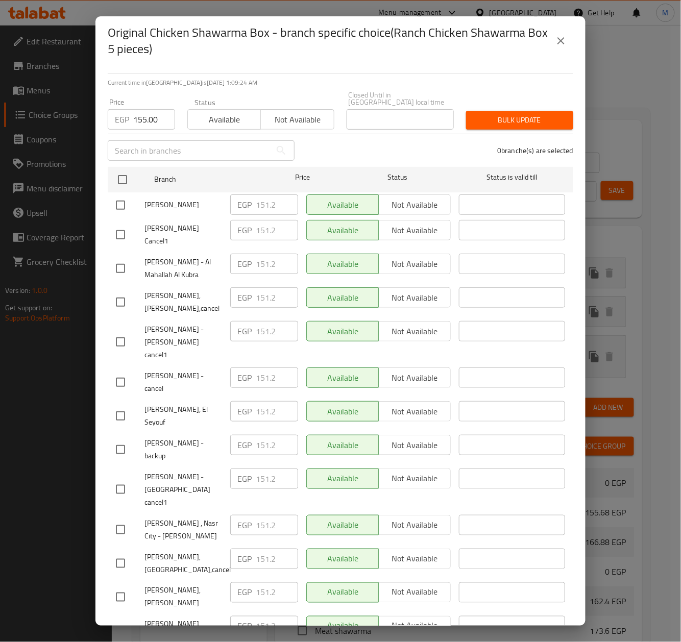
checkbox input "true"
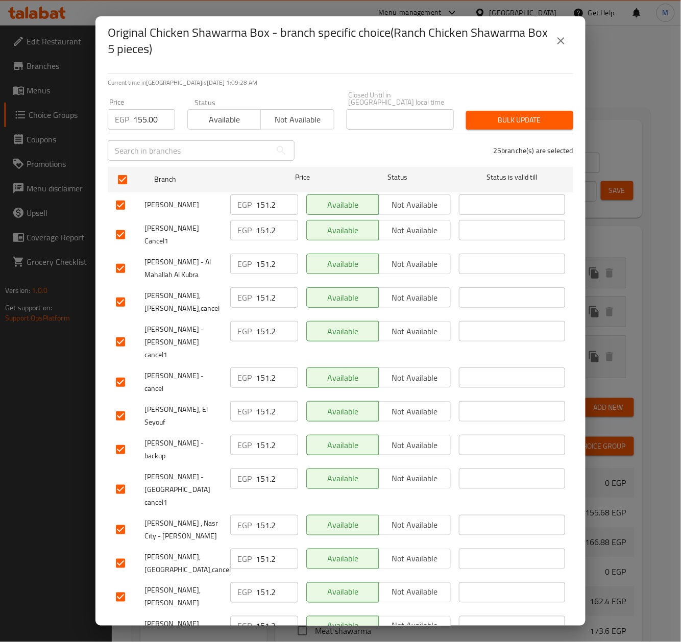
click at [429, 139] on div "25 branche(s) are selected" at bounding box center [440, 150] width 279 height 37
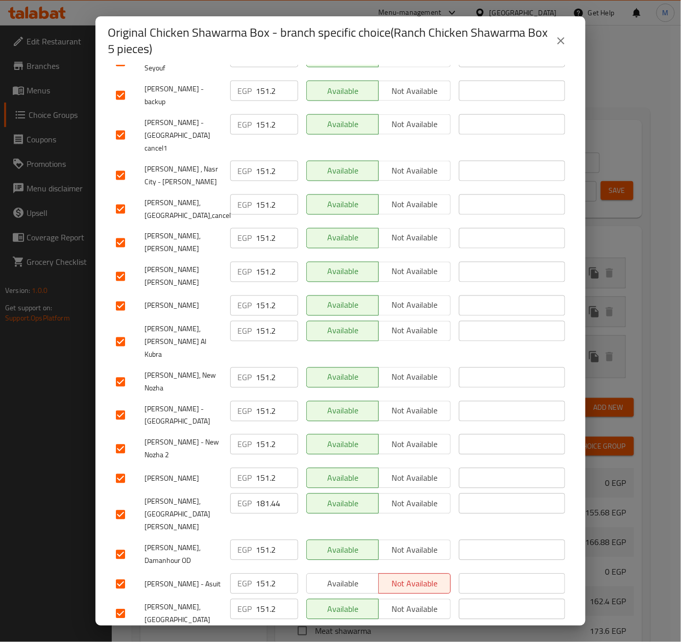
drag, startPoint x: 125, startPoint y: 431, endPoint x: 162, endPoint y: 430, distance: 37.8
click at [125, 504] on input "checkbox" at bounding box center [120, 514] width 21 height 21
checkbox input "false"
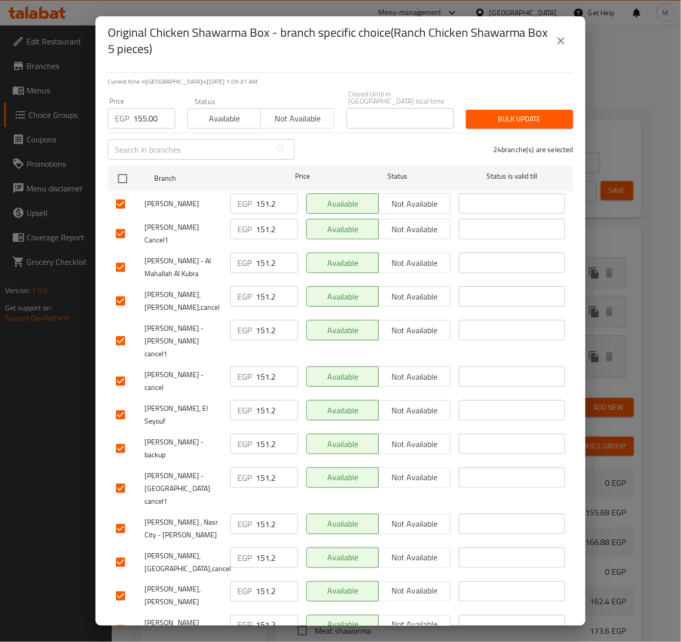
scroll to position [0, 0]
click at [528, 114] on span "Bulk update" at bounding box center [519, 120] width 91 height 13
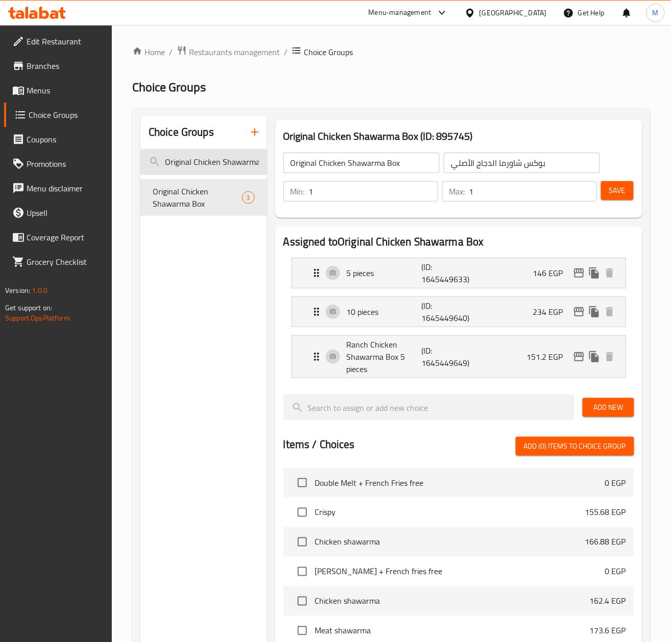
click at [211, 169] on input "Original Chicken Shawarma Box" at bounding box center [203, 162] width 127 height 26
paste input "ADD ON'S:"
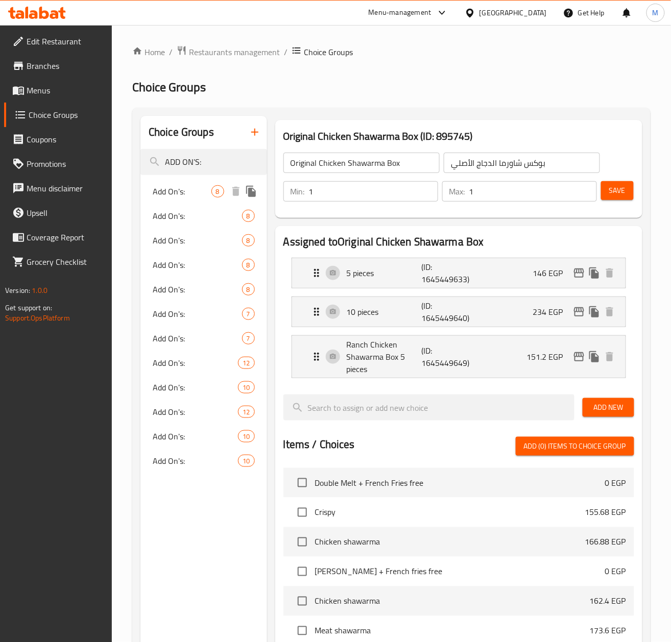
type input "ADD ON'S:"
click at [176, 196] on span "Add On's:" at bounding box center [182, 191] width 59 height 12
type input "Add On's:"
type input "إضافات:"
type input "0"
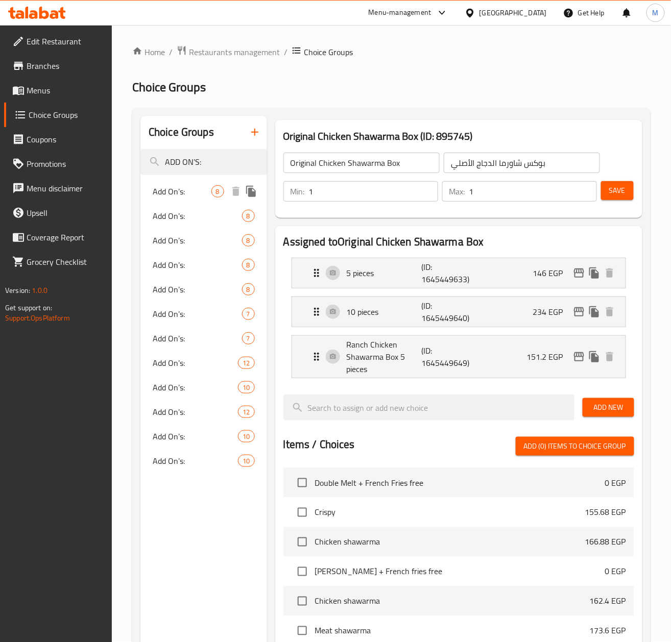
type input "0"
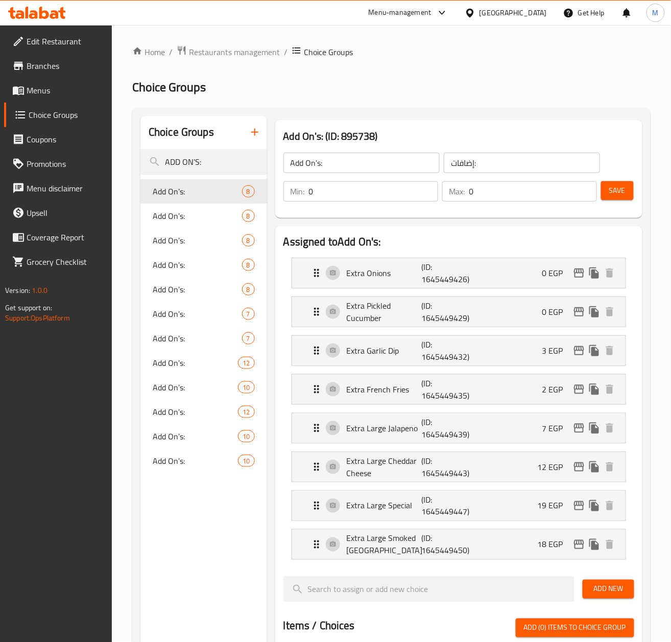
click at [160, 558] on div "Choice Groups ADD ON'S: Add On's: 8 Add On's: 8 Add On's: 8 Add On's: 8 Add On'…" at bounding box center [203, 615] width 127 height 999
click at [179, 207] on div "Add On's: 8" at bounding box center [203, 216] width 127 height 25
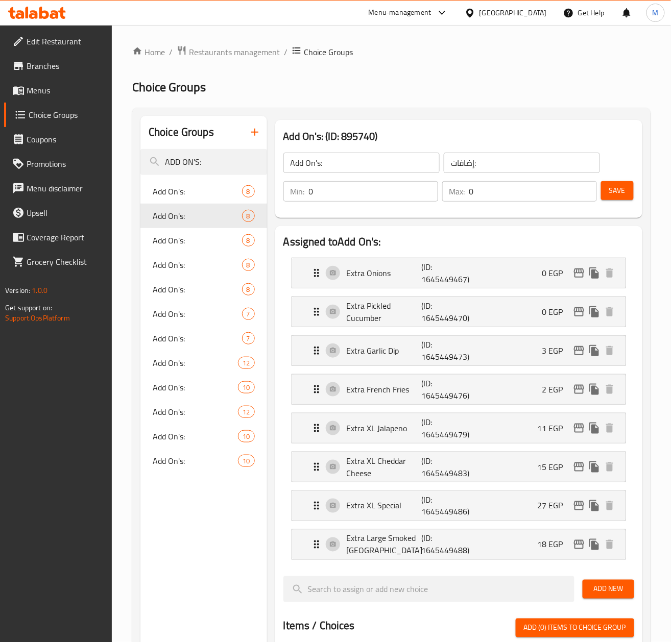
click at [206, 531] on div "Choice Groups ADD ON'S: Add On's: 8 Add On's: 8 Add On's: 8 Add On's: 8 Add On'…" at bounding box center [203, 615] width 127 height 999
click at [179, 247] on span "Add On's:" at bounding box center [182, 240] width 59 height 12
click at [179, 534] on div "Choice Groups ADD ON'S: Add On's: 8 Add On's: 8 Add On's: 8 Add On's: 8 Add On'…" at bounding box center [203, 615] width 127 height 999
click at [162, 264] on span "Add On's:" at bounding box center [182, 265] width 59 height 12
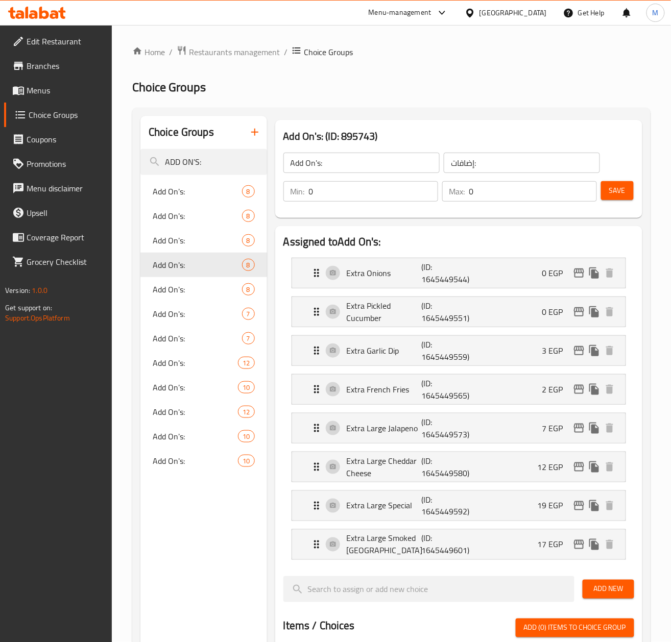
click at [188, 565] on div "Choice Groups ADD ON'S: Add On's: 8 Add On's: 8 Add On's: 8 Add On's: 8 Add On'…" at bounding box center [203, 615] width 127 height 999
click at [160, 295] on span "Add On's:" at bounding box center [182, 289] width 59 height 12
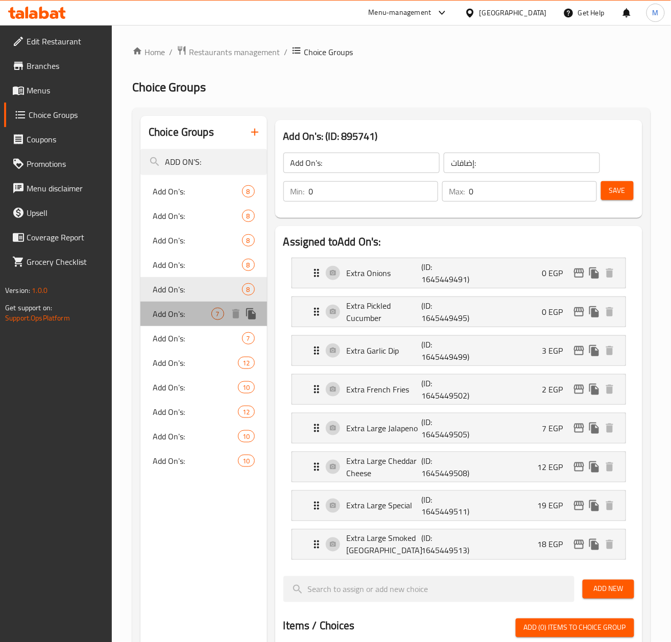
click at [175, 320] on span "Add On's:" at bounding box center [182, 314] width 59 height 12
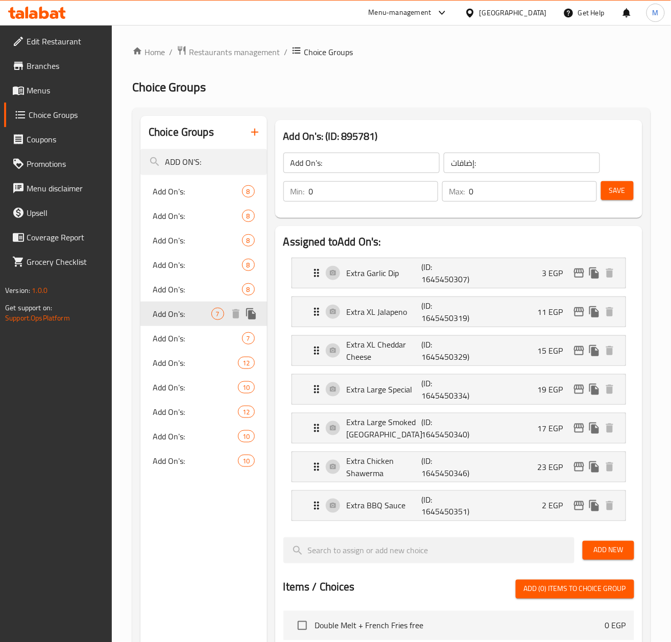
click at [140, 302] on div "Add On's: 7" at bounding box center [203, 314] width 127 height 25
click at [171, 335] on span "Add On's:" at bounding box center [182, 338] width 59 height 12
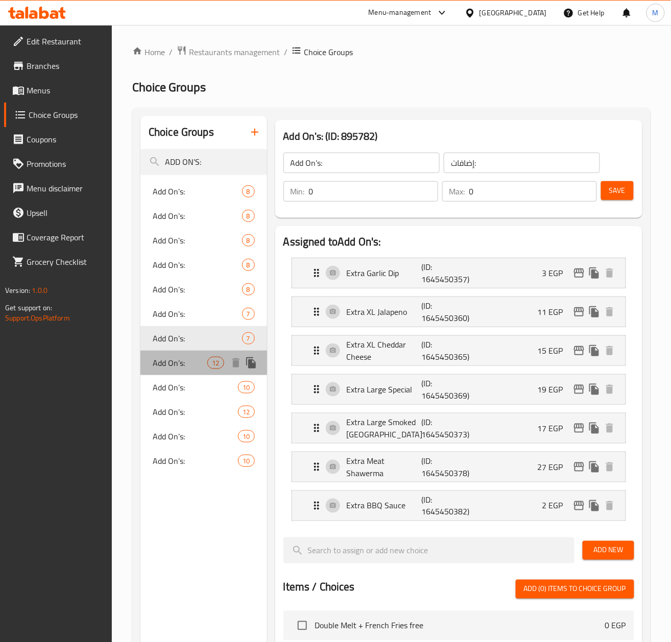
click at [174, 364] on span "Add On's:" at bounding box center [180, 363] width 55 height 12
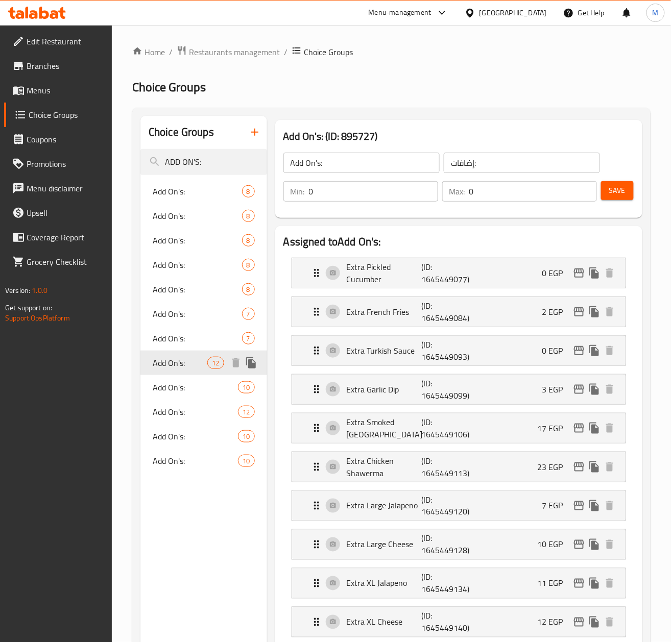
click at [140, 351] on div "Add On's: 12" at bounding box center [203, 363] width 127 height 25
click at [171, 385] on span "Add On's:" at bounding box center [180, 387] width 55 height 12
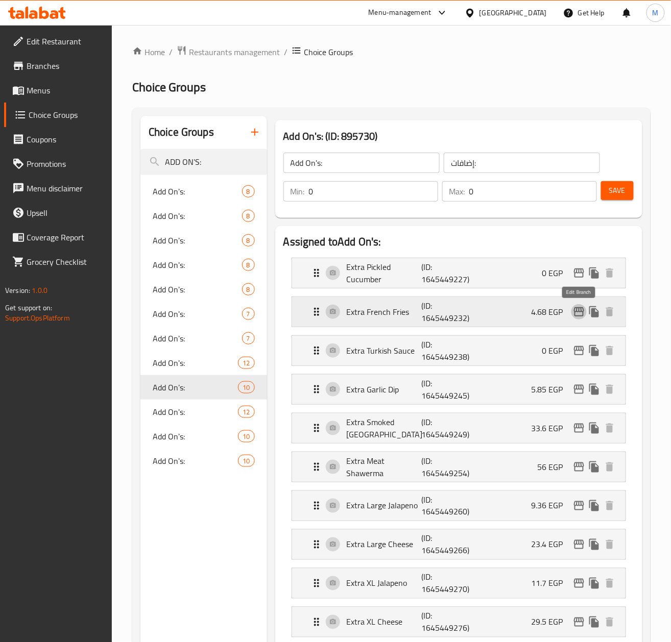
click at [576, 312] on icon "edit" at bounding box center [579, 311] width 10 height 9
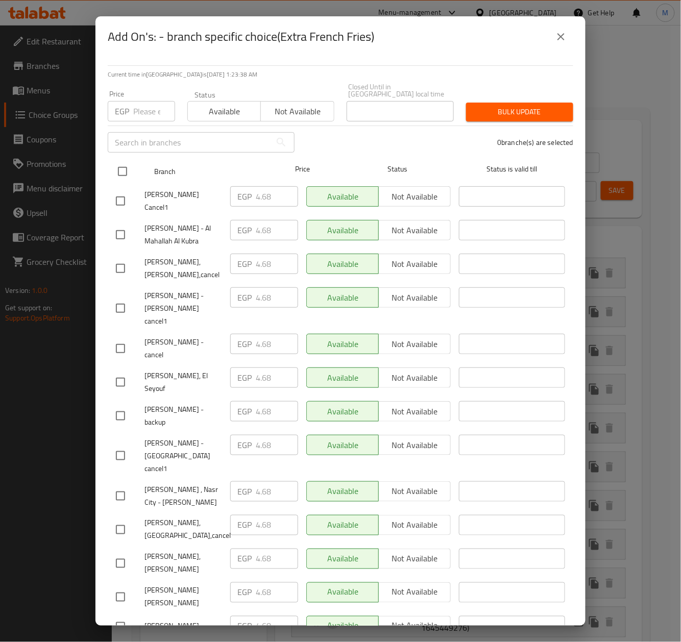
click at [117, 164] on input "checkbox" at bounding box center [122, 171] width 21 height 21
checkbox input "true"
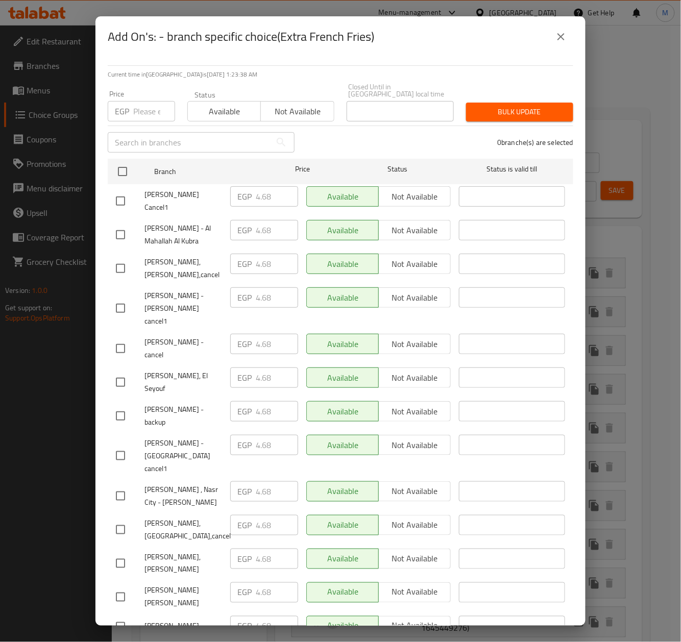
checkbox input "true"
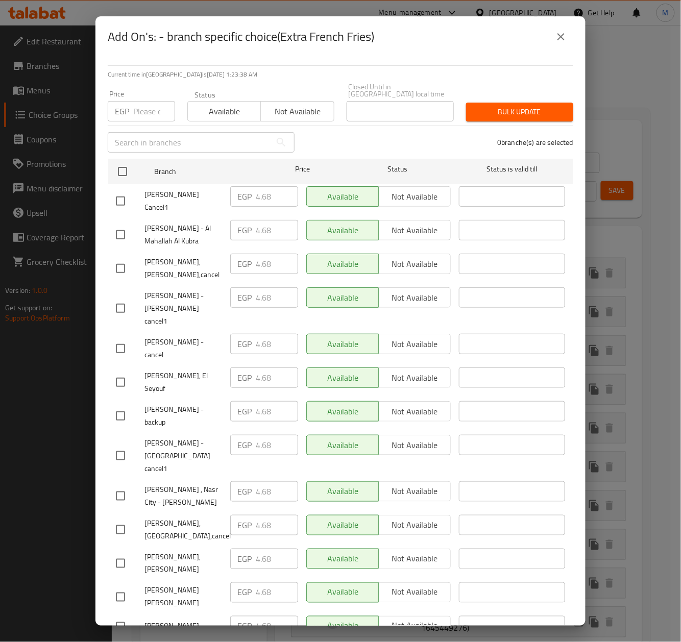
checkbox input "true"
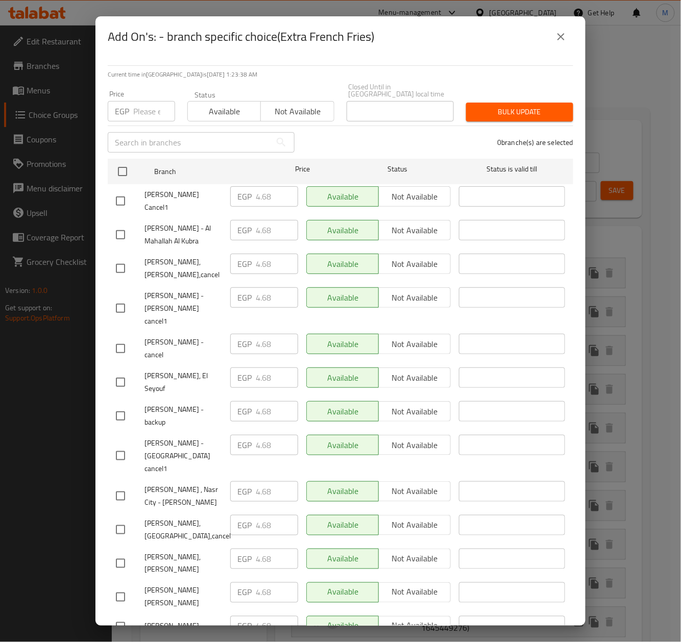
checkbox input "true"
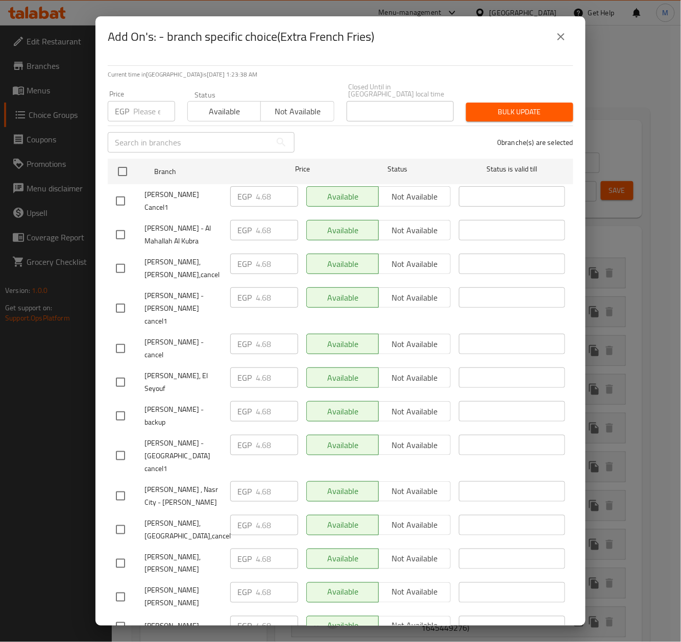
checkbox input "true"
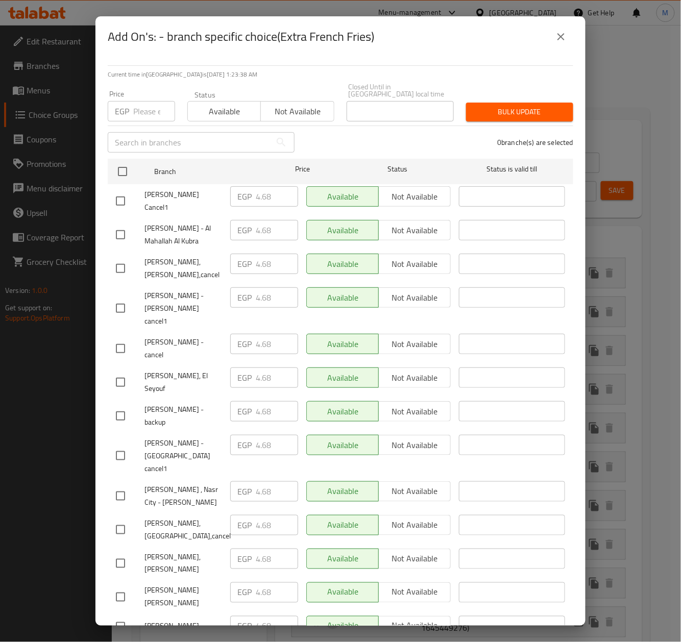
checkbox input "true"
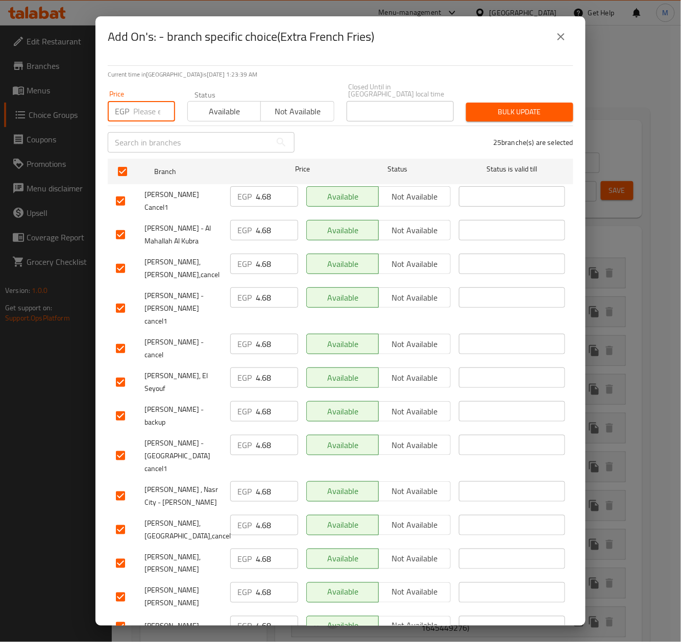
click at [135, 109] on input "number" at bounding box center [154, 111] width 42 height 20
type input "6"
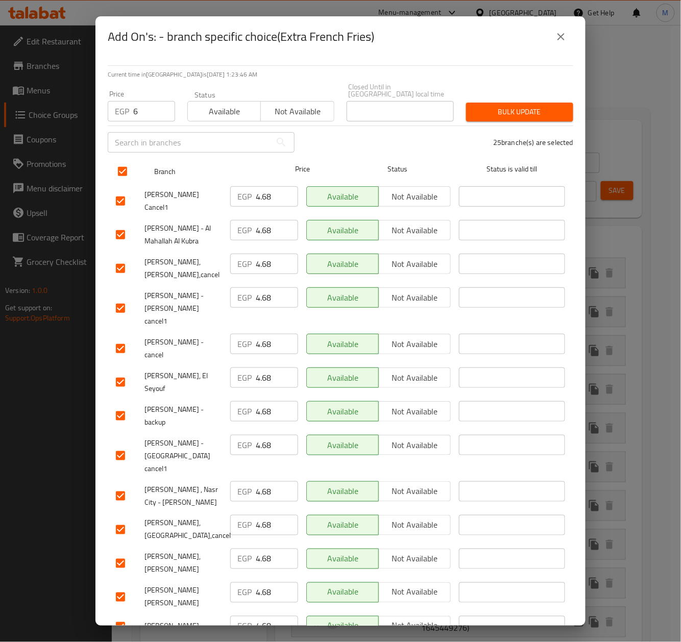
scroll to position [346, 0]
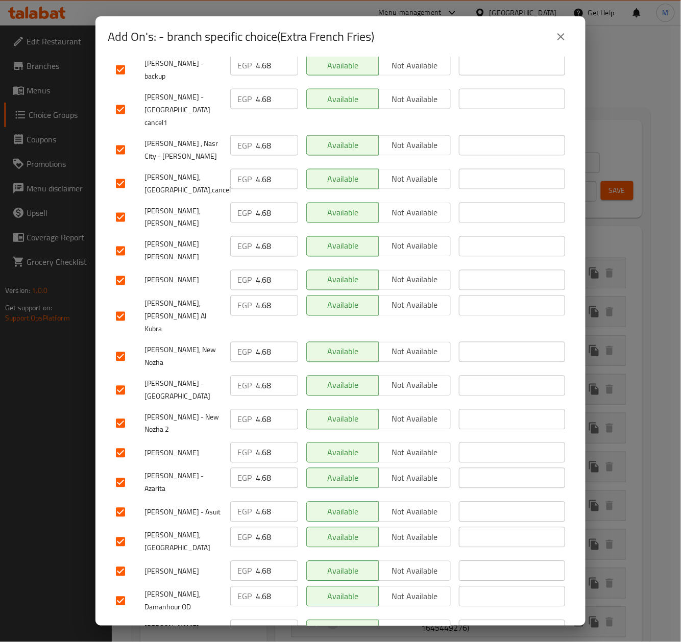
click at [122, 631] on input "checkbox" at bounding box center [120, 641] width 21 height 21
checkbox input "false"
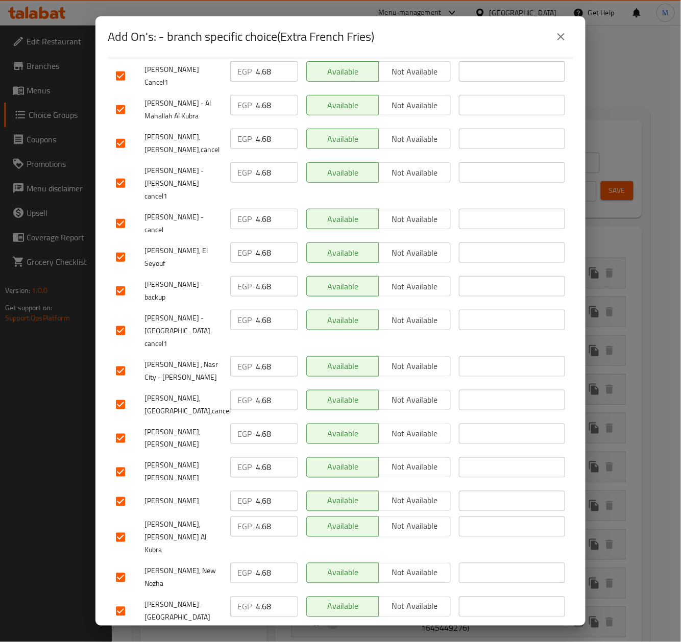
scroll to position [0, 0]
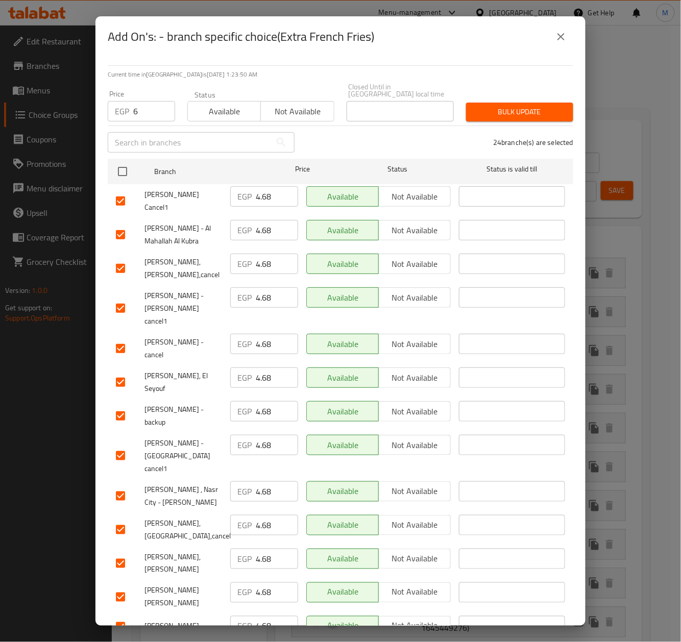
click at [521, 106] on span "Bulk update" at bounding box center [519, 112] width 91 height 13
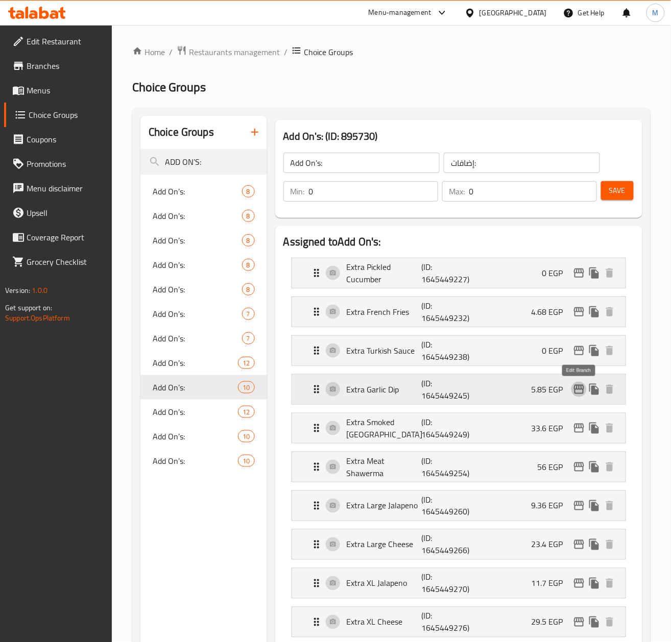
click at [580, 392] on icon "edit" at bounding box center [579, 389] width 12 height 12
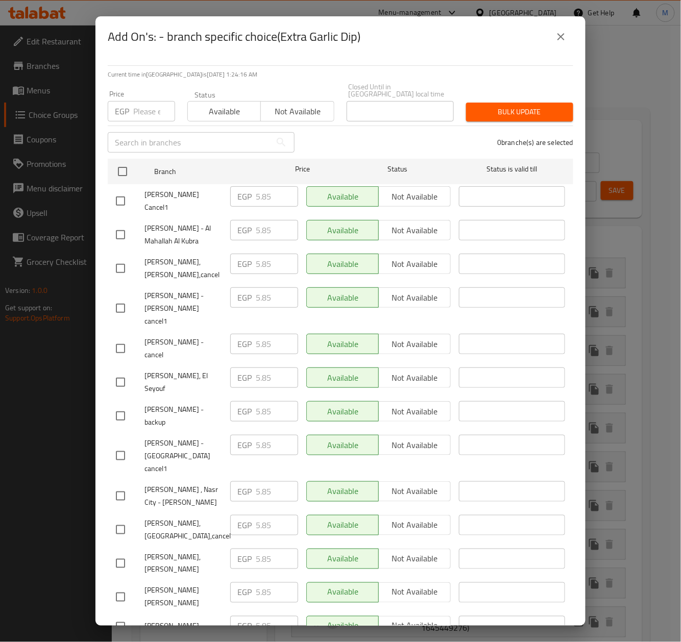
click at [146, 107] on input "number" at bounding box center [154, 111] width 42 height 20
paste input "7"
type input "7"
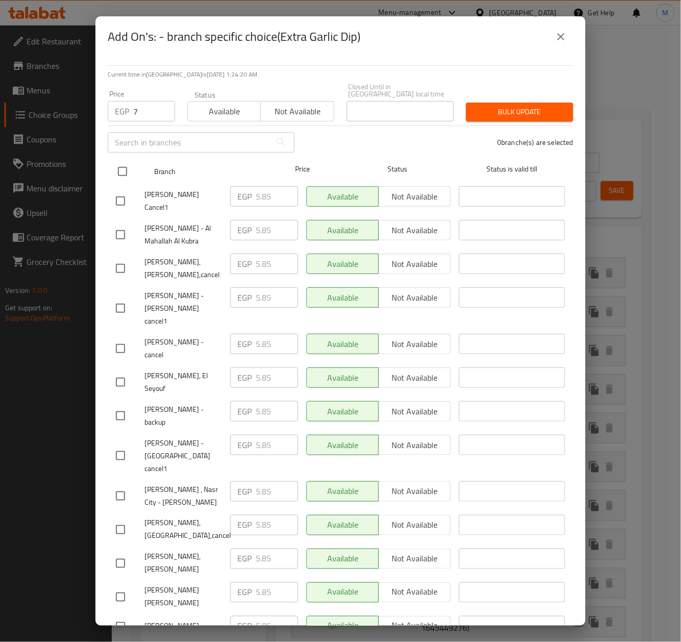
click at [117, 164] on input "checkbox" at bounding box center [122, 171] width 21 height 21
checkbox input "true"
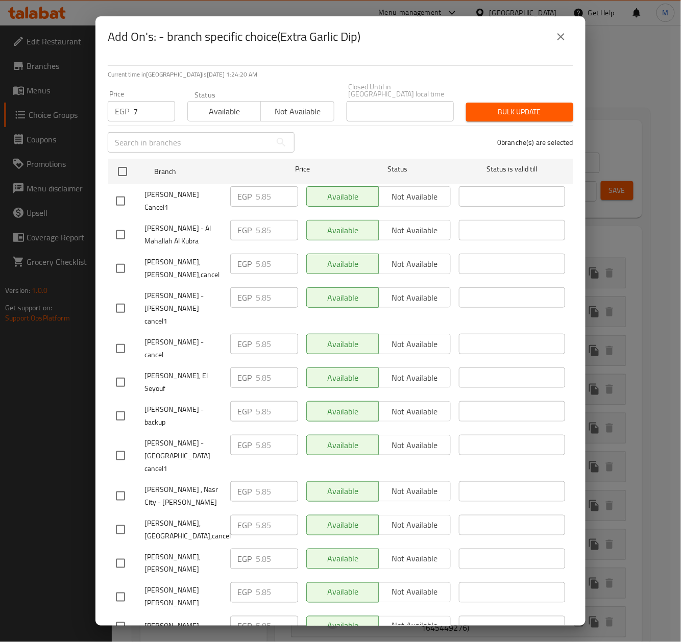
checkbox input "true"
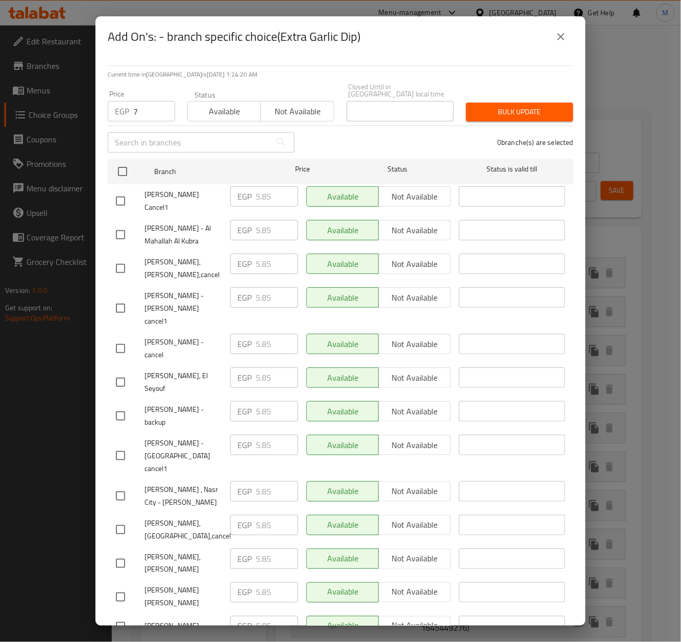
checkbox input "true"
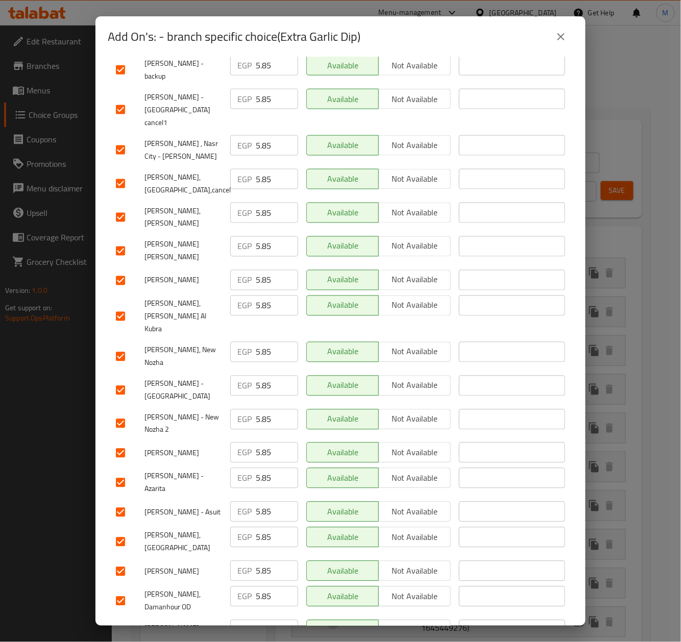
click at [118, 631] on input "checkbox" at bounding box center [120, 641] width 21 height 21
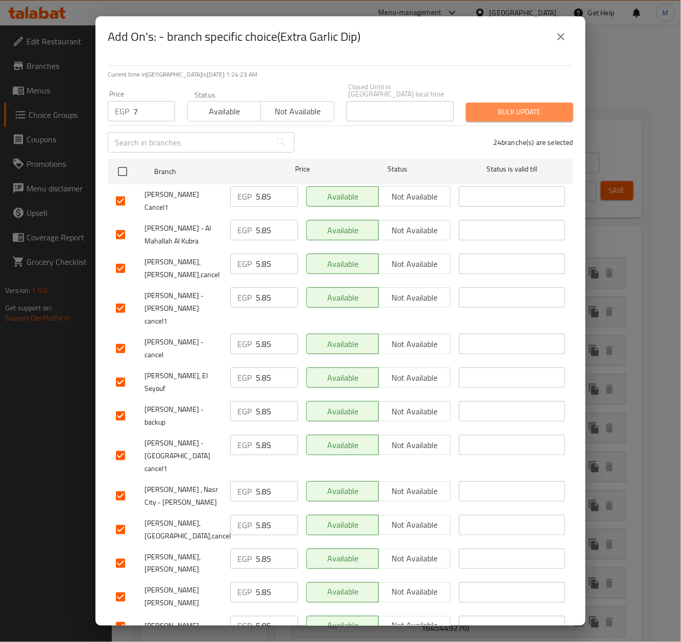
click at [523, 106] on span "Bulk update" at bounding box center [519, 112] width 91 height 13
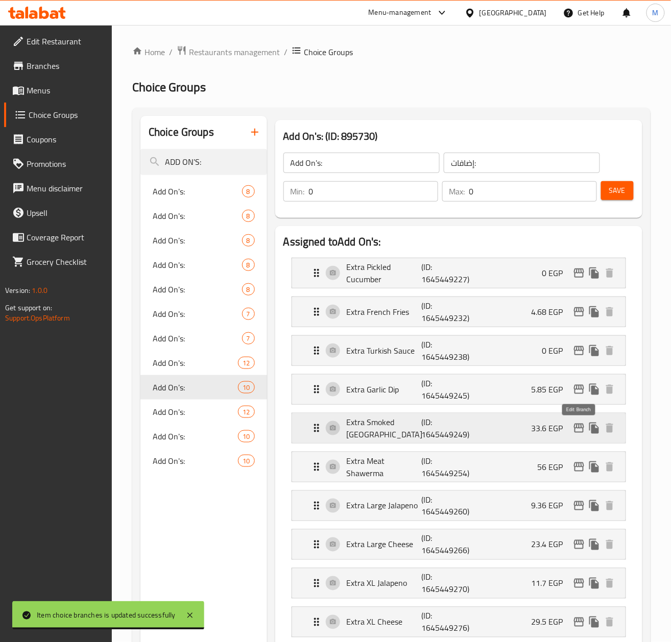
click at [578, 431] on icon "edit" at bounding box center [579, 428] width 12 height 12
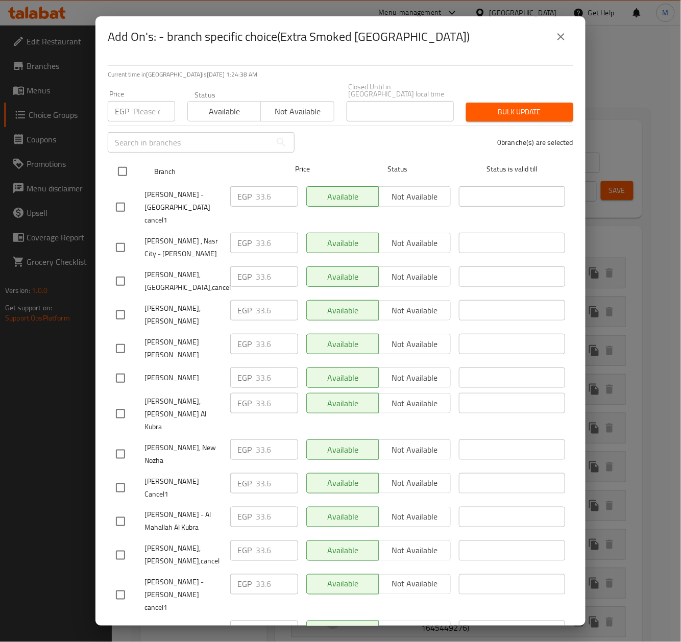
click at [119, 162] on input "checkbox" at bounding box center [122, 171] width 21 height 21
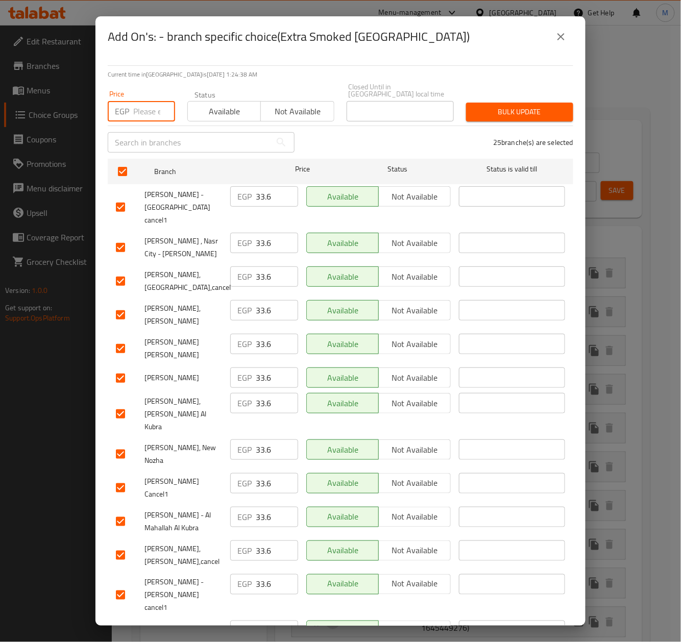
click at [135, 105] on input "number" at bounding box center [154, 111] width 42 height 20
paste input "29"
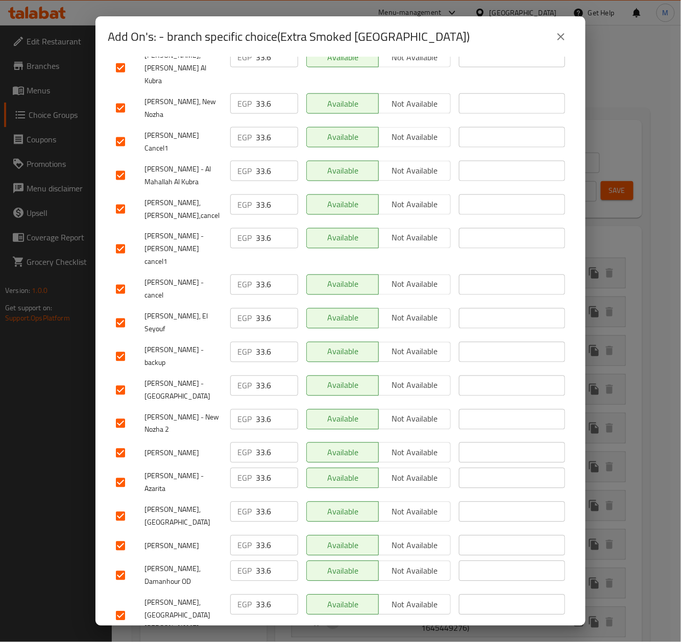
drag, startPoint x: 117, startPoint y: 521, endPoint x: 278, endPoint y: 490, distance: 164.3
click at [116, 606] on input "checkbox" at bounding box center [120, 616] width 21 height 21
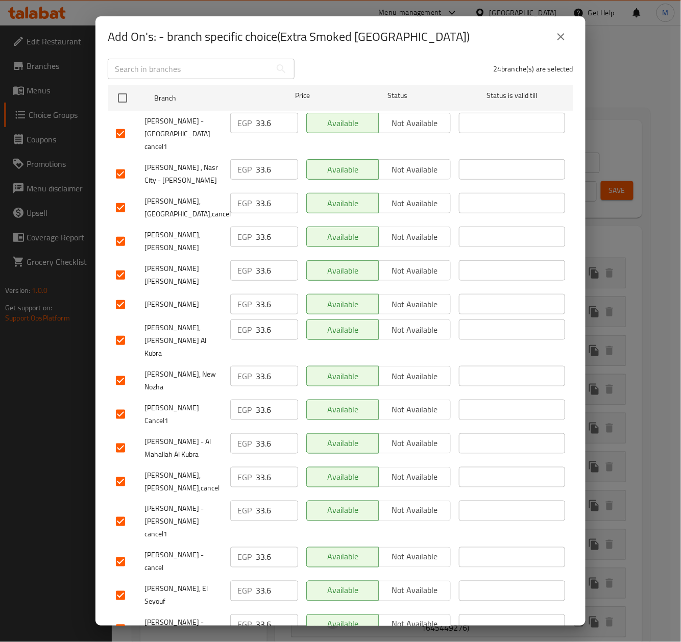
scroll to position [0, 0]
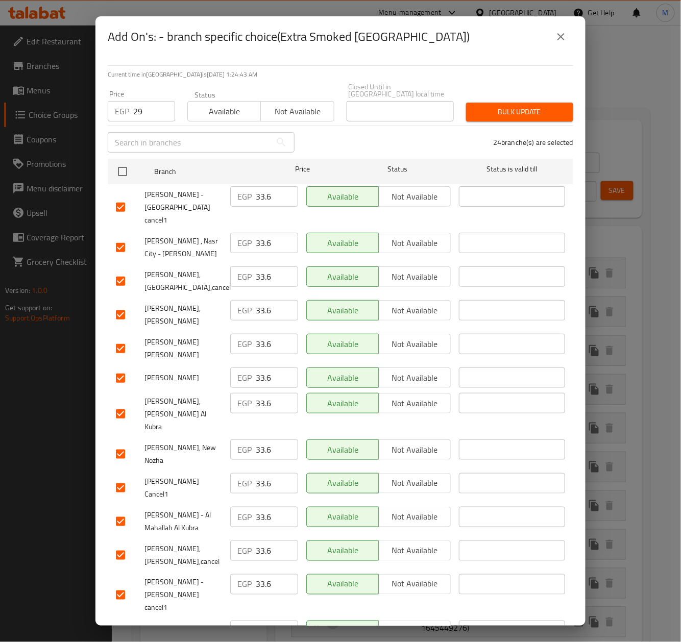
click at [517, 106] on span "Bulk update" at bounding box center [519, 112] width 91 height 13
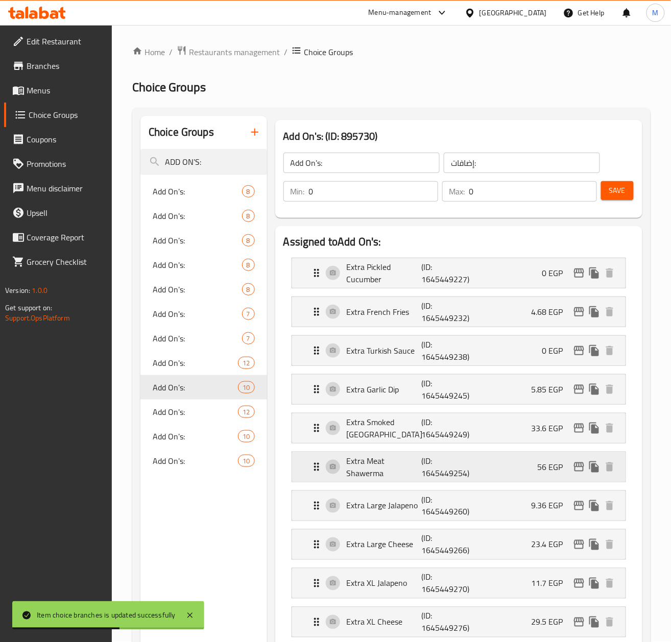
click at [580, 470] on icon "edit" at bounding box center [579, 467] width 12 height 12
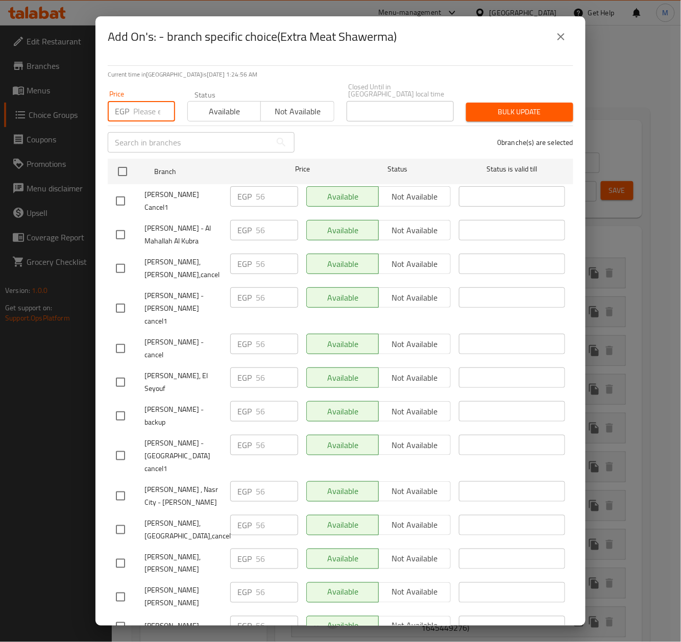
click at [144, 101] on input "number" at bounding box center [154, 111] width 42 height 20
paste input "51.5"
click at [382, 131] on div "0 branche(s) are selected" at bounding box center [440, 142] width 279 height 37
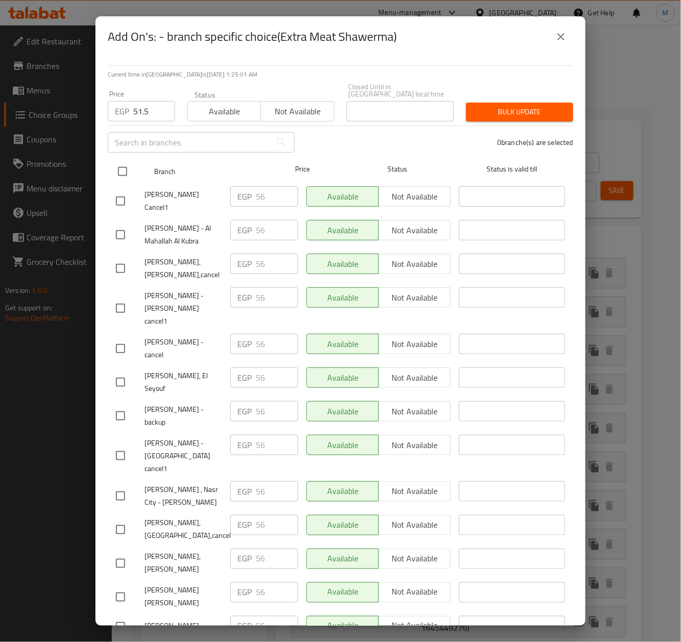
drag, startPoint x: 119, startPoint y: 154, endPoint x: 163, endPoint y: 277, distance: 130.2
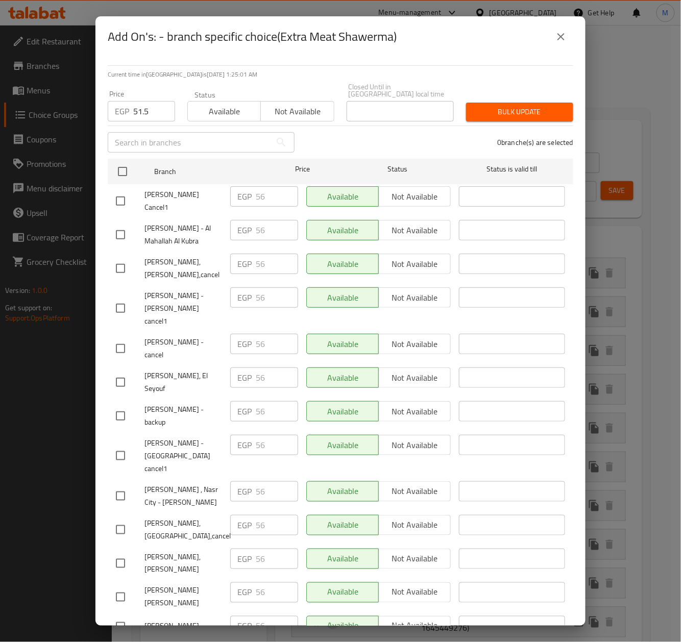
click at [119, 161] on input "checkbox" at bounding box center [122, 171] width 21 height 21
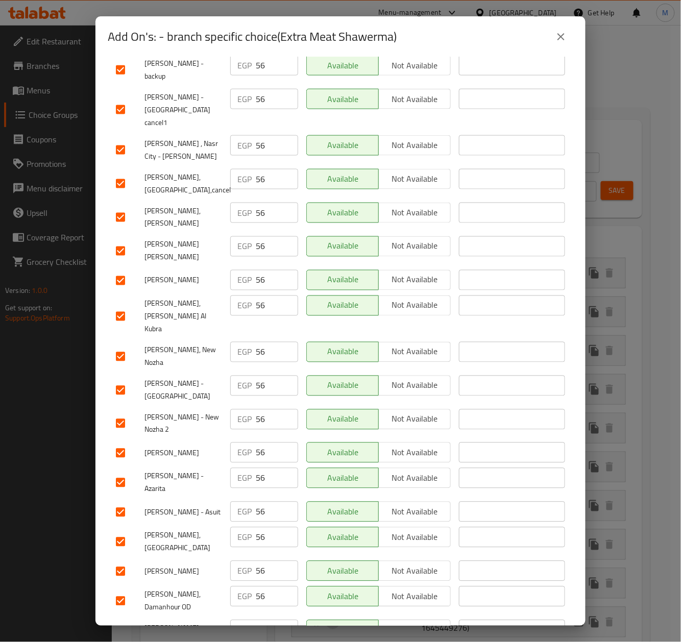
drag, startPoint x: 123, startPoint y: 547, endPoint x: 396, endPoint y: 462, distance: 286.3
click at [123, 631] on input "checkbox" at bounding box center [120, 641] width 21 height 21
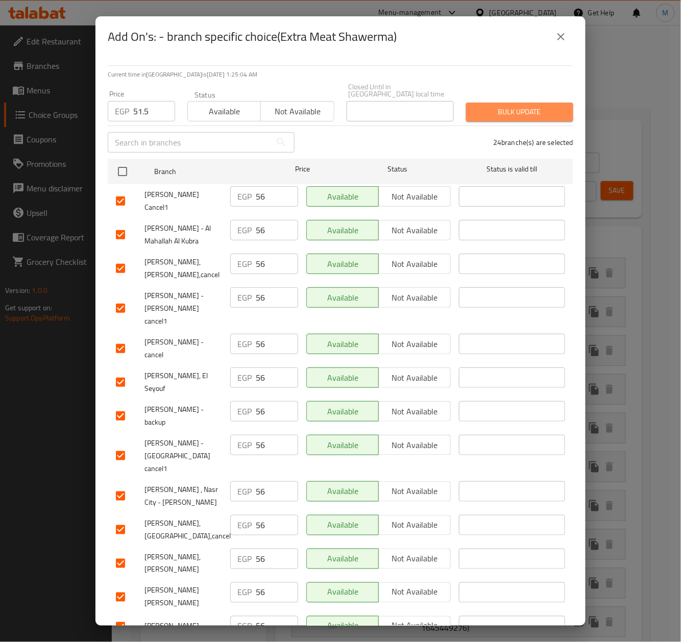
click at [513, 109] on span "Bulk update" at bounding box center [519, 112] width 91 height 13
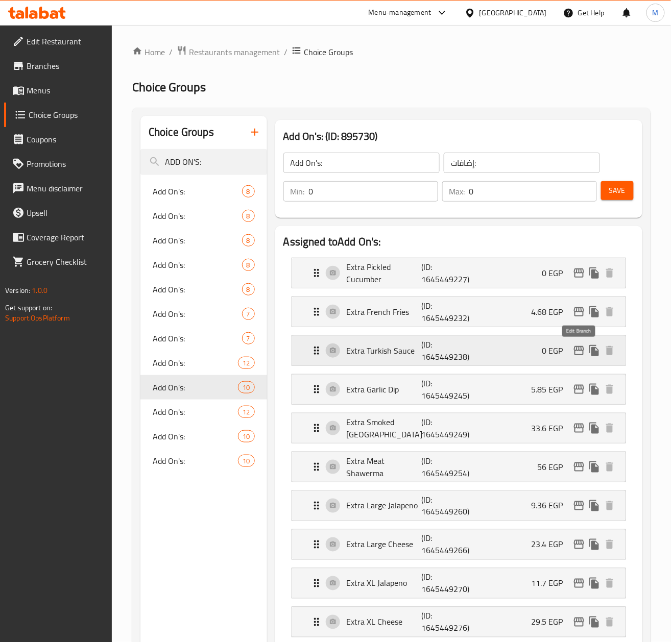
click at [578, 352] on icon "edit" at bounding box center [579, 351] width 12 height 12
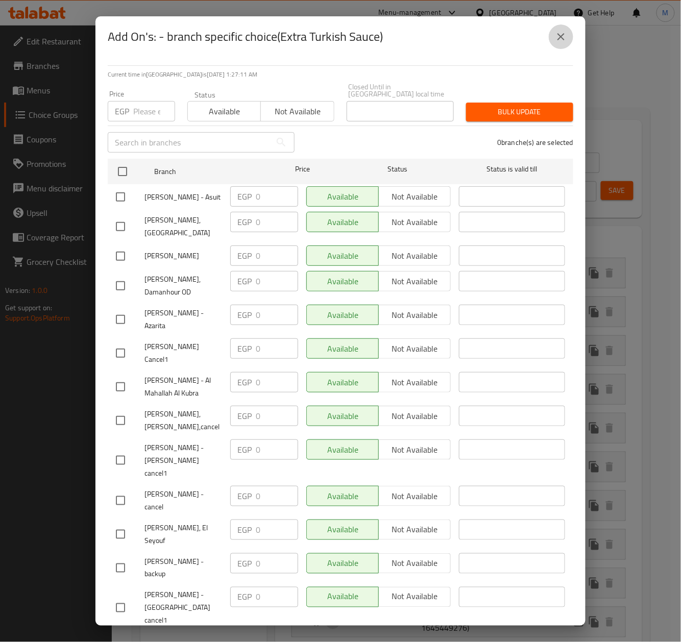
click at [561, 35] on icon "close" at bounding box center [561, 37] width 12 height 12
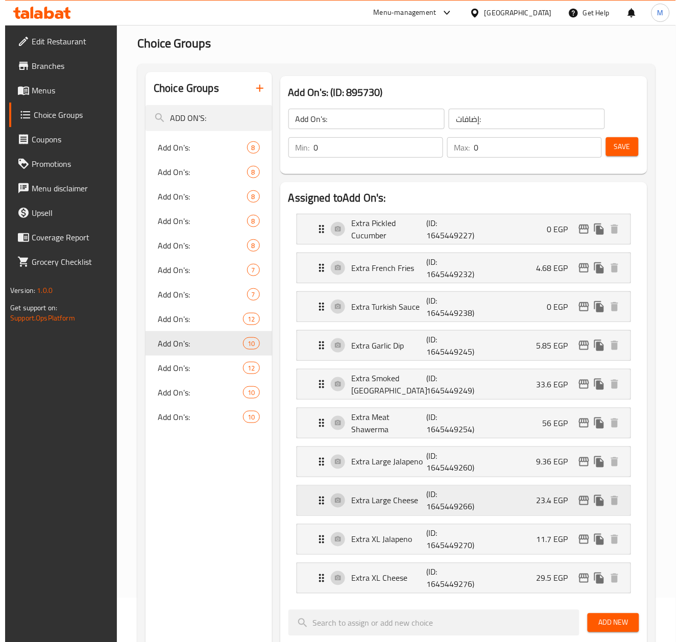
scroll to position [68, 0]
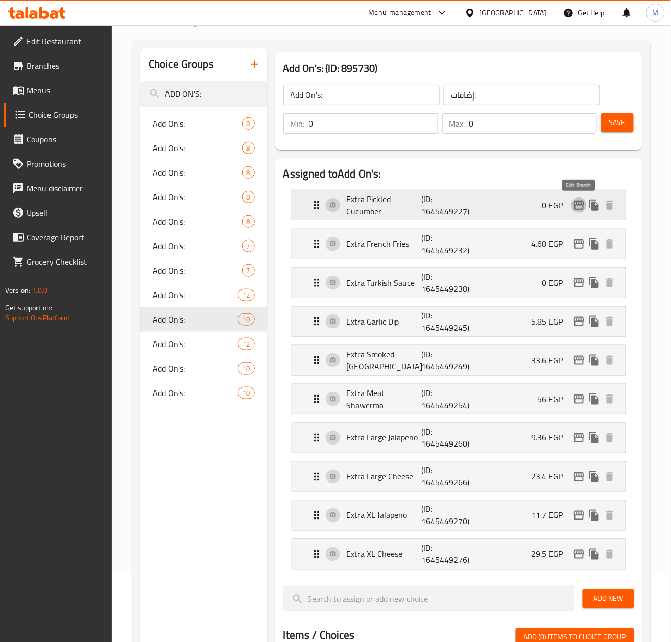
click at [577, 206] on icon "edit" at bounding box center [579, 205] width 12 height 12
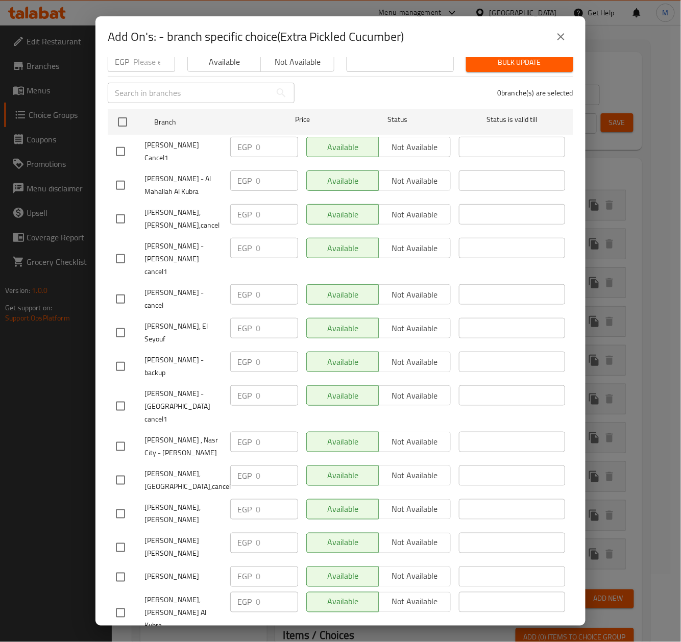
scroll to position [0, 0]
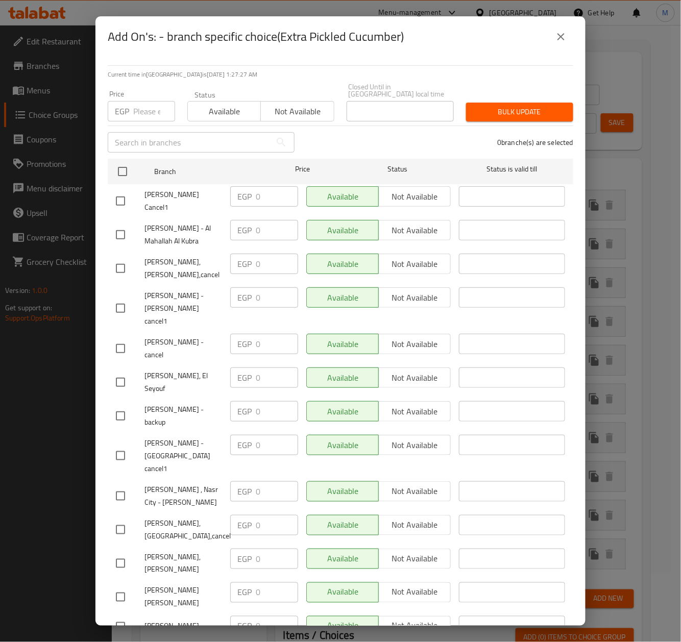
click at [563, 30] on button "close" at bounding box center [561, 37] width 25 height 25
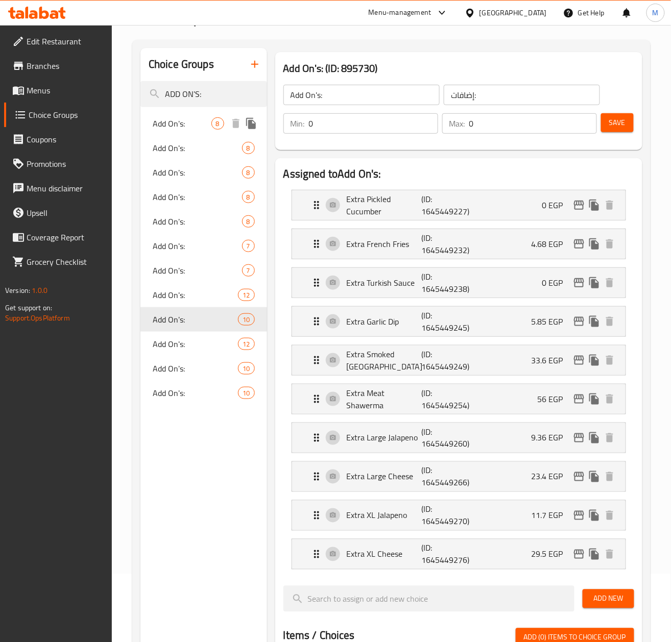
click at [181, 125] on span "Add On's:" at bounding box center [182, 123] width 59 height 12
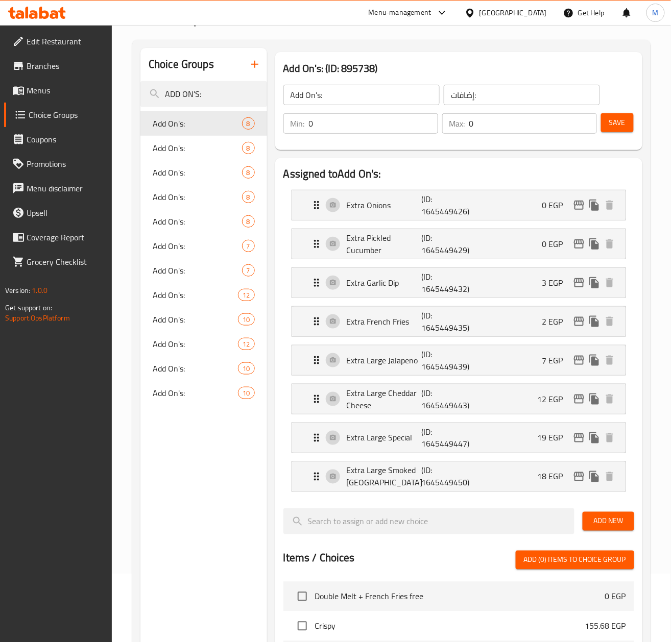
click at [131, 515] on div "Home / Restaurants management / Choice Groups Choice Groups Choice Groups ADD O…" at bounding box center [391, 516] width 559 height 1119
click at [173, 144] on span "Add On's:" at bounding box center [182, 148] width 59 height 12
click at [184, 539] on div "Choice Groups ADD ON'S: Add On's: 8 Add On's: 8 Add On's: 8 Add On's: 8 Add On'…" at bounding box center [203, 547] width 127 height 999
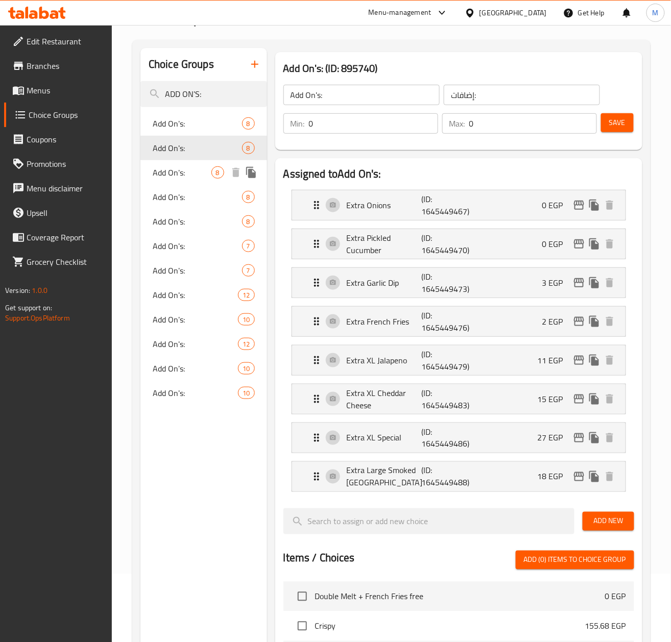
click at [167, 173] on span "Add On's:" at bounding box center [182, 172] width 59 height 12
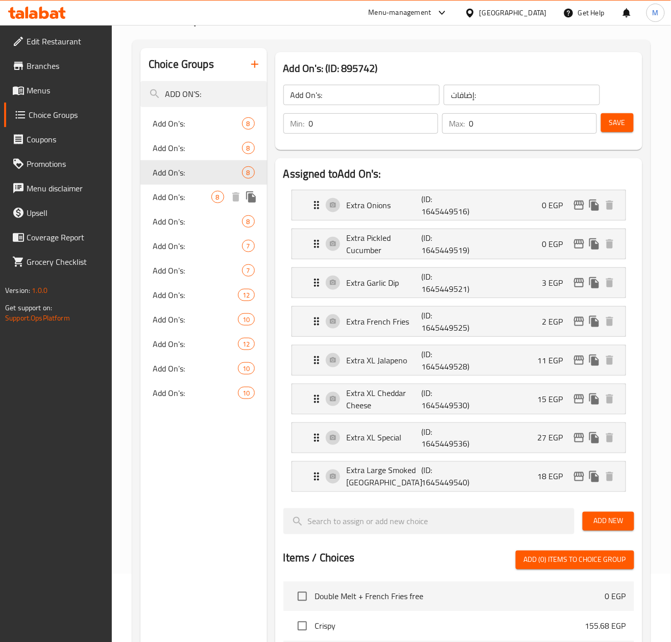
click at [177, 201] on span "Add On's:" at bounding box center [182, 197] width 59 height 12
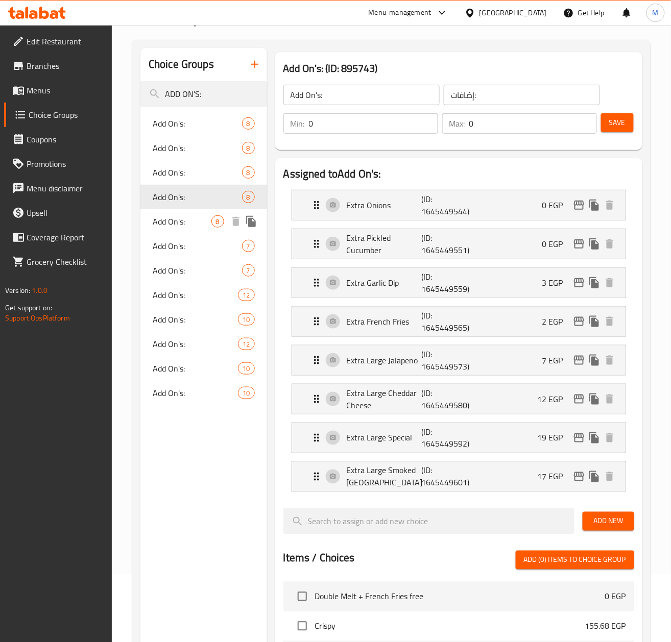
click at [172, 221] on span "Add On's:" at bounding box center [182, 221] width 59 height 12
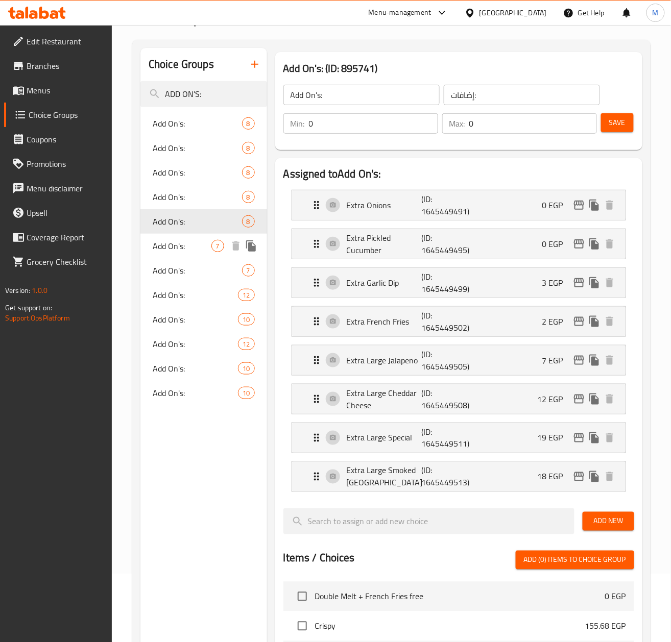
click at [178, 256] on div "Add On's: 7" at bounding box center [203, 246] width 127 height 25
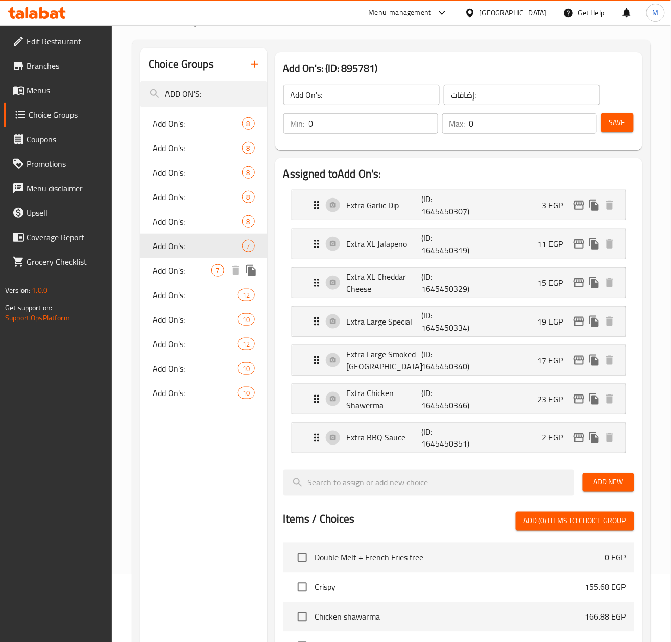
click at [174, 280] on div "Add On's: 7" at bounding box center [203, 270] width 127 height 25
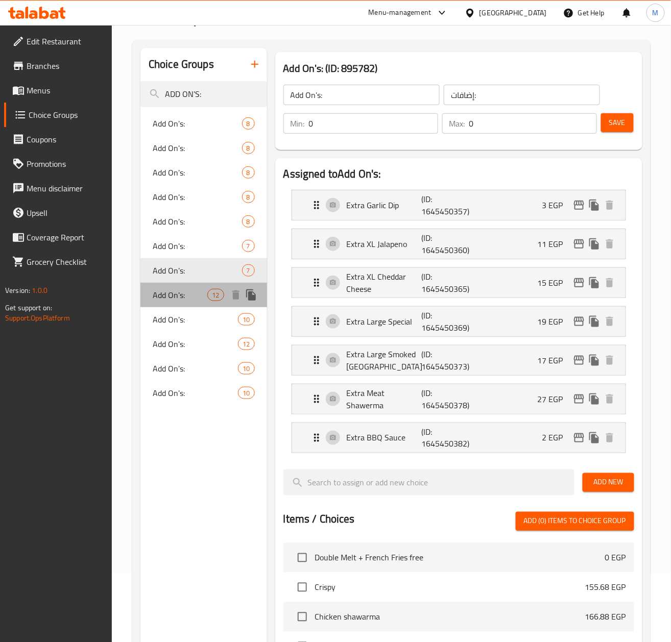
click at [180, 297] on span "Add On's:" at bounding box center [180, 295] width 55 height 12
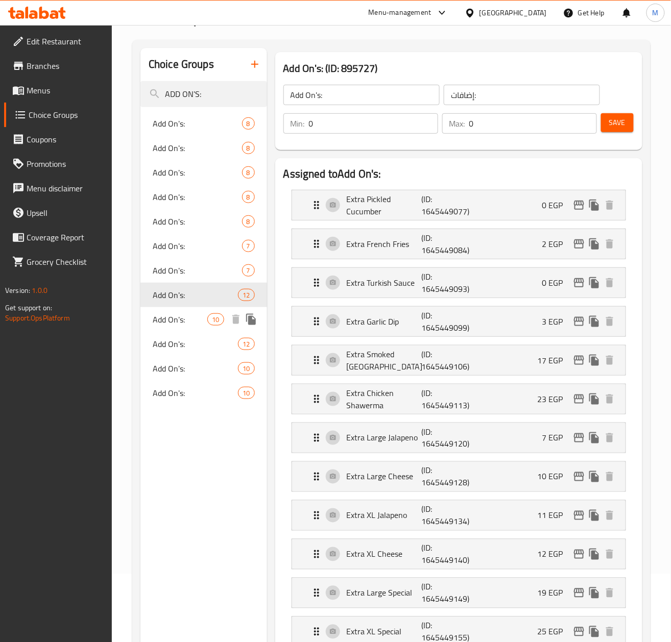
click at [169, 322] on span "Add On's:" at bounding box center [180, 319] width 55 height 12
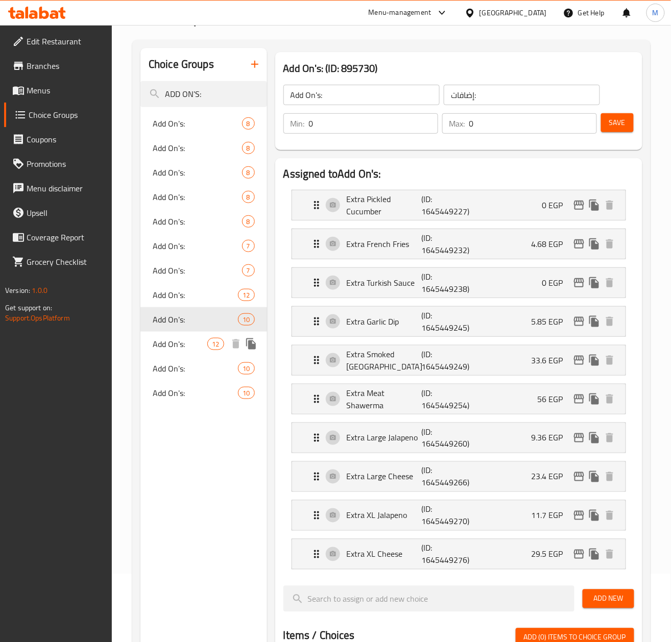
click at [160, 346] on span "Add On's:" at bounding box center [180, 344] width 55 height 12
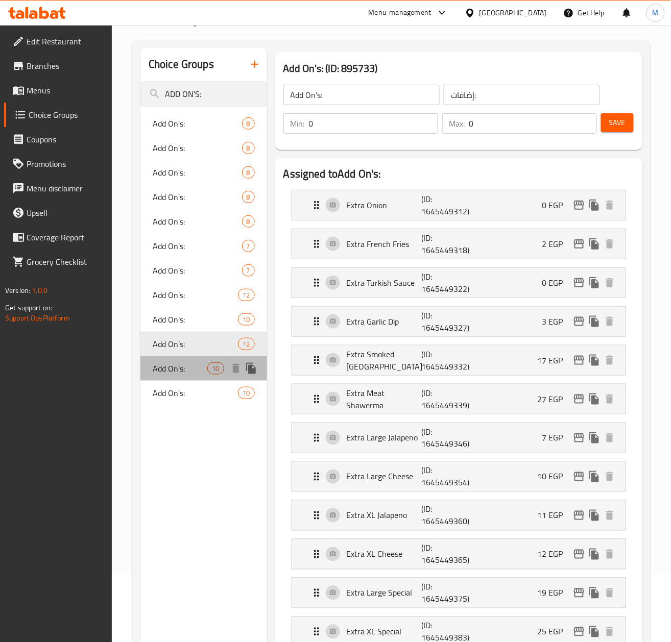
click at [161, 368] on span "Add On's:" at bounding box center [180, 368] width 55 height 12
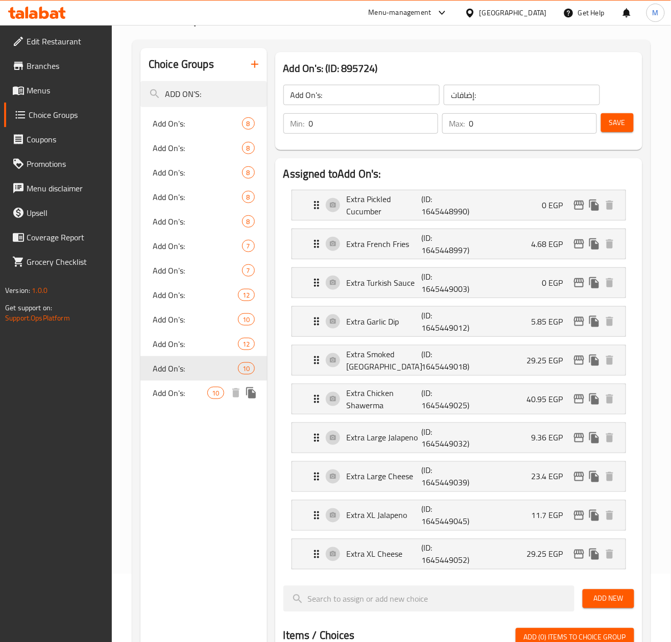
click at [154, 394] on span "Add On's:" at bounding box center [180, 393] width 55 height 12
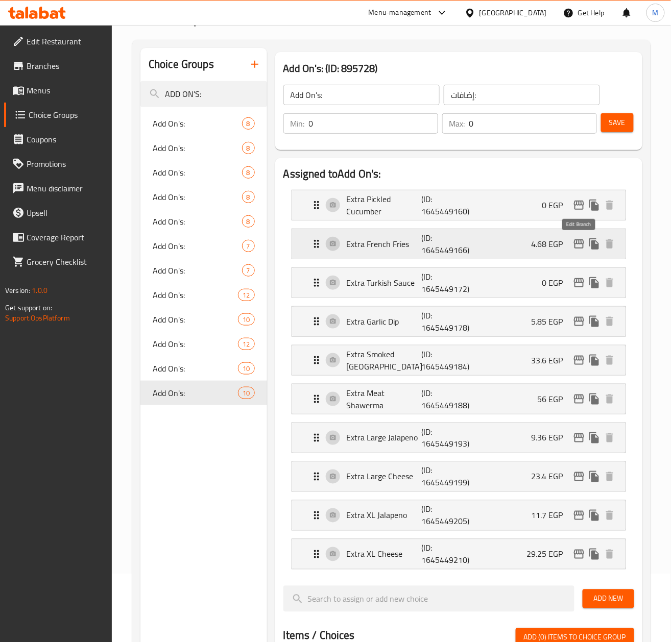
click at [580, 241] on icon "edit" at bounding box center [579, 244] width 12 height 12
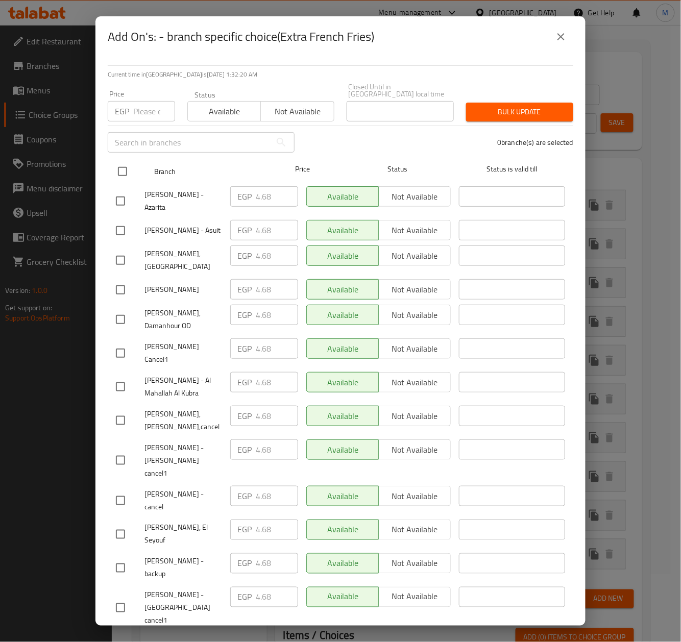
click at [115, 164] on input "checkbox" at bounding box center [122, 171] width 21 height 21
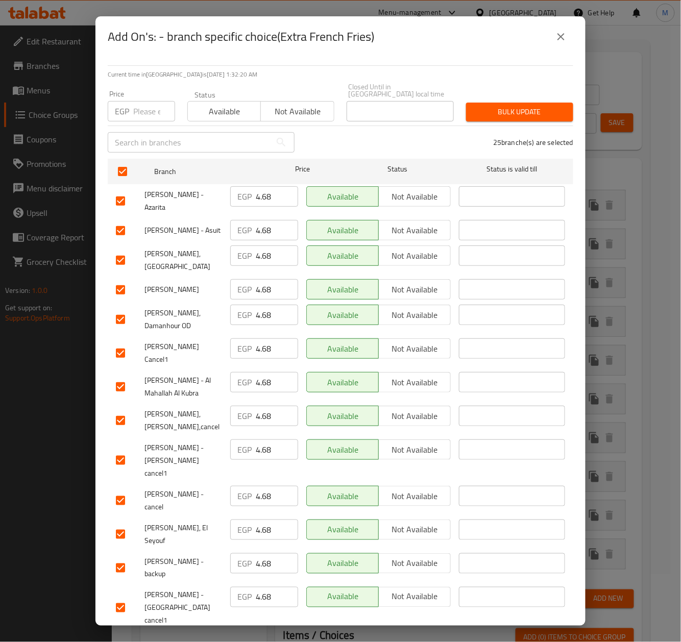
click at [143, 112] on input "number" at bounding box center [154, 111] width 42 height 20
click at [379, 135] on div "25 branche(s) are selected" at bounding box center [440, 142] width 279 height 37
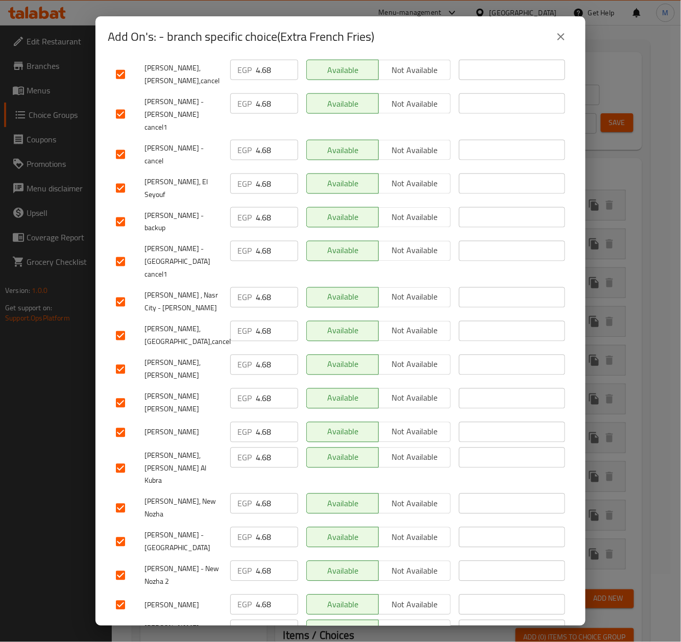
click at [121, 631] on input "checkbox" at bounding box center [120, 641] width 21 height 21
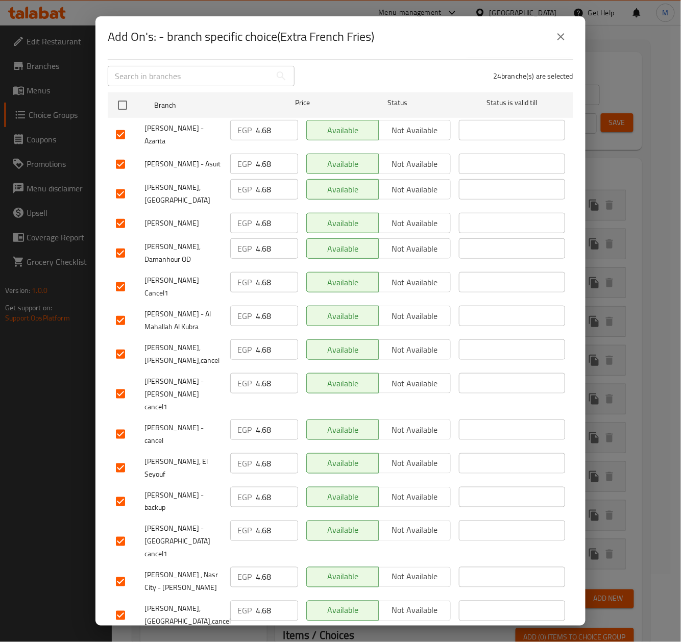
scroll to position [0, 0]
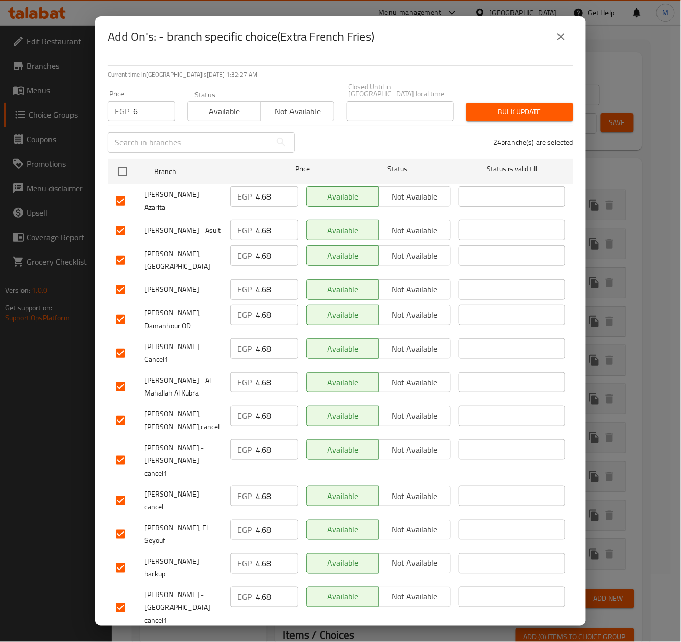
click at [506, 107] on span "Bulk update" at bounding box center [519, 112] width 91 height 13
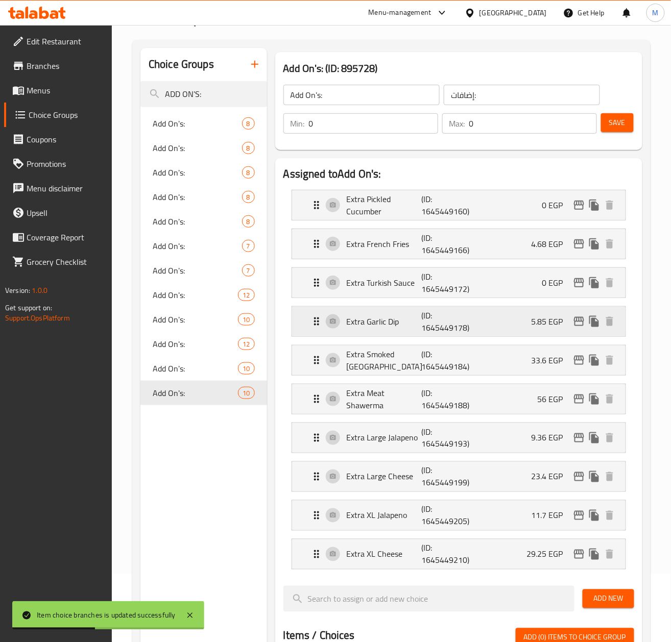
click at [582, 323] on icon "edit" at bounding box center [579, 321] width 10 height 9
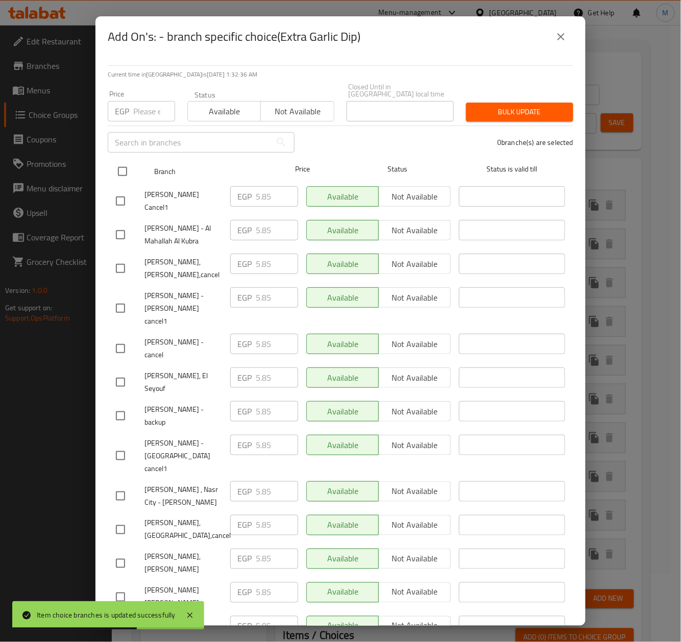
click at [122, 161] on input "checkbox" at bounding box center [122, 171] width 21 height 21
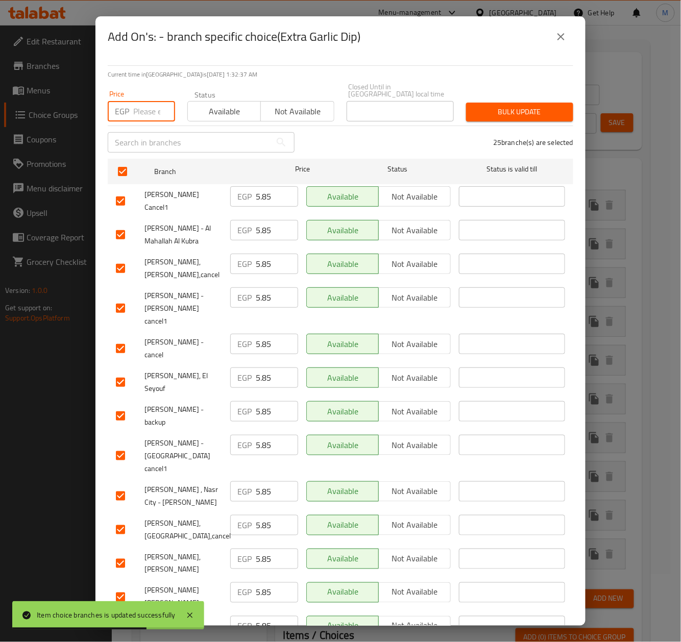
click at [136, 113] on input "number" at bounding box center [154, 111] width 42 height 20
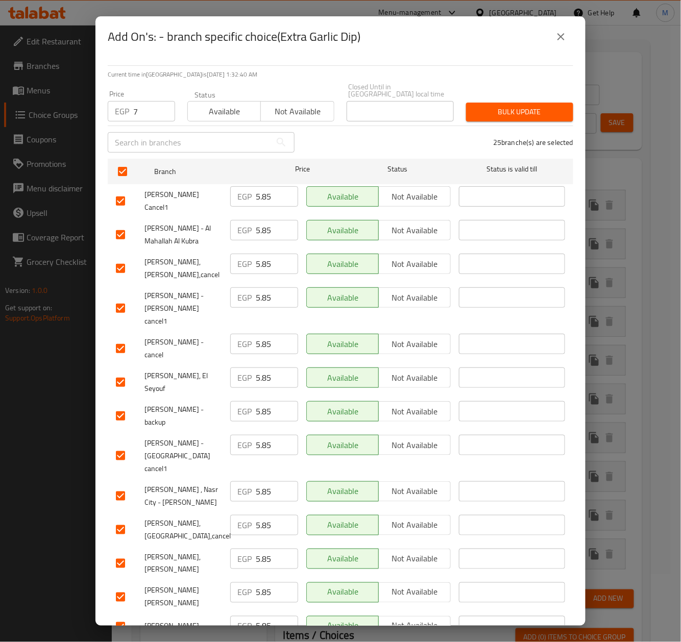
scroll to position [346, 0]
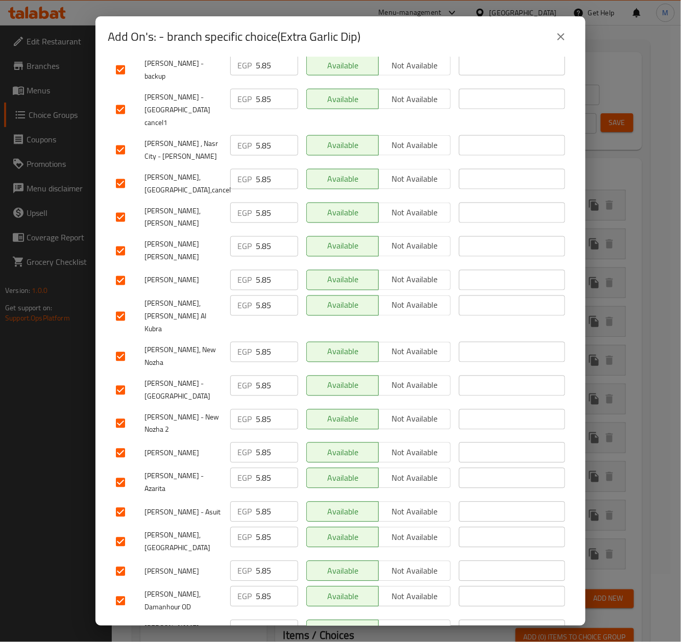
drag, startPoint x: 119, startPoint y: 550, endPoint x: 379, endPoint y: 403, distance: 297.9
click at [125, 631] on input "checkbox" at bounding box center [120, 641] width 21 height 21
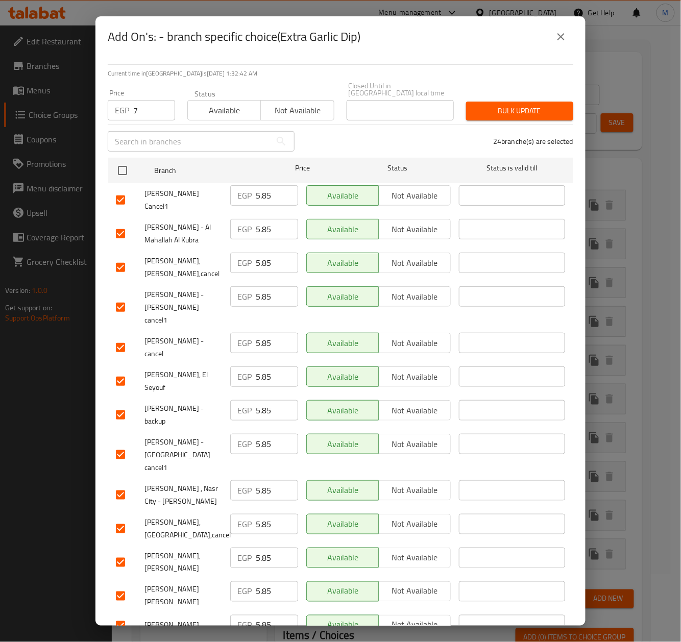
scroll to position [0, 0]
click at [524, 113] on button "Bulk update" at bounding box center [519, 112] width 107 height 19
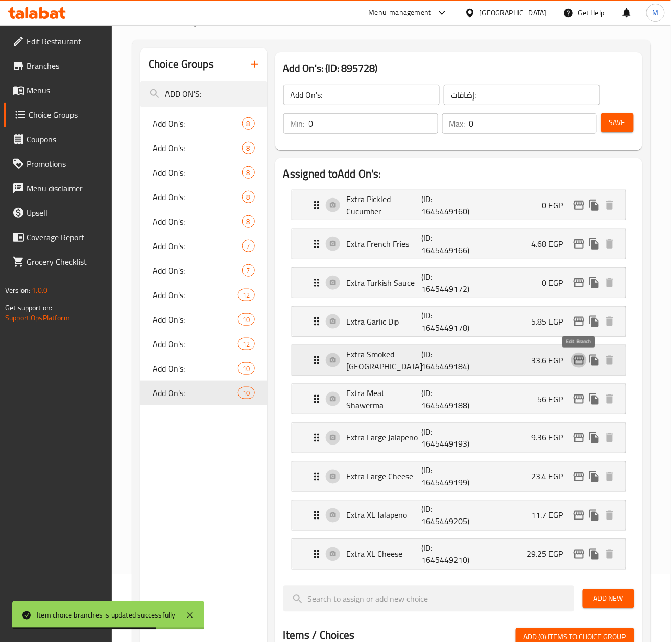
click at [580, 360] on icon "edit" at bounding box center [579, 360] width 12 height 12
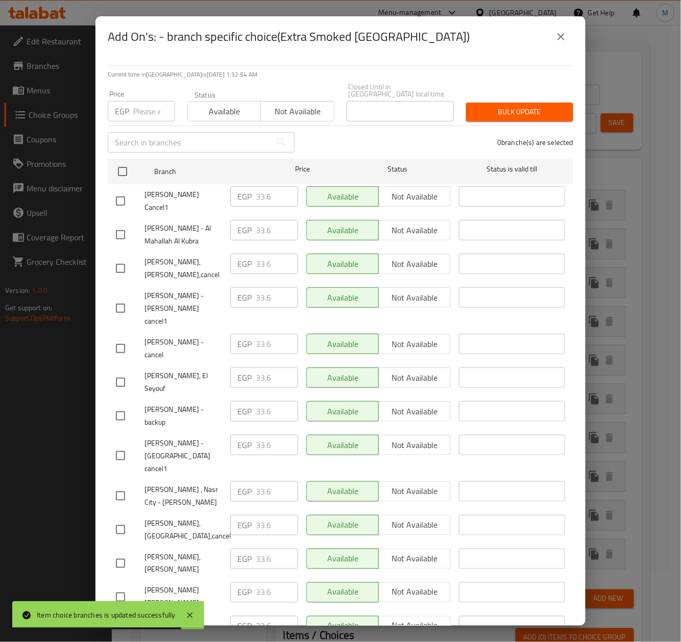
click at [135, 101] on input "number" at bounding box center [154, 111] width 42 height 20
paste input "29"
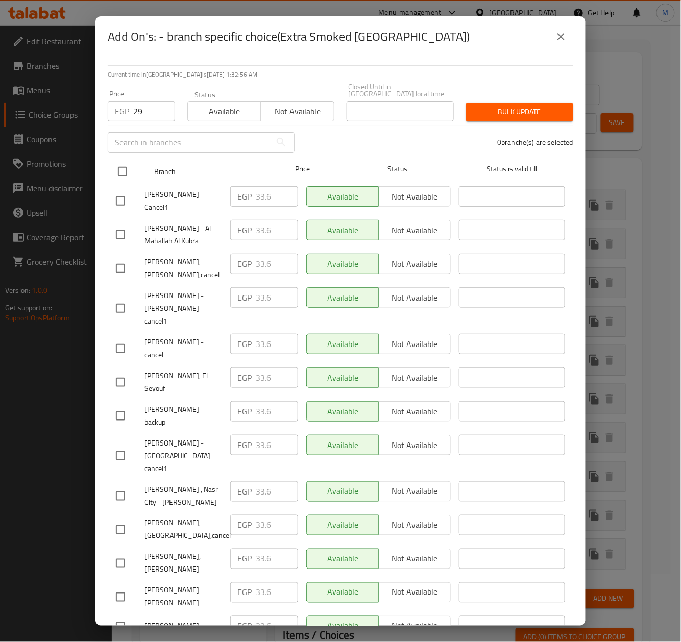
click at [116, 161] on input "checkbox" at bounding box center [122, 171] width 21 height 21
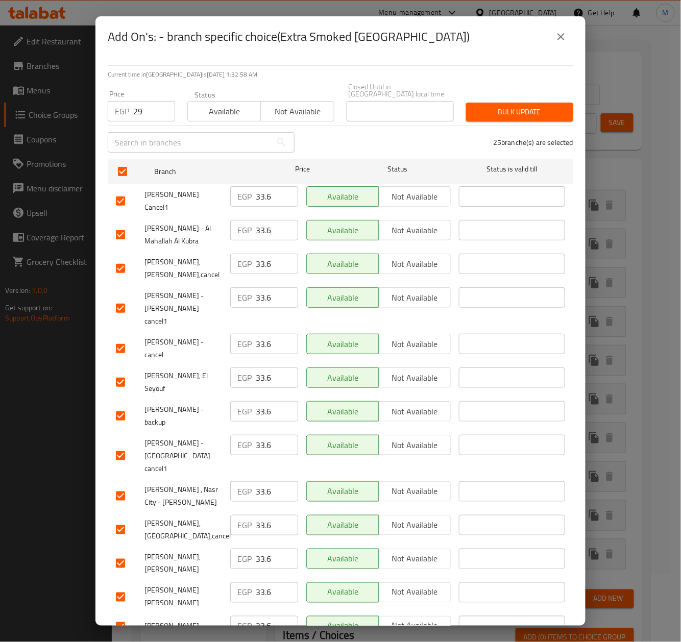
scroll to position [346, 0]
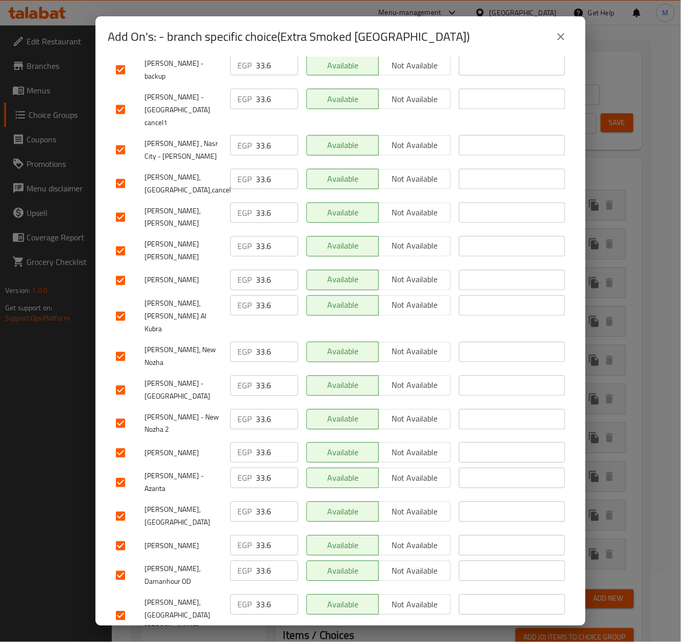
drag, startPoint x: 123, startPoint y: 523, endPoint x: 393, endPoint y: 422, distance: 288.6
click at [125, 606] on input "checkbox" at bounding box center [120, 616] width 21 height 21
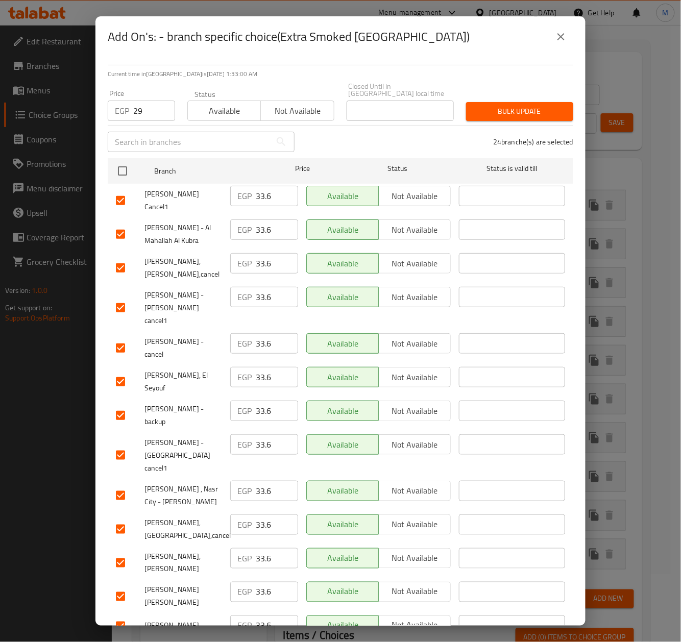
scroll to position [0, 0]
click at [522, 106] on span "Bulk update" at bounding box center [519, 112] width 91 height 13
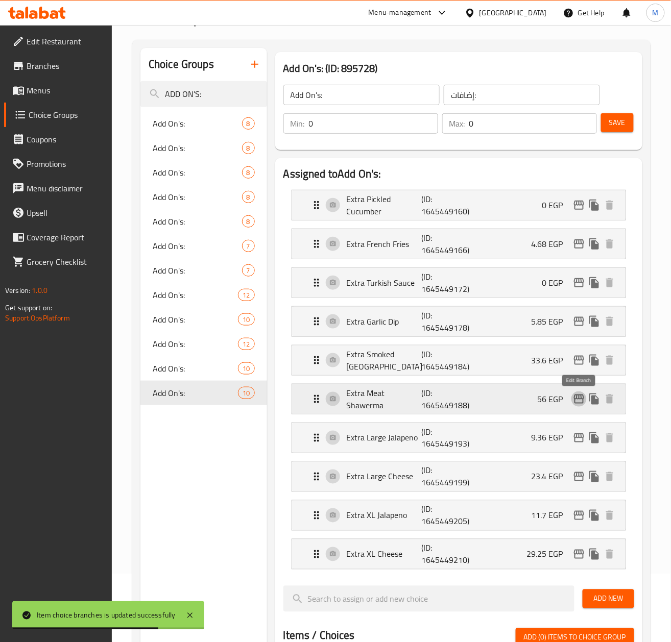
click at [579, 399] on icon "edit" at bounding box center [579, 399] width 10 height 9
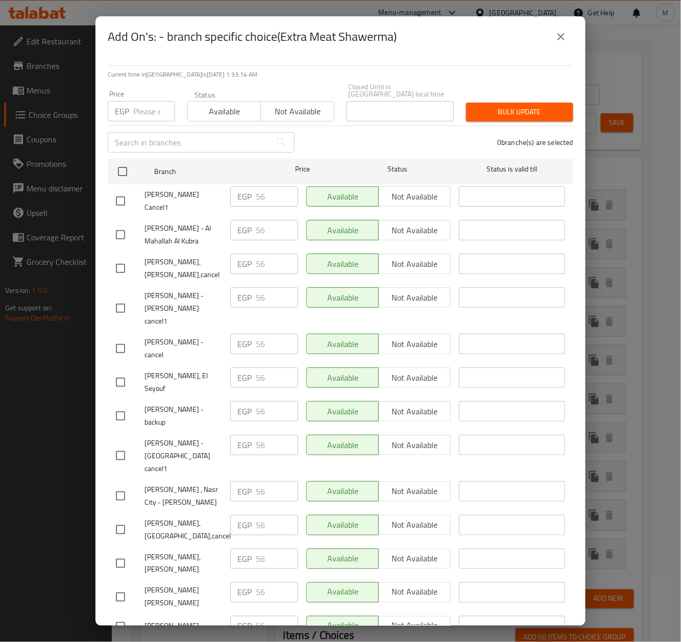
click at [146, 115] on div "Price EGP Price" at bounding box center [142, 105] width 80 height 43
click at [143, 106] on input "number" at bounding box center [154, 111] width 42 height 20
paste input "51.5"
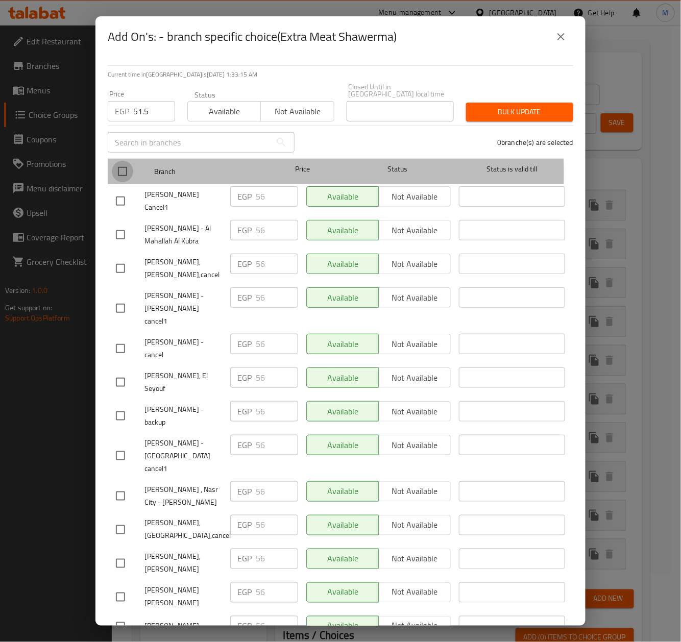
drag, startPoint x: 120, startPoint y: 166, endPoint x: 286, endPoint y: 50, distance: 202.7
click at [120, 166] on input "checkbox" at bounding box center [122, 171] width 21 height 21
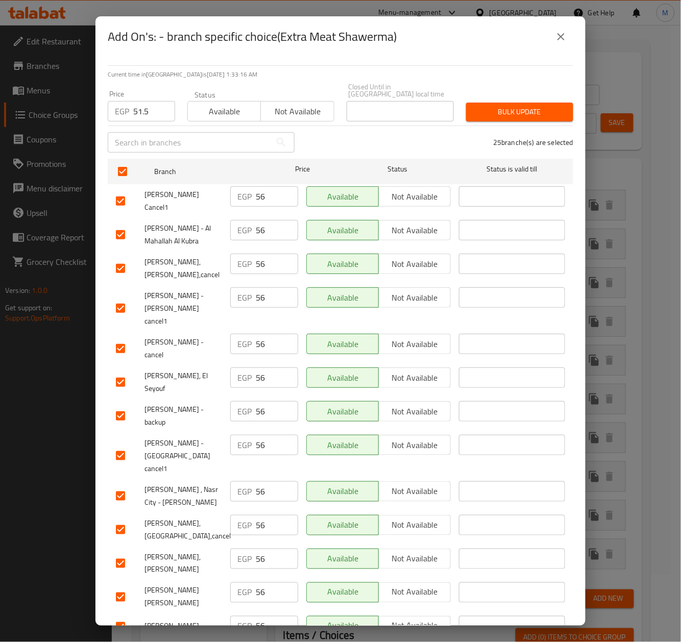
scroll to position [346, 0]
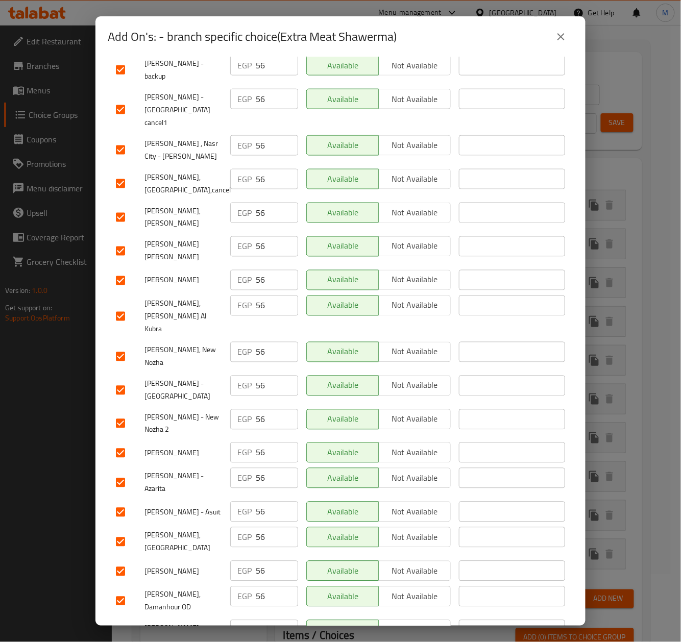
drag, startPoint x: 118, startPoint y: 551, endPoint x: 331, endPoint y: 473, distance: 227.0
click at [121, 631] on input "checkbox" at bounding box center [120, 641] width 21 height 21
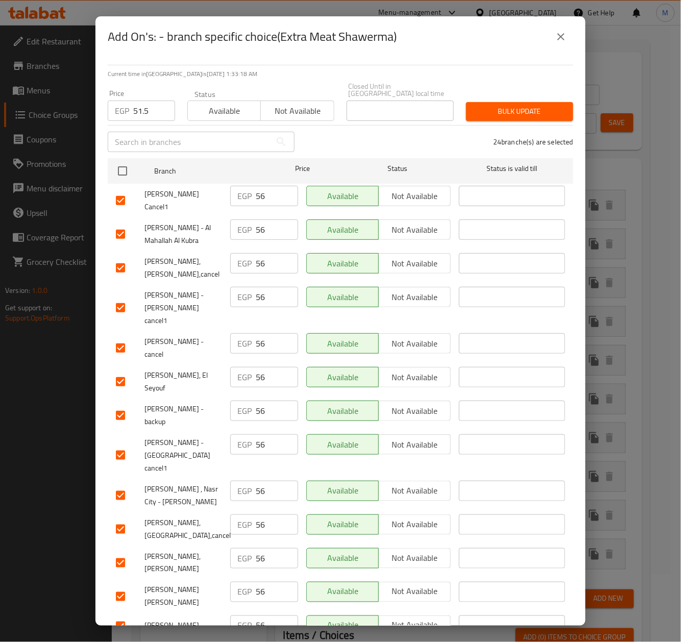
scroll to position [0, 0]
click at [527, 106] on span "Bulk update" at bounding box center [519, 112] width 91 height 13
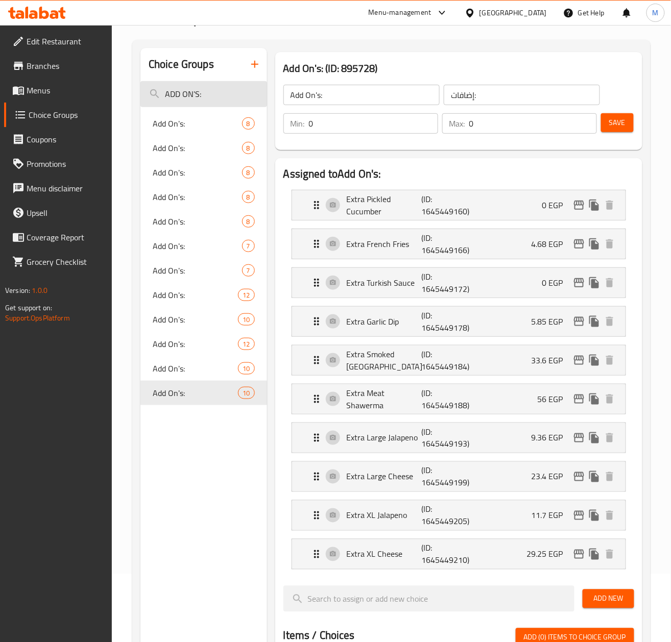
click at [190, 92] on input "ADD ON'S:" at bounding box center [203, 94] width 127 height 26
click at [178, 119] on span "Add On's:" at bounding box center [182, 123] width 59 height 12
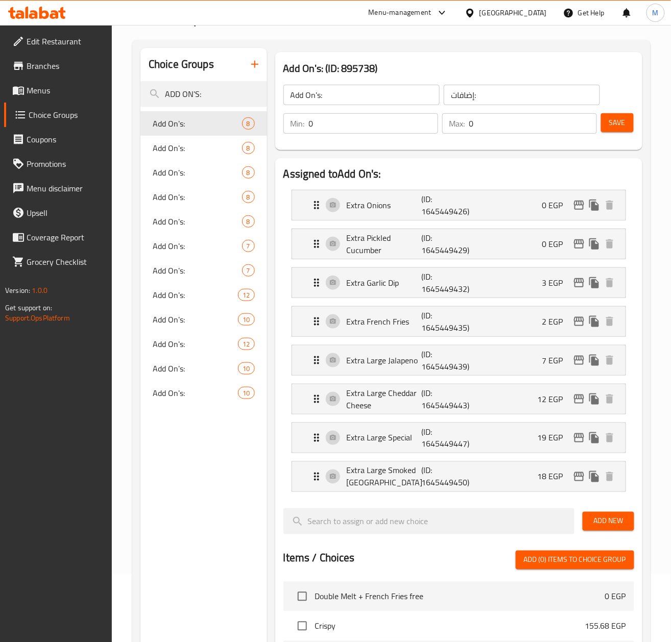
click at [211, 497] on div "Choice Groups ADD ON'S: Add On's: 8 Add On's: 8 Add On's: 8 Add On's: 8 Add On'…" at bounding box center [203, 547] width 127 height 999
click at [165, 152] on span "Add On's:" at bounding box center [182, 148] width 59 height 12
click at [189, 498] on div "Choice Groups ADD ON'S: Add On's: 8 Add On's: 8 Add On's: 8 Add On's: 8 Add On'…" at bounding box center [203, 547] width 127 height 999
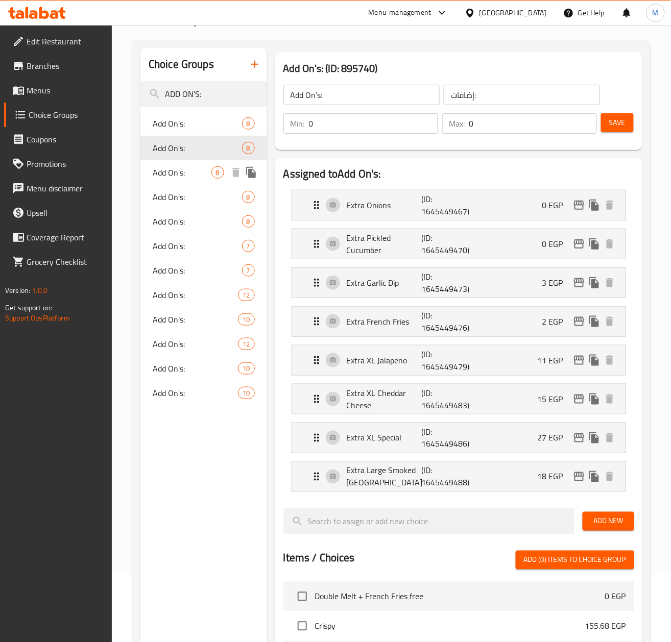
click at [170, 176] on span "Add On's:" at bounding box center [182, 172] width 59 height 12
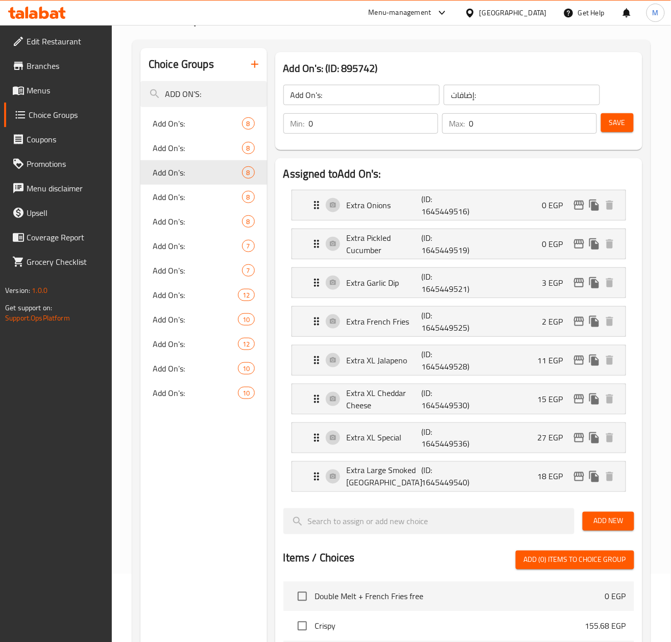
click at [205, 521] on div "Choice Groups ADD ON'S: Add On's: 8 Add On's: 8 Add On's: 8 Add On's: 8 Add On'…" at bounding box center [203, 547] width 127 height 999
click at [162, 192] on span "Add On's:" at bounding box center [182, 197] width 59 height 12
click at [207, 552] on div "Choice Groups ADD ON'S: Add On's: 8 Add On's: 8 Add On's: 8 Add On's: 8 Add On'…" at bounding box center [203, 547] width 127 height 999
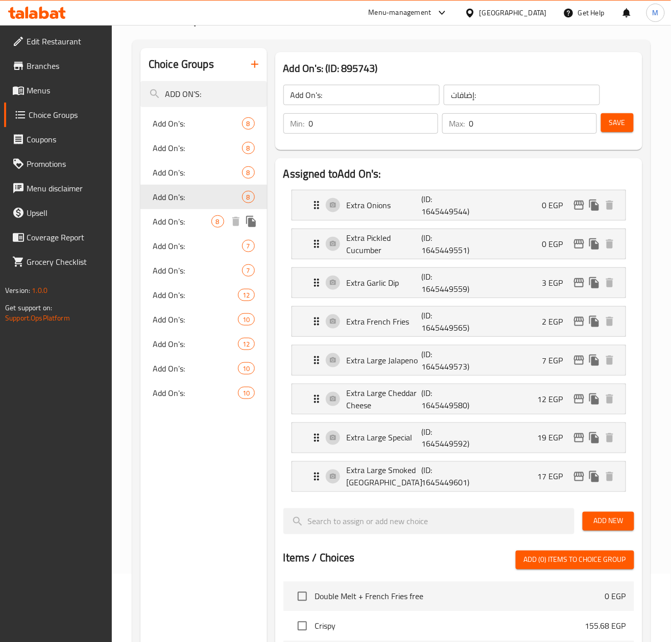
click at [176, 223] on span "Add On's:" at bounding box center [182, 221] width 59 height 12
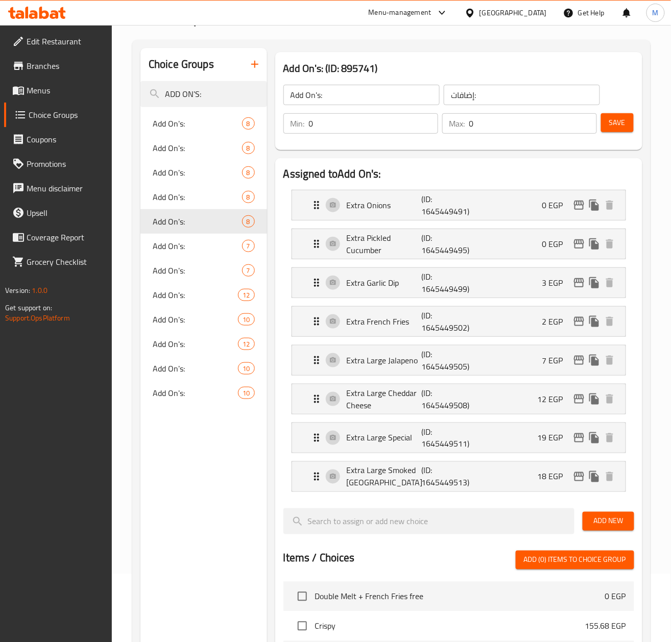
click at [188, 510] on div "Choice Groups ADD ON'S: Add On's: 8 Add On's: 8 Add On's: 8 Add On's: 8 Add On'…" at bounding box center [203, 547] width 127 height 999
click at [172, 252] on span "Add On's:" at bounding box center [182, 246] width 59 height 12
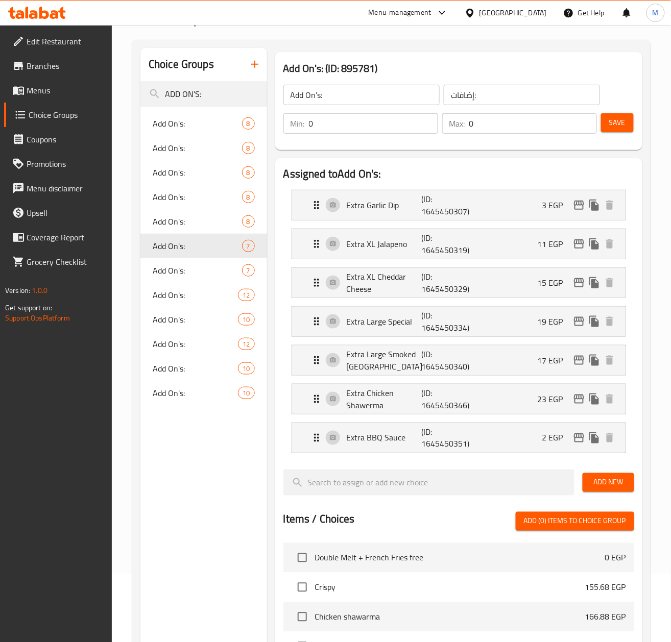
click at [217, 504] on div "Choice Groups ADD ON'S: Add On's: 8 Add On's: 8 Add On's: 8 Add On's: 8 Add On'…" at bounding box center [203, 528] width 127 height 960
click at [170, 266] on span "Add On's:" at bounding box center [182, 270] width 59 height 12
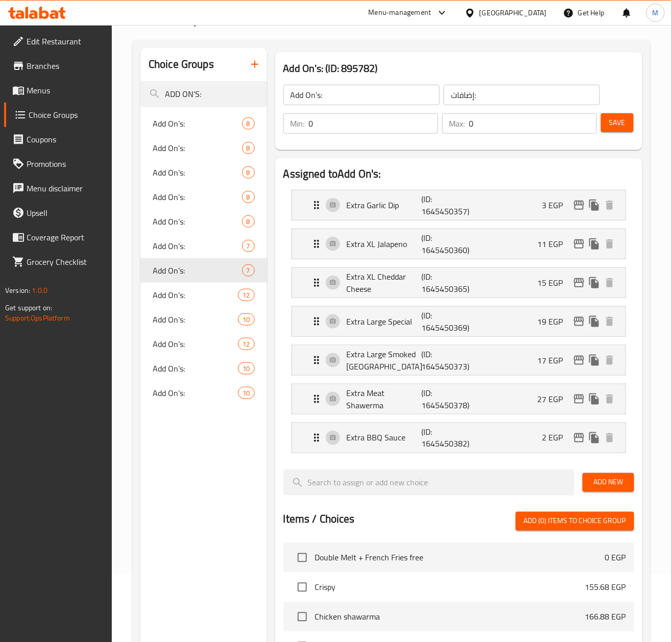
click at [219, 536] on div "Choice Groups ADD ON'S: Add On's: 8 Add On's: 8 Add On's: 8 Add On's: 8 Add On'…" at bounding box center [203, 528] width 127 height 960
click at [179, 294] on span "Add On's:" at bounding box center [180, 295] width 55 height 12
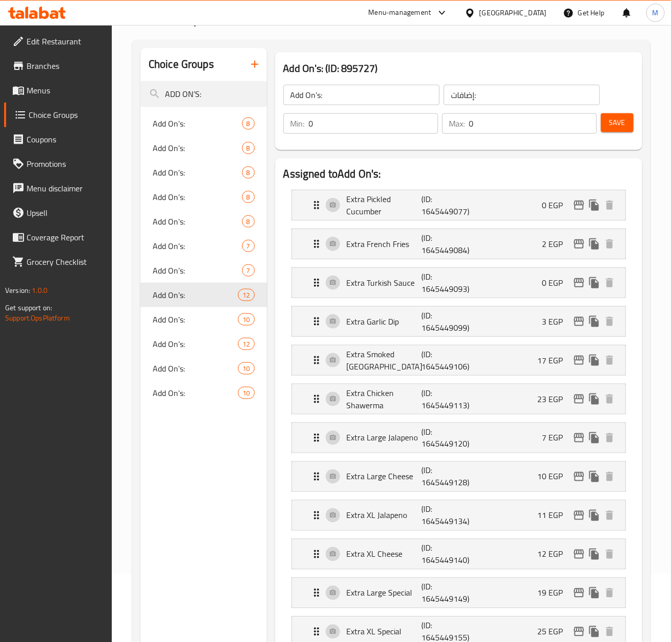
click at [199, 516] on div "Choice Groups ADD ON'S: Add On's: 8 Add On's: 8 Add On's: 8 Add On's: 8 Add On'…" at bounding box center [203, 625] width 127 height 1154
click at [172, 318] on span "Add On's:" at bounding box center [180, 319] width 55 height 12
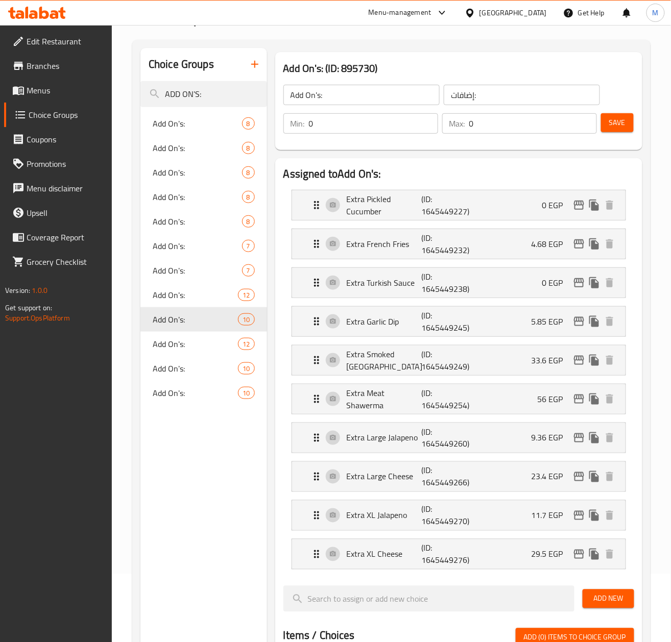
click at [213, 549] on div "Choice Groups ADD ON'S: Add On's: 8 Add On's: 8 Add On's: 8 Add On's: 8 Add On'…" at bounding box center [203, 586] width 127 height 1077
click at [168, 346] on span "Add On's:" at bounding box center [195, 344] width 85 height 12
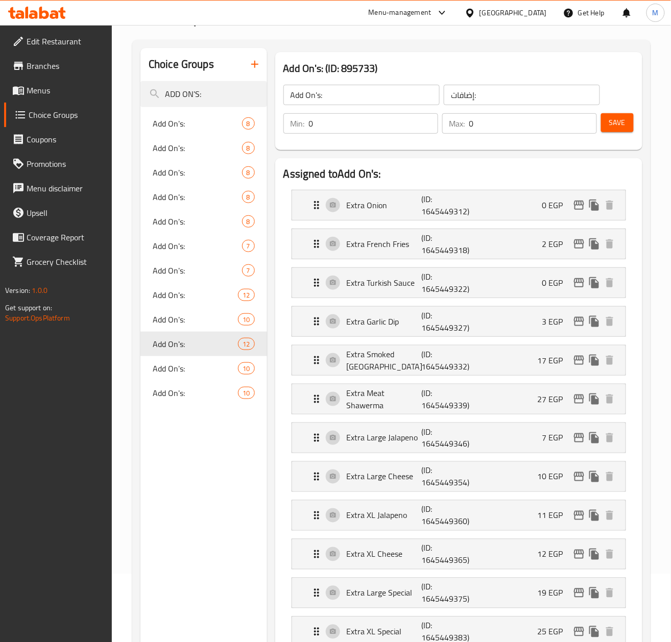
click at [216, 515] on div "Choice Groups ADD ON'S: Add On's: 8 Add On's: 8 Add On's: 8 Add On's: 8 Add On'…" at bounding box center [203, 625] width 127 height 1154
click at [185, 373] on span "Add On's:" at bounding box center [180, 368] width 55 height 12
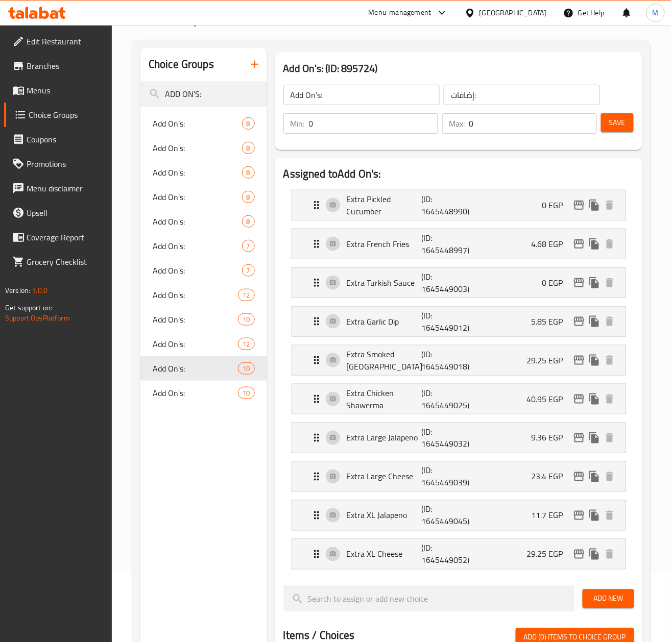
click at [203, 547] on div "Choice Groups ADD ON'S: Add On's: 8 Add On's: 8 Add On's: 8 Add On's: 8 Add On'…" at bounding box center [203, 586] width 127 height 1077
click at [585, 247] on button "edit" at bounding box center [578, 243] width 15 height 15
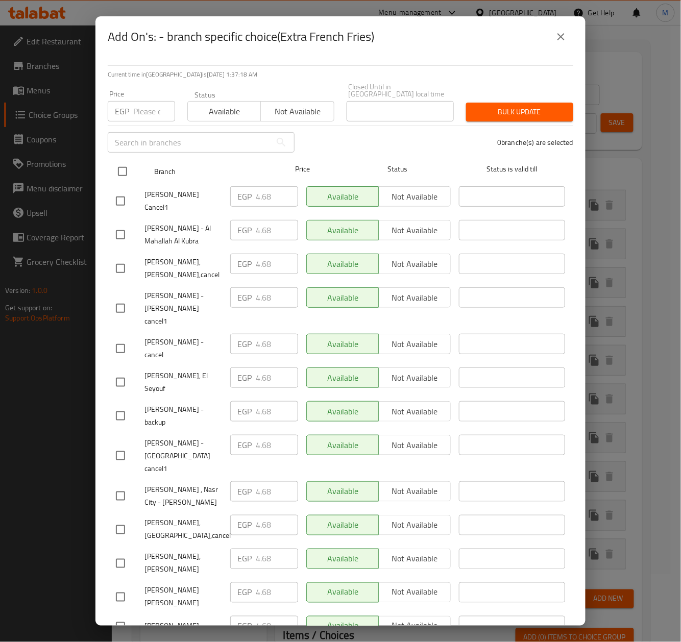
click at [128, 161] on input "checkbox" at bounding box center [122, 171] width 21 height 21
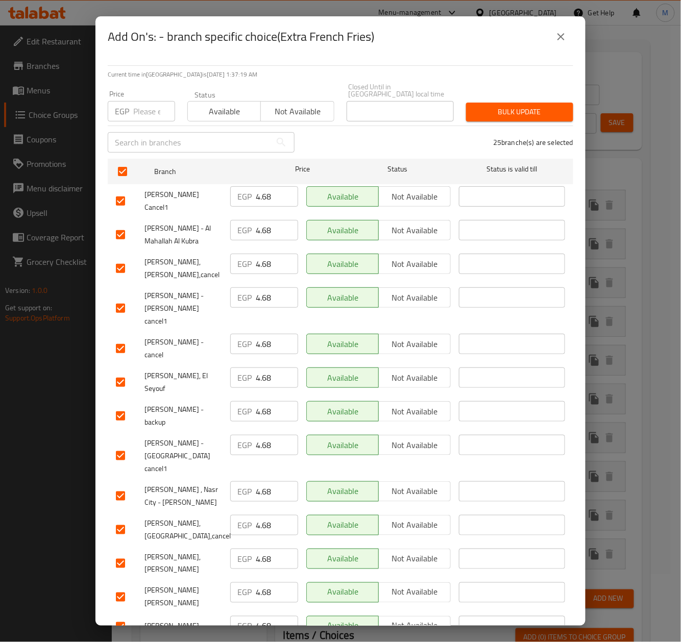
click at [146, 105] on input "number" at bounding box center [154, 111] width 42 height 20
click at [366, 127] on div "25 branche(s) are selected" at bounding box center [440, 142] width 279 height 37
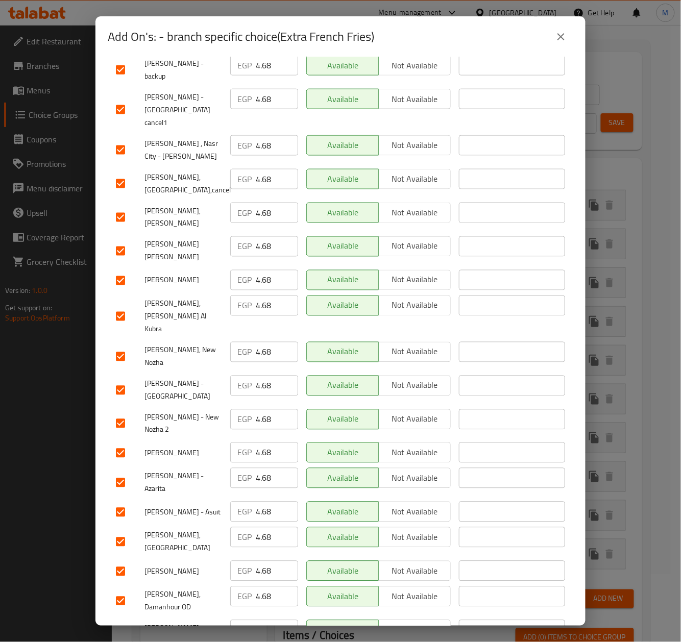
drag, startPoint x: 123, startPoint y: 547, endPoint x: 334, endPoint y: 439, distance: 237.0
click at [123, 631] on input "checkbox" at bounding box center [120, 641] width 21 height 21
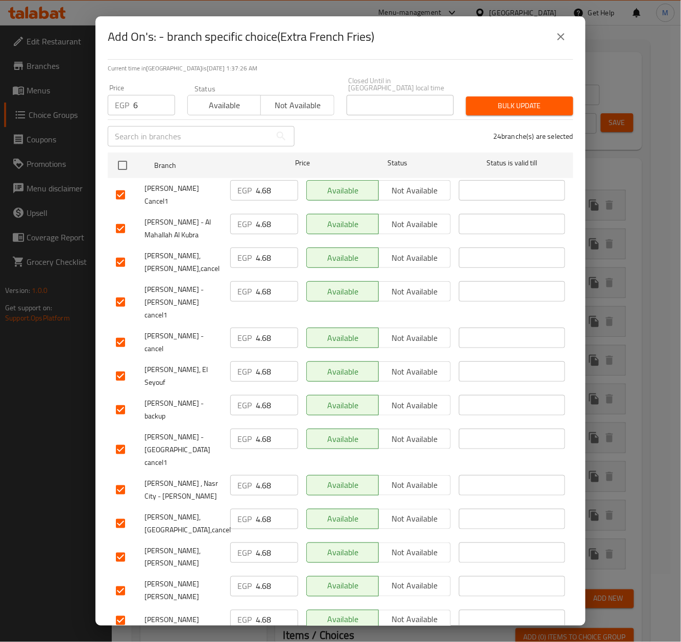
scroll to position [0, 0]
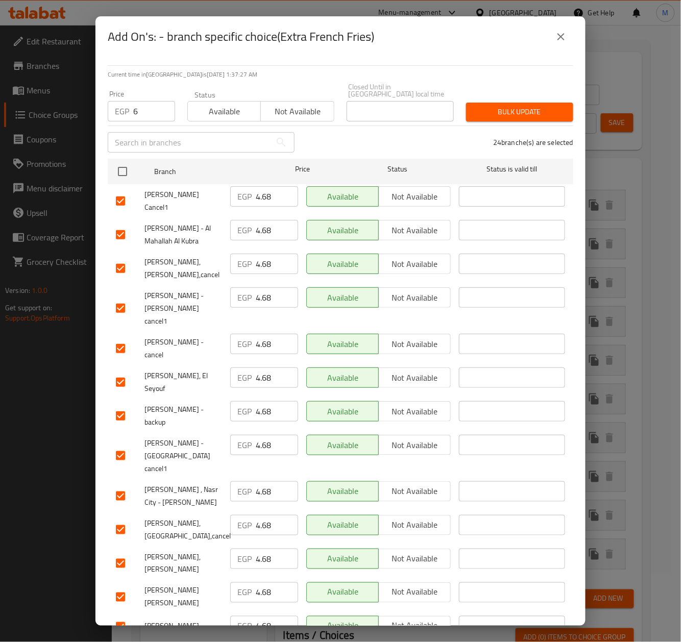
click at [488, 107] on span "Bulk update" at bounding box center [519, 112] width 91 height 13
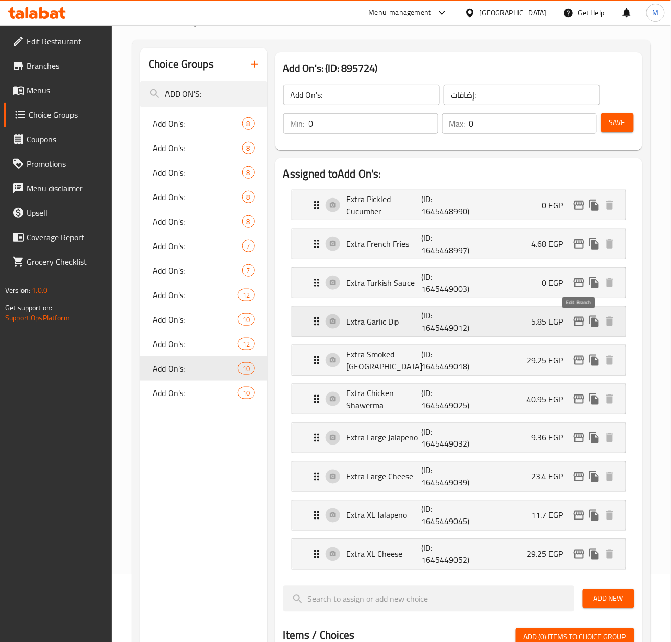
click at [579, 322] on icon "edit" at bounding box center [579, 321] width 10 height 9
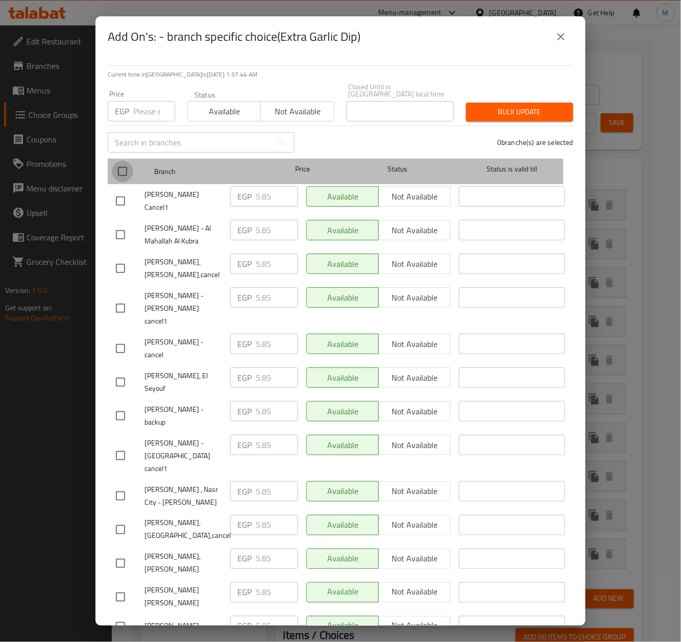
drag, startPoint x: 119, startPoint y: 163, endPoint x: 138, endPoint y: 122, distance: 45.7
click at [119, 161] on input "checkbox" at bounding box center [122, 171] width 21 height 21
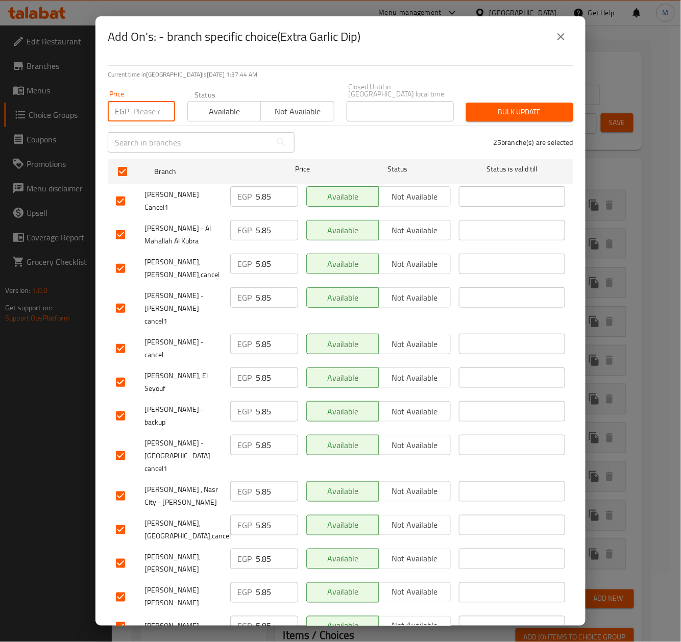
click at [139, 111] on input "number" at bounding box center [154, 111] width 42 height 20
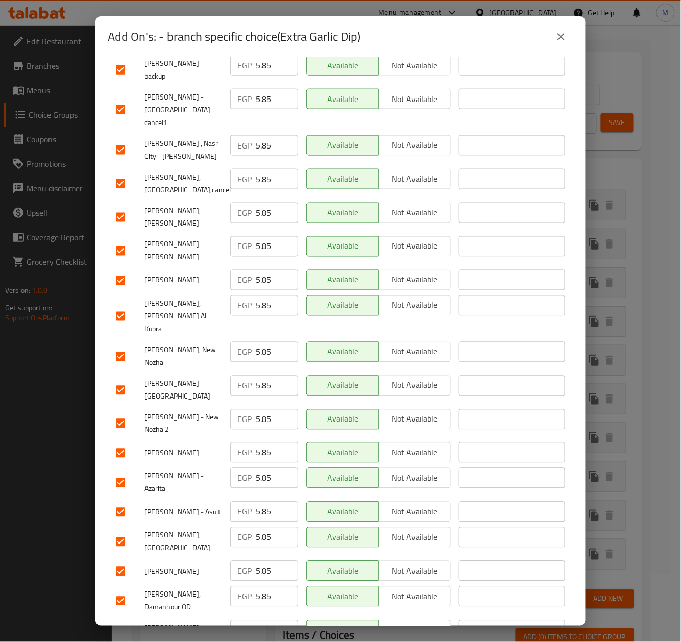
click at [124, 631] on input "checkbox" at bounding box center [120, 641] width 21 height 21
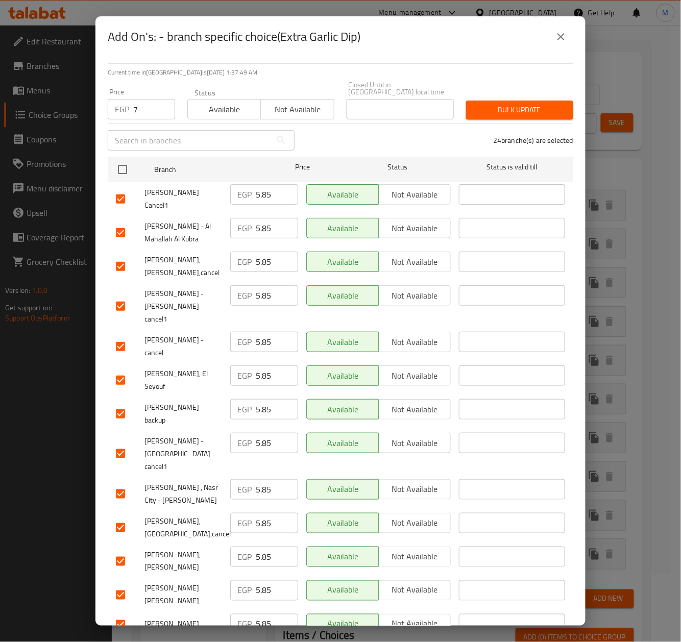
scroll to position [0, 0]
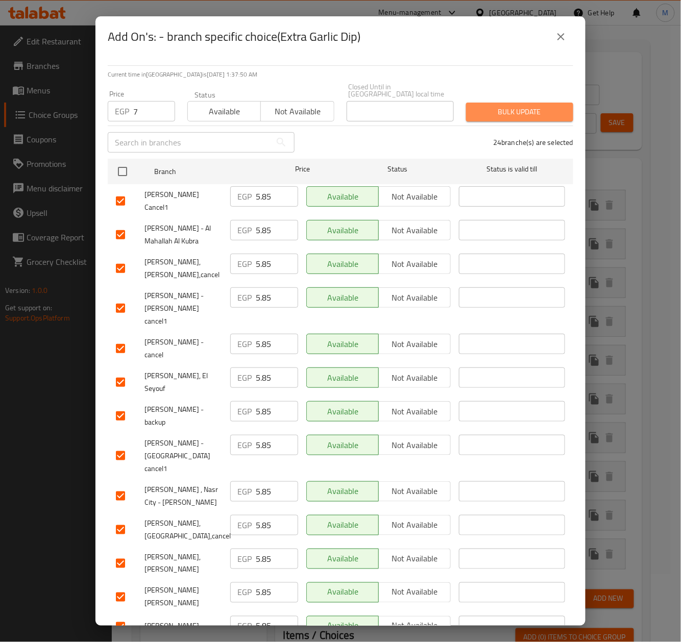
drag, startPoint x: 515, startPoint y: 103, endPoint x: 521, endPoint y: 101, distance: 6.0
click at [515, 106] on span "Bulk update" at bounding box center [519, 112] width 91 height 13
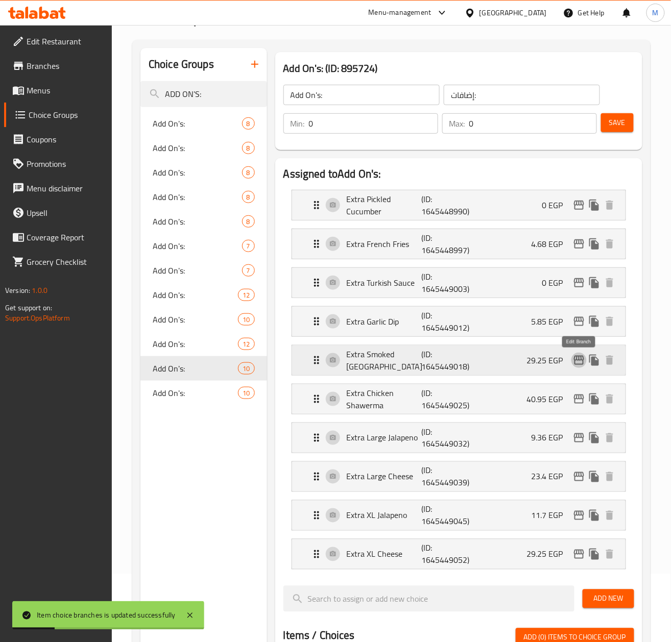
click at [573, 364] on icon "edit" at bounding box center [579, 360] width 12 height 12
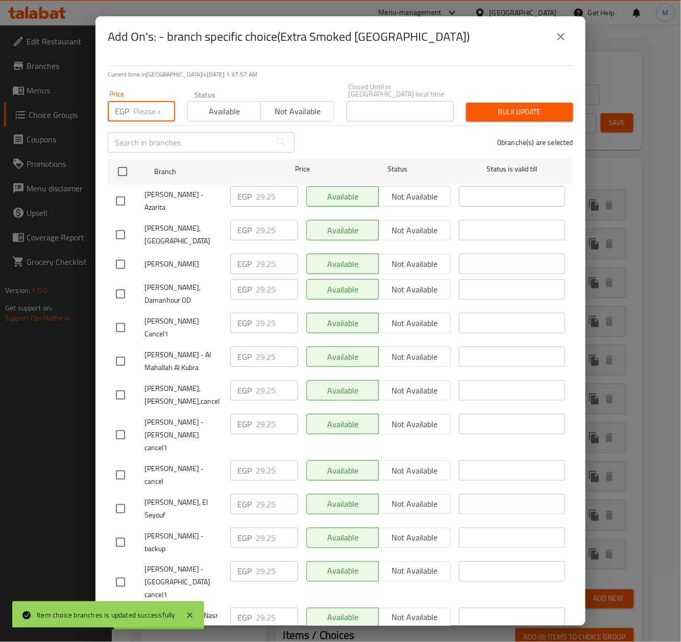
click at [143, 101] on input "number" at bounding box center [154, 111] width 42 height 20
paste input "29"
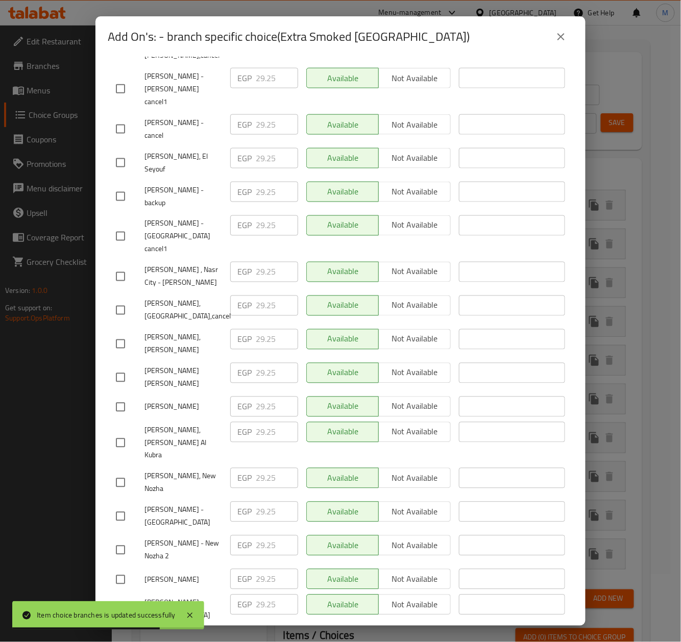
drag, startPoint x: 117, startPoint y: 527, endPoint x: 248, endPoint y: 468, distance: 144.0
click at [119, 606] on input "checkbox" at bounding box center [120, 616] width 21 height 21
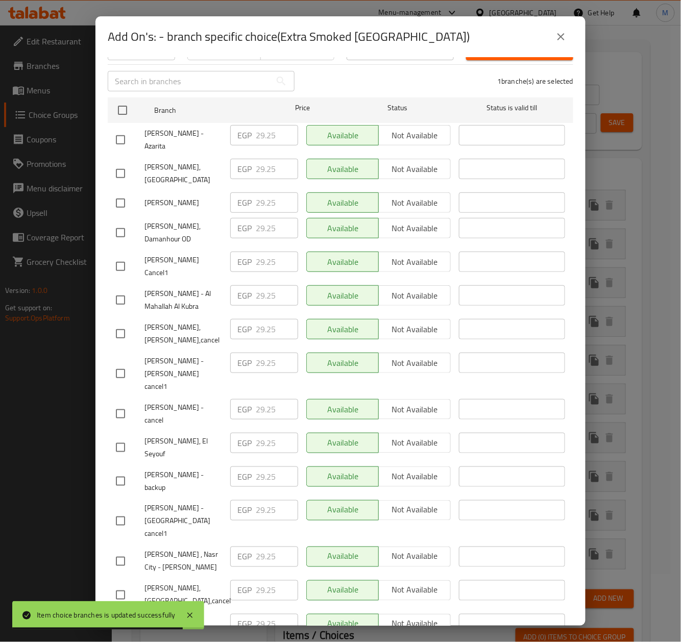
scroll to position [0, 0]
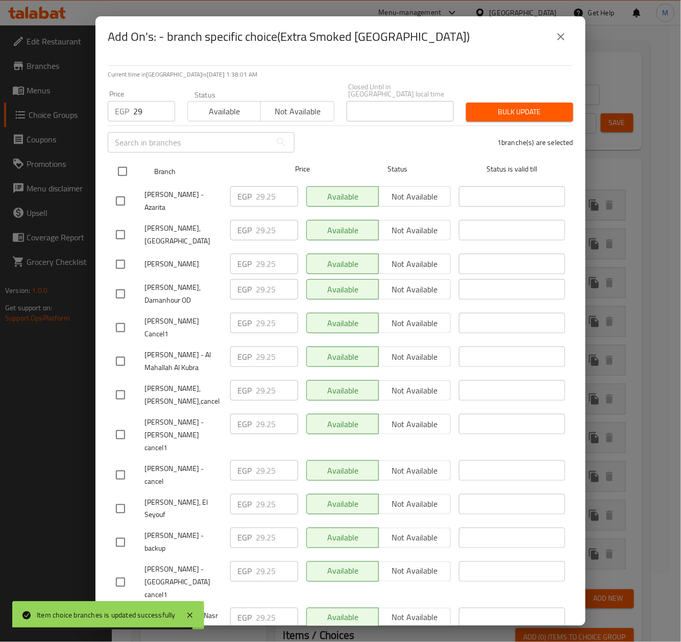
click at [118, 164] on input "checkbox" at bounding box center [122, 171] width 21 height 21
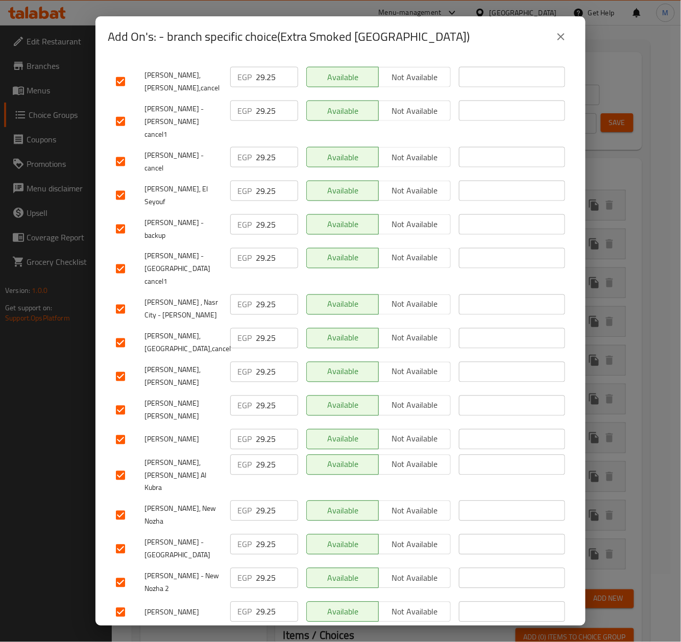
scroll to position [346, 0]
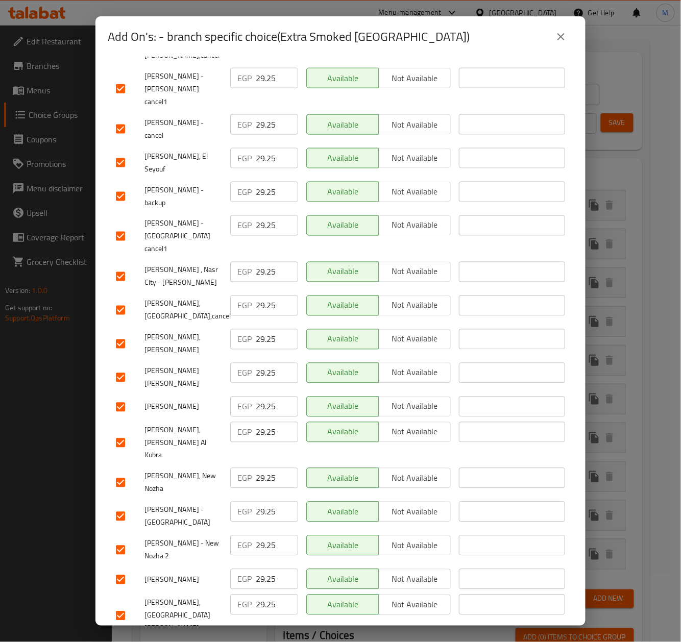
click at [118, 606] on input "checkbox" at bounding box center [120, 616] width 21 height 21
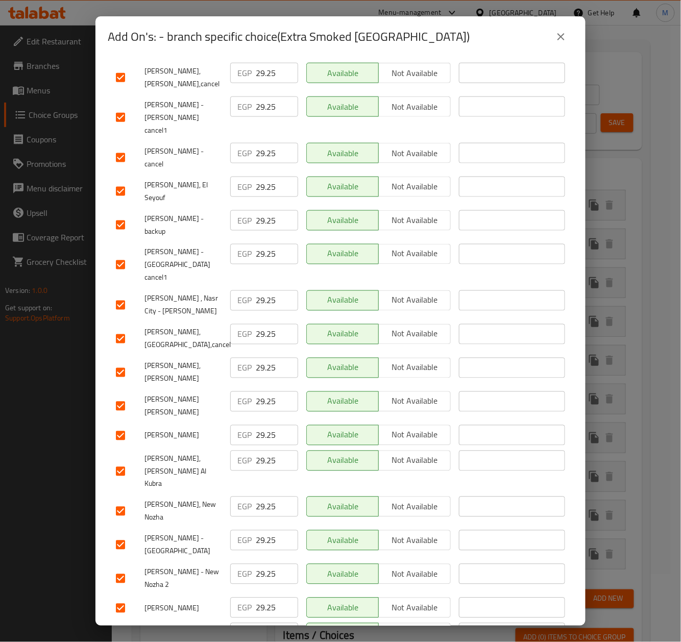
scroll to position [0, 0]
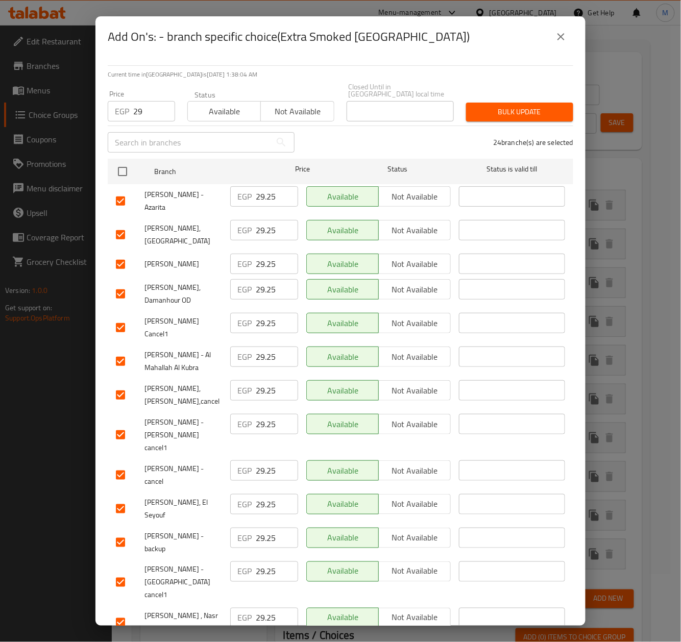
click at [534, 109] on span "Bulk update" at bounding box center [519, 112] width 91 height 13
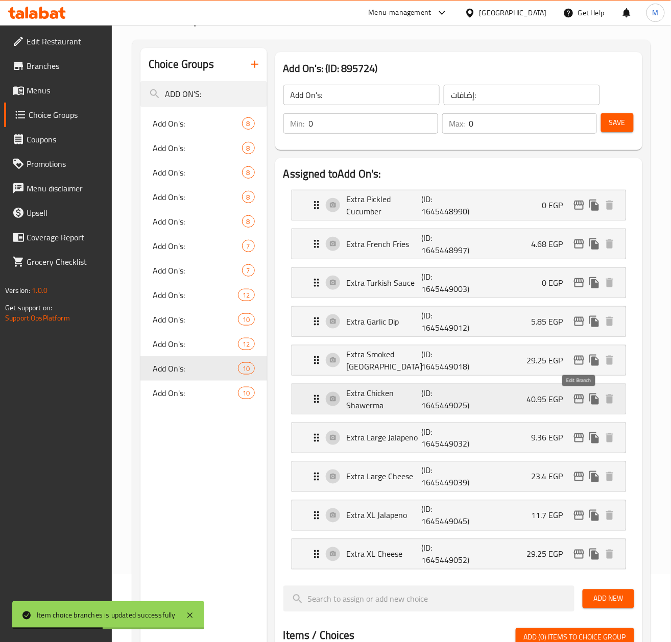
click at [575, 402] on icon "edit" at bounding box center [579, 399] width 10 height 9
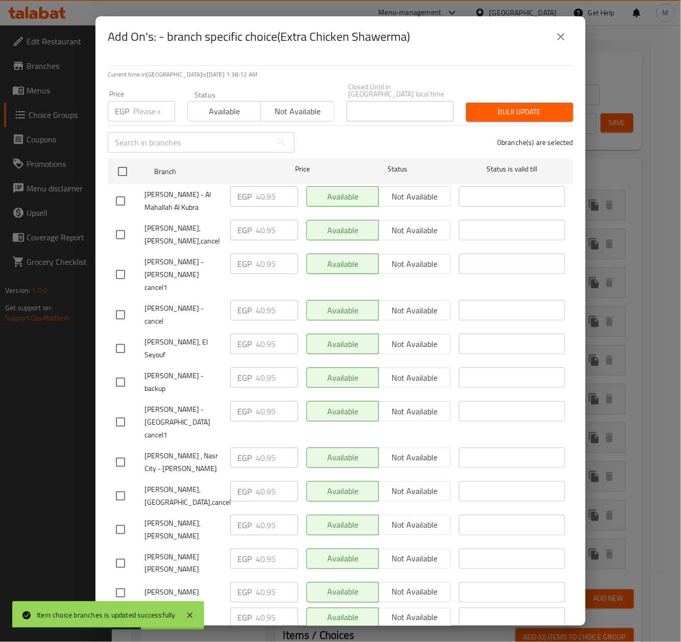
drag, startPoint x: 147, startPoint y: 102, endPoint x: 175, endPoint y: 109, distance: 28.5
click at [147, 102] on input "number" at bounding box center [154, 111] width 42 height 20
paste input "39.98"
click at [344, 129] on div "0 branche(s) are selected" at bounding box center [440, 142] width 279 height 37
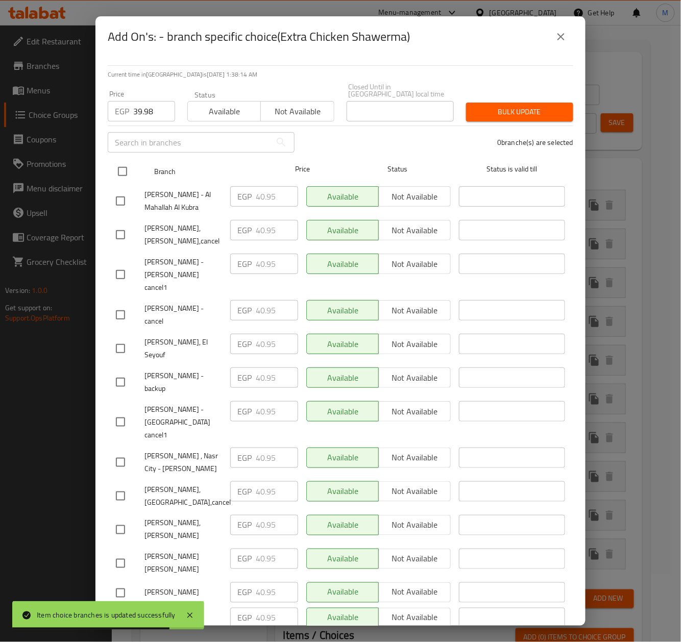
click at [131, 162] on input "checkbox" at bounding box center [122, 171] width 21 height 21
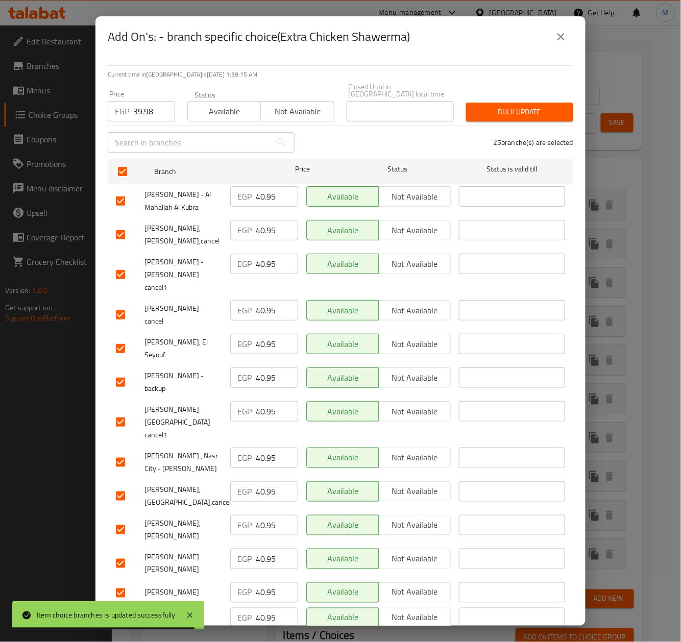
scroll to position [346, 0]
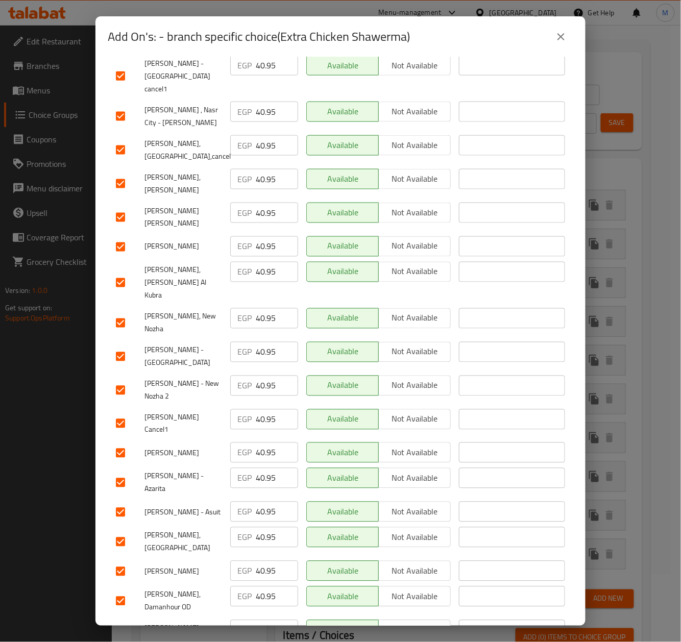
click at [118, 631] on input "checkbox" at bounding box center [120, 641] width 21 height 21
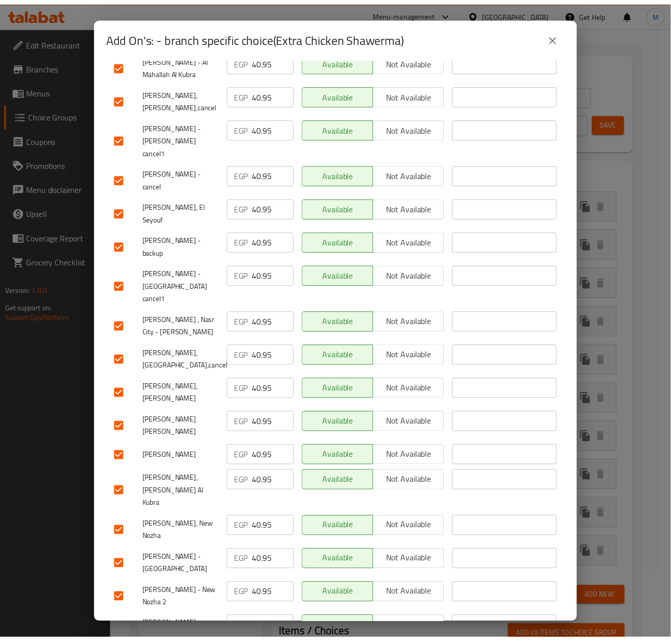
scroll to position [0, 0]
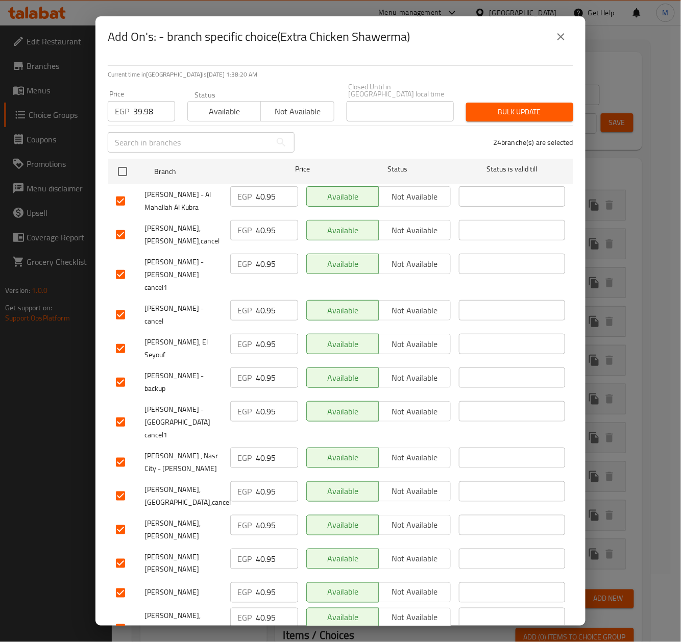
click at [512, 110] on span "Bulk update" at bounding box center [519, 112] width 91 height 13
